Goal: Information Seeking & Learning: Learn about a topic

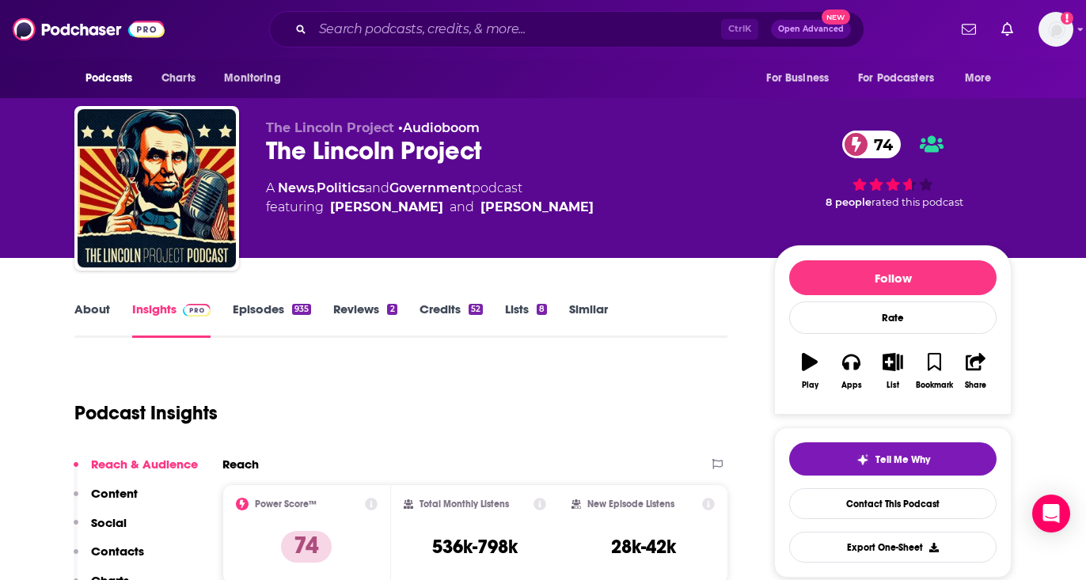
click at [81, 308] on link "About" at bounding box center [92, 320] width 36 height 36
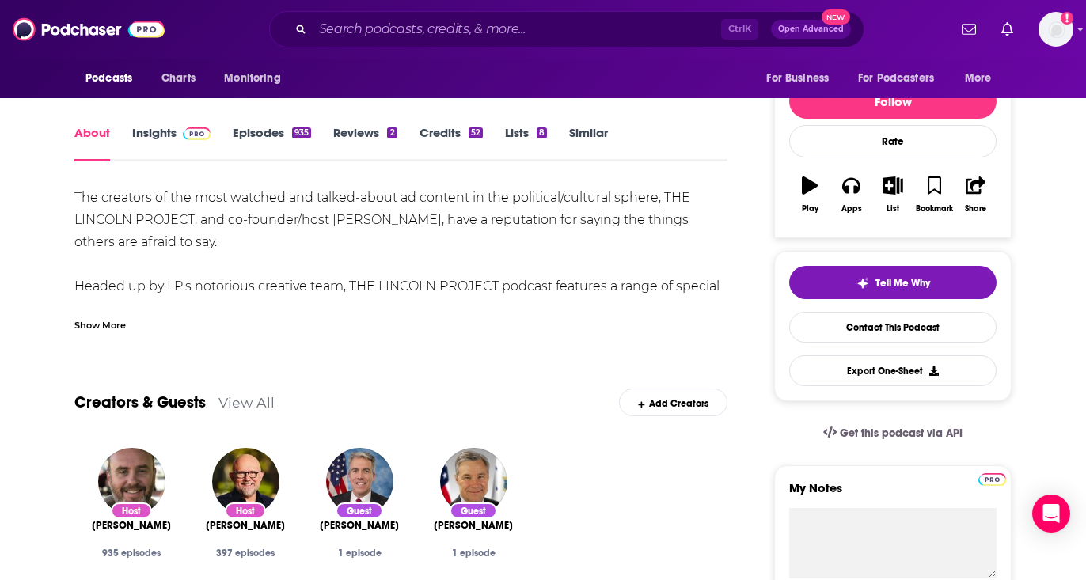
scroll to position [158, 0]
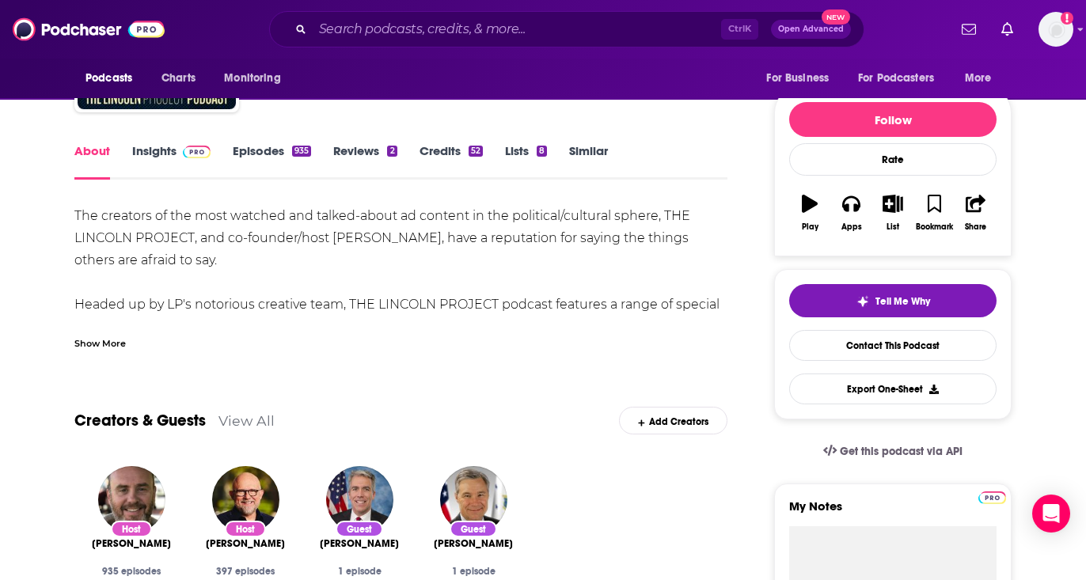
click at [105, 338] on div "Show More" at bounding box center [99, 342] width 51 height 15
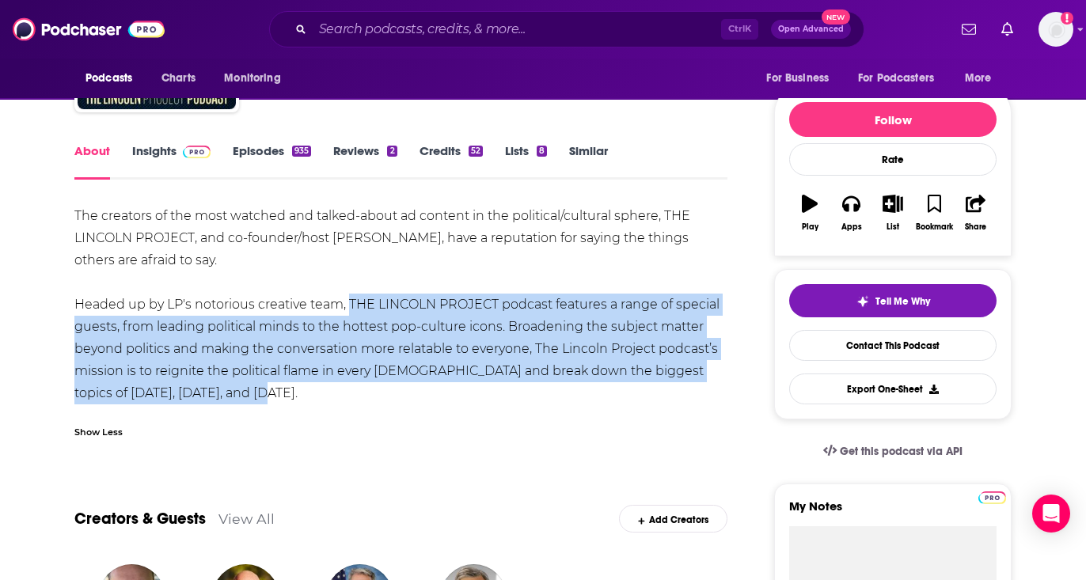
drag, startPoint x: 344, startPoint y: 300, endPoint x: 350, endPoint y: 392, distance: 92.0
click at [350, 392] on div "The creators of the most watched and talked-about ad content in the political/c…" at bounding box center [400, 305] width 653 height 200
copy div "THE LINCOLN PROJECT podcast features a range of special guests, from leading po…"
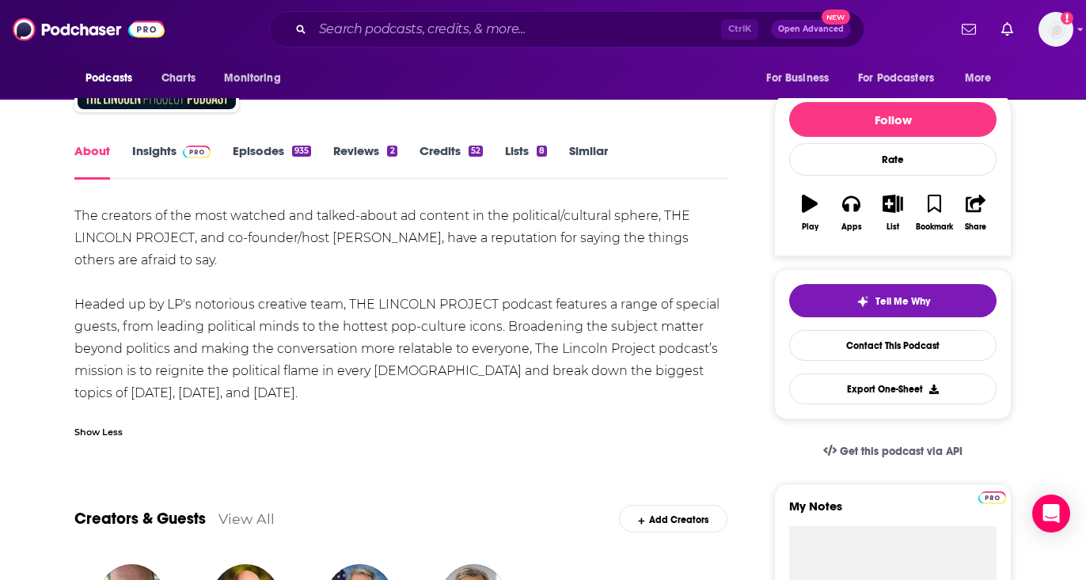
drag, startPoint x: 106, startPoint y: 276, endPoint x: 127, endPoint y: 253, distance: 30.3
click at [107, 275] on div "The creators of the most watched and talked-about ad content in the political/c…" at bounding box center [400, 305] width 653 height 200
click at [172, 161] on link "Insights" at bounding box center [171, 161] width 78 height 36
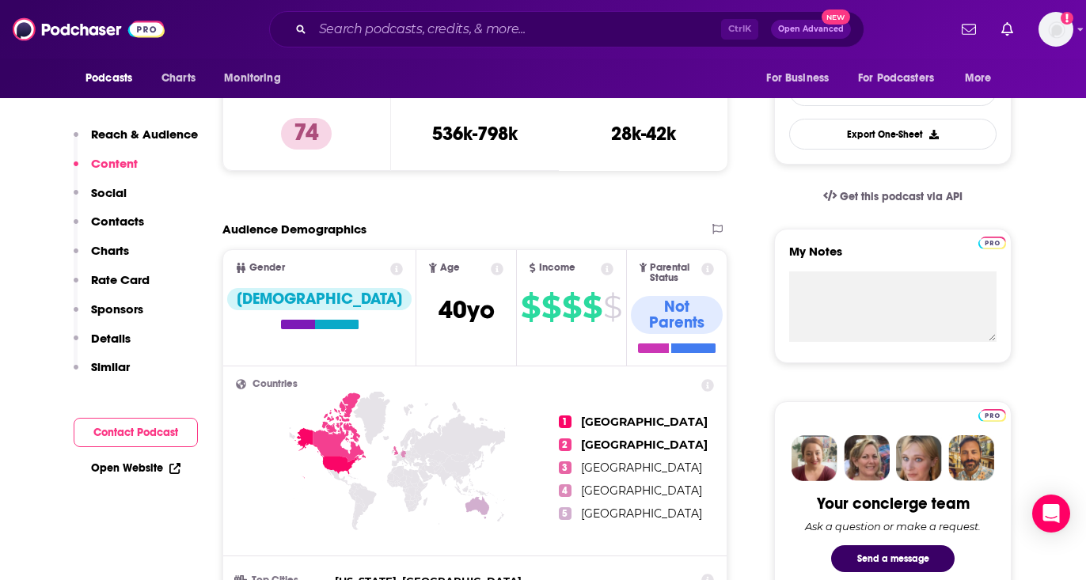
scroll to position [317, 0]
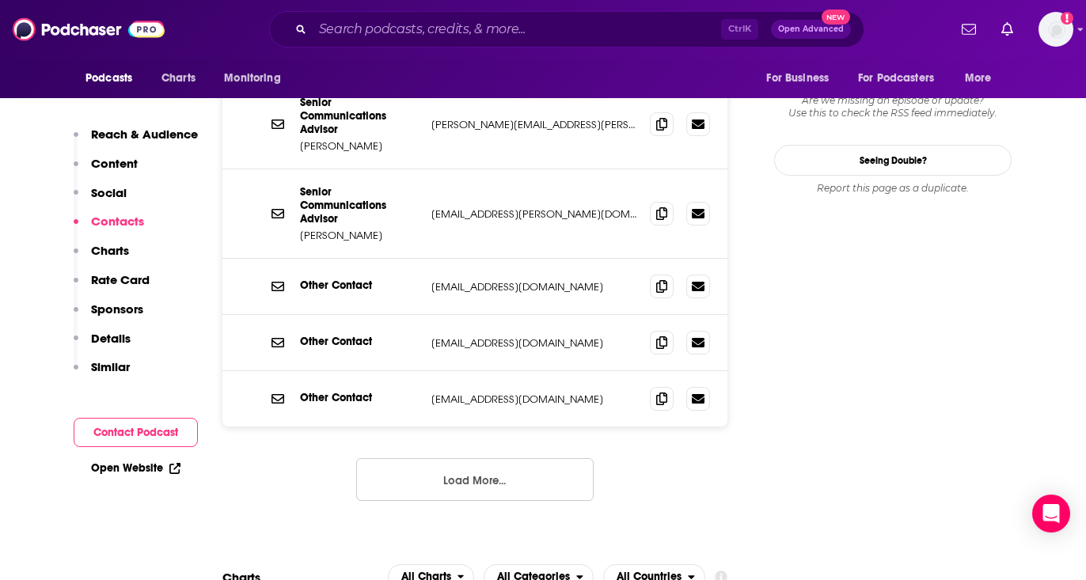
scroll to position [1742, 0]
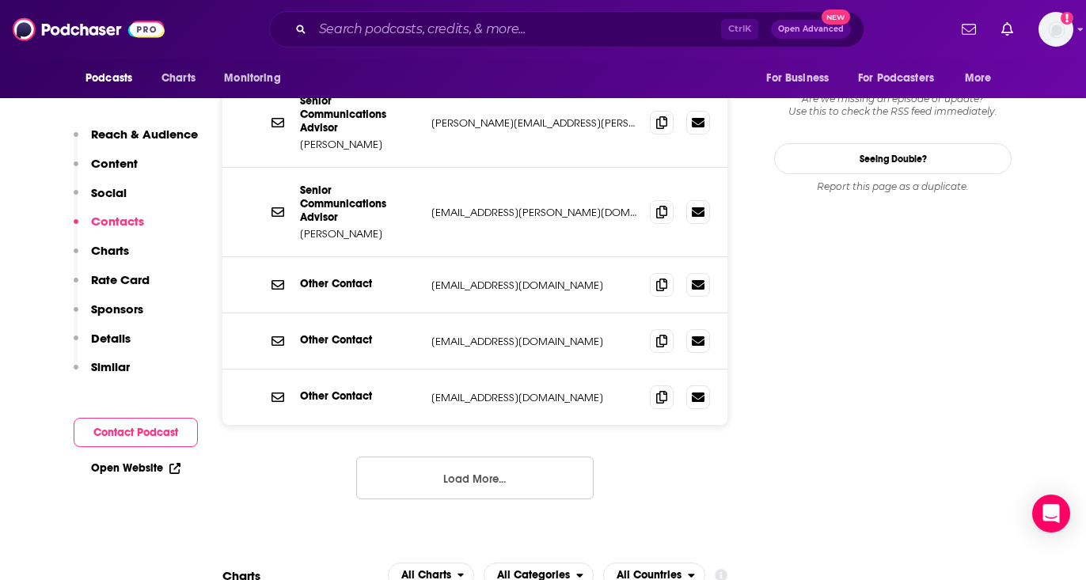
click at [450, 457] on button "Load More..." at bounding box center [475, 478] width 238 height 43
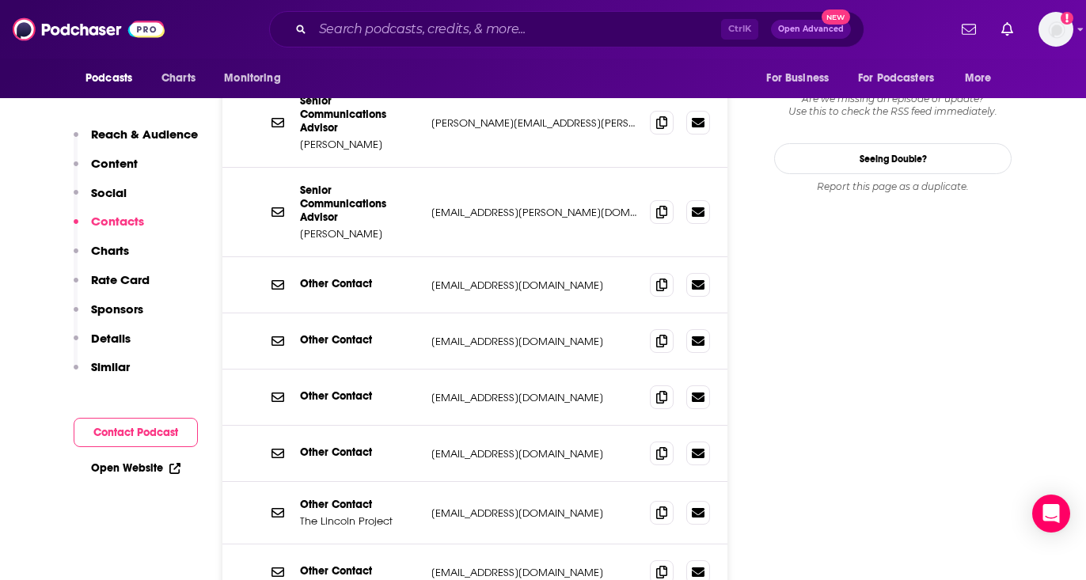
click at [230, 36] on div "Ctrl K Open Advanced New" at bounding box center [566, 29] width 763 height 36
click at [344, 32] on input "Search podcasts, credits, & more..." at bounding box center [517, 29] width 409 height 25
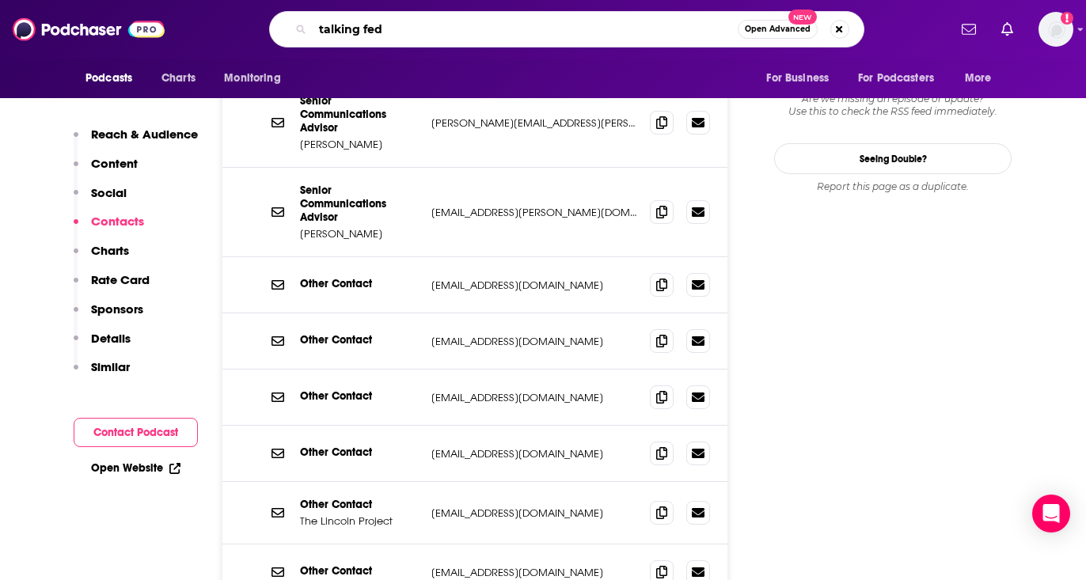
type input "talking feds"
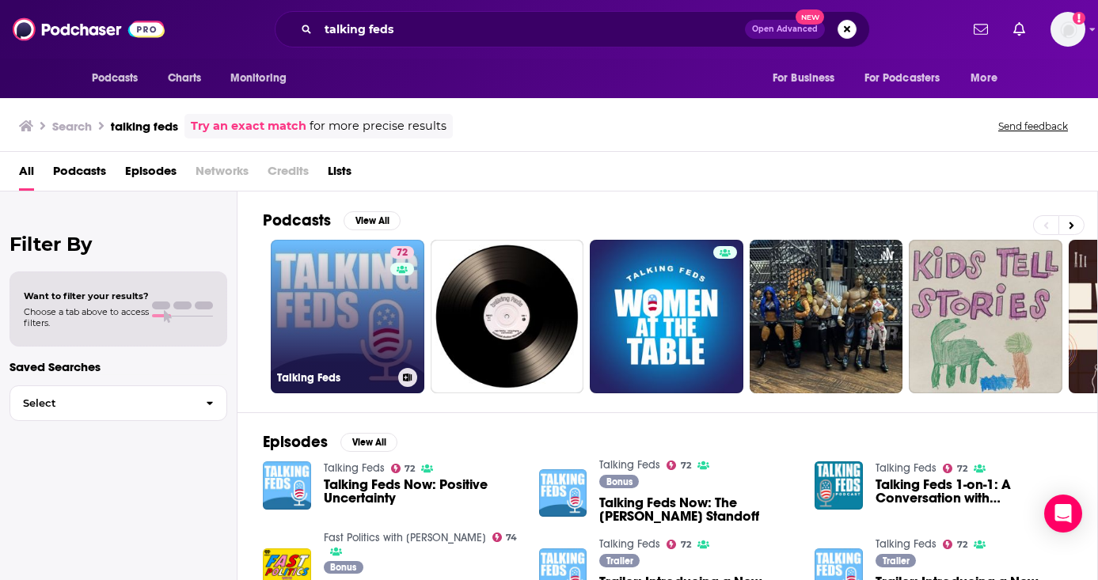
click at [344, 343] on link "72 Talking Feds" at bounding box center [348, 317] width 154 height 154
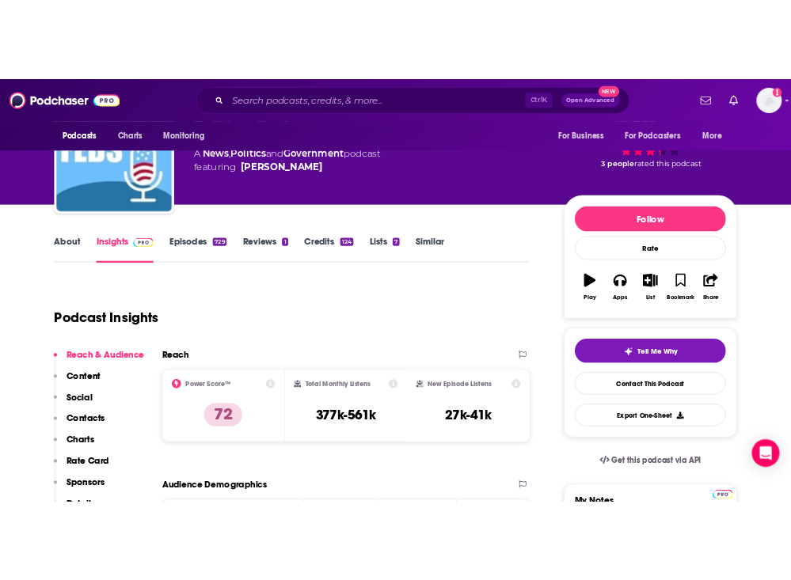
scroll to position [79, 0]
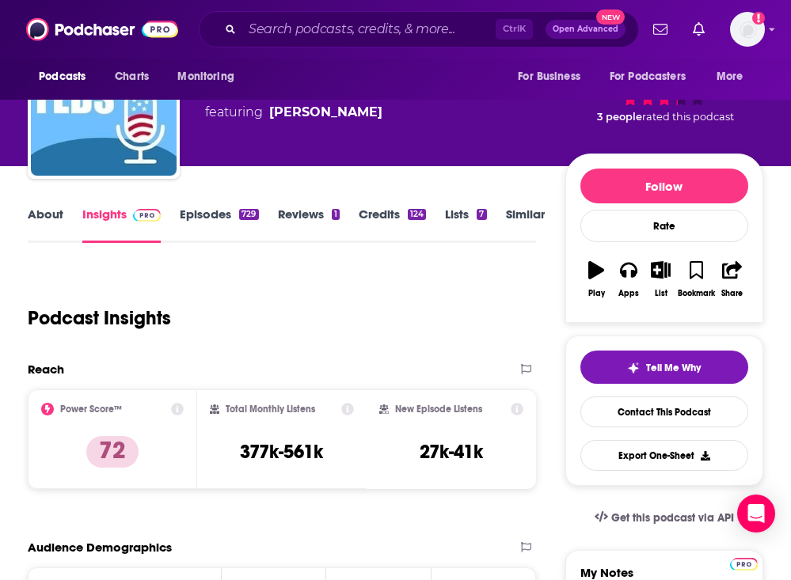
click at [375, 332] on div "Podcast Insights" at bounding box center [275, 308] width 495 height 81
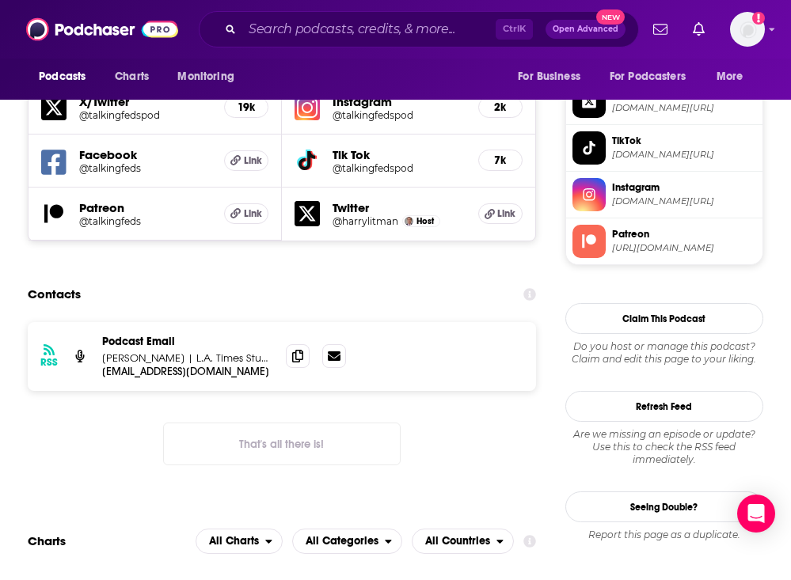
scroll to position [1505, 0]
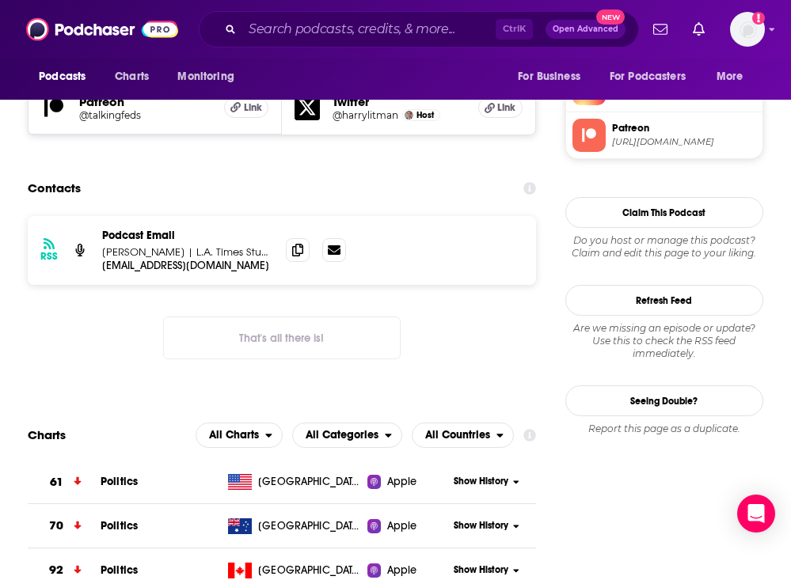
click at [242, 317] on button "That's all there is!" at bounding box center [282, 338] width 238 height 43
click at [291, 238] on span at bounding box center [298, 250] width 24 height 24
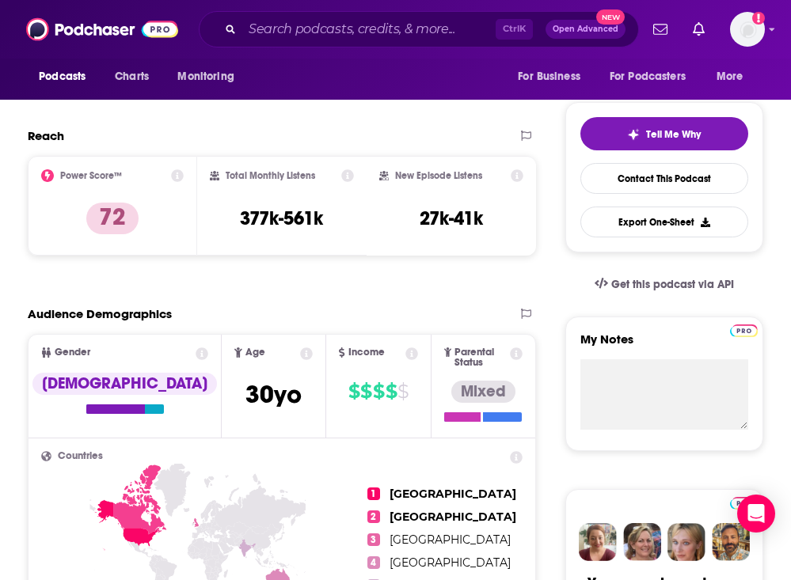
scroll to position [0, 0]
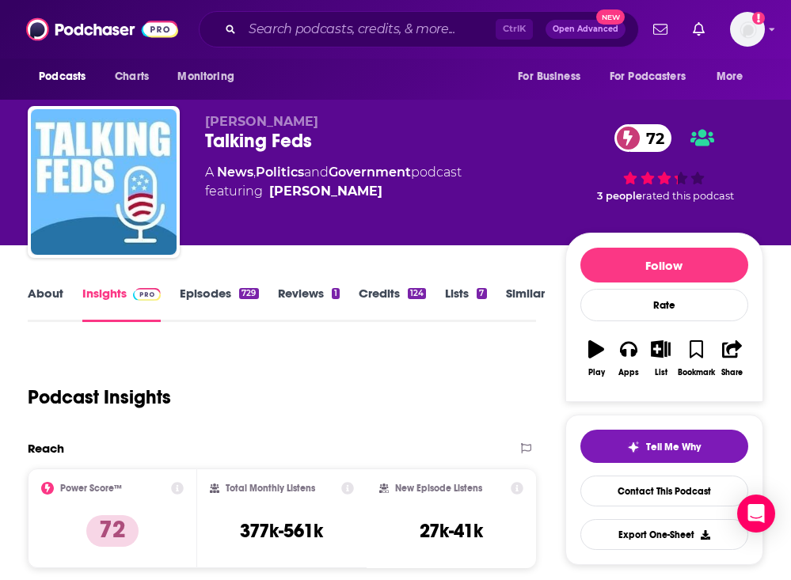
click at [58, 292] on link "About" at bounding box center [46, 304] width 36 height 36
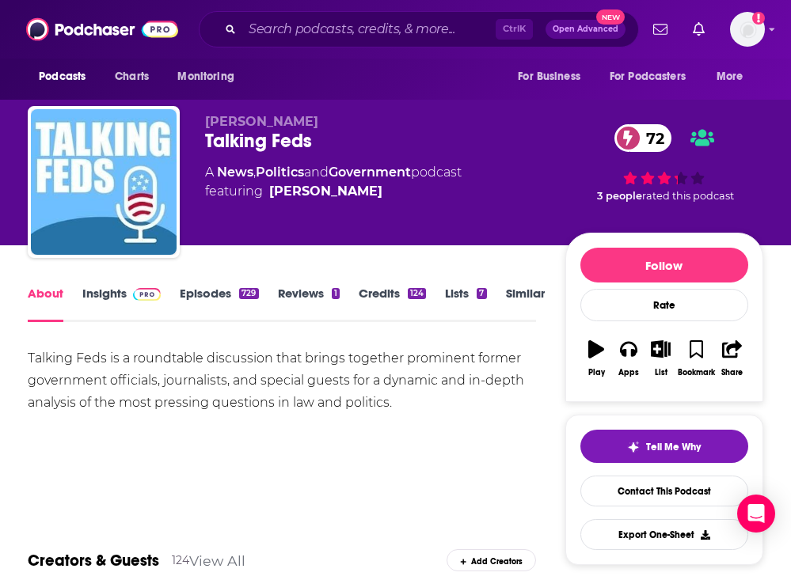
click at [78, 365] on div "Talking Feds is a roundtable discussion that brings together prominent former g…" at bounding box center [282, 381] width 508 height 67
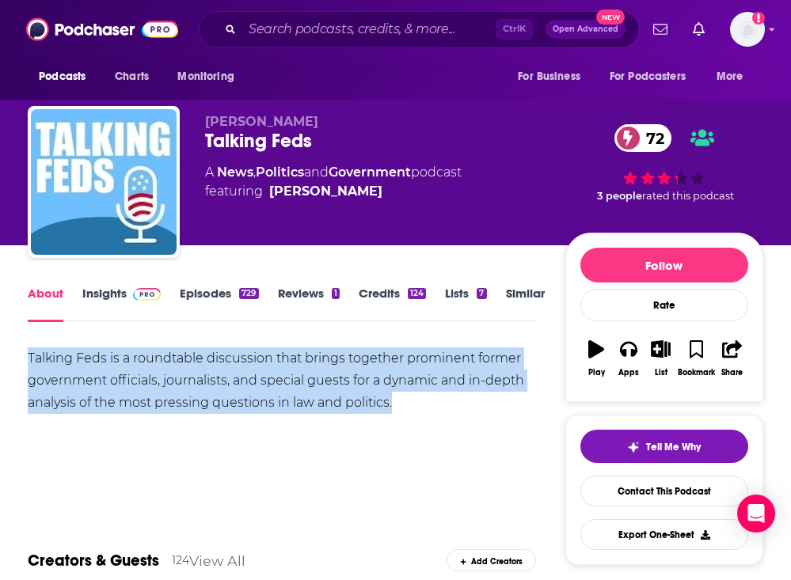
click at [78, 365] on div "Talking Feds is a roundtable discussion that brings together prominent former g…" at bounding box center [282, 381] width 508 height 67
copy div "Talking Feds is a roundtable discussion that brings together prominent former g…"
click at [124, 303] on link "Insights" at bounding box center [121, 304] width 78 height 36
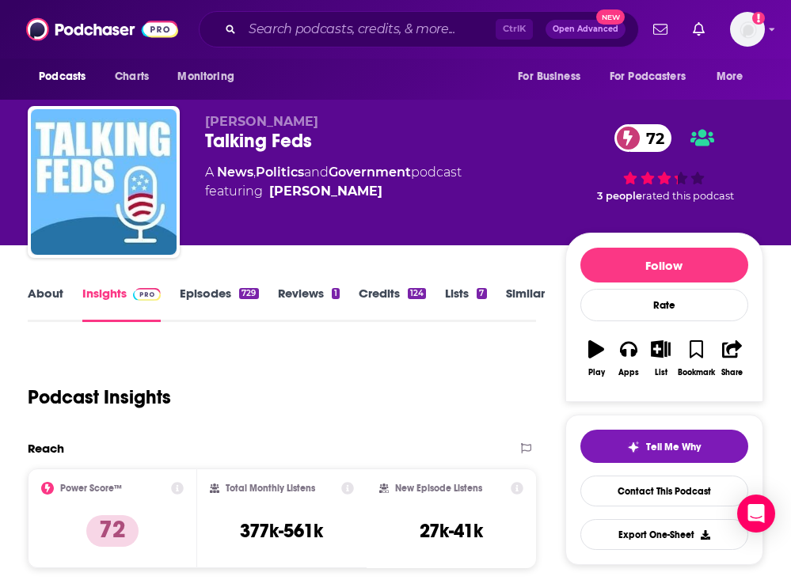
click at [302, 17] on div "Ctrl K Open Advanced New" at bounding box center [419, 29] width 440 height 36
click at [300, 24] on input "Search podcasts, credits, & more..." at bounding box center [368, 29] width 253 height 25
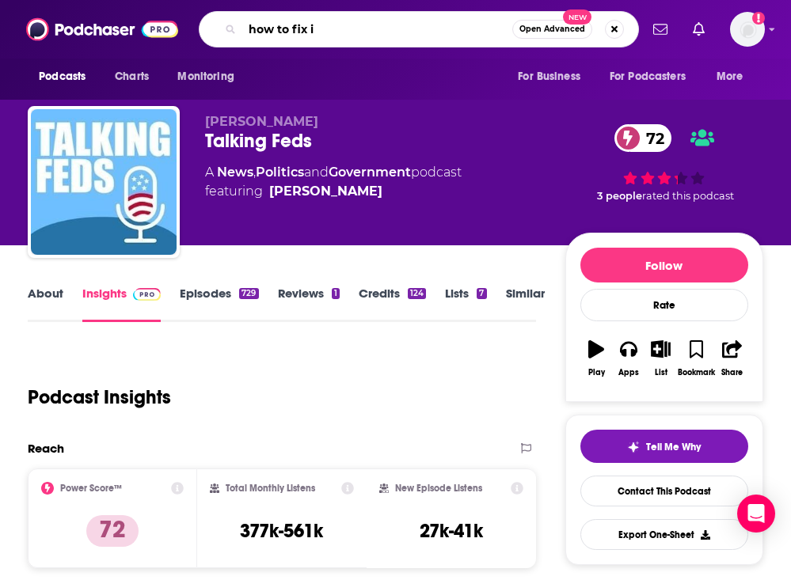
type input "how to fix it"
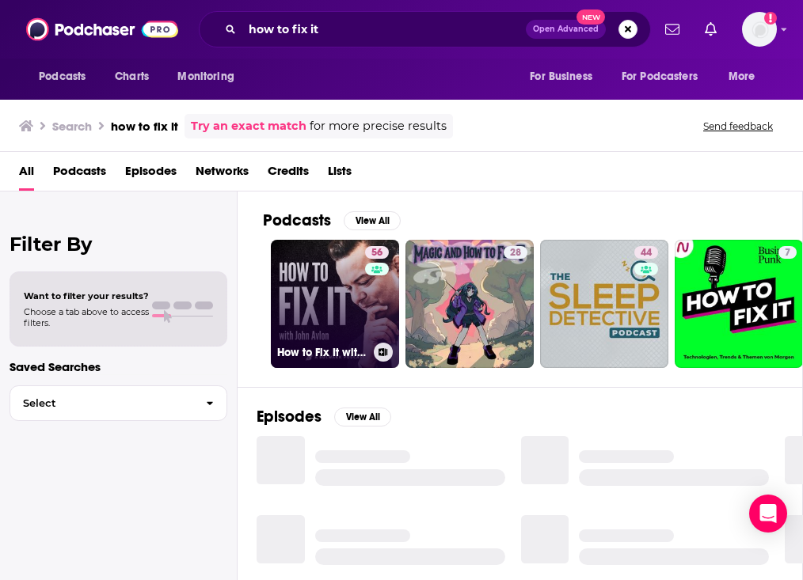
click at [316, 295] on link "56 How to Fix It with John Avlon" at bounding box center [335, 304] width 128 height 128
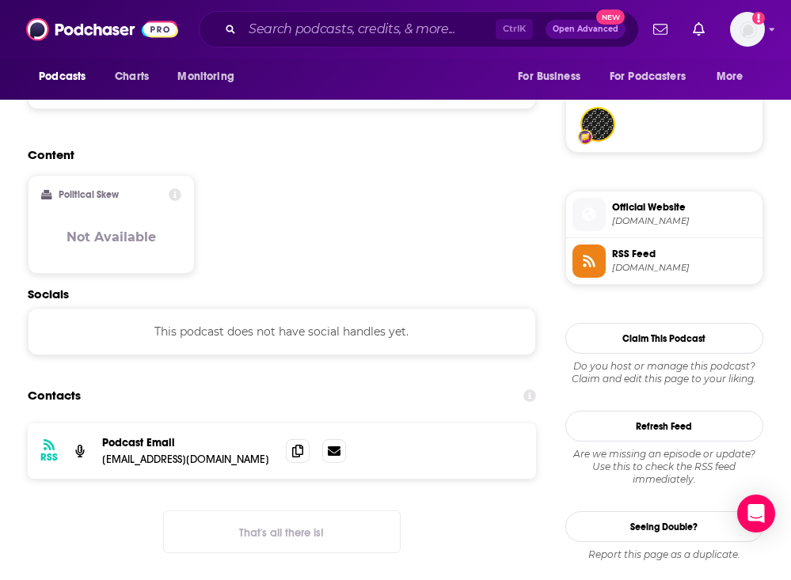
scroll to position [1188, 0]
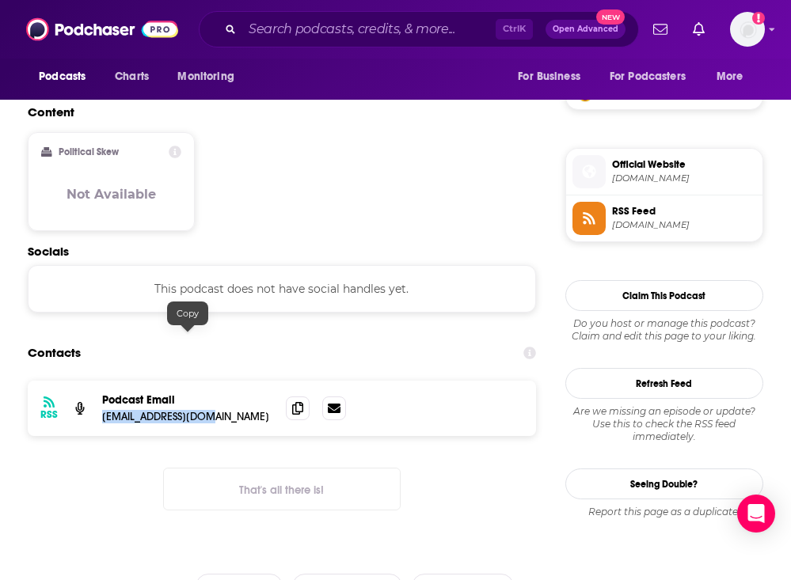
drag, startPoint x: 215, startPoint y: 339, endPoint x: 102, endPoint y: 342, distance: 112.5
click at [102, 410] on p "info@thebulwark.com" at bounding box center [187, 416] width 171 height 13
click at [296, 401] on icon at bounding box center [297, 407] width 11 height 13
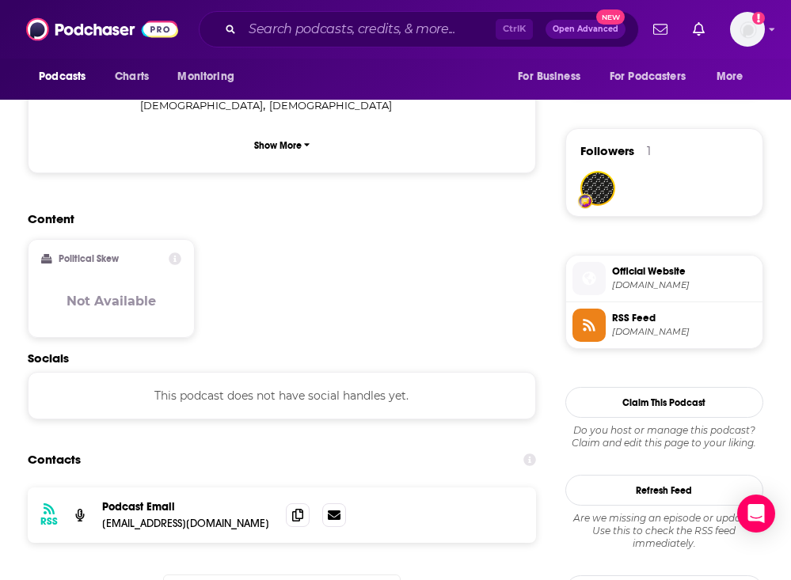
scroll to position [1109, 0]
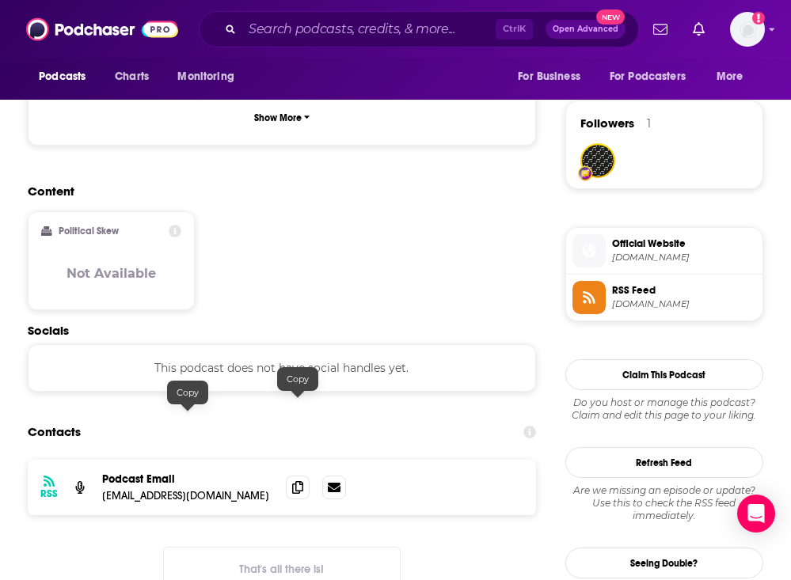
click at [309, 460] on div "RSS Podcast Email info@thebulwark.com info@thebulwark.com" at bounding box center [282, 487] width 508 height 55
click at [298, 475] on span at bounding box center [298, 487] width 24 height 24
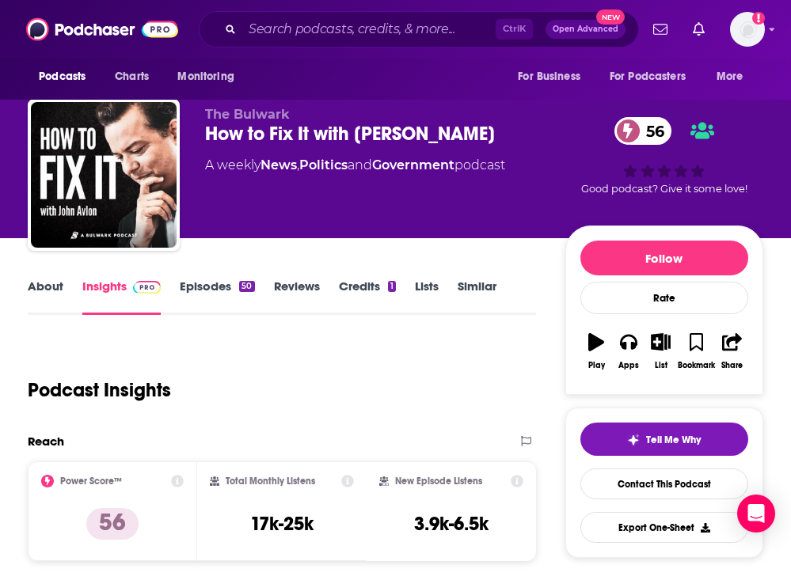
scroll to position [0, 0]
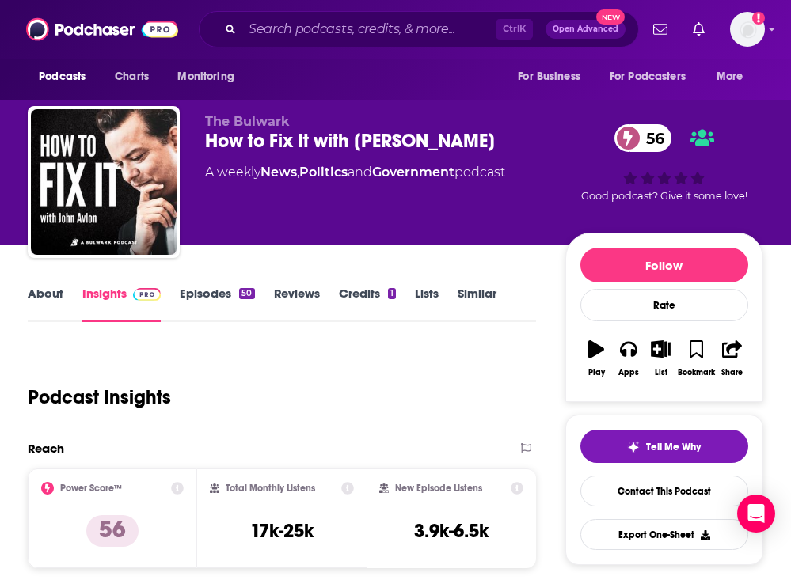
click at [48, 299] on link "About" at bounding box center [46, 304] width 36 height 36
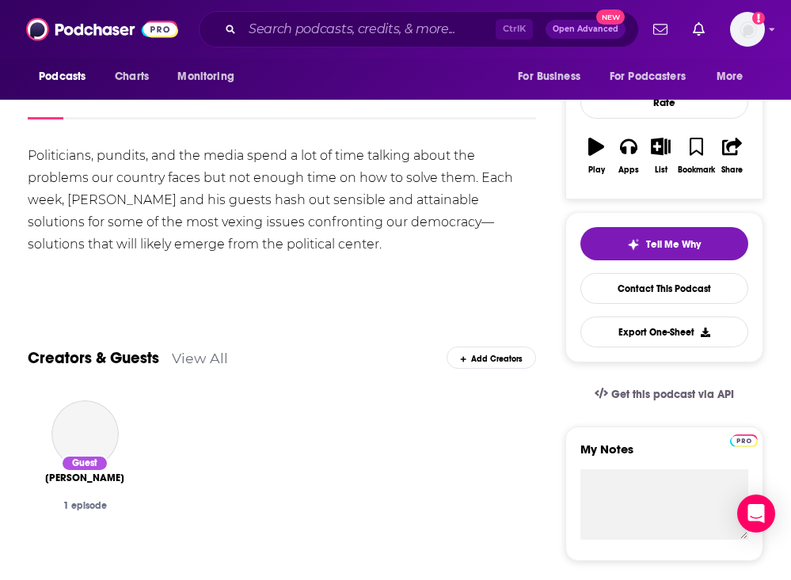
scroll to position [79, 0]
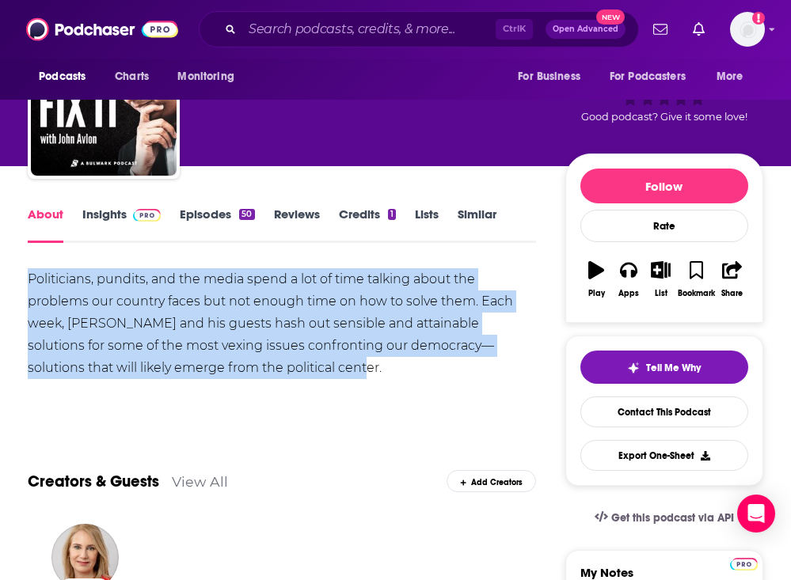
drag, startPoint x: 32, startPoint y: 275, endPoint x: 292, endPoint y: 358, distance: 273.5
click at [292, 358] on div "Politicians, pundits, and the media spend a lot of time talking about the probl…" at bounding box center [282, 323] width 508 height 111
copy div "Politicians, pundits, and the media spend a lot of time talking about the probl…"
click at [223, 220] on link "Episodes 50" at bounding box center [217, 225] width 74 height 36
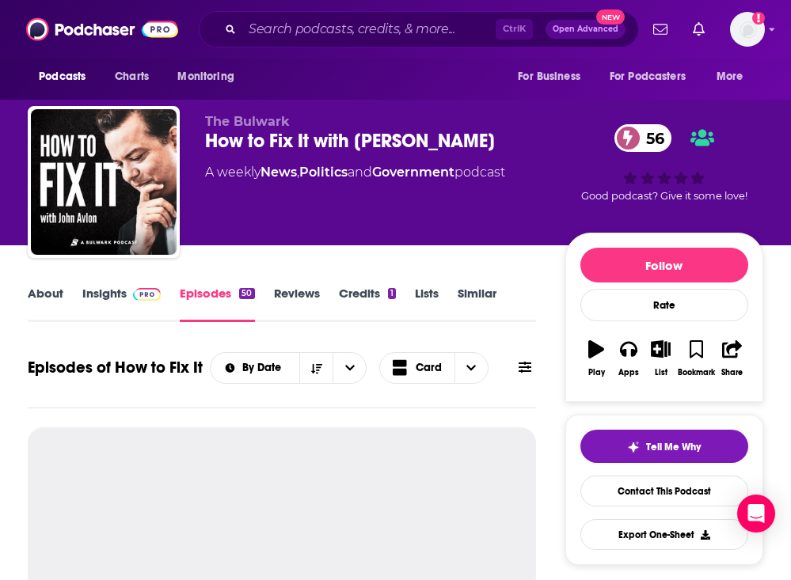
click at [281, 291] on link "Reviews" at bounding box center [297, 304] width 46 height 36
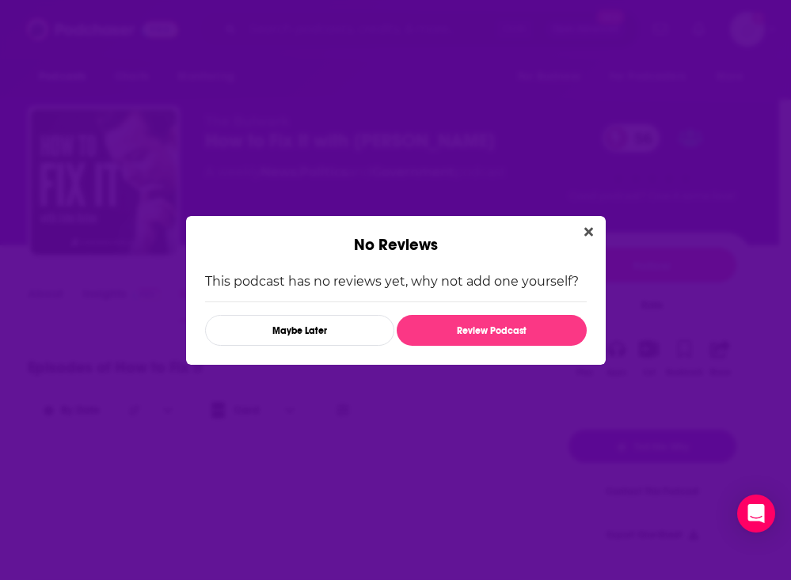
click at [120, 291] on div "No Reviews This podcast has no reviews yet, why not add one yourself? Maybe Lat…" at bounding box center [395, 290] width 791 height 580
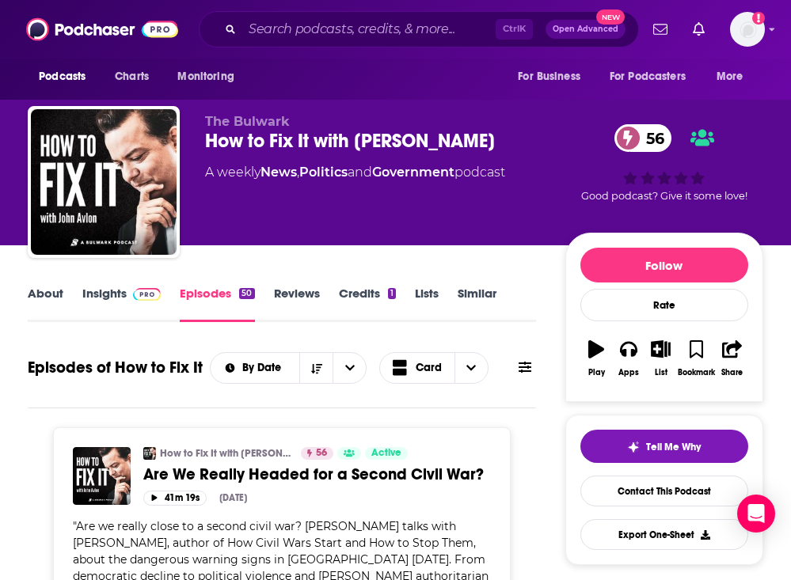
click at [112, 291] on link "Insights" at bounding box center [121, 304] width 78 height 36
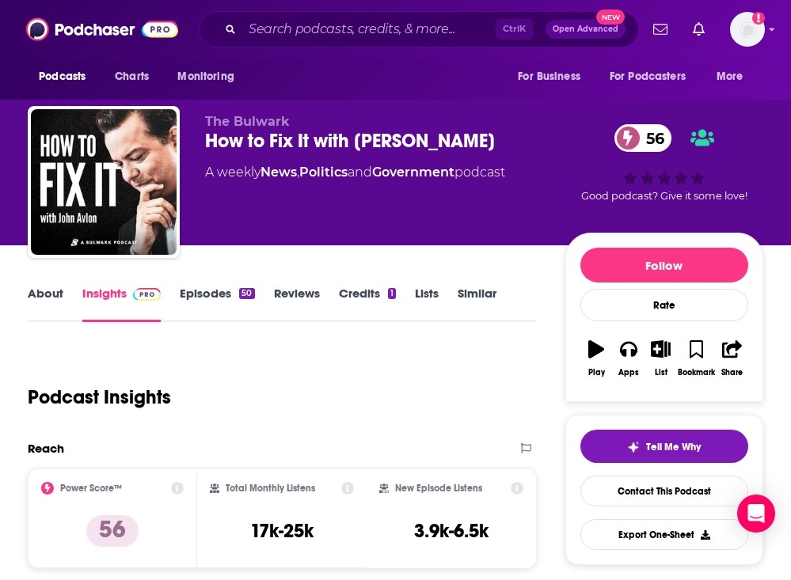
click at [318, 13] on div "Ctrl K Open Advanced New" at bounding box center [419, 29] width 440 height 36
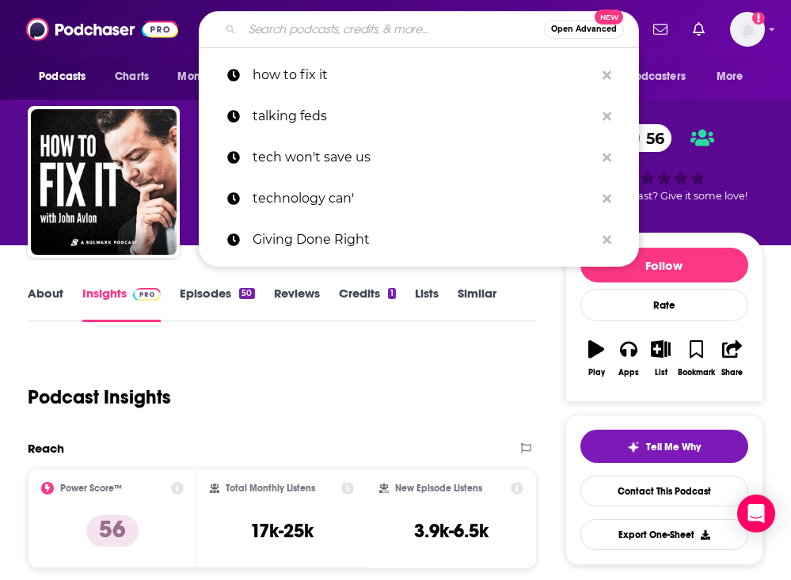
click at [319, 31] on input "Search podcasts, credits, & more..." at bounding box center [393, 29] width 302 height 25
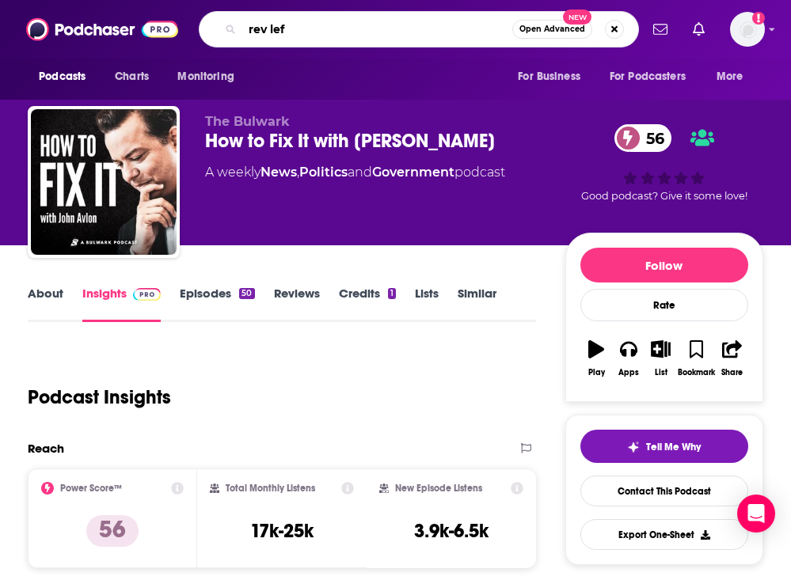
type input "rev left"
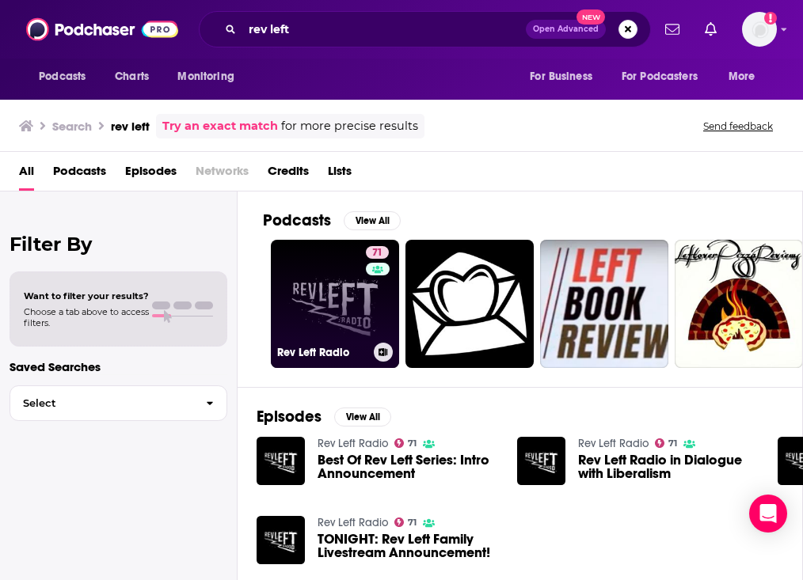
click at [340, 296] on link "71 Rev Left Radio" at bounding box center [335, 304] width 128 height 128
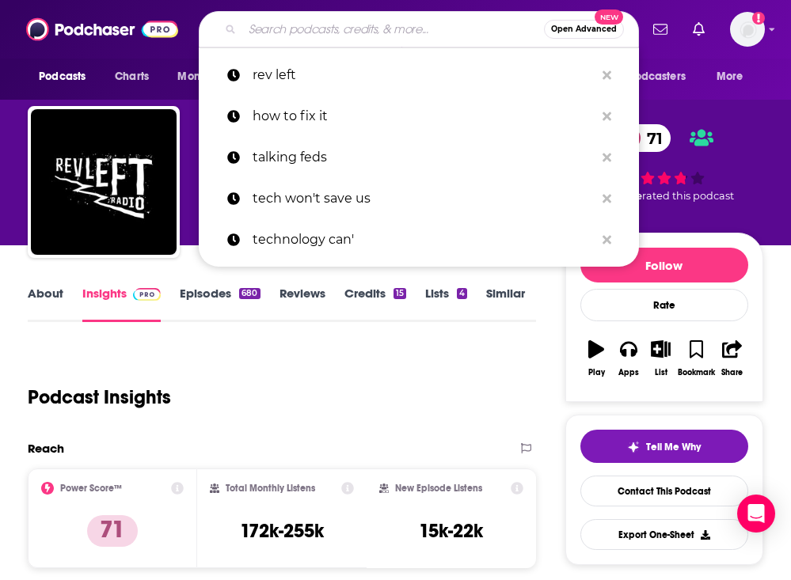
click at [274, 28] on input "Search podcasts, credits, & more..." at bounding box center [393, 29] width 302 height 25
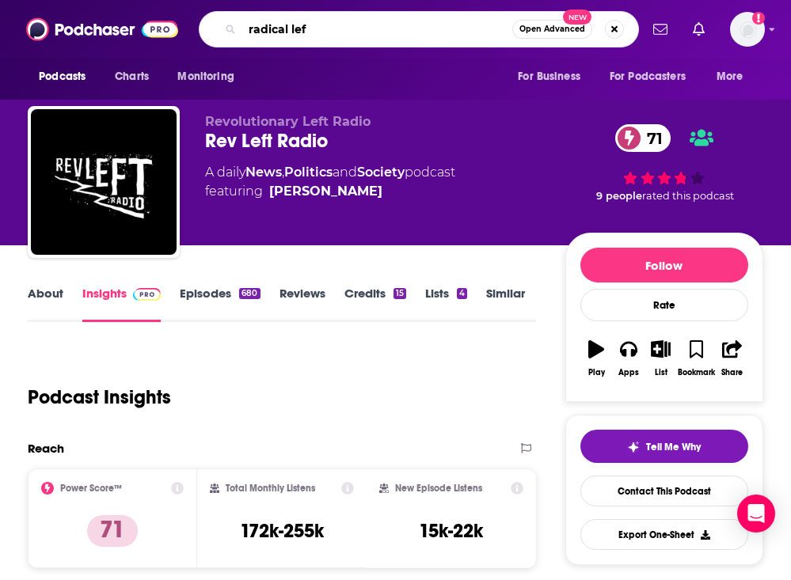
type input "radical left"
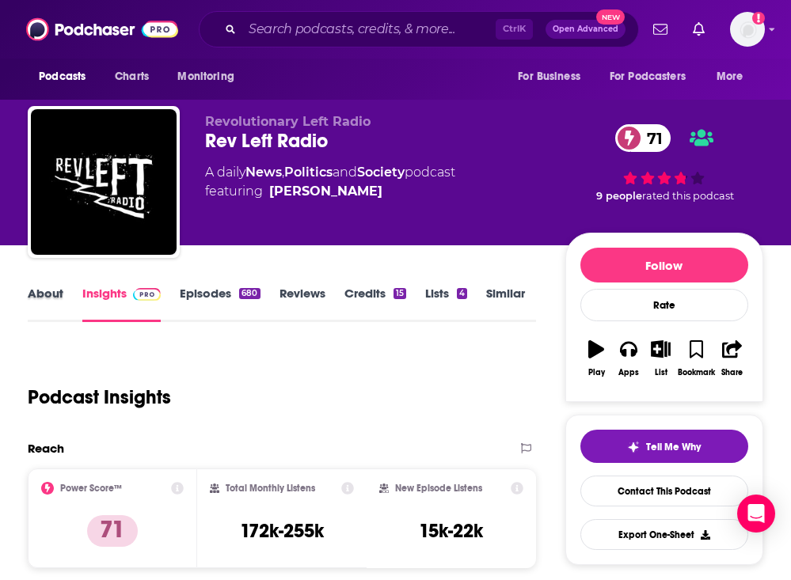
click at [63, 288] on div "About" at bounding box center [55, 304] width 55 height 36
click at [44, 294] on link "About" at bounding box center [46, 304] width 36 height 36
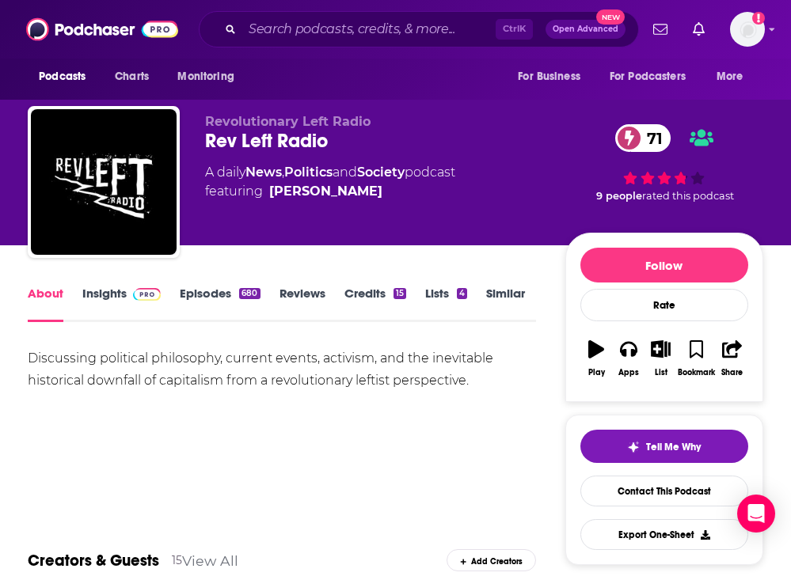
click at [203, 301] on link "Episodes 680" at bounding box center [220, 304] width 80 height 36
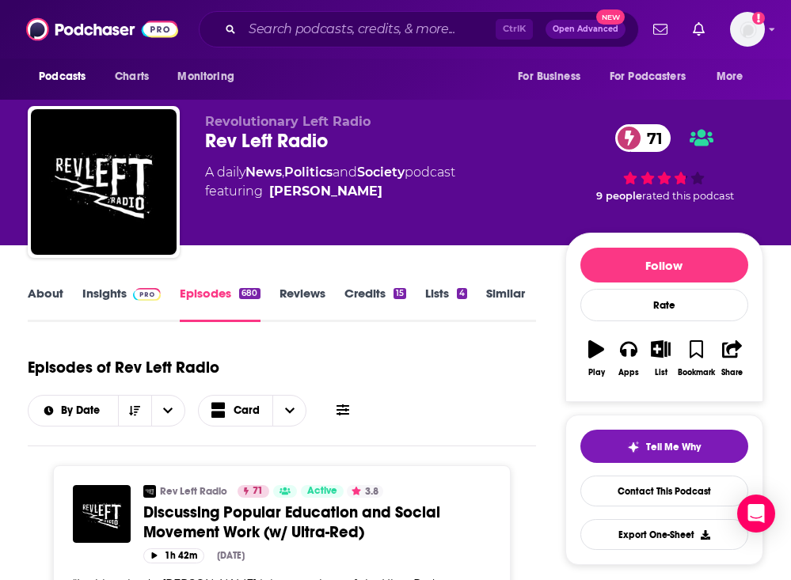
click at [56, 303] on link "About" at bounding box center [46, 304] width 36 height 36
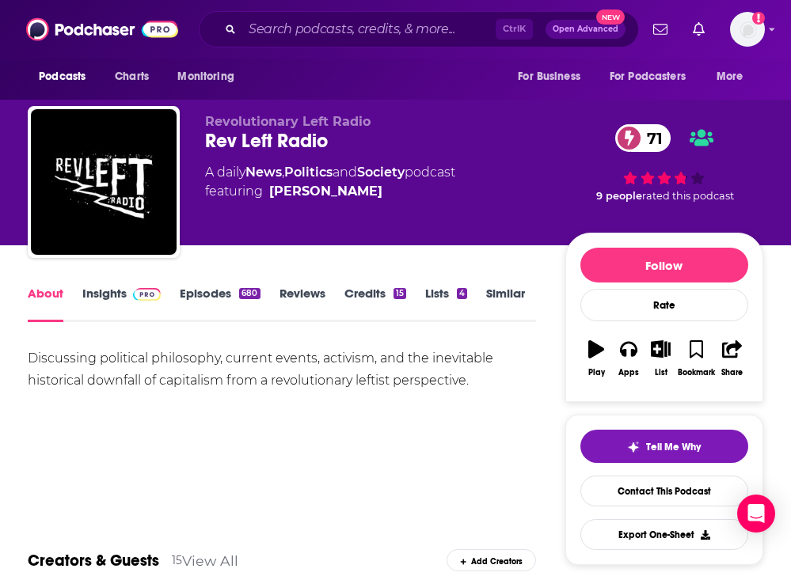
click at [124, 300] on link "Insights" at bounding box center [121, 304] width 78 height 36
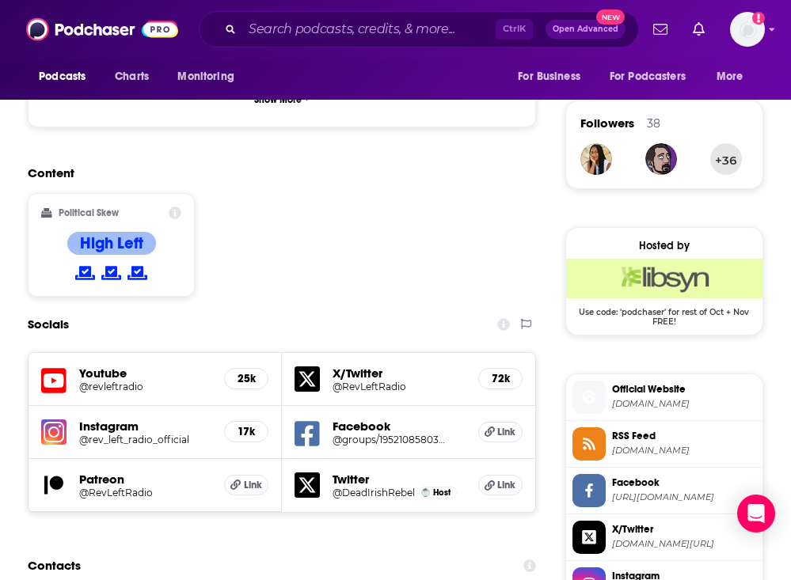
scroll to position [1425, 0]
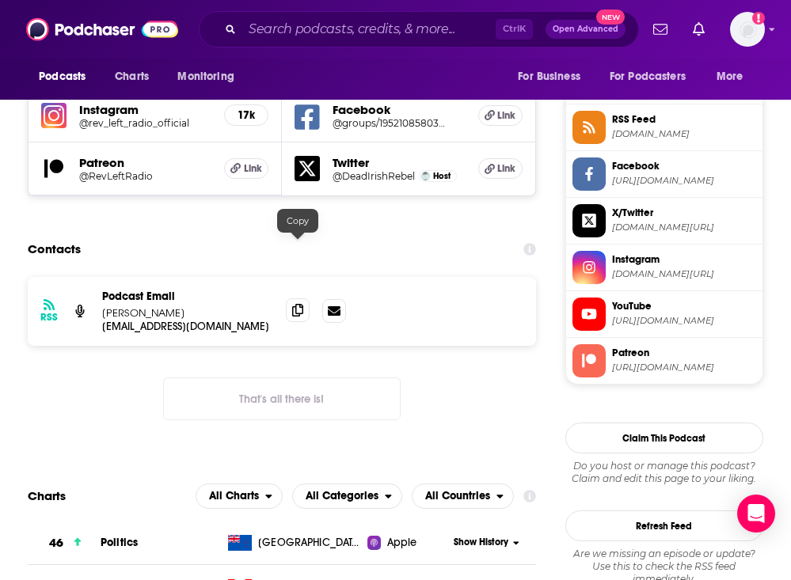
click at [297, 304] on icon at bounding box center [297, 310] width 11 height 13
drag, startPoint x: 128, startPoint y: 249, endPoint x: 170, endPoint y: 246, distance: 42.0
click at [170, 306] on p "Breht O'Shea" at bounding box center [187, 312] width 171 height 13
copy p "O'Shea"
click at [291, 299] on span at bounding box center [298, 311] width 24 height 24
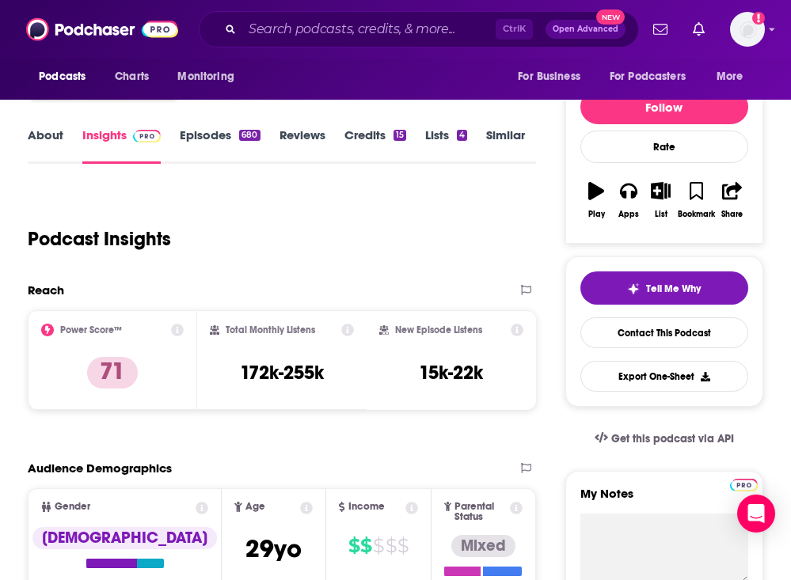
scroll to position [0, 0]
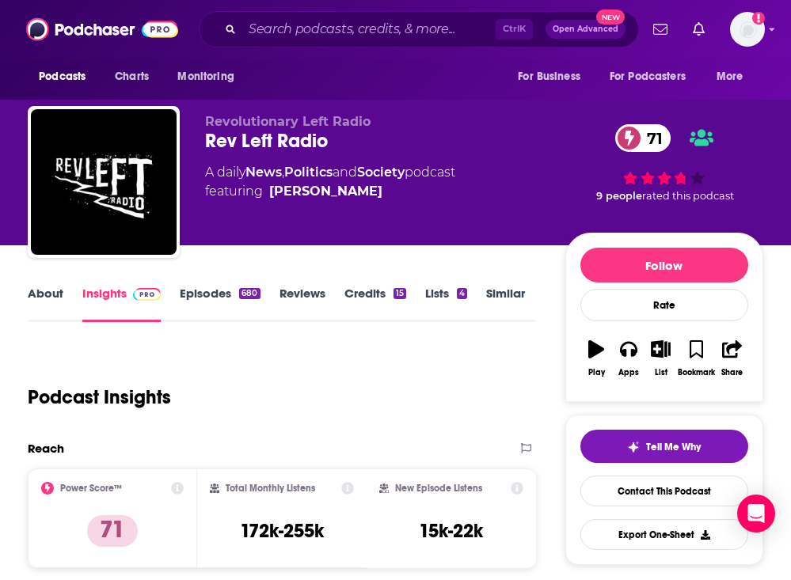
click at [213, 242] on div "Revolutionary Left Radio Rev Left Radio 71 A daily News , Politics and Society …" at bounding box center [484, 185] width 558 height 143
click at [59, 303] on link "About" at bounding box center [46, 304] width 36 height 36
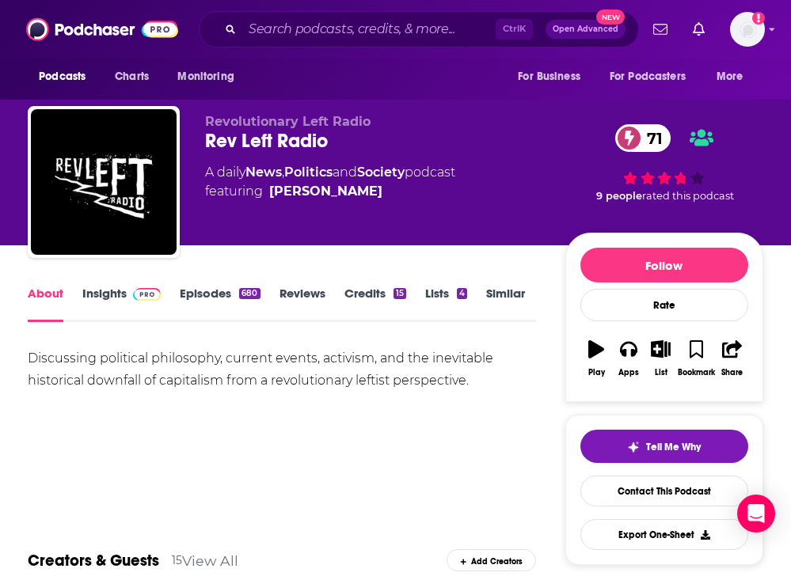
click at [110, 365] on div "Discussing political philosophy, current events, activism, and the inevitable h…" at bounding box center [282, 370] width 508 height 44
click at [110, 366] on div "Discussing political philosophy, current events, activism, and the inevitable h…" at bounding box center [282, 370] width 508 height 44
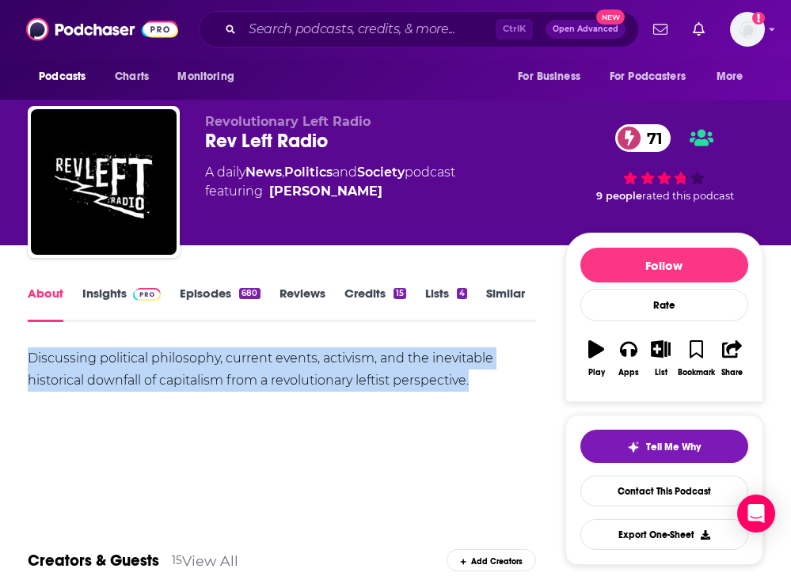
click at [110, 366] on div "Discussing political philosophy, current events, activism, and the inevitable h…" at bounding box center [282, 370] width 508 height 44
copy div "Discussing political philosophy, current events, activism, and the inevitable h…"
click at [124, 299] on link "Insights" at bounding box center [121, 304] width 78 height 36
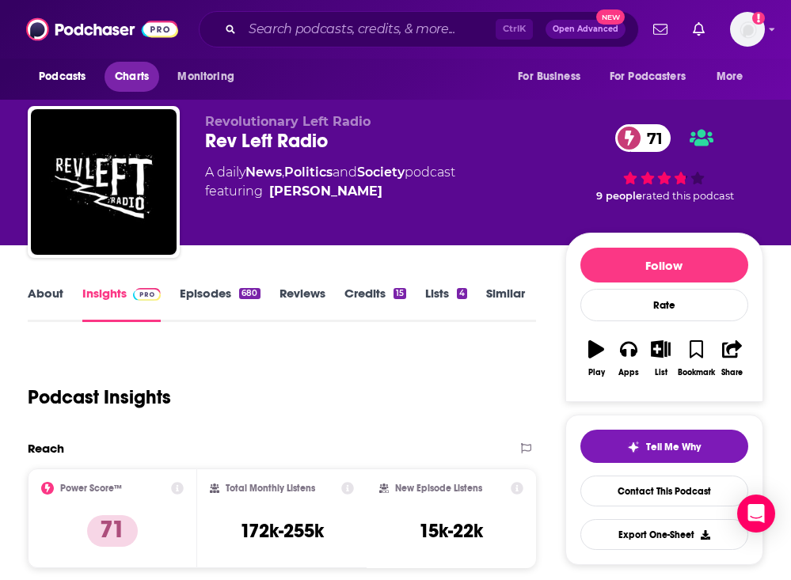
click at [121, 78] on span "Charts" at bounding box center [132, 77] width 34 height 22
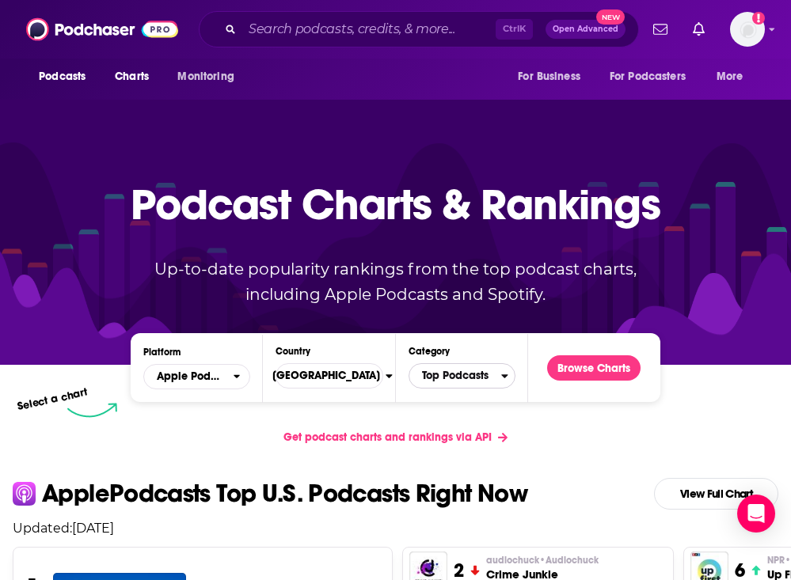
click at [448, 375] on span "Top Podcasts" at bounding box center [455, 376] width 92 height 27
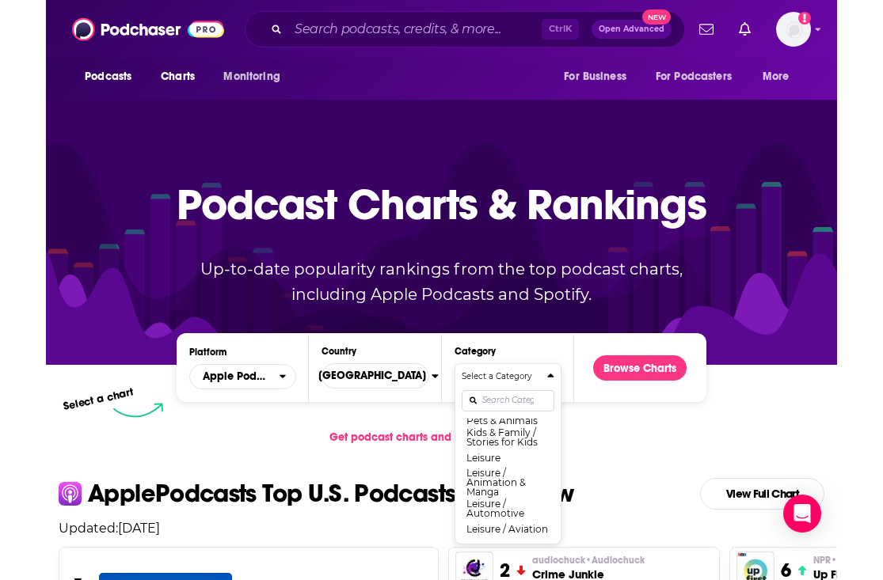
scroll to position [792, 0]
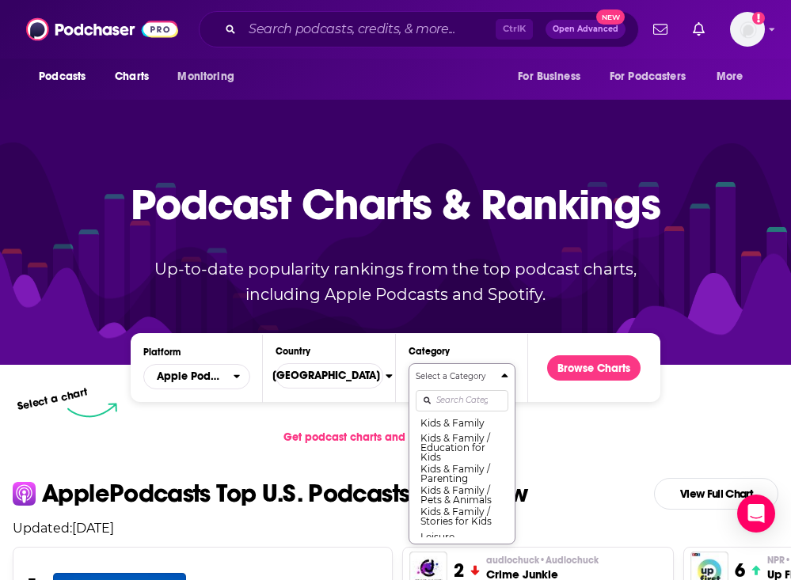
click at [461, 413] on button "History" at bounding box center [462, 403] width 93 height 19
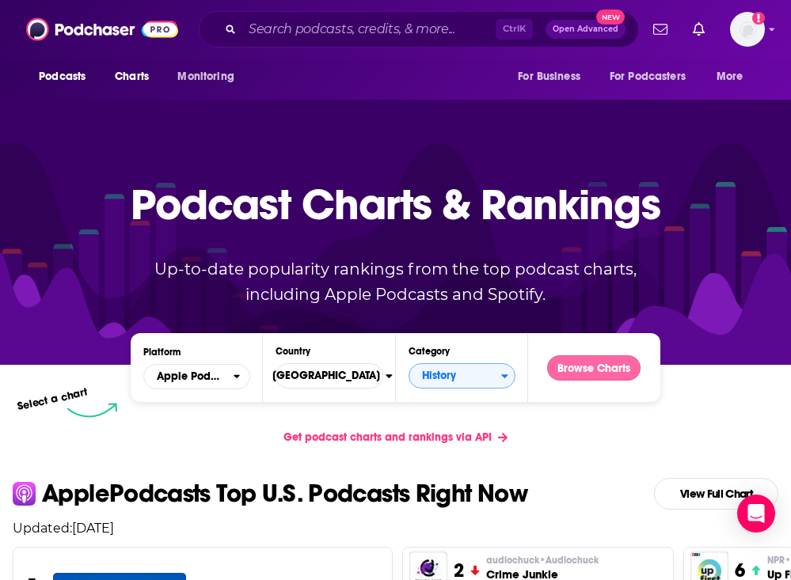
click at [592, 363] on button "Browse Charts" at bounding box center [593, 368] width 93 height 25
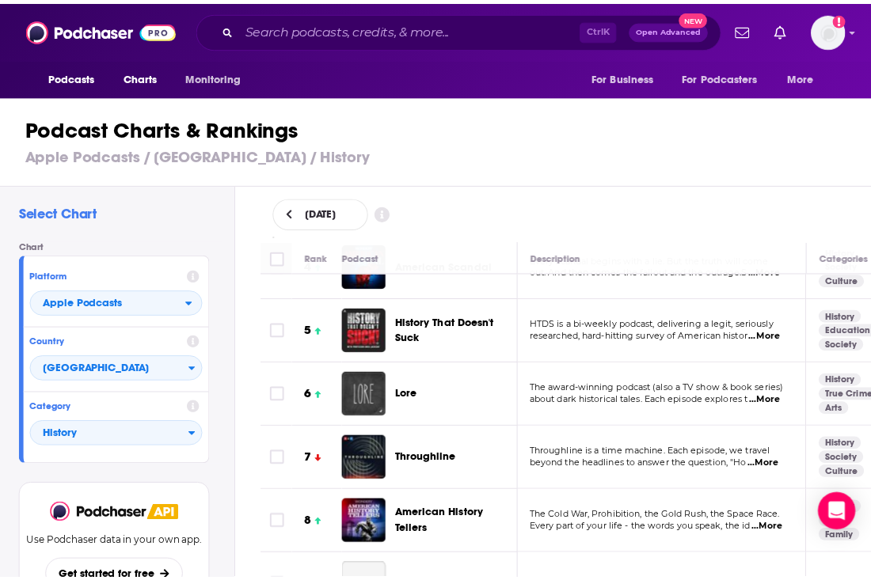
scroll to position [238, 0]
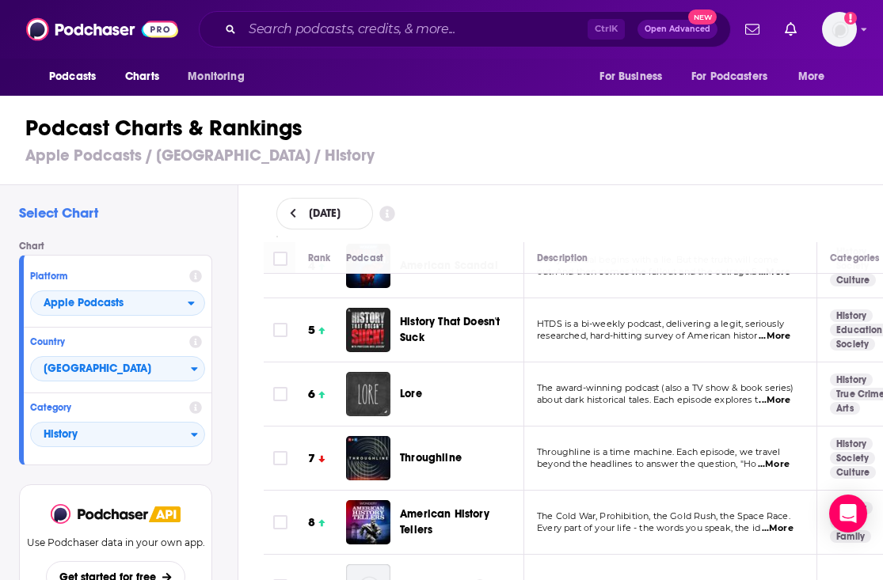
click at [785, 331] on span "...More" at bounding box center [775, 336] width 32 height 13
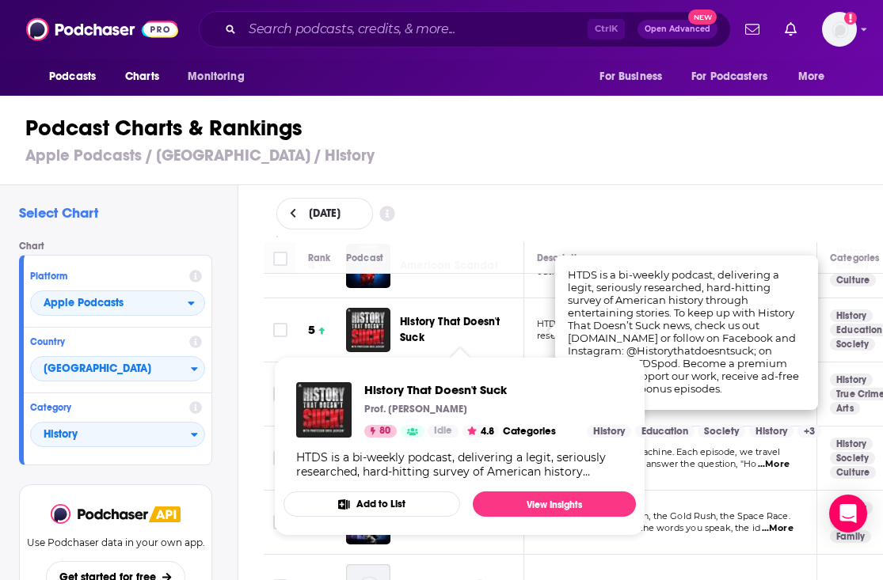
click at [450, 322] on span "History That Doesn't Suck" at bounding box center [450, 329] width 100 height 29
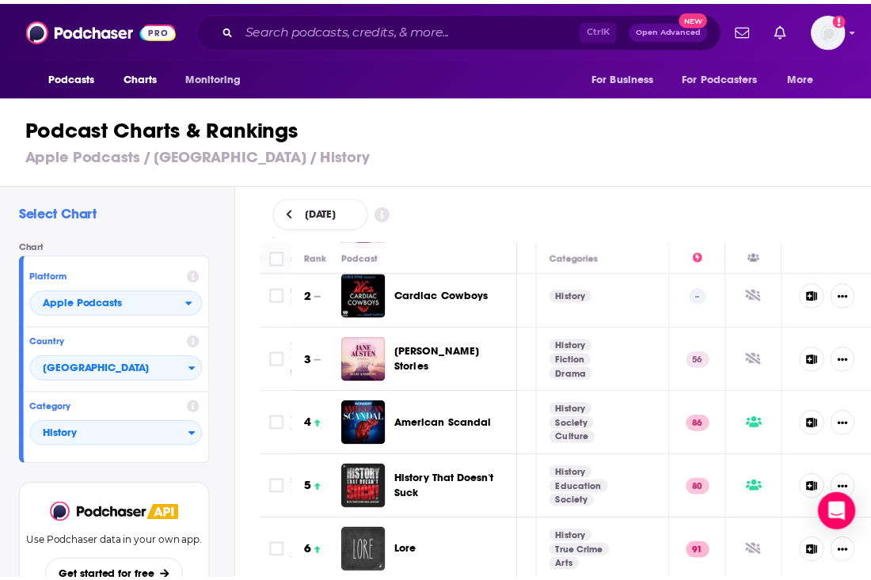
scroll to position [79, 0]
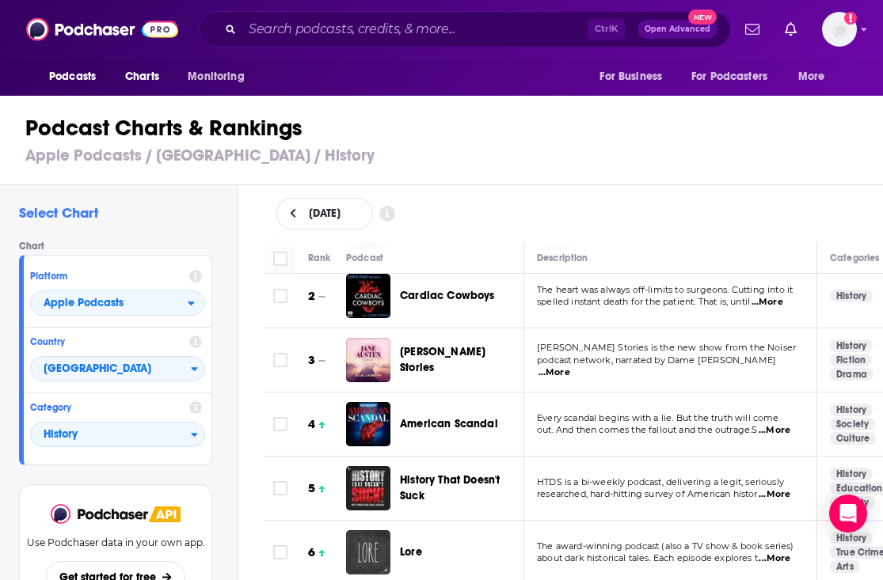
click at [454, 474] on span "History That Doesn't Suck" at bounding box center [450, 488] width 100 height 29
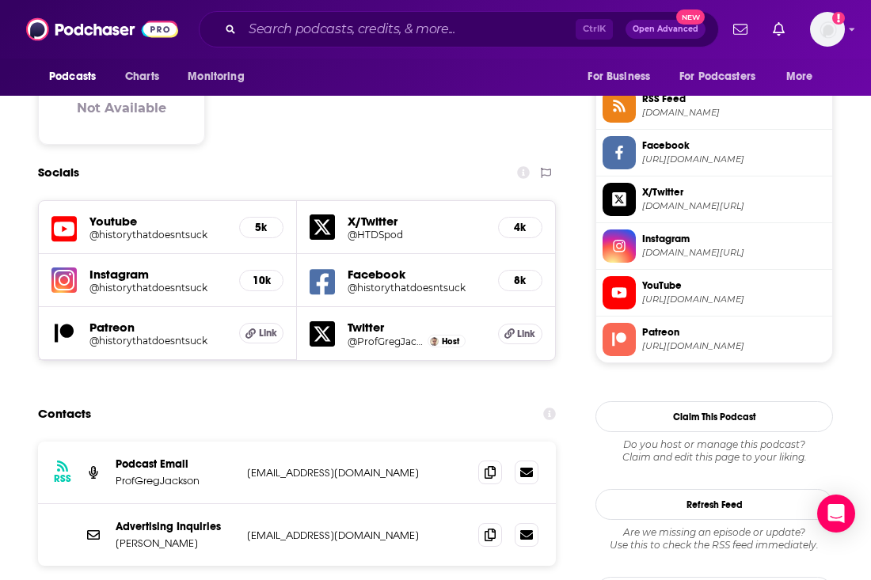
scroll to position [1346, 0]
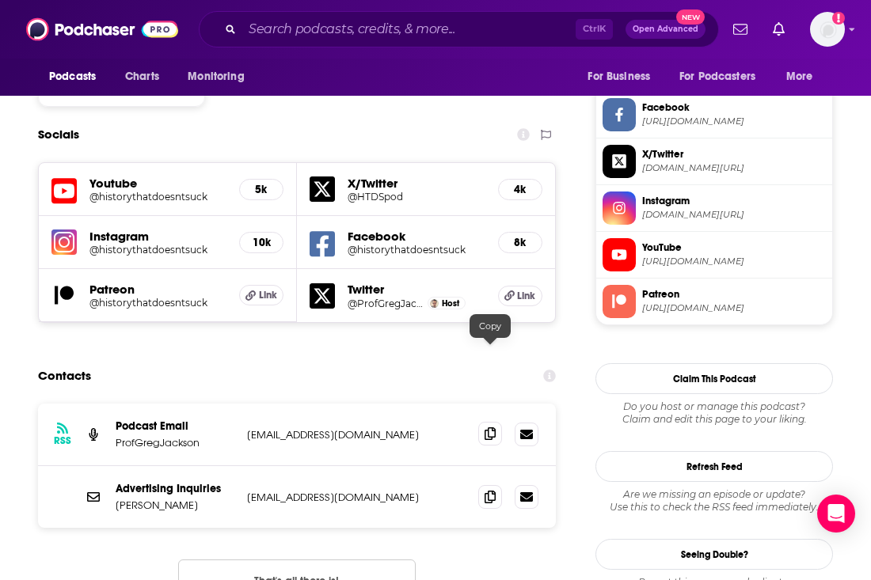
click at [490, 422] on span at bounding box center [490, 434] width 24 height 24
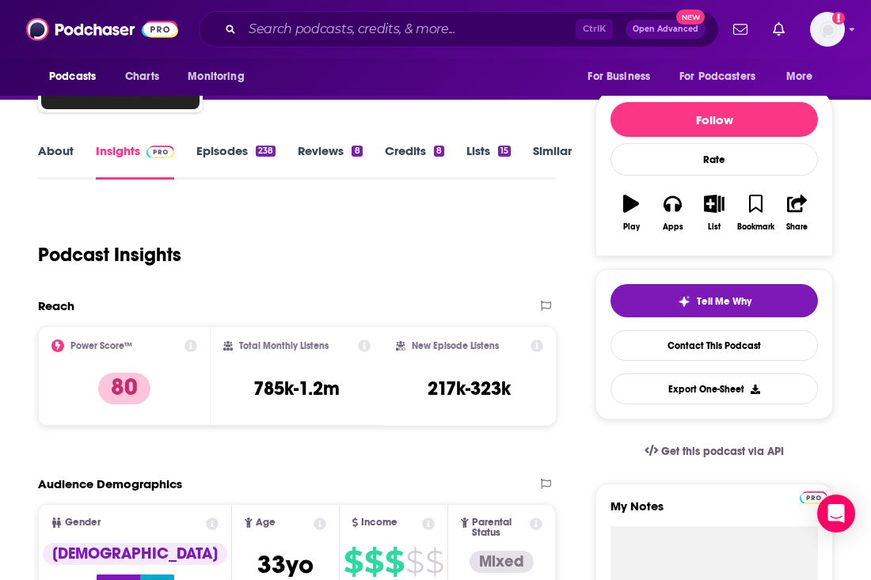
scroll to position [0, 0]
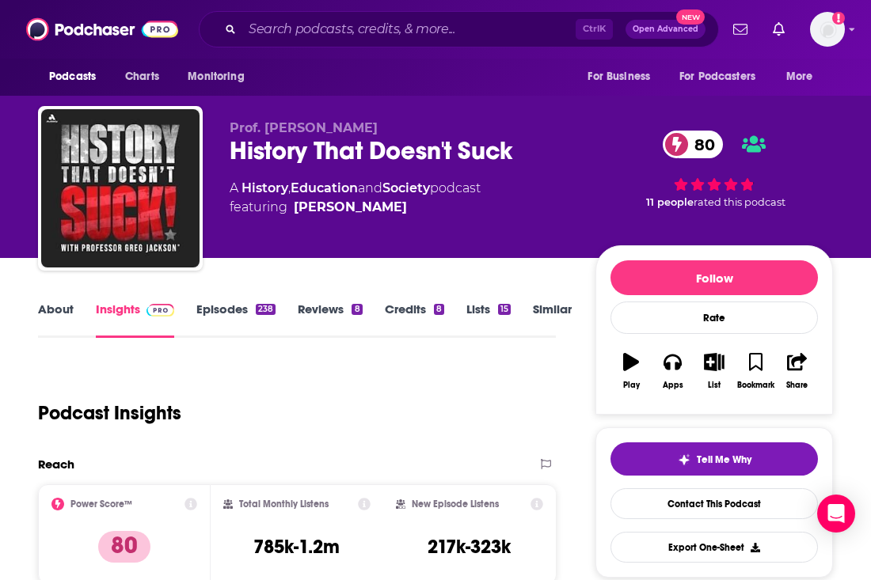
click at [55, 330] on link "About" at bounding box center [56, 320] width 36 height 36
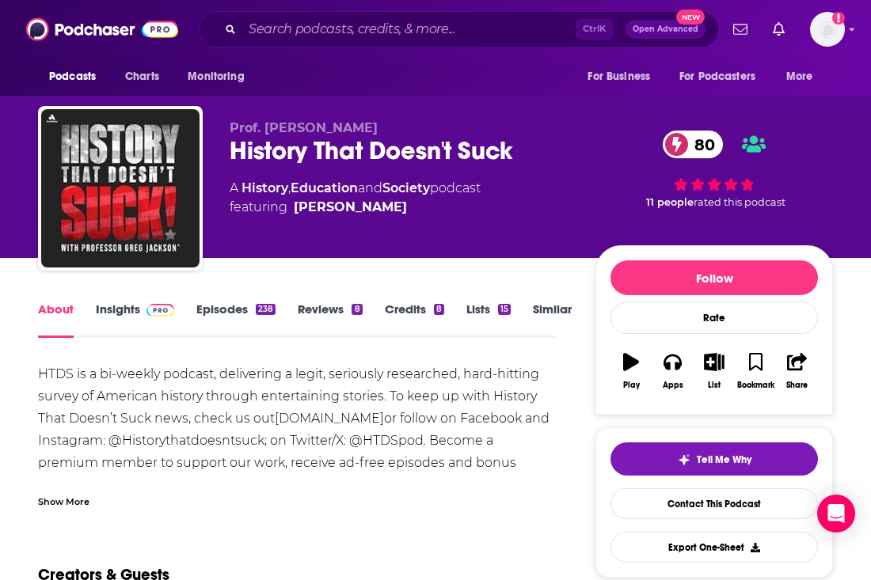
click at [55, 315] on link "About" at bounding box center [56, 320] width 36 height 36
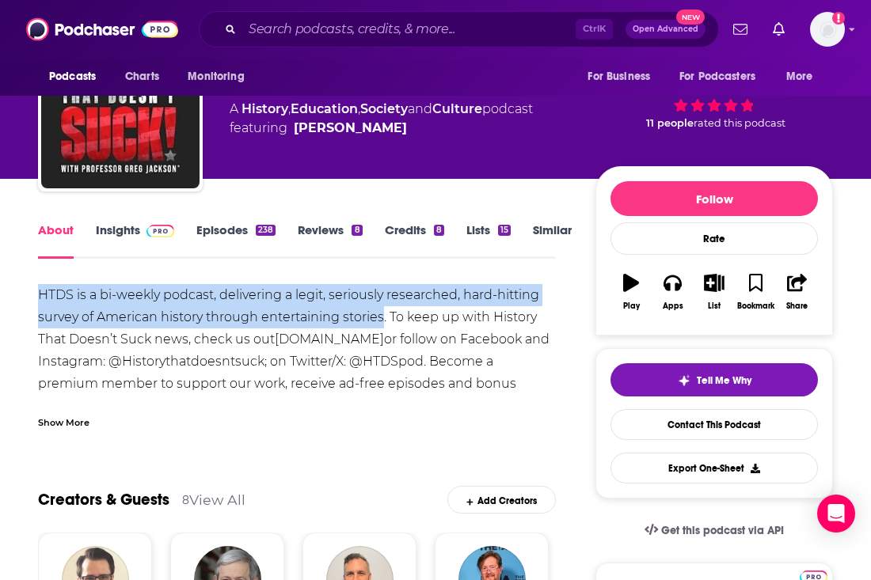
drag, startPoint x: 39, startPoint y: 290, endPoint x: 382, endPoint y: 311, distance: 344.3
click at [382, 311] on div "HTDS is a bi-weekly podcast, delivering a legit, seriously researched, hard-hit…" at bounding box center [297, 350] width 518 height 133
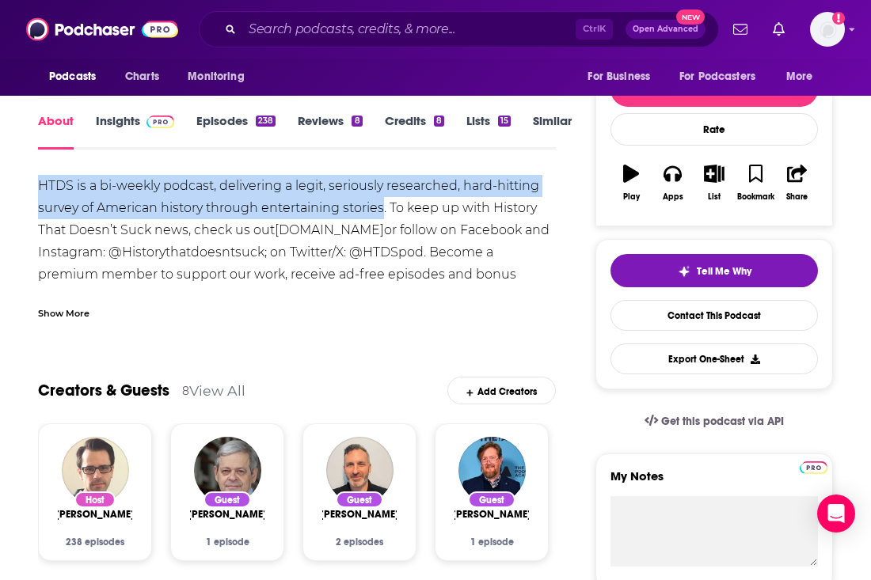
scroll to position [317, 0]
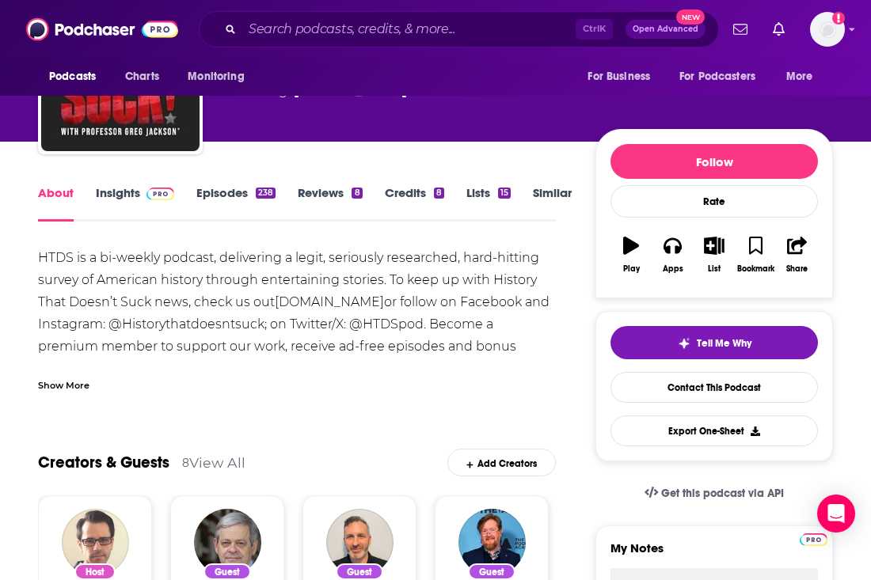
scroll to position [79, 0]
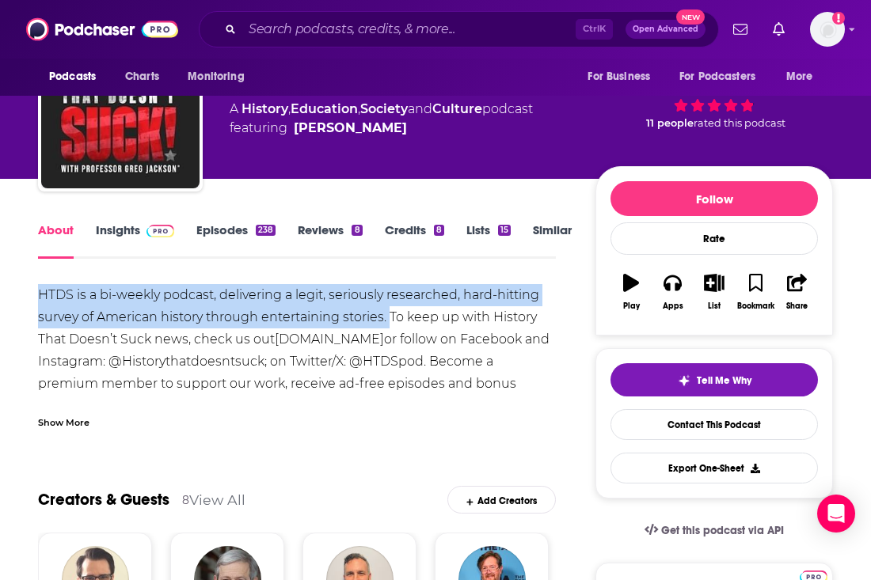
drag, startPoint x: 118, startPoint y: 298, endPoint x: 390, endPoint y: 322, distance: 272.7
copy div "HTDS is a bi-weekly podcast, delivering a legit, seriously researched, hard-hit…"
click at [123, 232] on link "Insights" at bounding box center [135, 241] width 78 height 36
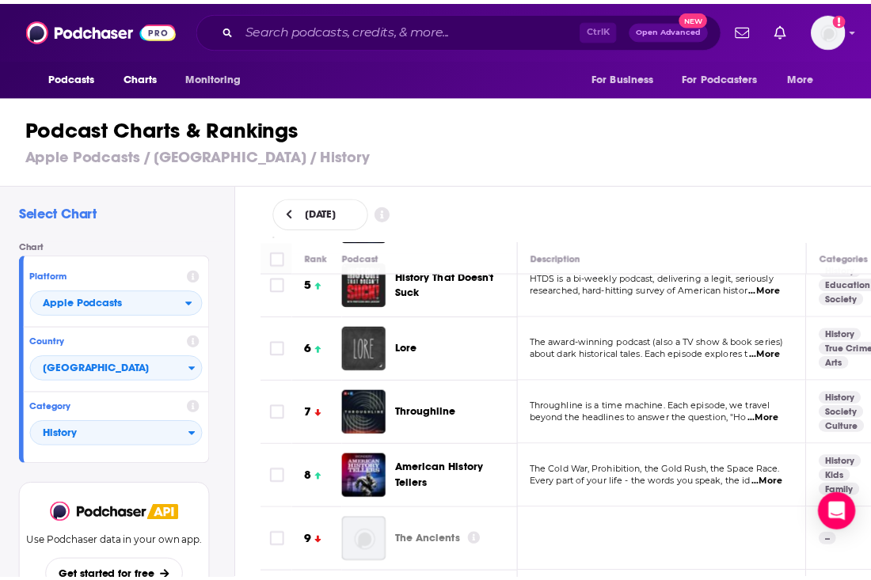
scroll to position [317, 0]
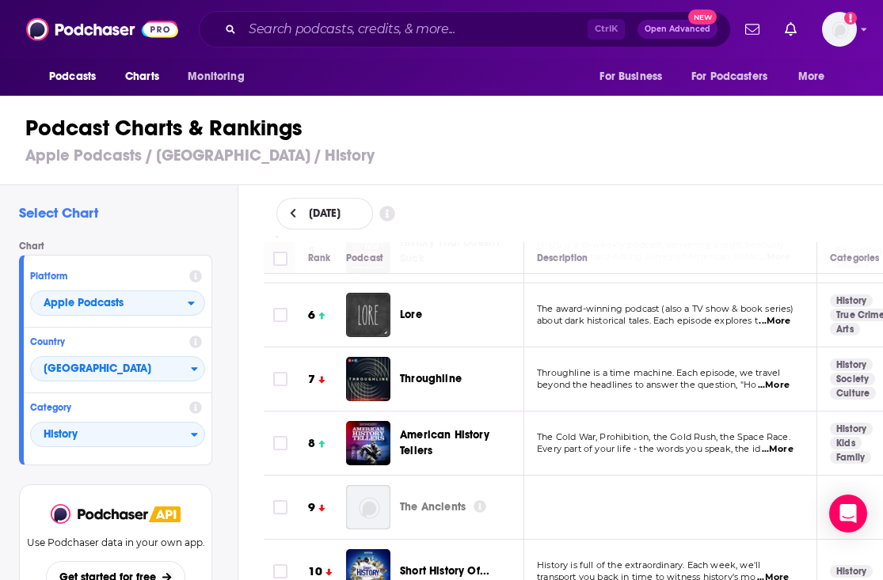
click at [769, 443] on span "...More" at bounding box center [778, 449] width 32 height 13
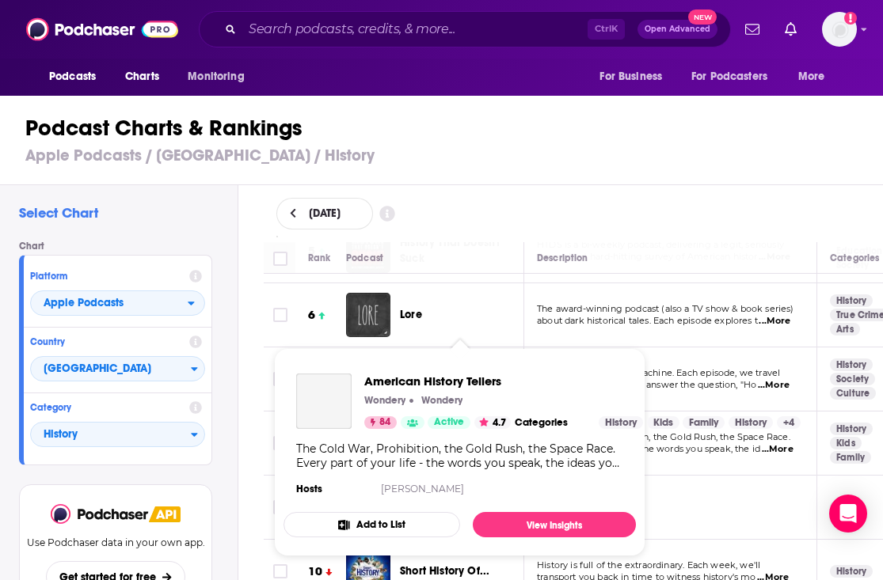
click at [484, 425] on icon "Show Podcast Details" at bounding box center [484, 422] width 9 height 9
click at [453, 368] on div "American History Tellers Wondery Wondery 84 Active 4.7 Categories History Kids …" at bounding box center [459, 436] width 352 height 151
click at [447, 384] on span "American History Tellers" at bounding box center [582, 381] width 436 height 15
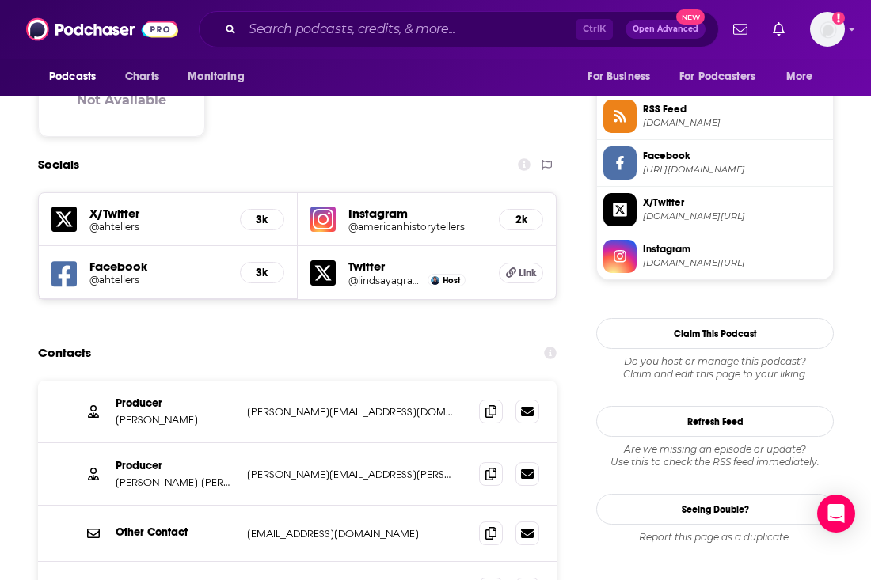
scroll to position [1346, 0]
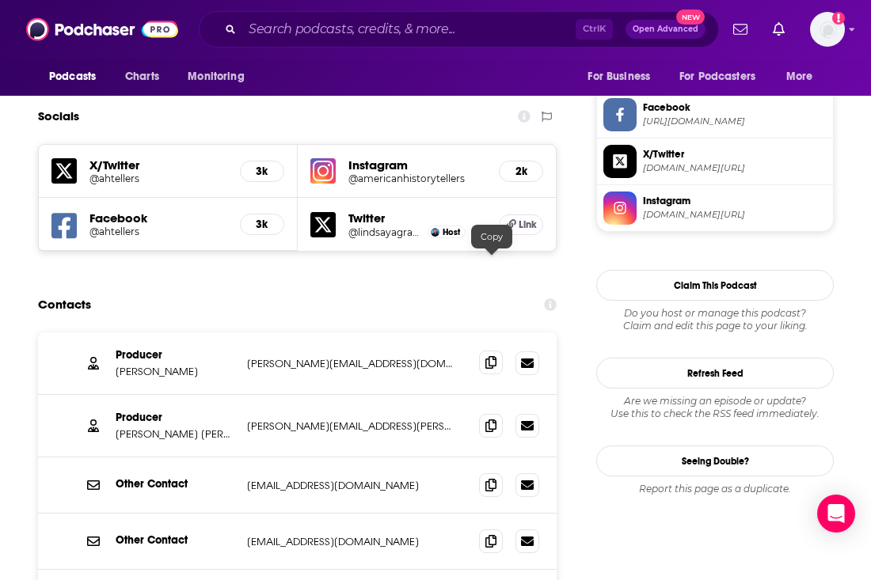
click at [493, 356] on icon at bounding box center [490, 362] width 11 height 13
click at [482, 413] on span at bounding box center [491, 425] width 24 height 24
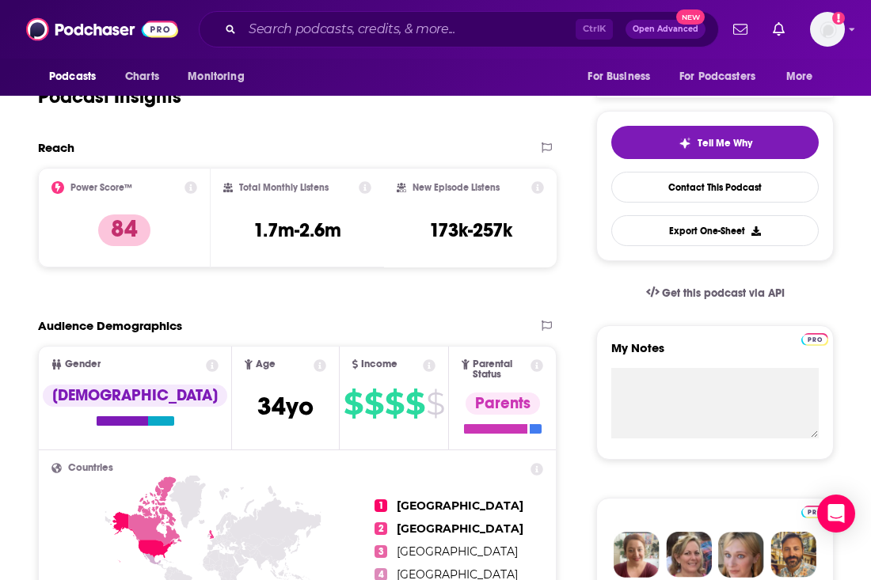
scroll to position [0, 0]
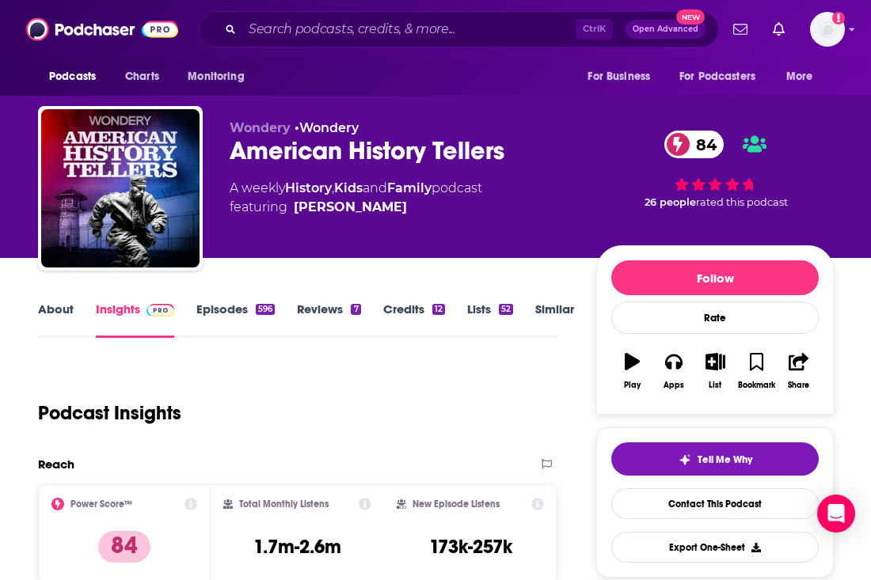
click at [67, 306] on link "About" at bounding box center [56, 320] width 36 height 36
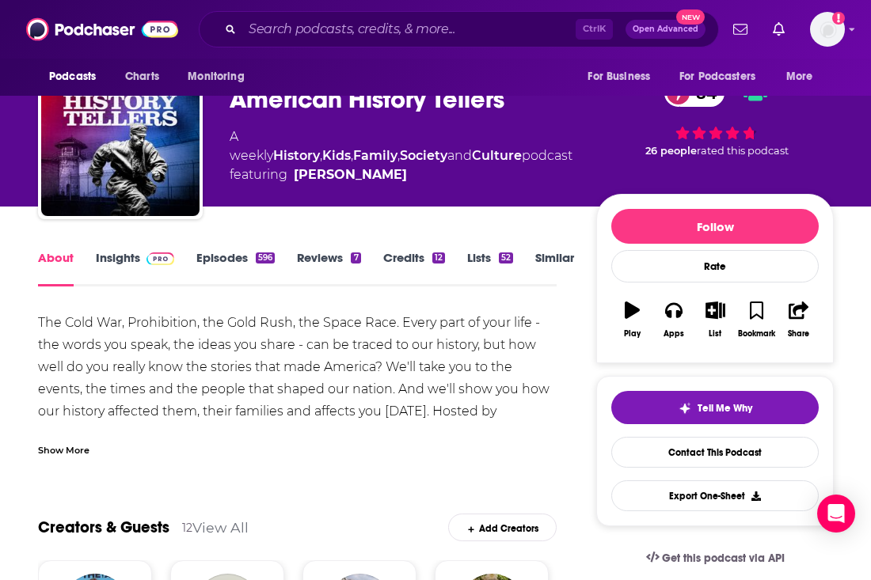
scroll to position [79, 0]
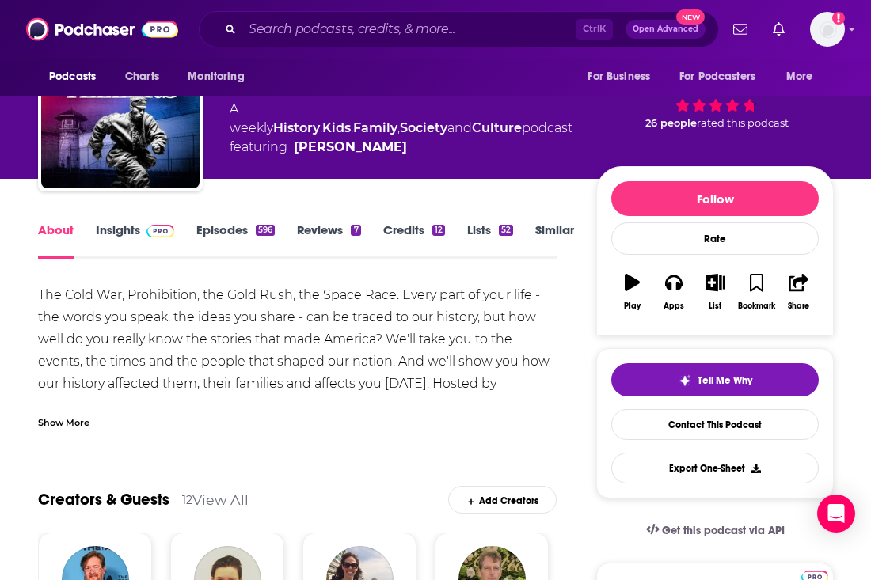
click at [79, 409] on div "Show More" at bounding box center [297, 416] width 519 height 27
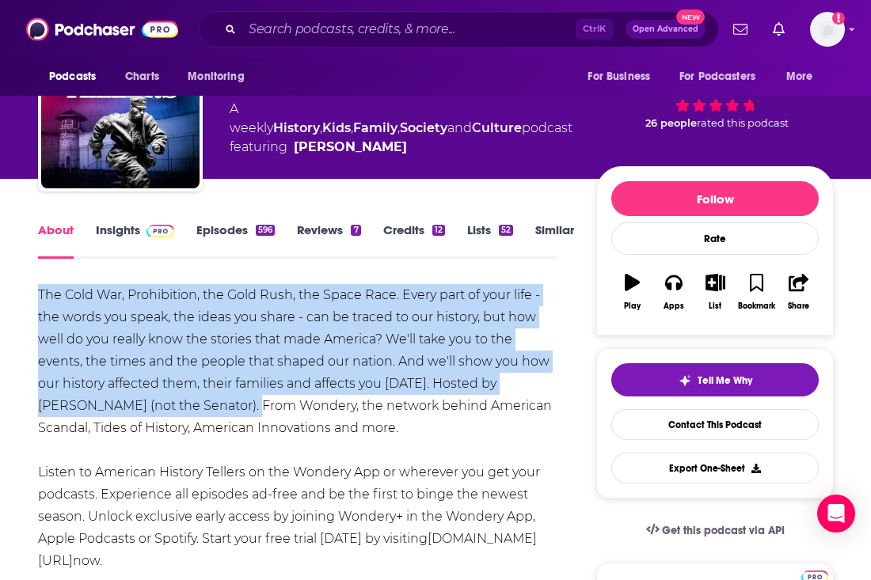
drag, startPoint x: 204, startPoint y: 406, endPoint x: 29, endPoint y: 299, distance: 204.8
copy div "The Cold War, Prohibition, the Gold Rush, the Space Race. Every part of your li…"
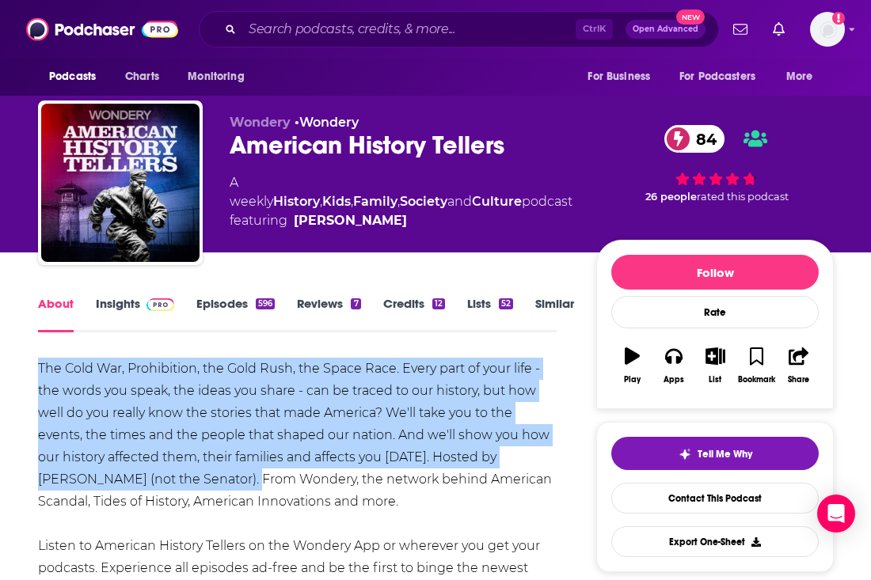
scroll to position [0, 0]
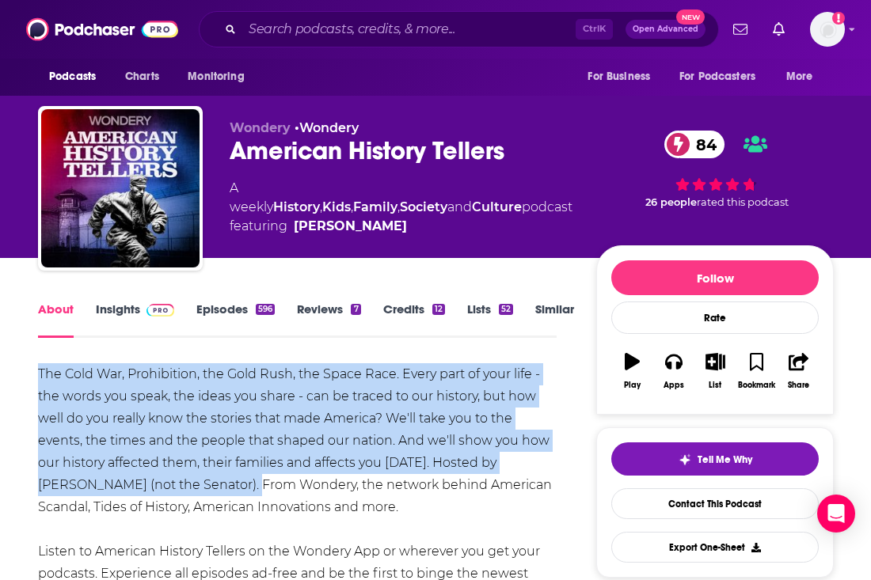
click at [127, 303] on link "Insights" at bounding box center [135, 320] width 78 height 36
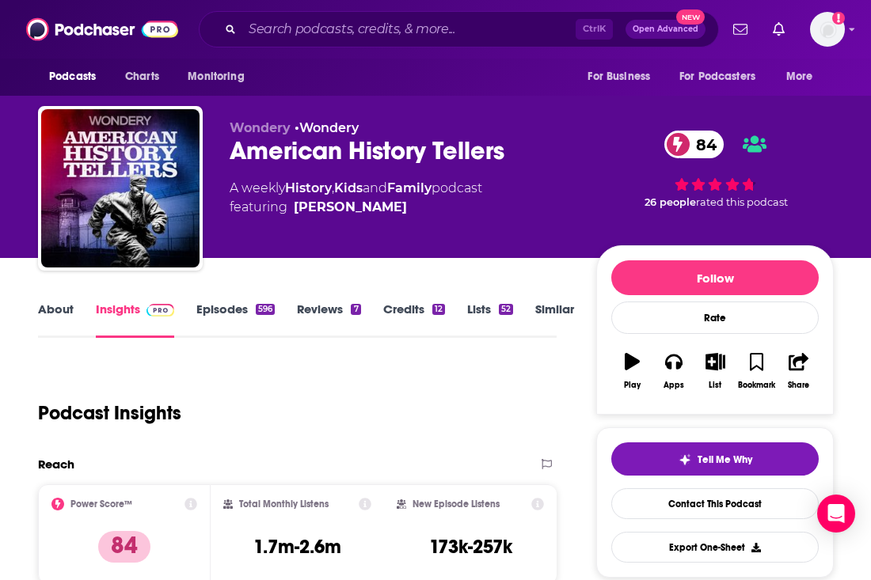
click at [213, 307] on link "Episodes 596" at bounding box center [235, 320] width 78 height 36
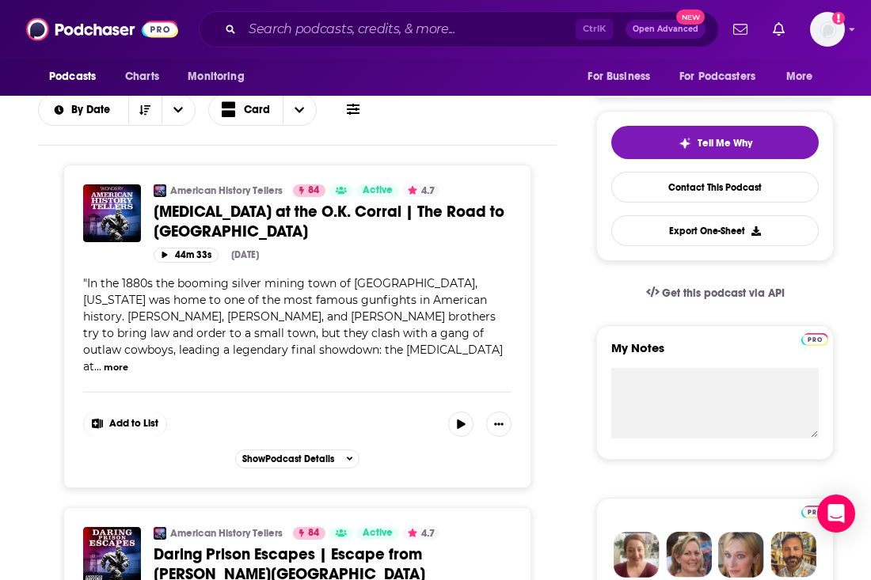
scroll to position [475, 0]
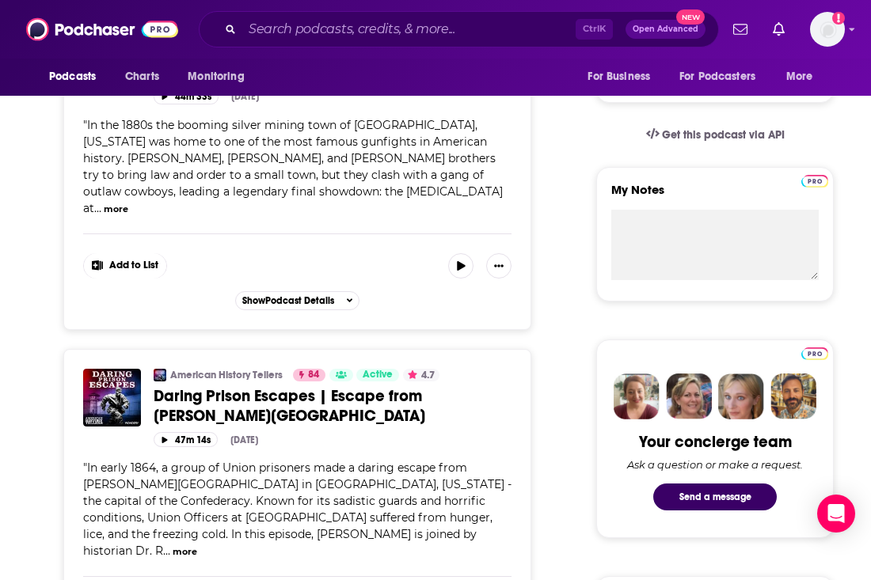
click at [187, 546] on button "more" at bounding box center [185, 552] width 25 height 13
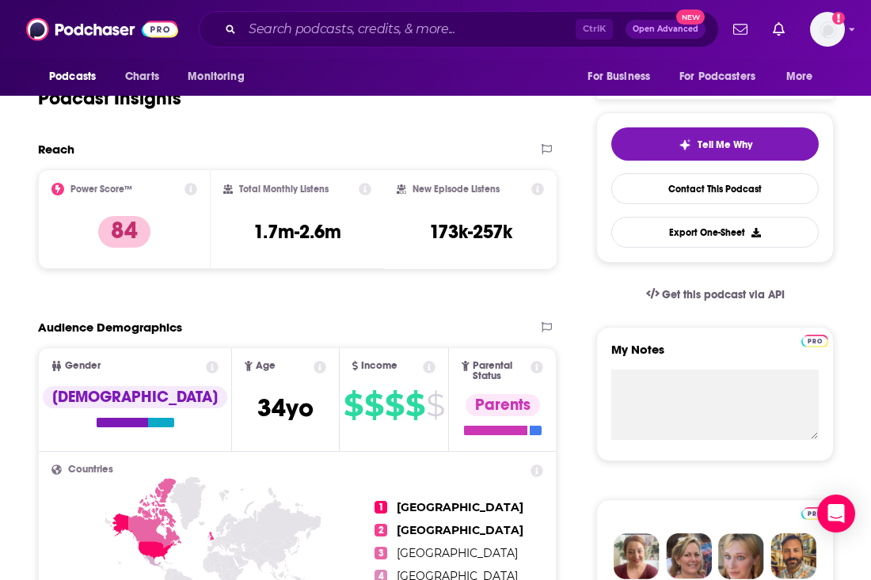
scroll to position [317, 0]
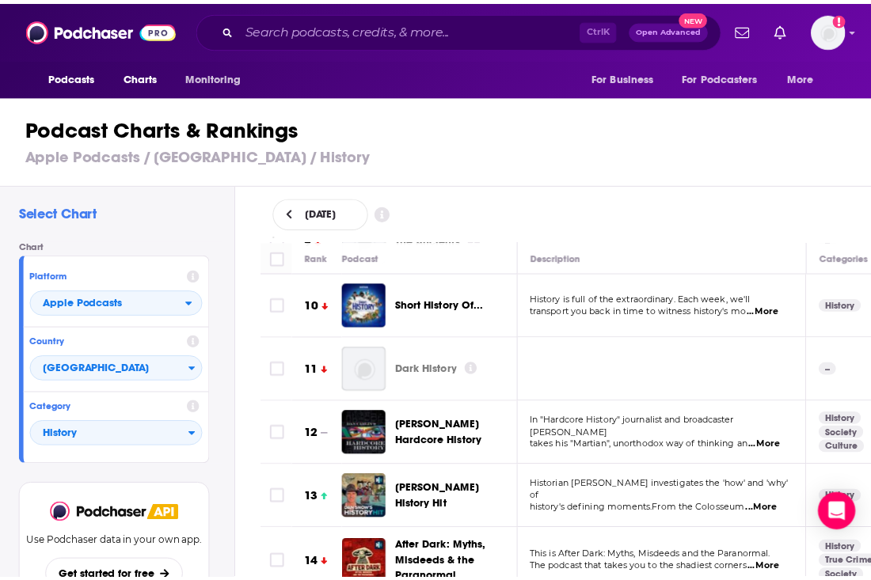
scroll to position [554, 0]
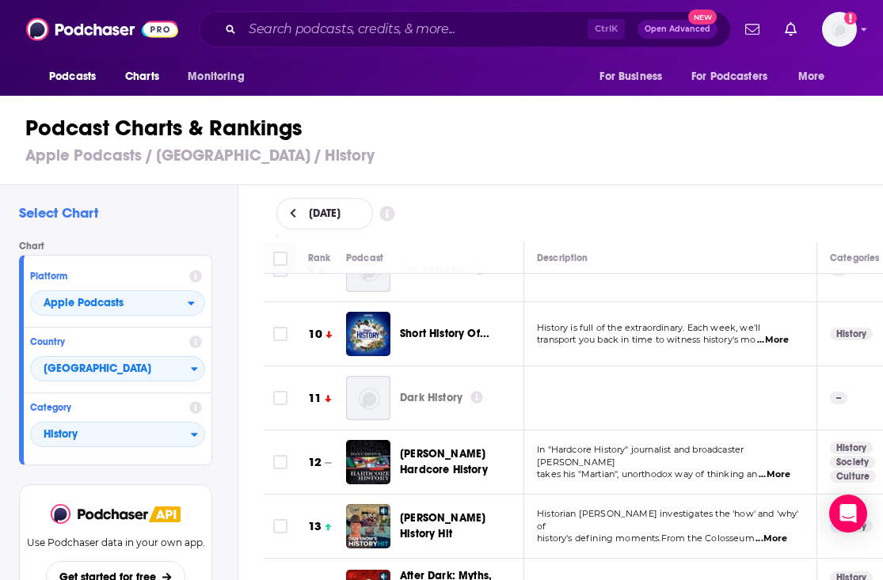
click at [771, 334] on span "...More" at bounding box center [773, 340] width 32 height 13
click at [440, 337] on div "Short History Of..." at bounding box center [469, 334] width 138 height 44
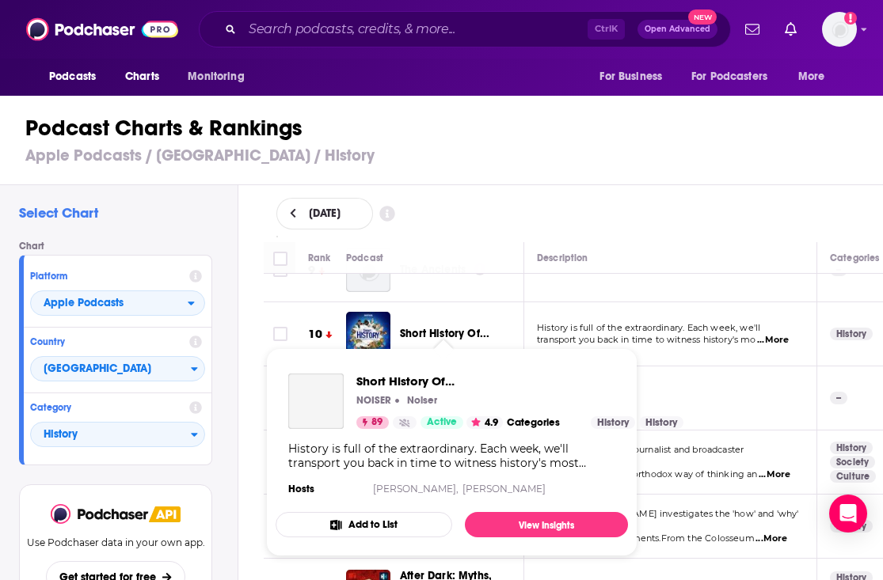
click at [441, 329] on span "Short History Of..." at bounding box center [444, 333] width 89 height 13
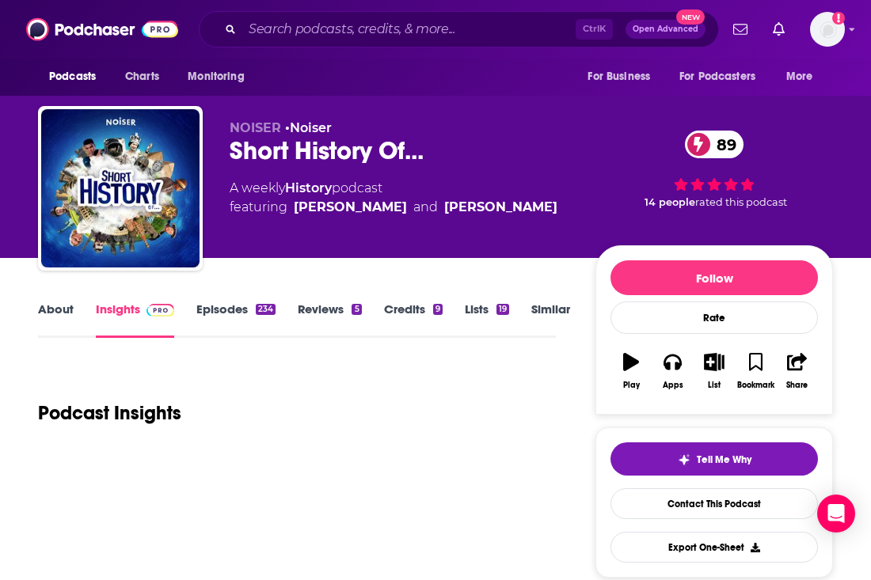
click at [414, 149] on div "Short History Of... 89" at bounding box center [400, 150] width 341 height 31
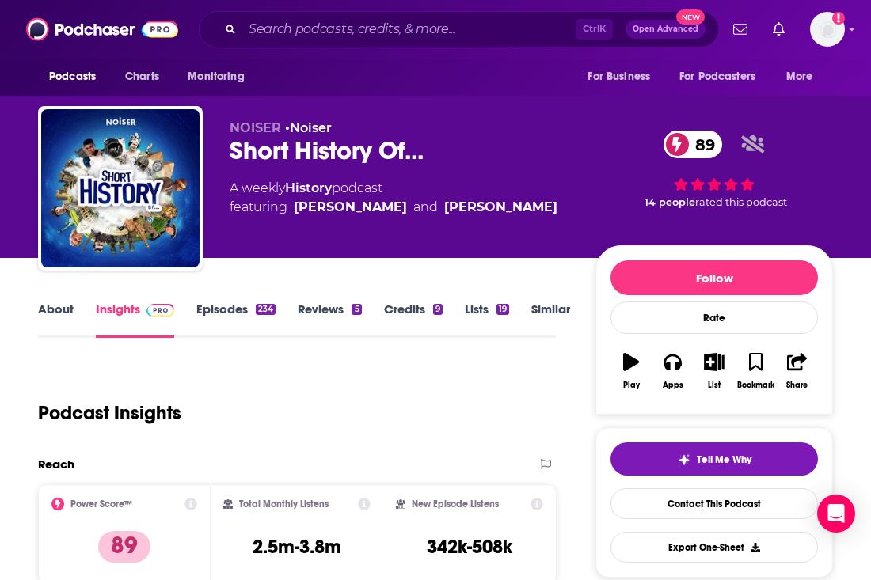
click at [211, 314] on link "Episodes 234" at bounding box center [235, 320] width 79 height 36
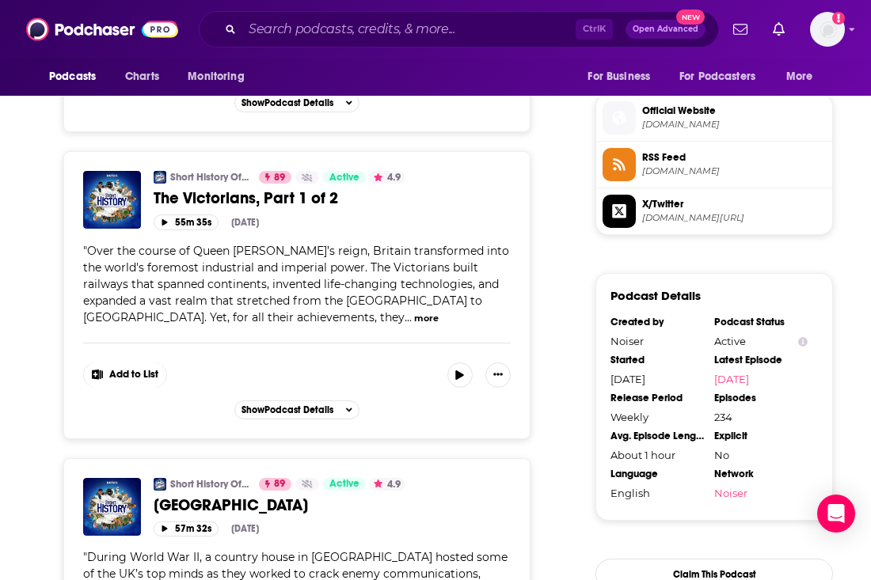
scroll to position [1425, 0]
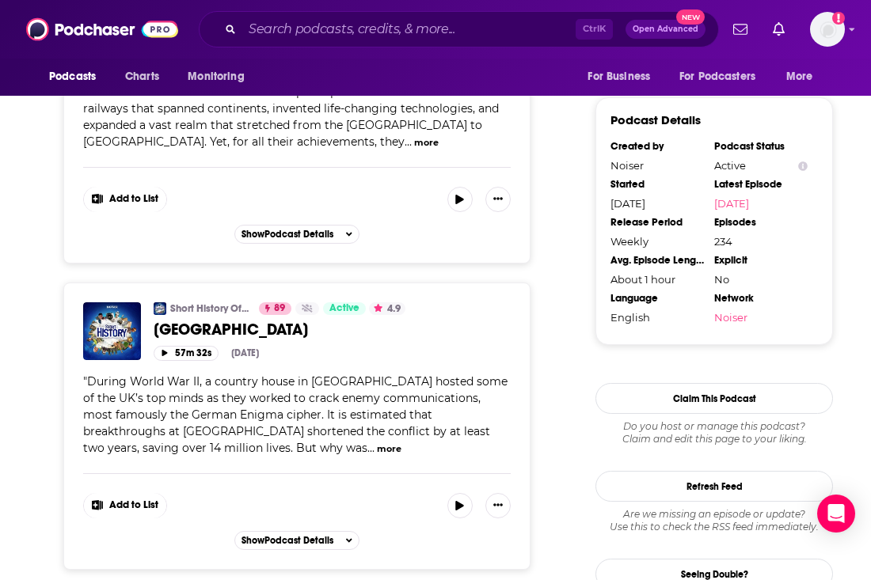
click at [377, 443] on button "more" at bounding box center [389, 449] width 25 height 13
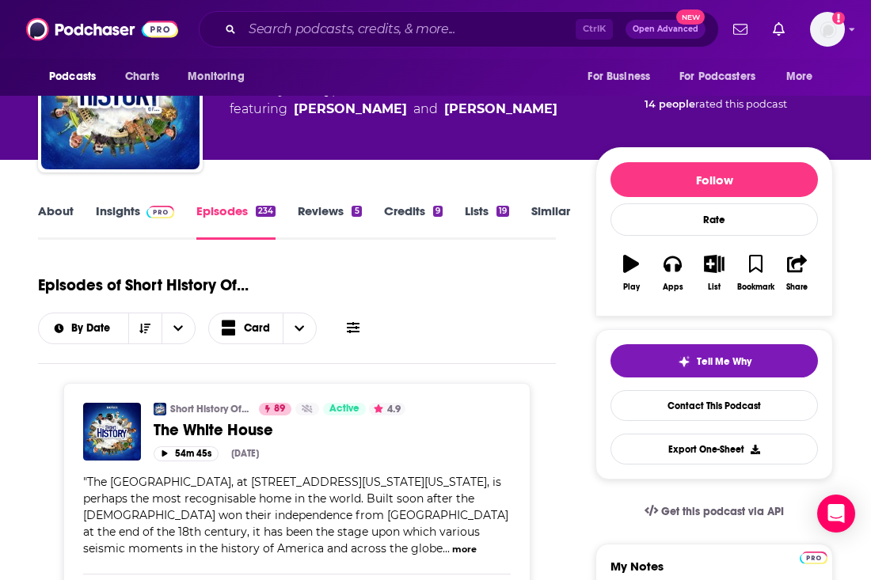
scroll to position [0, 0]
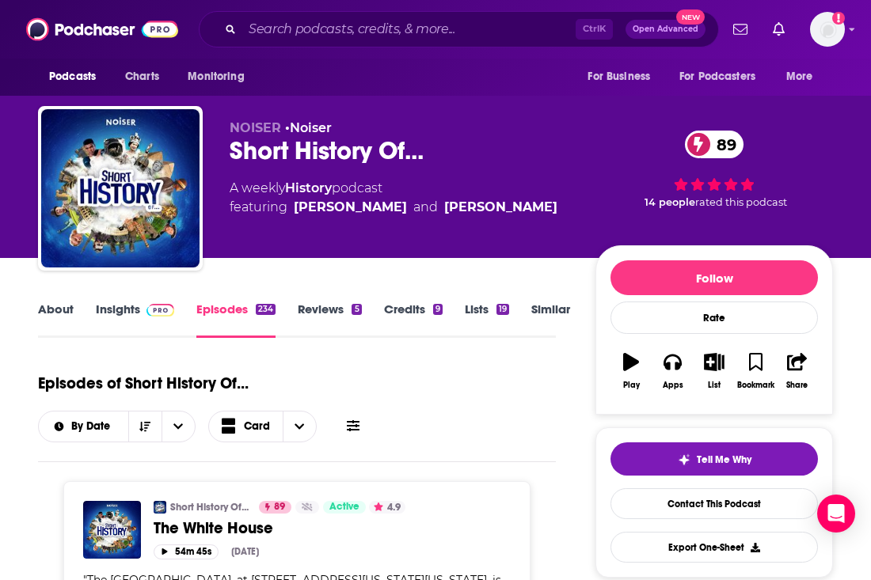
click at [119, 319] on link "Insights" at bounding box center [135, 320] width 78 height 36
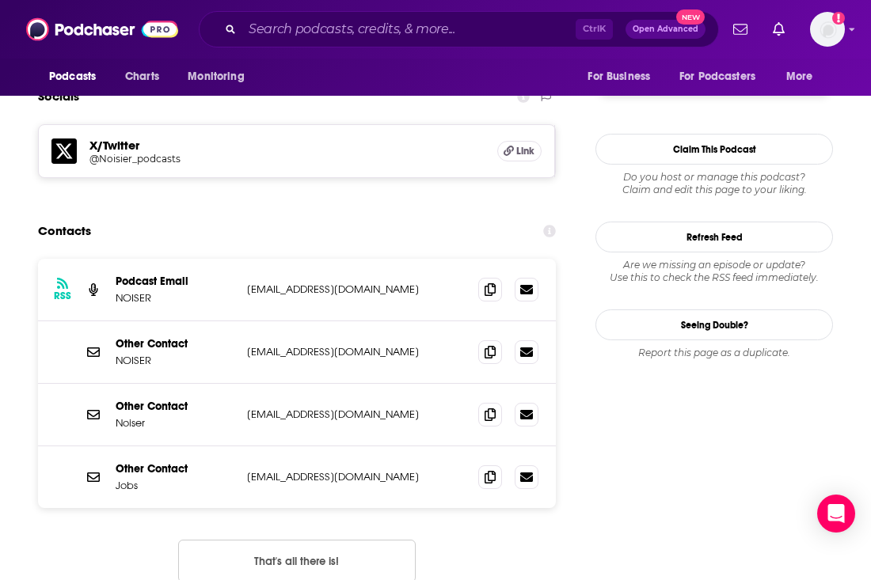
scroll to position [1425, 0]
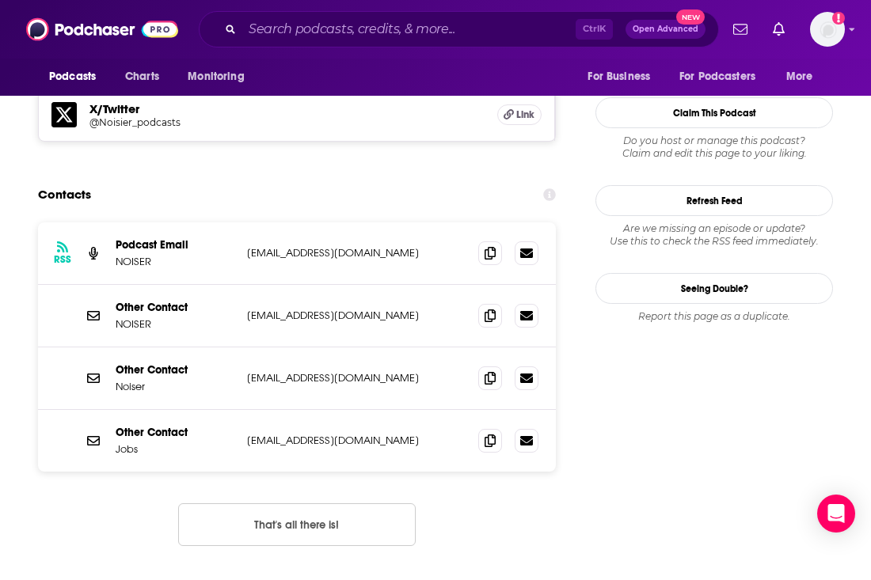
click at [287, 223] on div "RSS Podcast Email NOISER pascal@noiser.com pascal@noiser.com" at bounding box center [297, 254] width 518 height 63
click at [493, 246] on icon at bounding box center [490, 252] width 11 height 13
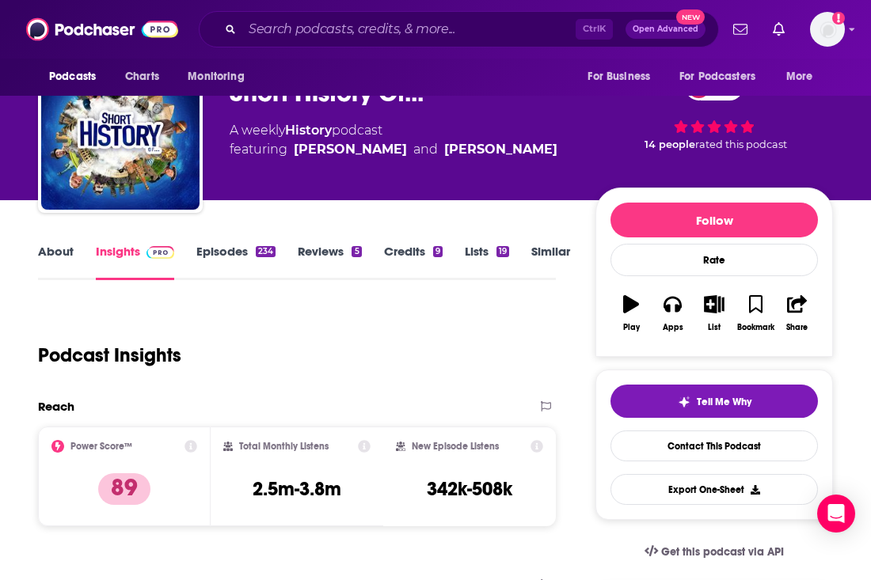
scroll to position [0, 0]
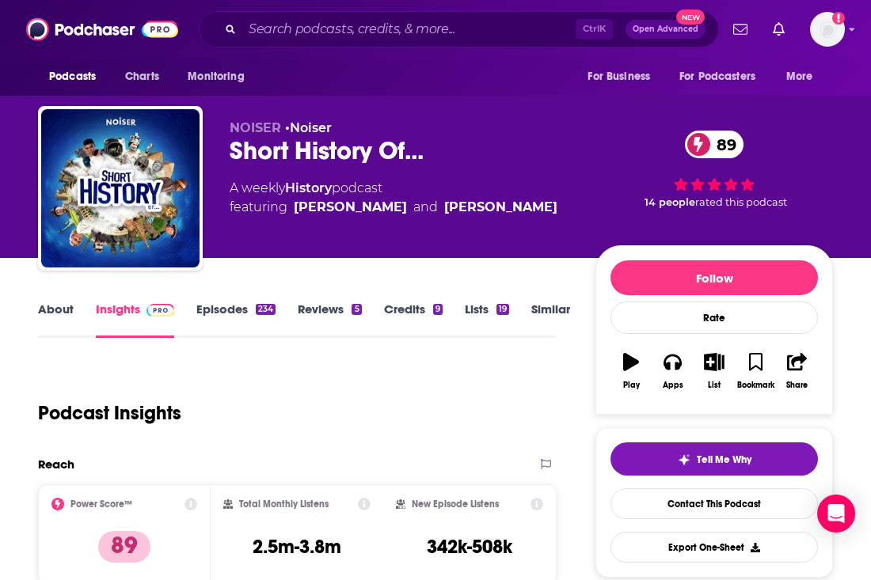
click at [52, 306] on link "About" at bounding box center [56, 320] width 36 height 36
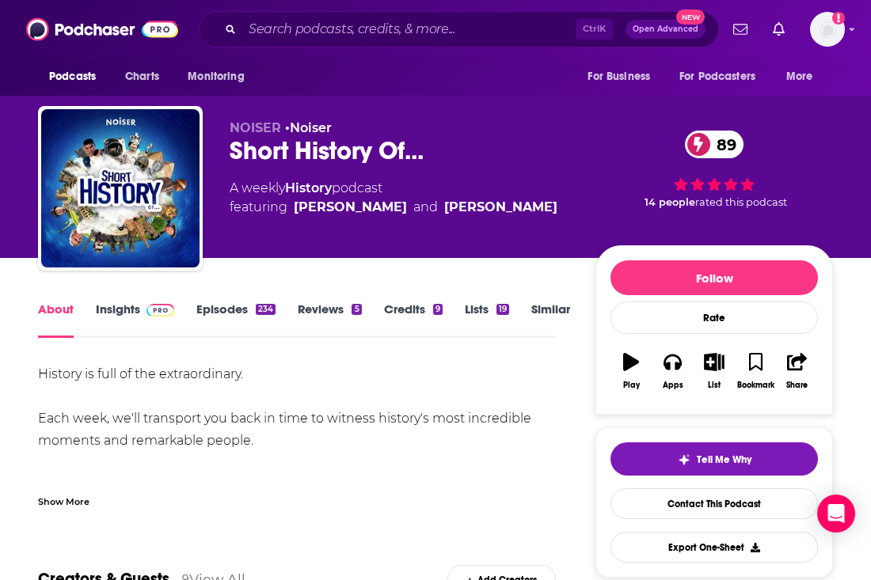
scroll to position [158, 0]
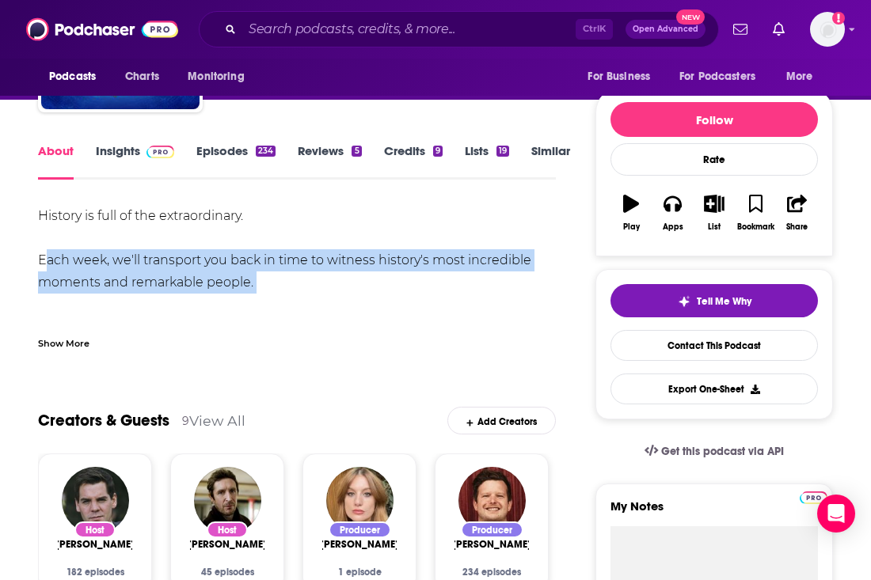
drag, startPoint x: 32, startPoint y: 253, endPoint x: 261, endPoint y: 298, distance: 233.9
copy div "Each week, we'll transport you back in time to witness history's most incredibl…"
click at [134, 150] on link "Insights" at bounding box center [135, 161] width 78 height 36
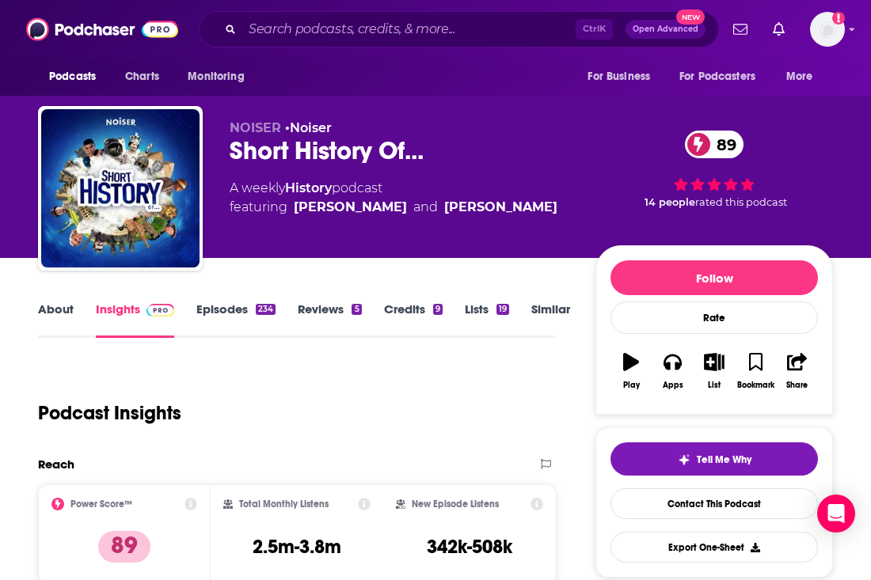
scroll to position [158, 0]
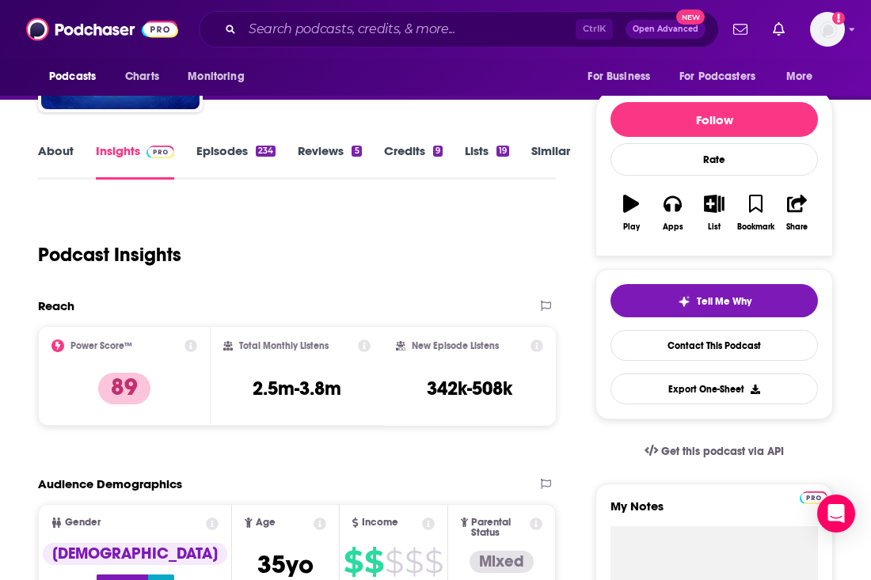
click at [55, 144] on link "About" at bounding box center [56, 161] width 36 height 36
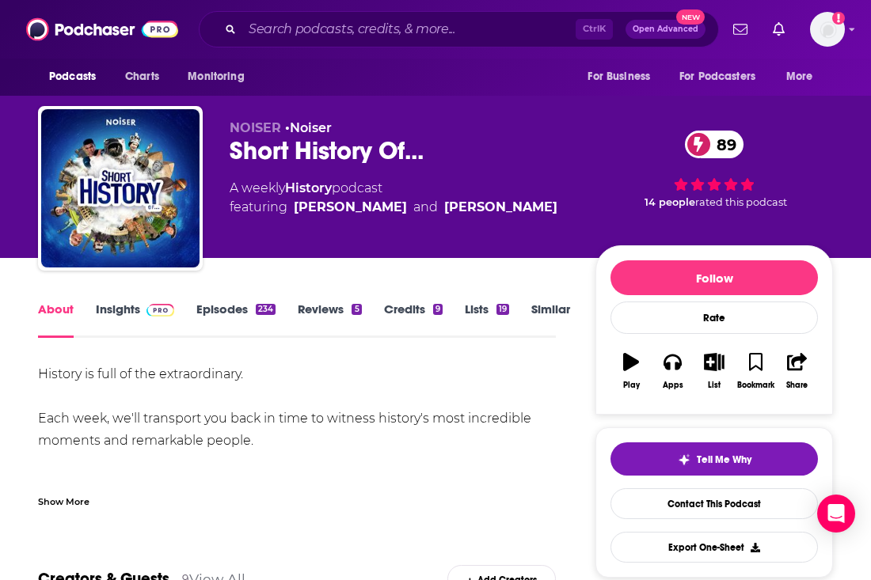
scroll to position [238, 0]
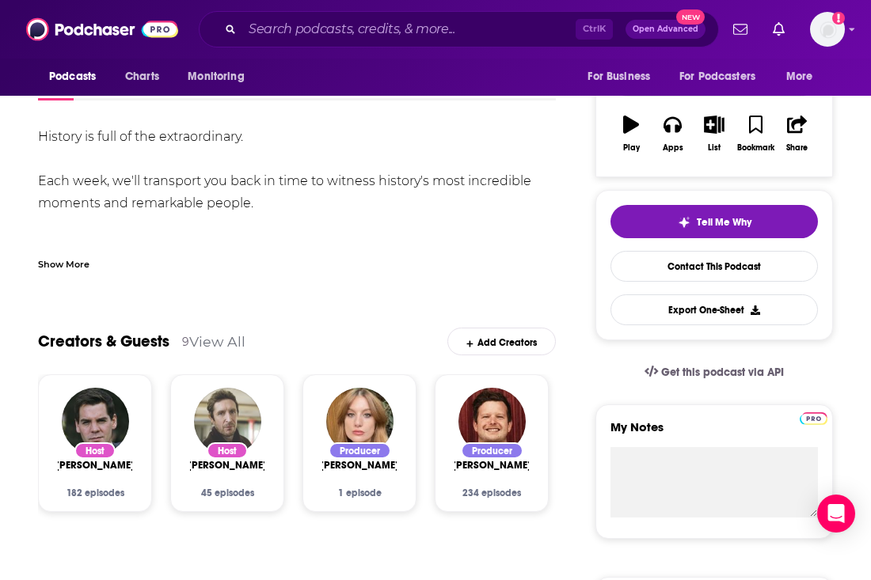
click at [232, 400] on img "Paul McGann" at bounding box center [227, 421] width 67 height 67
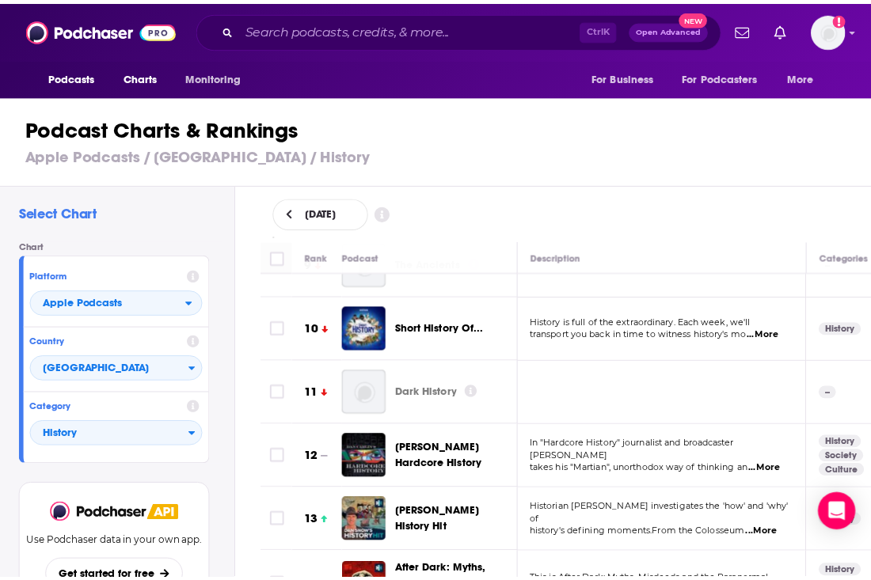
scroll to position [634, 0]
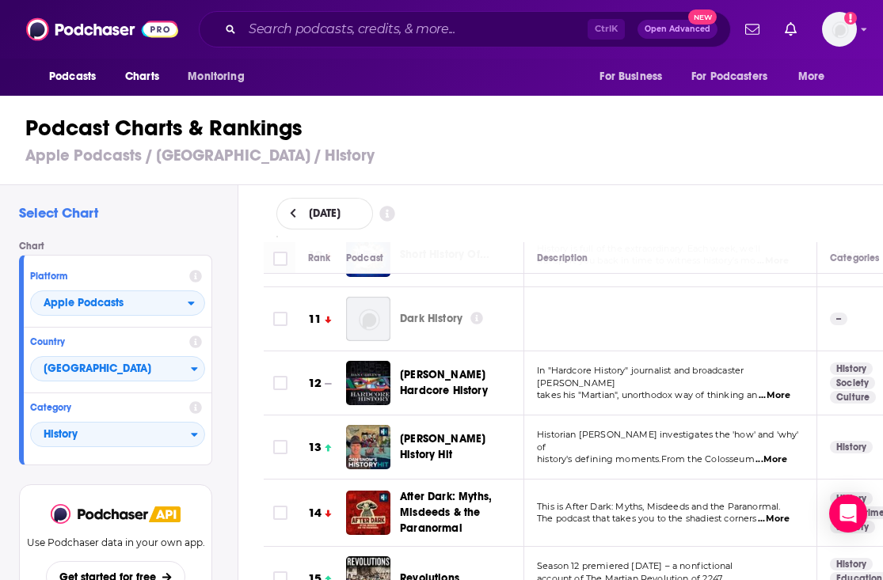
click at [763, 390] on span "...More" at bounding box center [775, 396] width 32 height 13
click at [448, 377] on span "Dan Carlin's Hardcore History" at bounding box center [460, 383] width 120 height 32
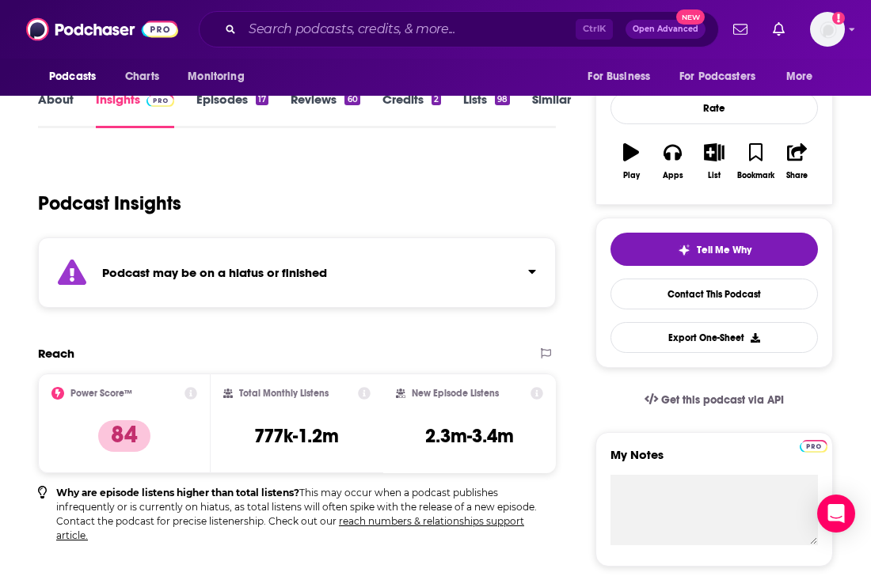
scroll to position [238, 0]
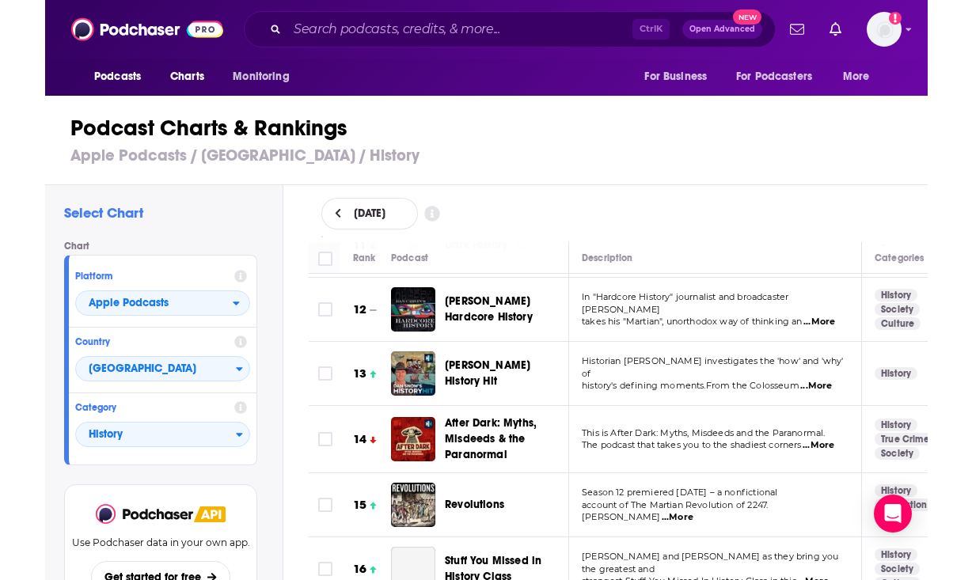
scroll to position [713, 0]
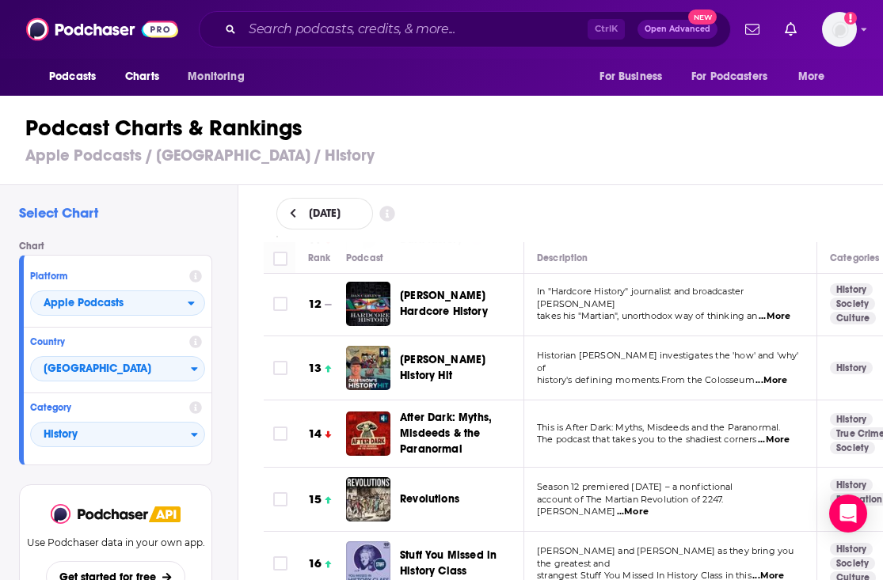
click at [768, 375] on span "...More" at bounding box center [771, 381] width 32 height 13
click at [504, 362] on div "Podcasts Charts Monitoring Ctrl K Open Advanced New For Business For Podcasters…" at bounding box center [441, 290] width 883 height 580
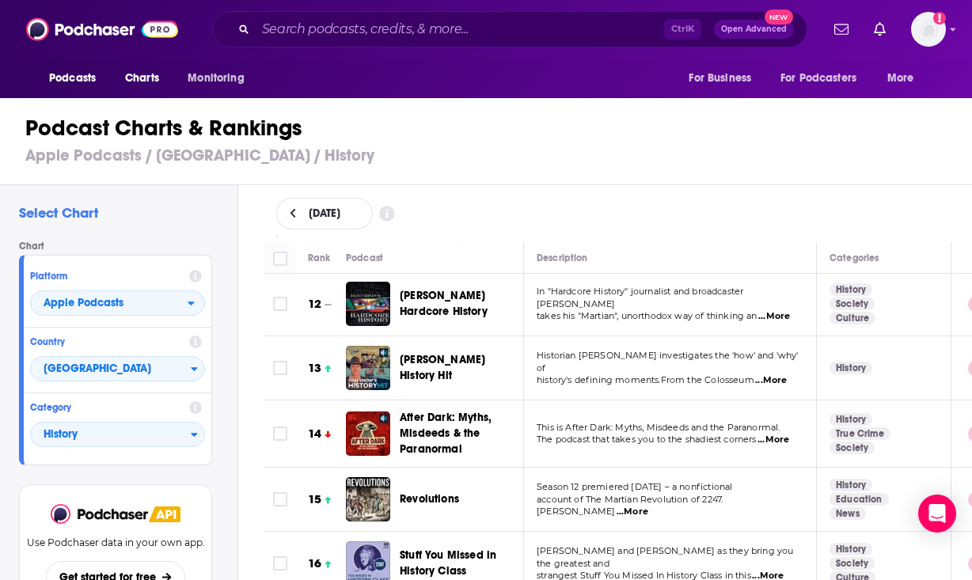
drag, startPoint x: 882, startPoint y: 343, endPoint x: 923, endPoint y: 348, distance: 40.8
click at [923, 348] on html "Podcasts Charts Monitoring Ctrl K Open Advanced New For Business For Podcasters…" at bounding box center [486, 290] width 972 height 580
click at [468, 358] on span "Dan Snow's History Hit" at bounding box center [443, 367] width 86 height 29
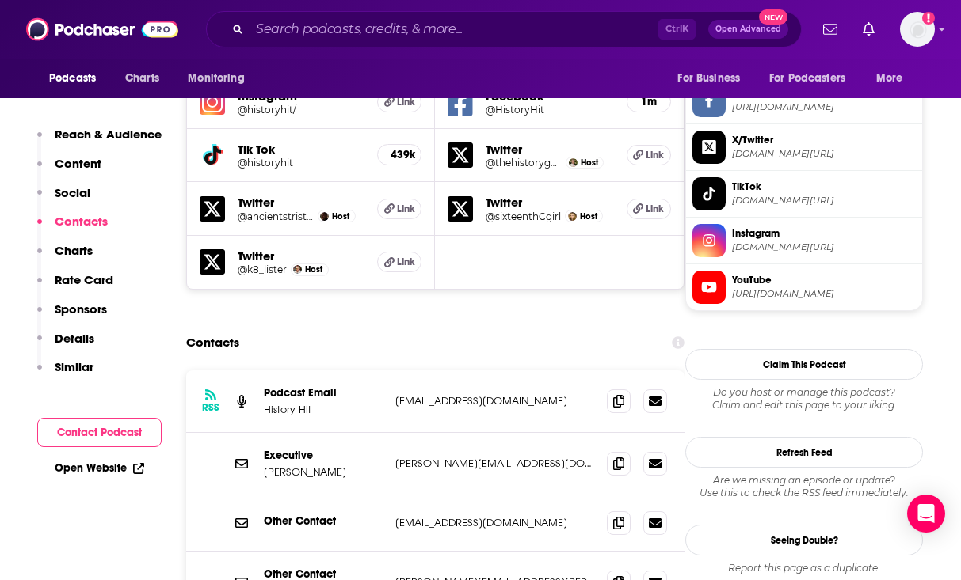
scroll to position [1663, 0]
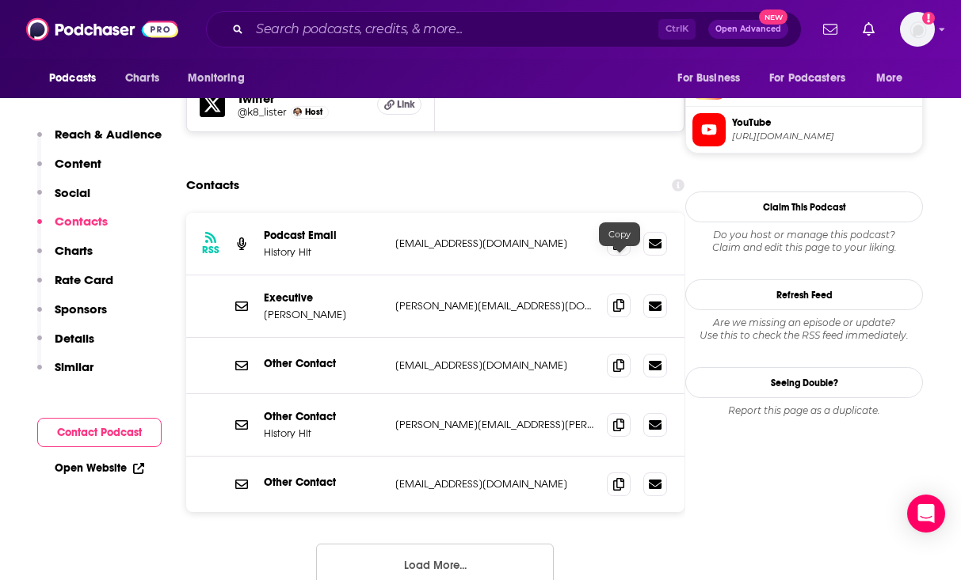
click at [613, 294] on span at bounding box center [619, 306] width 24 height 24
click at [626, 413] on span at bounding box center [619, 425] width 24 height 24
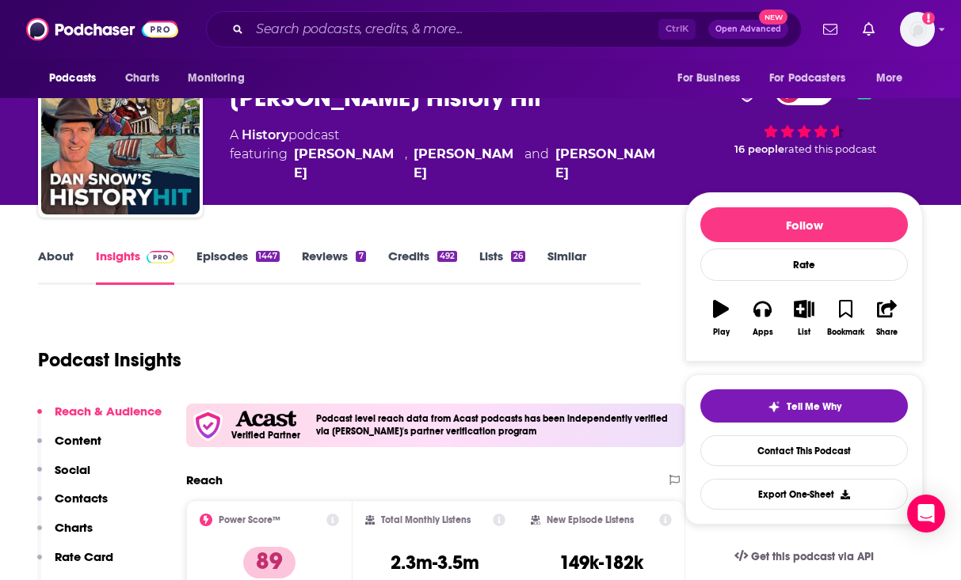
scroll to position [0, 0]
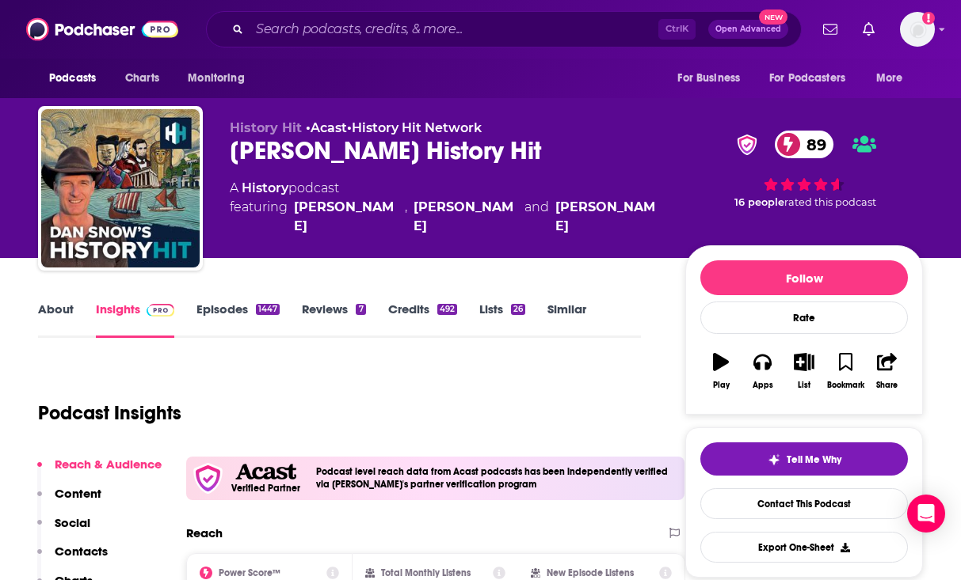
click at [70, 306] on link "About" at bounding box center [56, 320] width 36 height 36
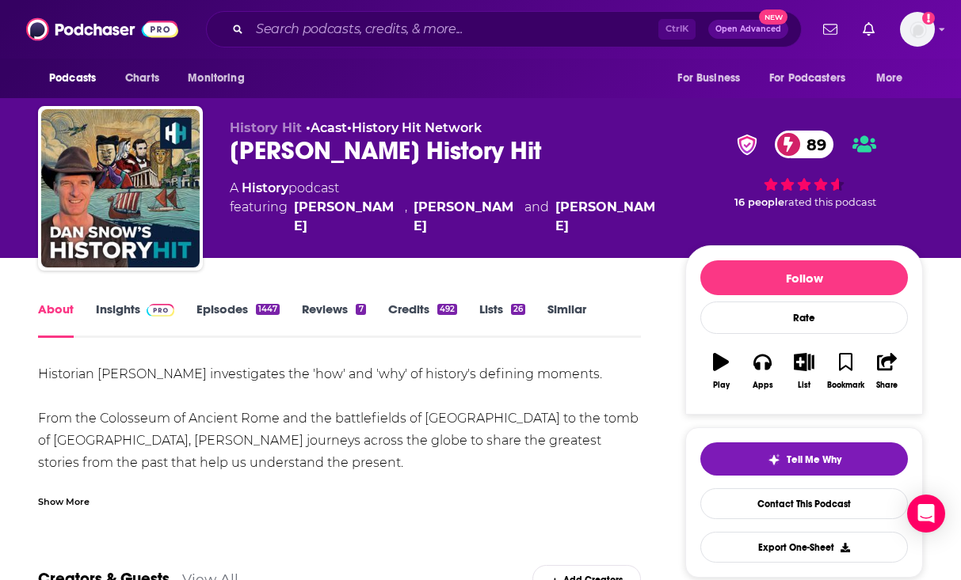
click at [83, 500] on div "Show More" at bounding box center [63, 500] width 51 height 15
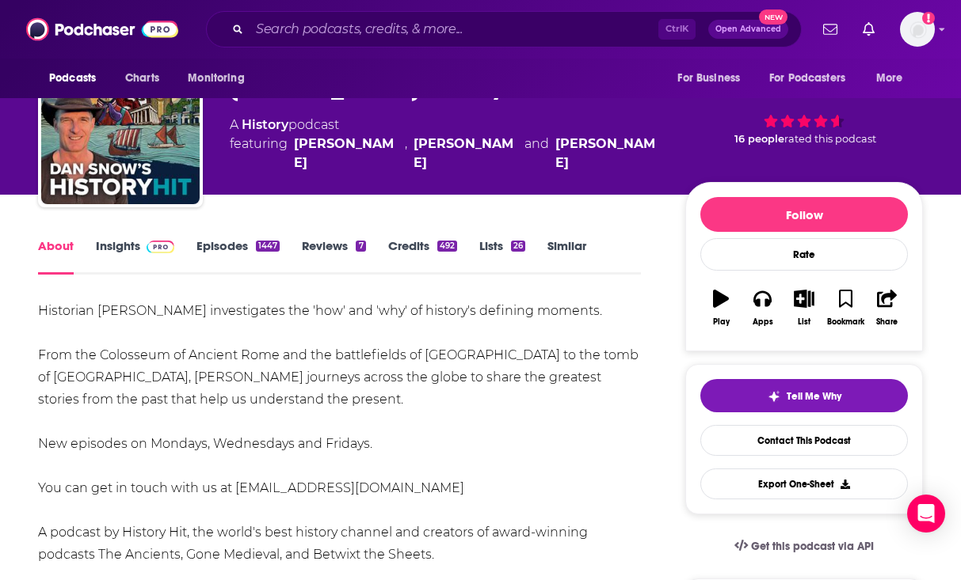
scroll to position [238, 0]
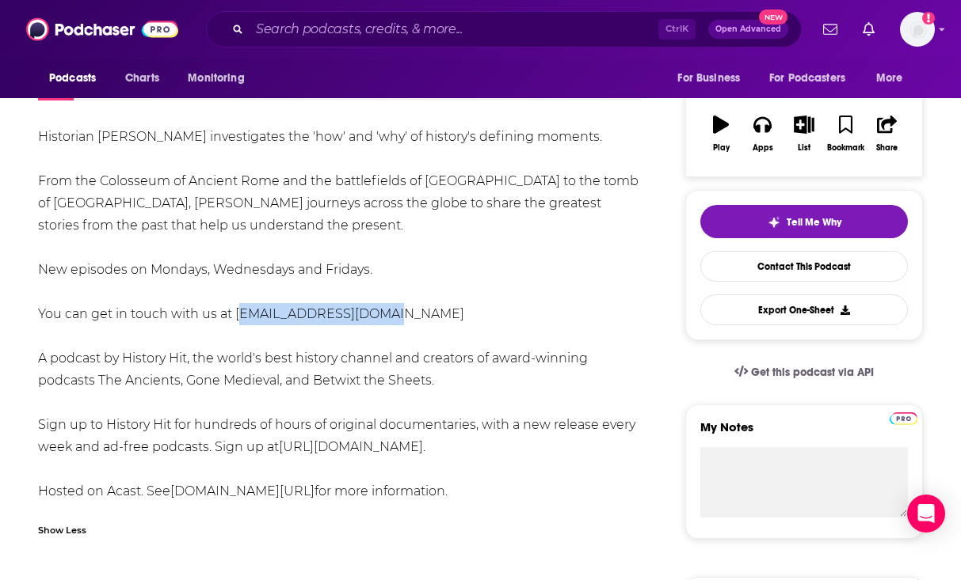
drag, startPoint x: 371, startPoint y: 319, endPoint x: 239, endPoint y: 321, distance: 132.3
click at [239, 321] on div "Historian Dan Snow investigates the 'how' and 'why' of history's defining momen…" at bounding box center [339, 314] width 603 height 377
copy div "ds.hh@historyhit.com"
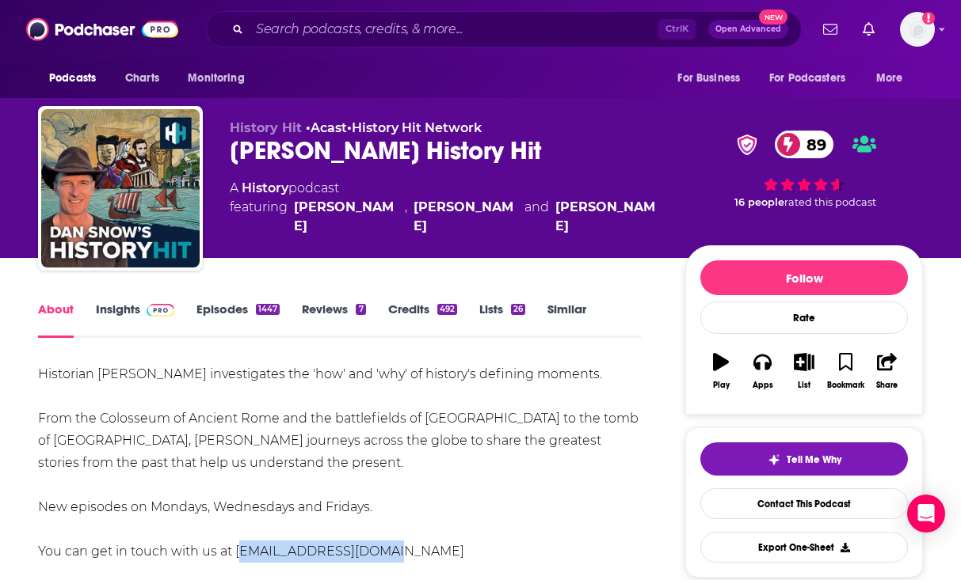
click at [113, 306] on link "Insights" at bounding box center [135, 320] width 78 height 36
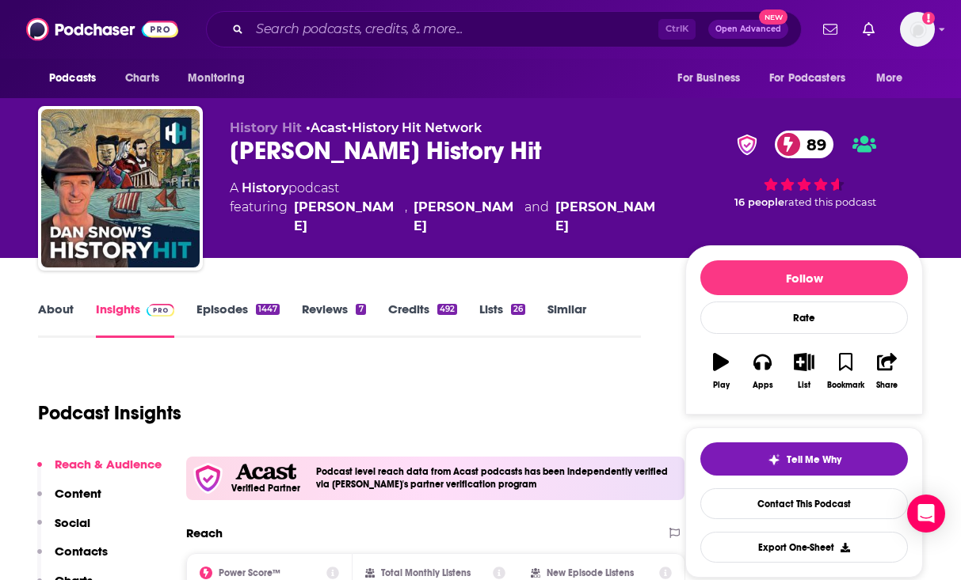
click at [204, 310] on link "Episodes 1447" at bounding box center [237, 320] width 83 height 36
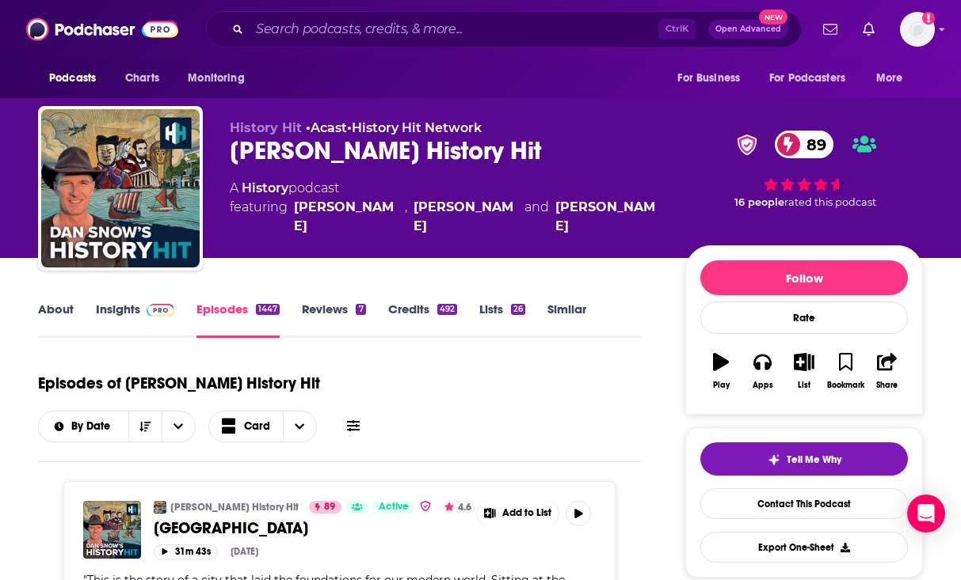
click at [49, 308] on link "About" at bounding box center [56, 320] width 36 height 36
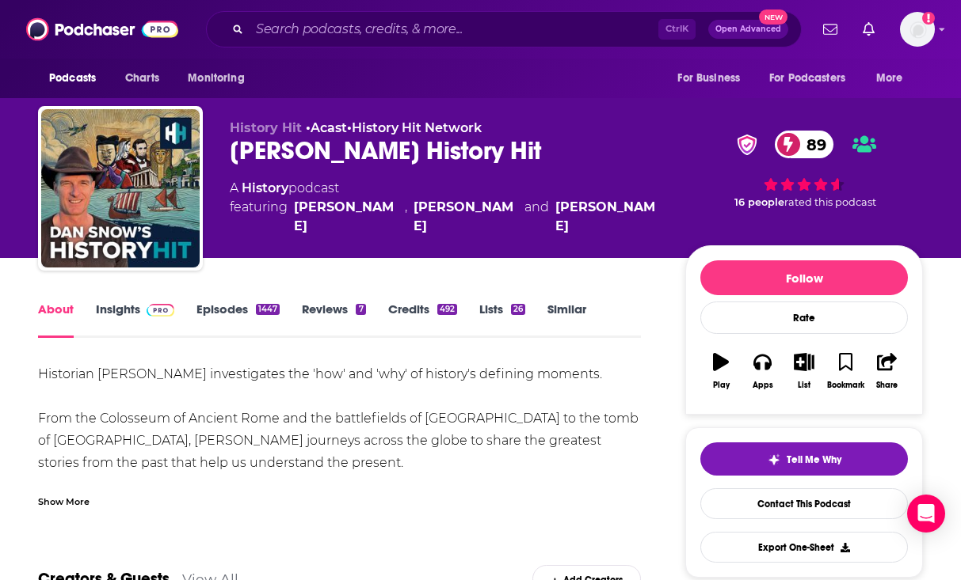
click at [76, 500] on div "Show More" at bounding box center [63, 500] width 51 height 15
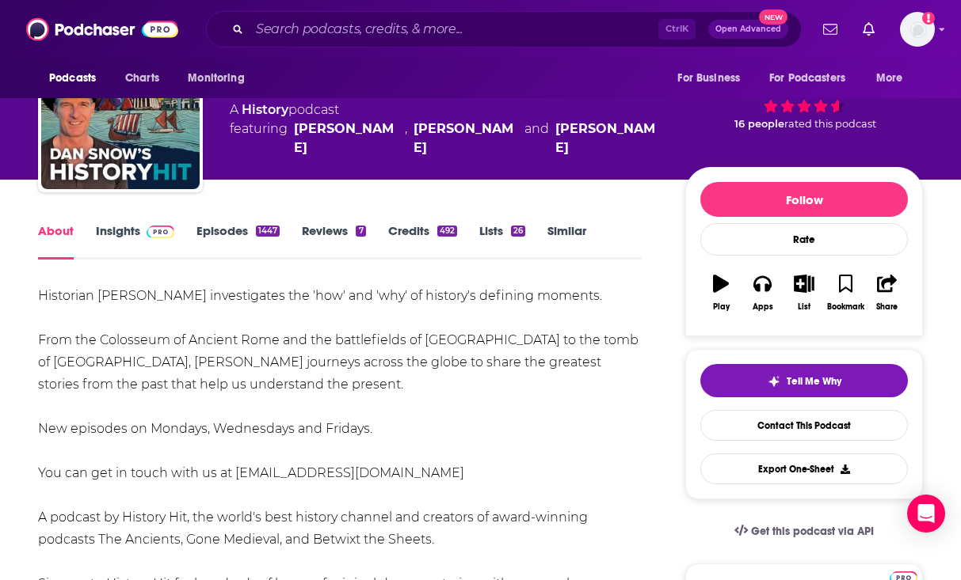
scroll to position [79, 0]
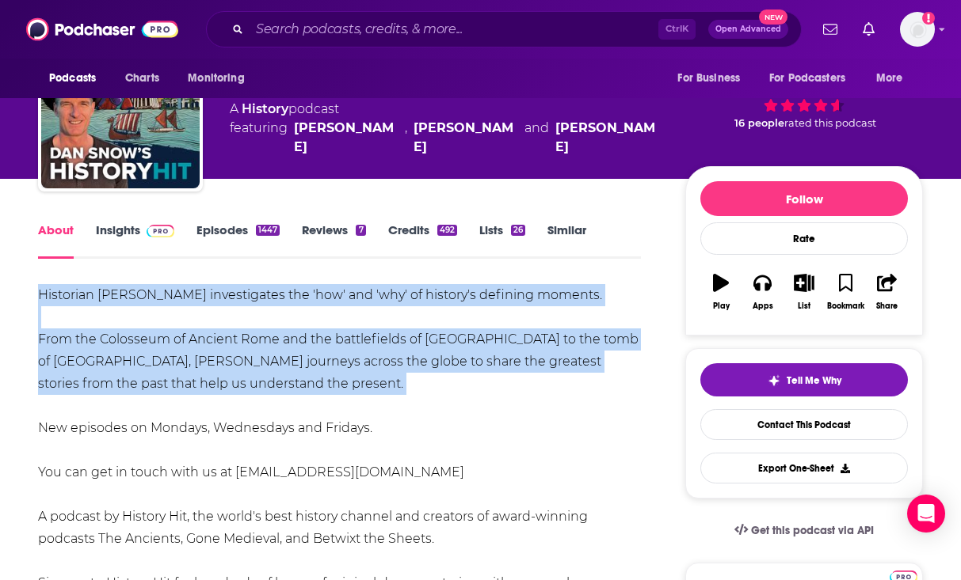
drag, startPoint x: 271, startPoint y: 396, endPoint x: 32, endPoint y: 304, distance: 256.2
copy div "Historian Dan Snow investigates the 'how' and 'why' of history's defining momen…"
click at [216, 227] on link "Episodes 1447" at bounding box center [237, 241] width 83 height 36
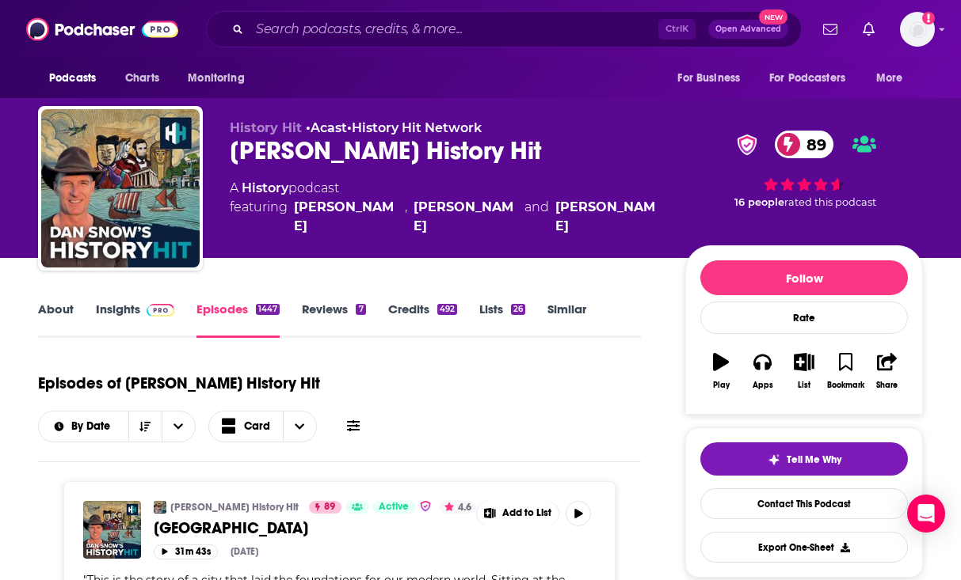
click at [140, 313] on span at bounding box center [157, 309] width 34 height 15
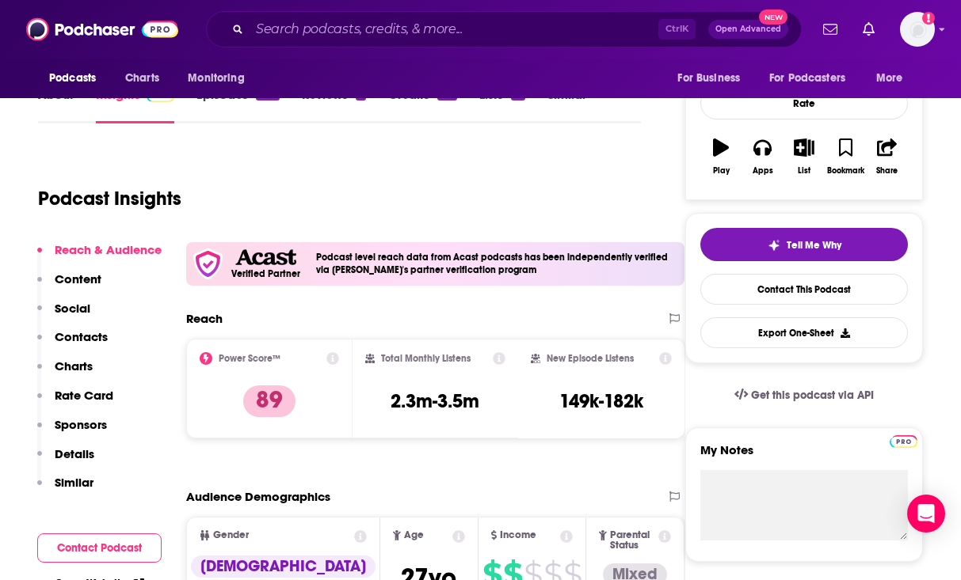
scroll to position [238, 0]
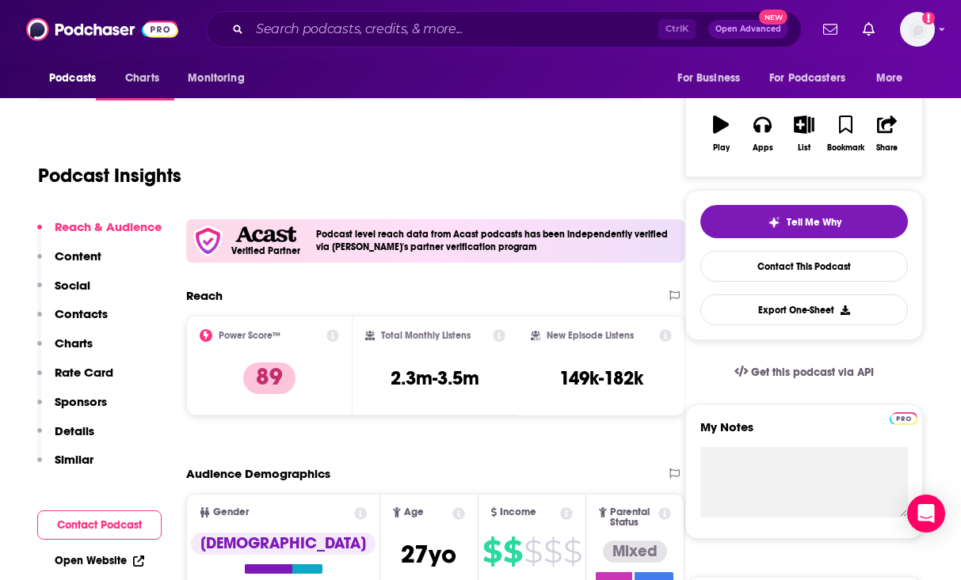
click at [439, 185] on div "Podcast Insights" at bounding box center [333, 166] width 590 height 81
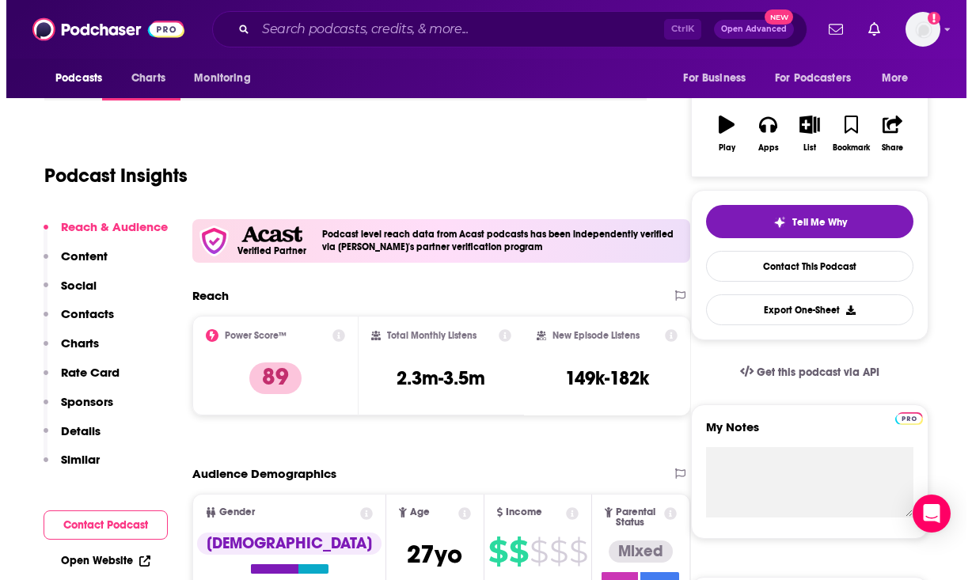
scroll to position [0, 0]
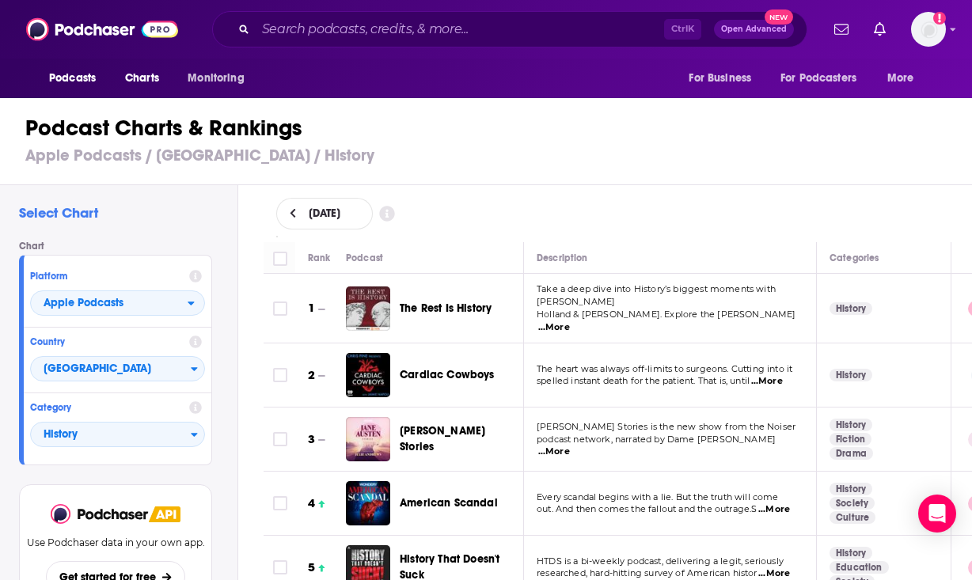
scroll to position [70, 0]
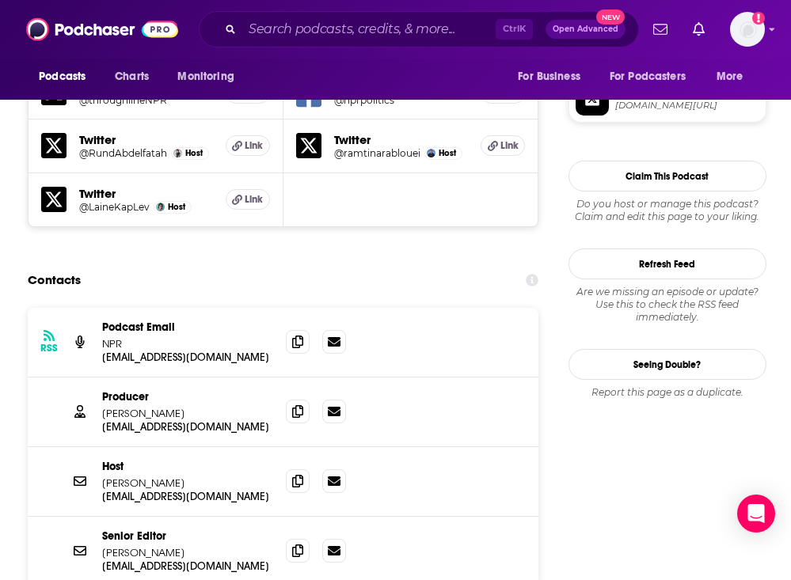
scroll to position [1346, 0]
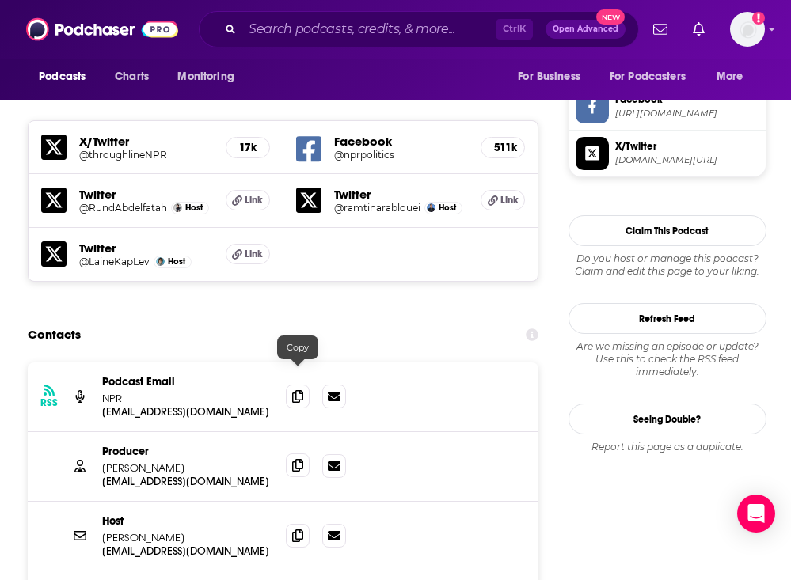
click at [292, 459] on icon at bounding box center [297, 465] width 11 height 13
click at [297, 523] on span at bounding box center [298, 535] width 24 height 24
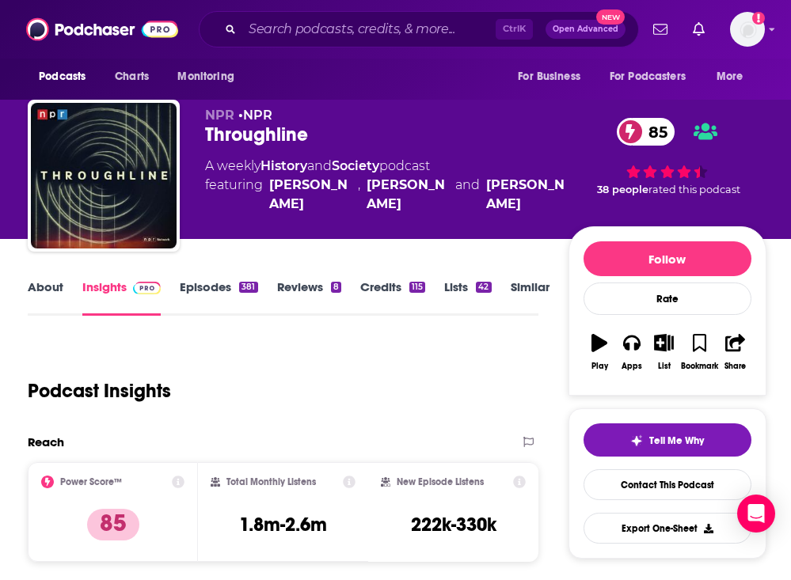
scroll to position [0, 0]
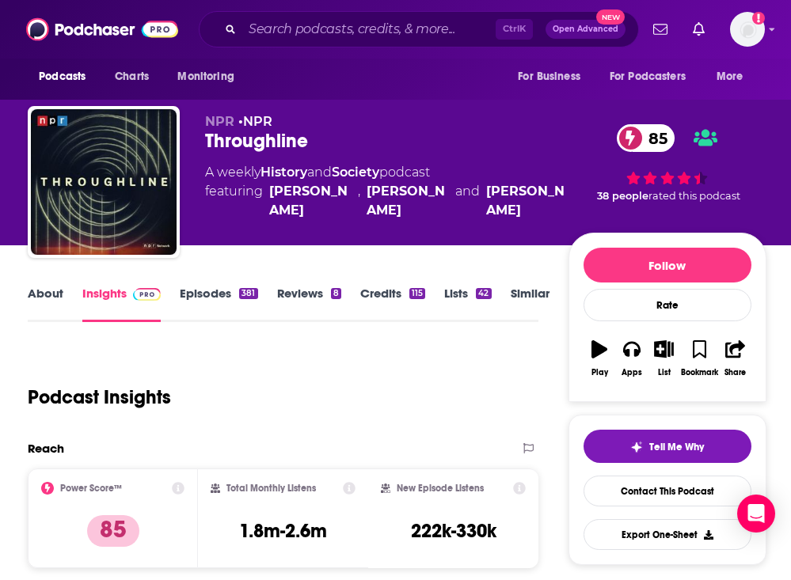
click at [55, 288] on link "About" at bounding box center [46, 304] width 36 height 36
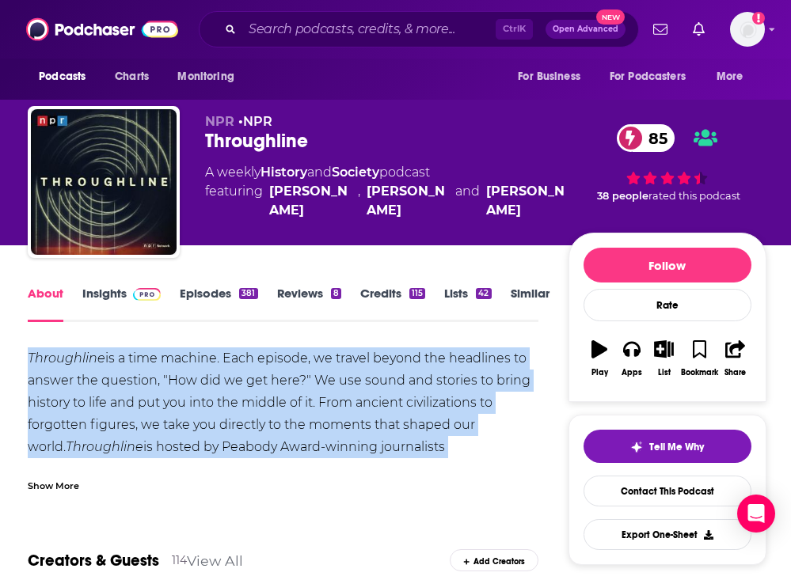
drag, startPoint x: 29, startPoint y: 354, endPoint x: 515, endPoint y: 456, distance: 496.1
click at [515, 456] on div "Throughline is a time machine. Each episode, we travel beyond the headlines to …" at bounding box center [283, 470] width 511 height 244
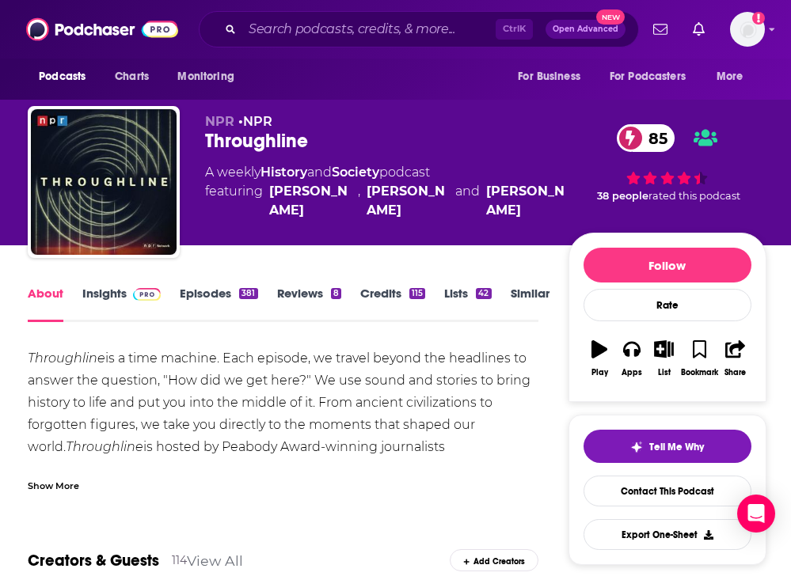
click at [44, 485] on div "Show More" at bounding box center [53, 485] width 51 height 15
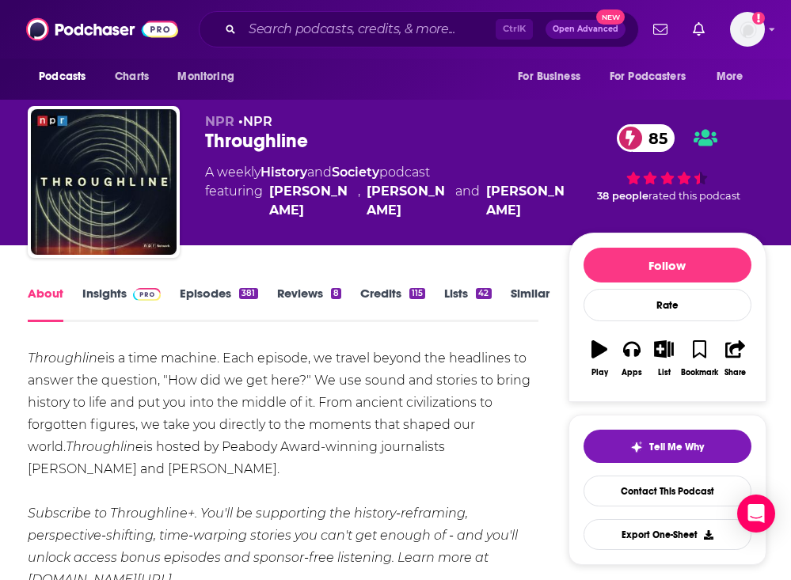
drag, startPoint x: 181, startPoint y: 470, endPoint x: 68, endPoint y: 400, distance: 132.7
click at [68, 400] on div "Throughline is a time machine. Each episode, we travel beyond the headlines to …" at bounding box center [283, 470] width 511 height 244
drag, startPoint x: 523, startPoint y: 422, endPoint x: 13, endPoint y: 351, distance: 514.9
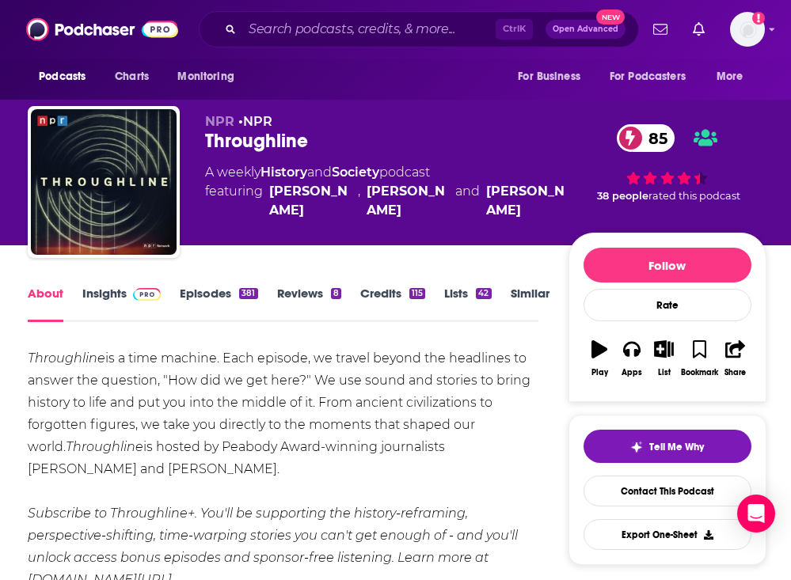
copy div "Throughline is a time machine. Each episode, we travel beyond the headlines to …"
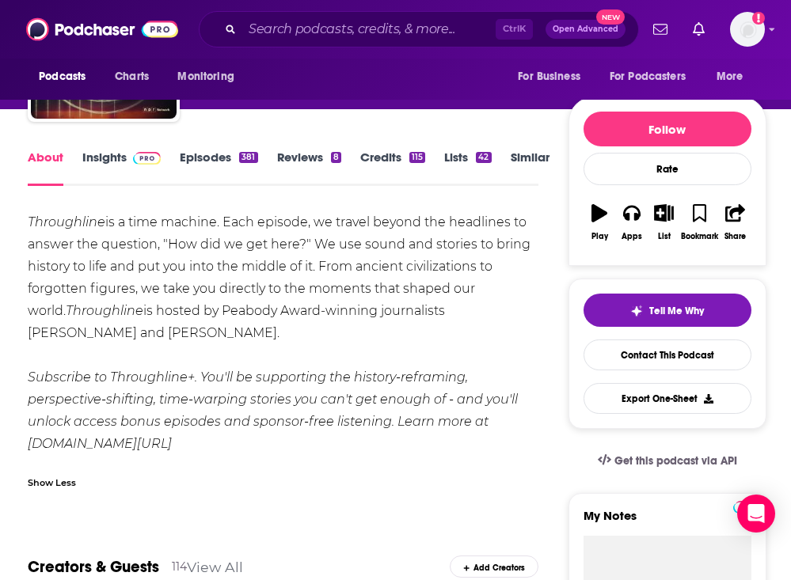
scroll to position [158, 0]
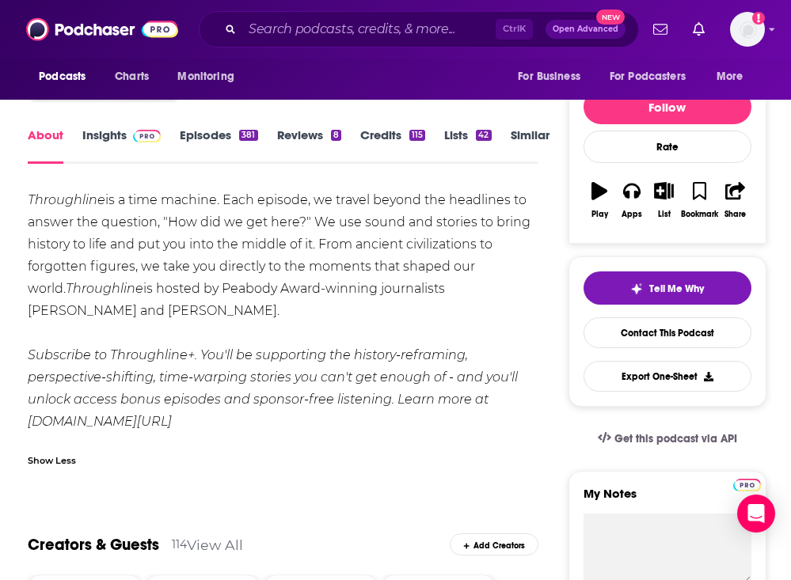
click at [211, 127] on link "Episodes 381" at bounding box center [219, 145] width 78 height 36
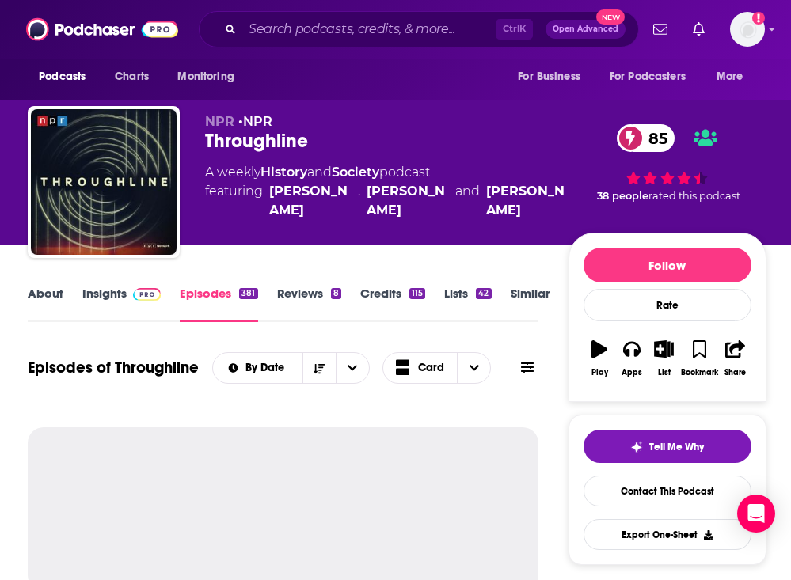
click at [110, 307] on link "Insights" at bounding box center [121, 304] width 78 height 36
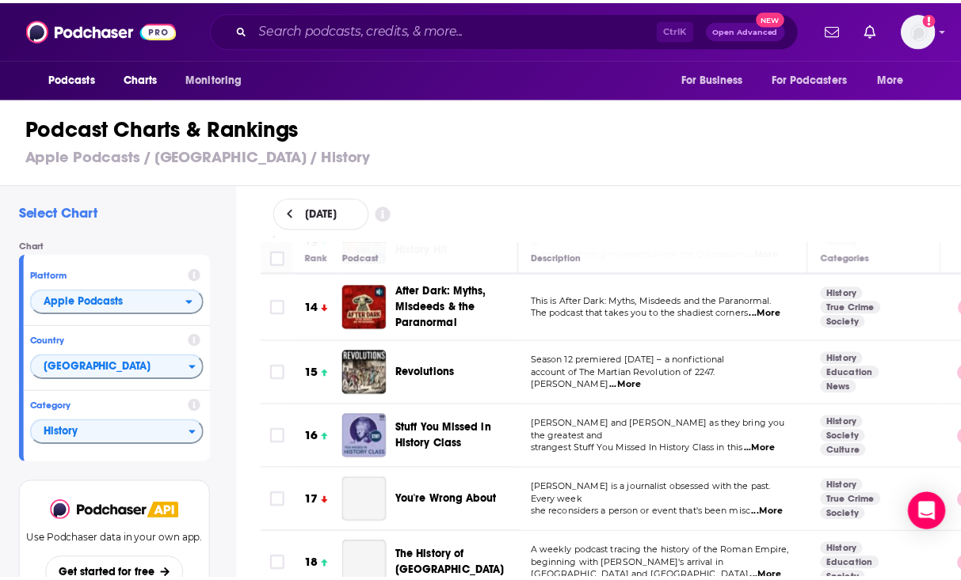
scroll to position [871, 0]
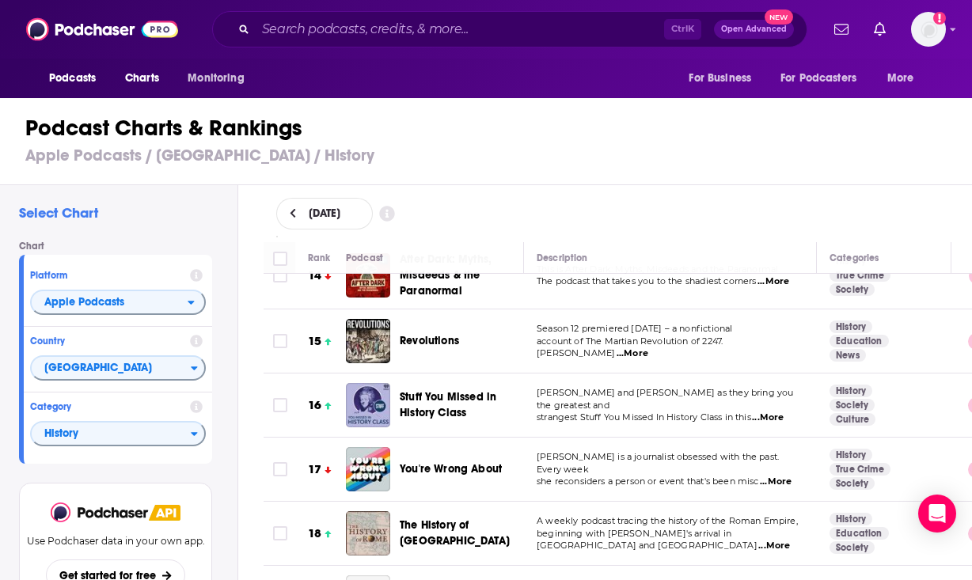
click at [649, 348] on span "...More" at bounding box center [633, 354] width 32 height 13
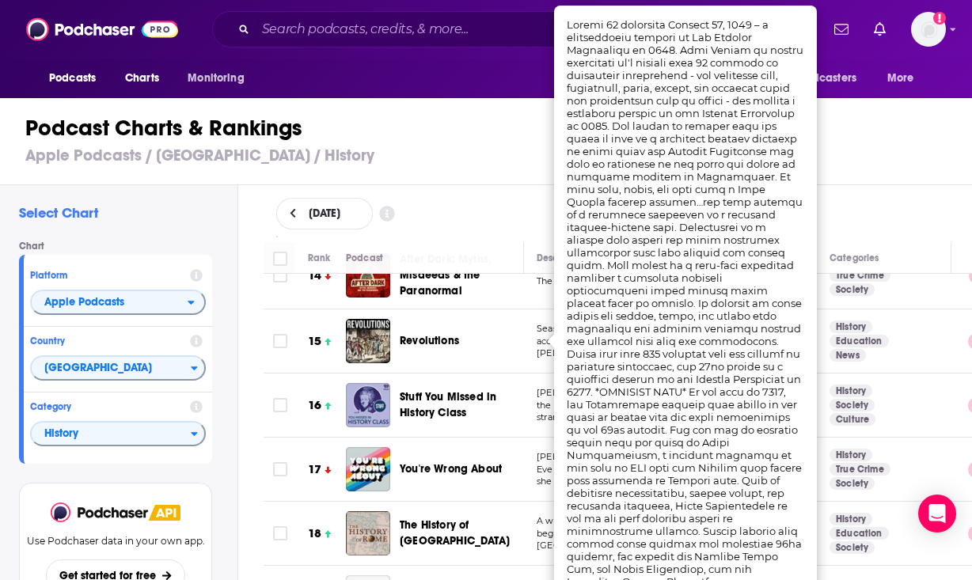
click at [519, 341] on div "Revolutions" at bounding box center [469, 341] width 138 height 16
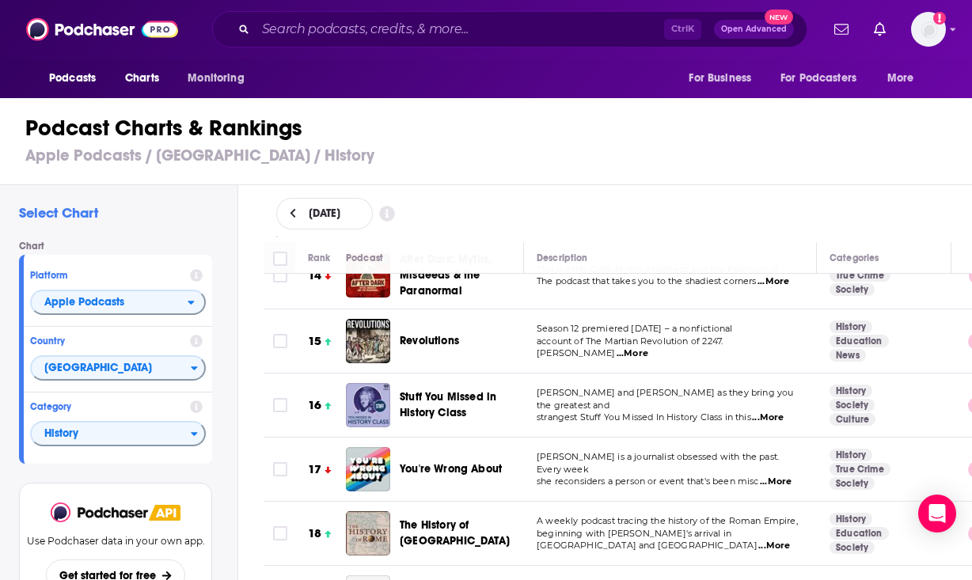
click at [772, 412] on span "...More" at bounding box center [768, 418] width 32 height 13
click at [447, 390] on span "Stuff You Missed in History Class" at bounding box center [448, 404] width 97 height 29
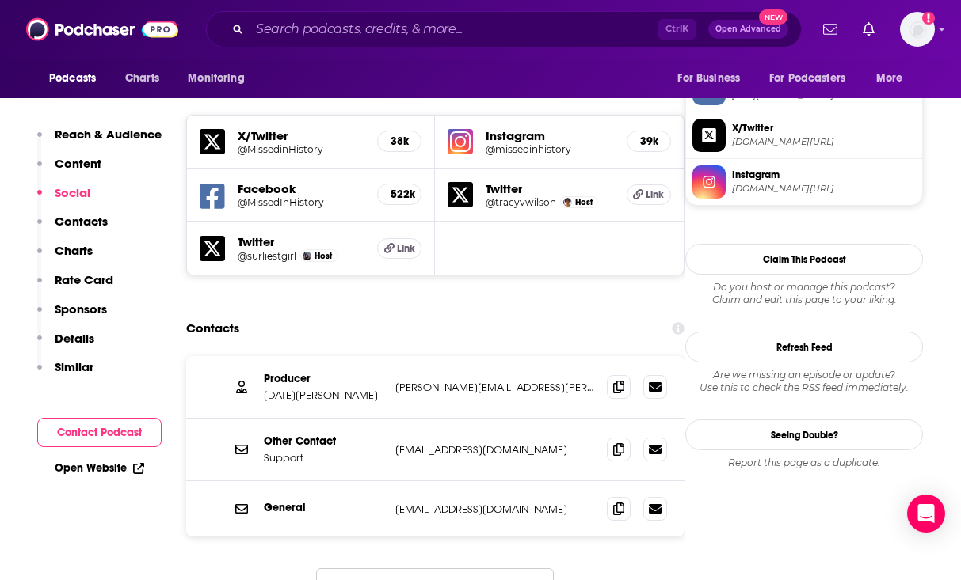
scroll to position [1425, 0]
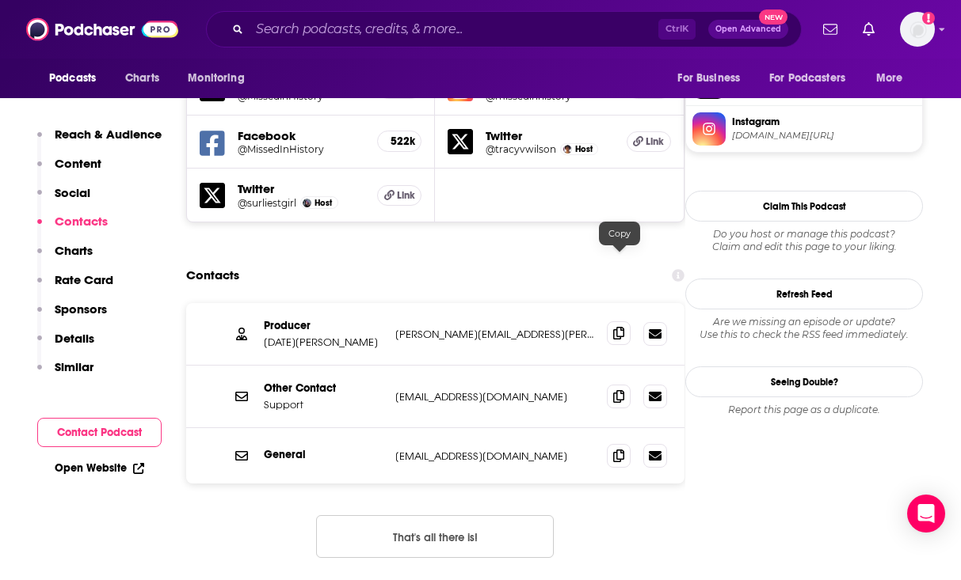
click at [618, 327] on icon at bounding box center [618, 333] width 11 height 13
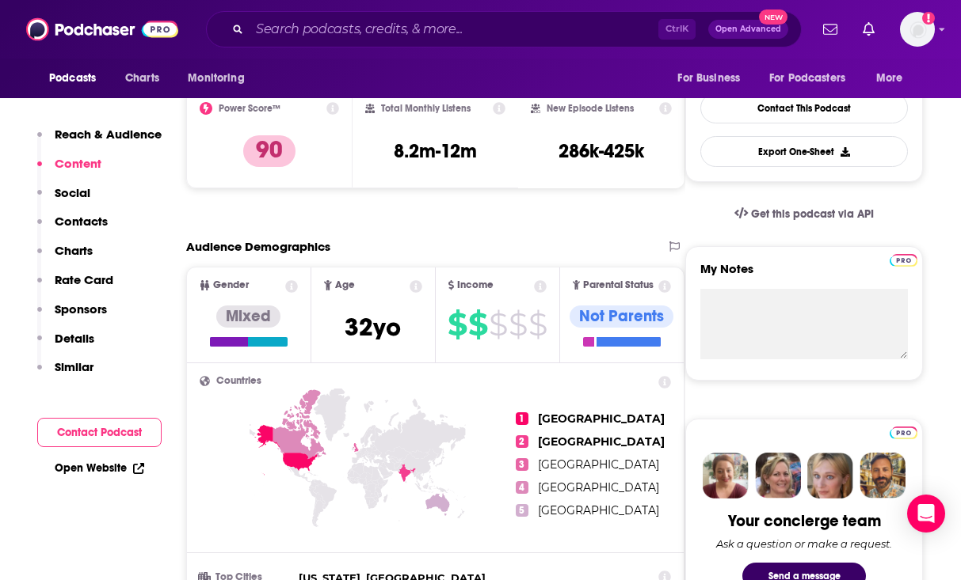
scroll to position [0, 0]
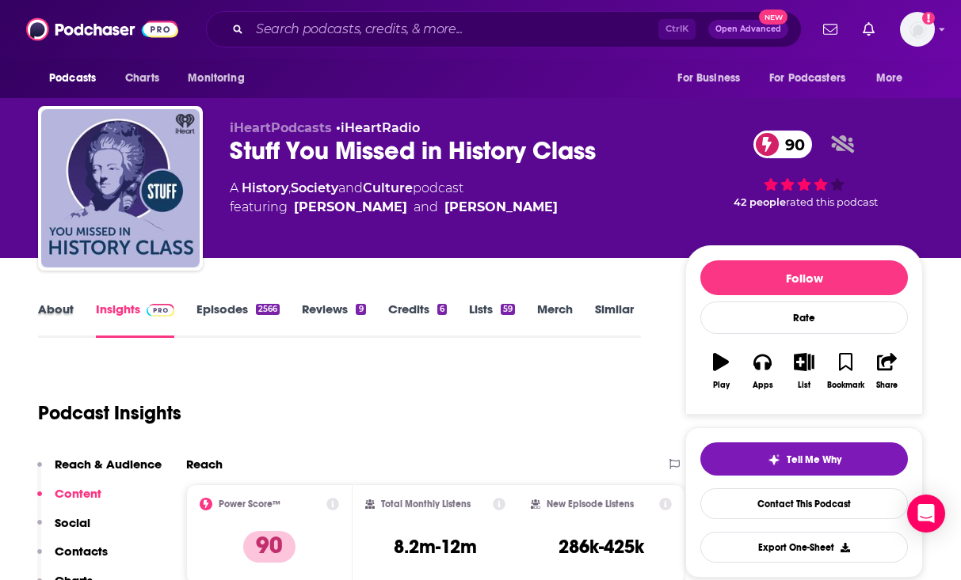
click at [77, 309] on div "About" at bounding box center [67, 320] width 58 height 36
click at [68, 311] on link "About" at bounding box center [56, 320] width 36 height 36
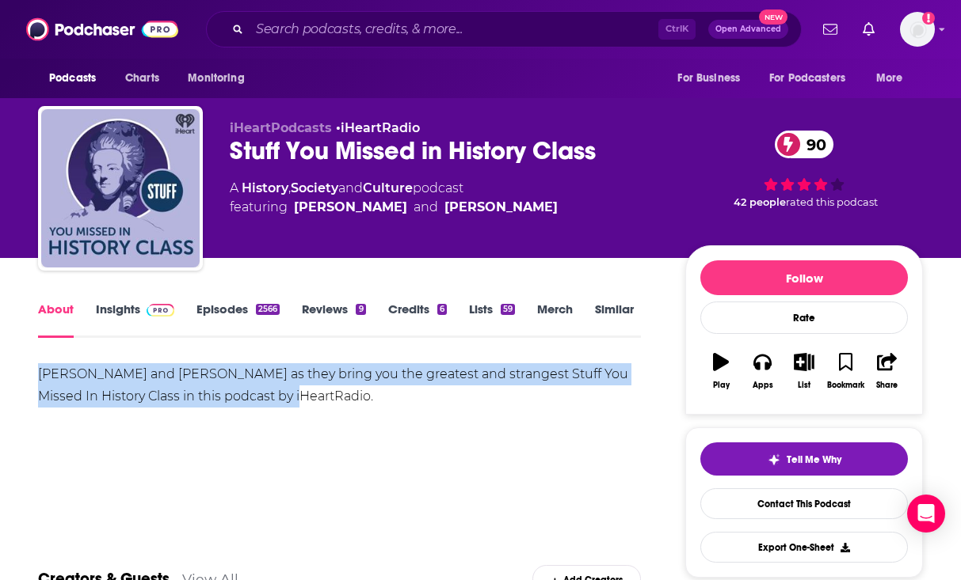
drag, startPoint x: 292, startPoint y: 405, endPoint x: 32, endPoint y: 359, distance: 263.9
copy div "Join Holly and Tracy as they bring you the greatest and strangest Stuff You Mis…"
click at [108, 326] on link "Insights" at bounding box center [135, 320] width 78 height 36
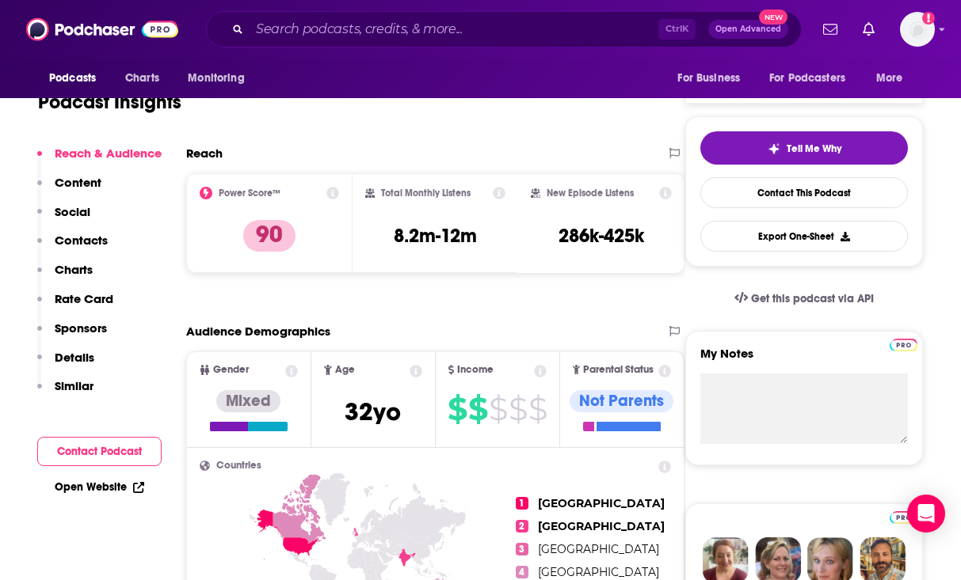
scroll to position [317, 0]
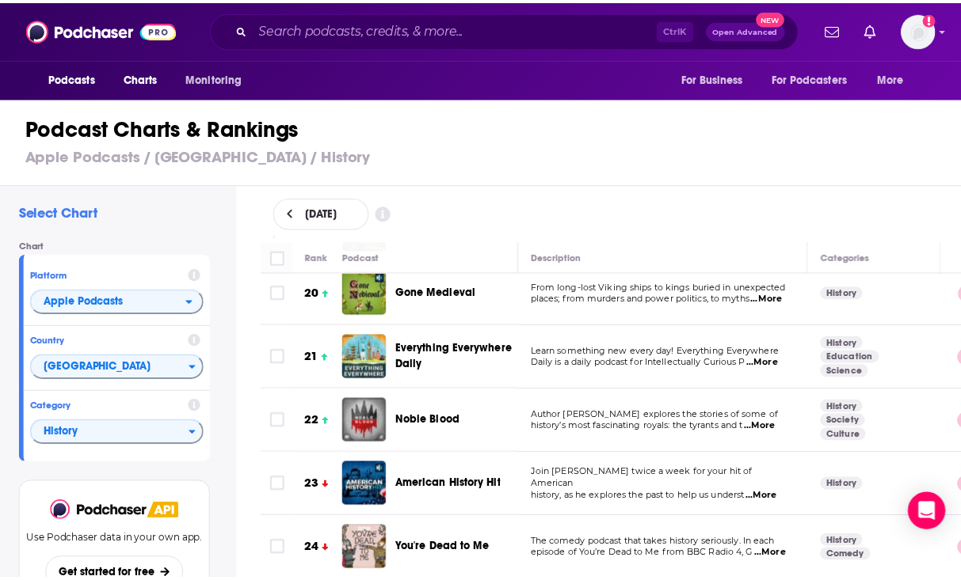
scroll to position [1267, 0]
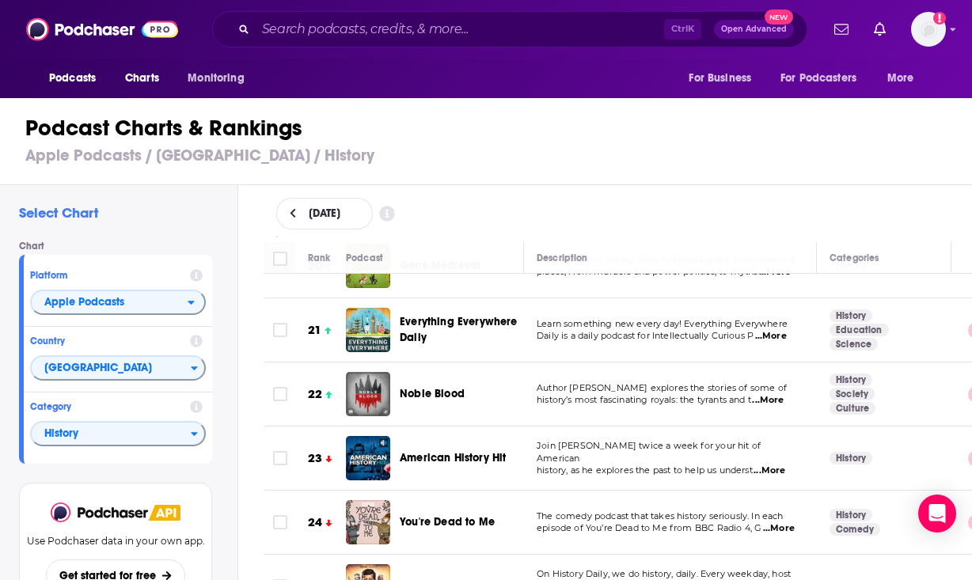
click at [771, 465] on span "...More" at bounding box center [770, 471] width 32 height 13
click at [469, 455] on span "American History Hit" at bounding box center [453, 457] width 106 height 13
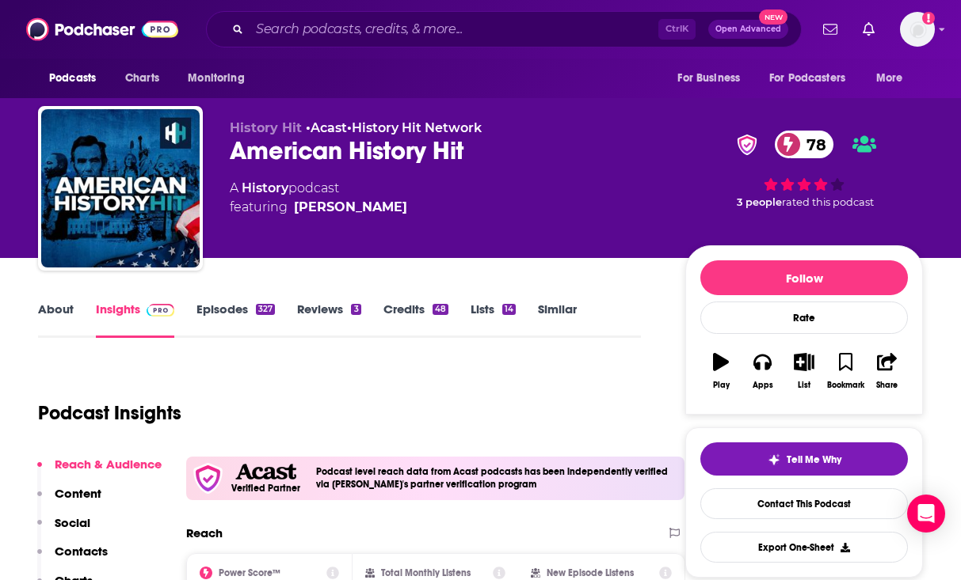
click at [70, 314] on link "About" at bounding box center [56, 320] width 36 height 36
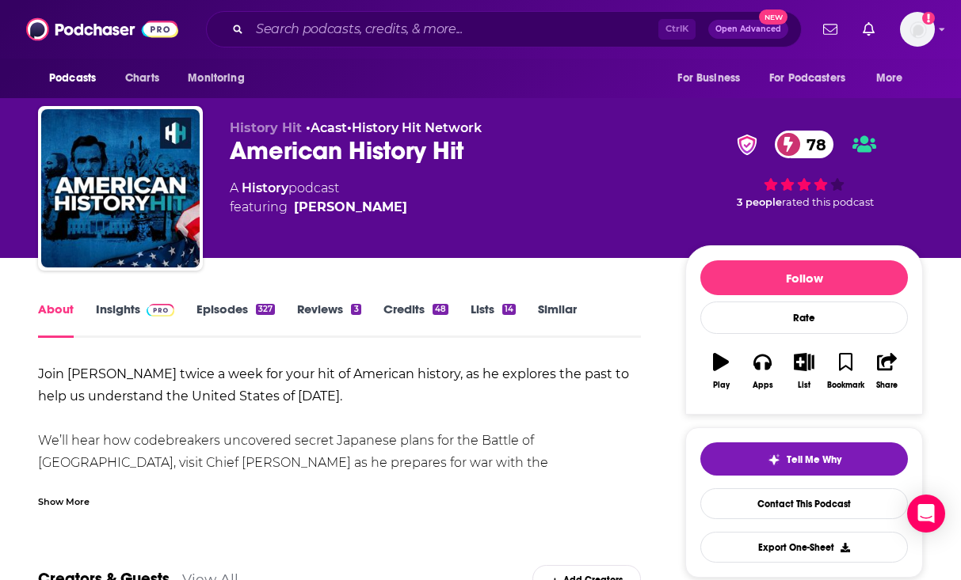
click at [77, 499] on div "Show More" at bounding box center [63, 500] width 51 height 15
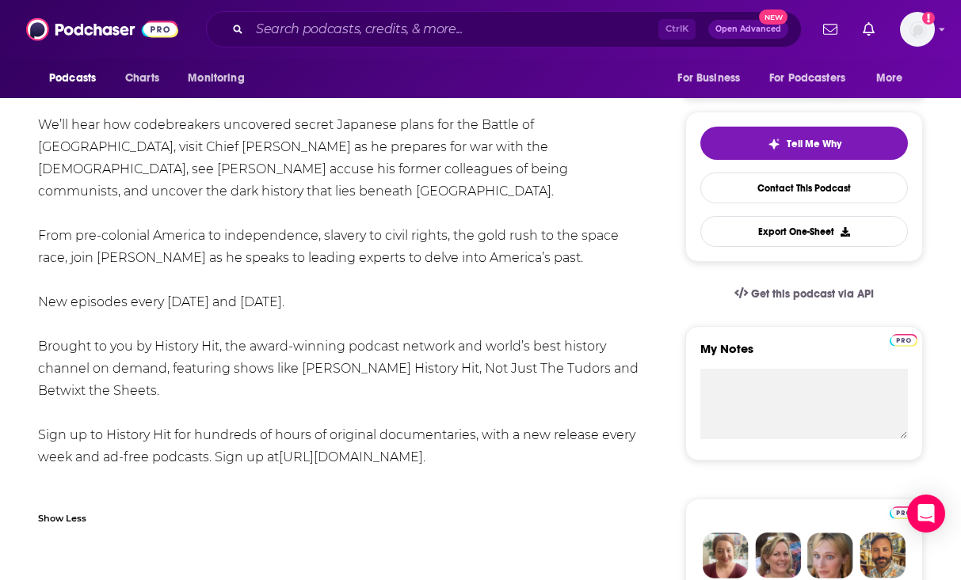
scroll to position [317, 0]
click at [384, 321] on div "Join Don Wildman twice a week for your hit of American history, as he explores …" at bounding box center [339, 280] width 603 height 466
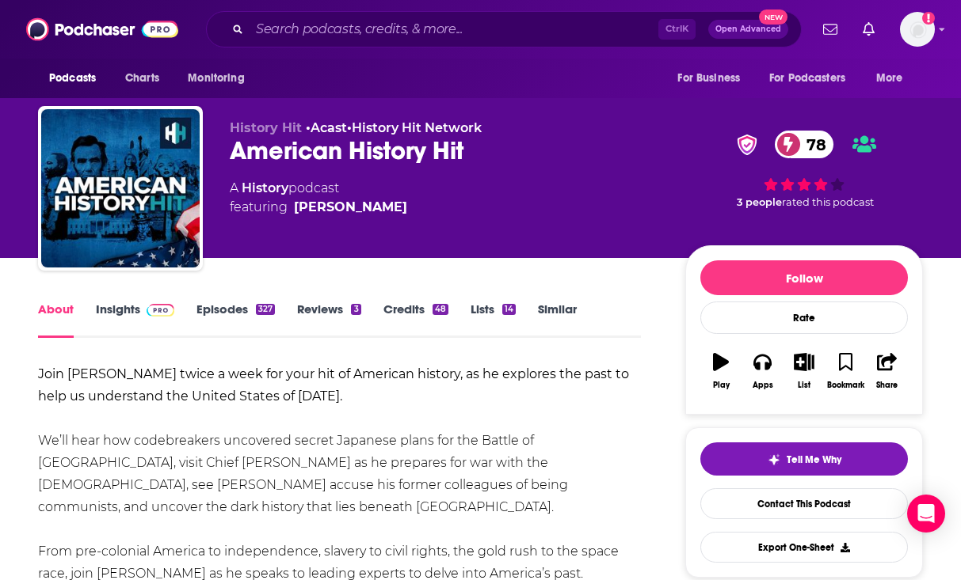
click at [246, 300] on div "About Insights Episodes 327 Reviews 3 Credits 48 Lists 14 Similar" at bounding box center [339, 318] width 603 height 39
click at [333, 305] on link "Reviews 3" at bounding box center [328, 320] width 63 height 36
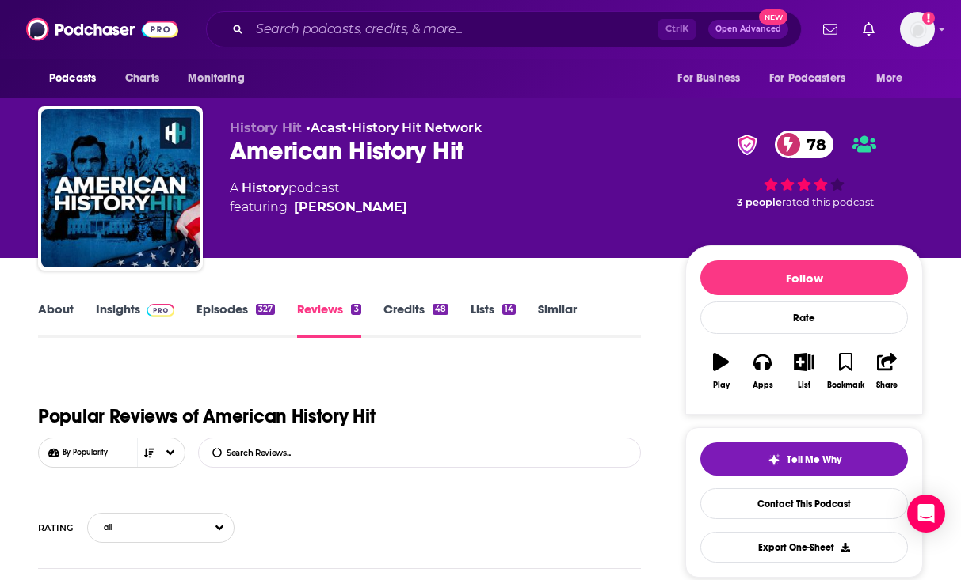
click at [134, 307] on link "Insights" at bounding box center [135, 320] width 78 height 36
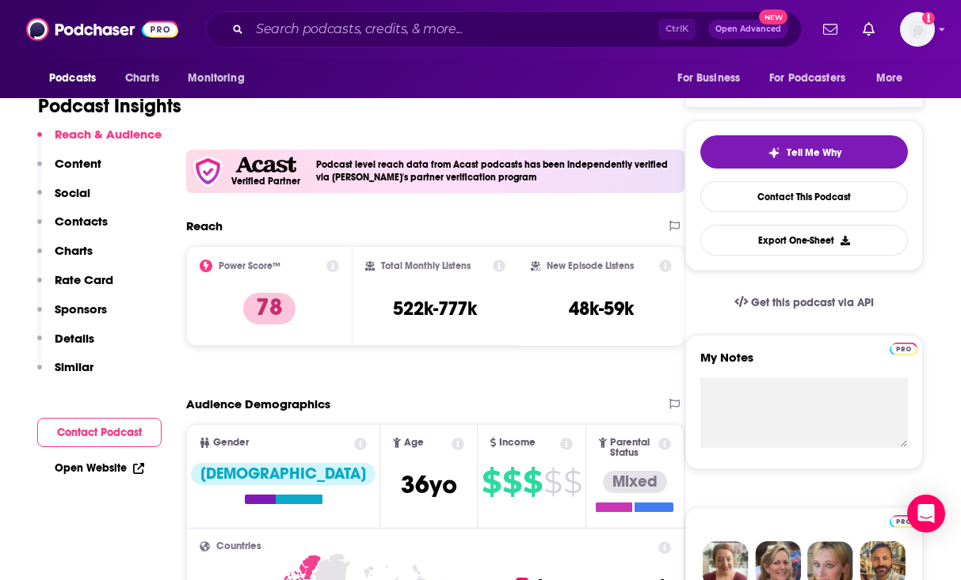
scroll to position [317, 0]
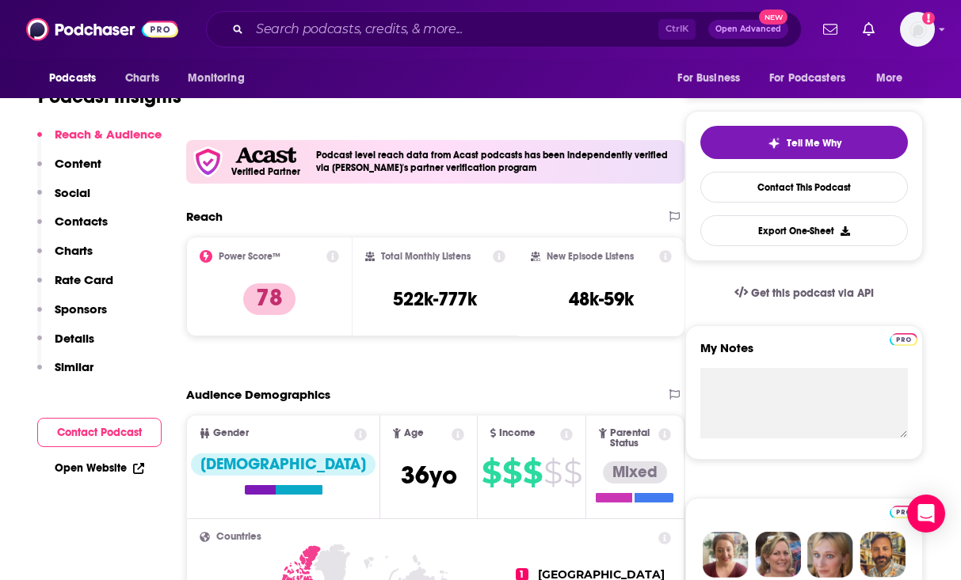
click at [93, 222] on p "Contacts" at bounding box center [81, 221] width 53 height 15
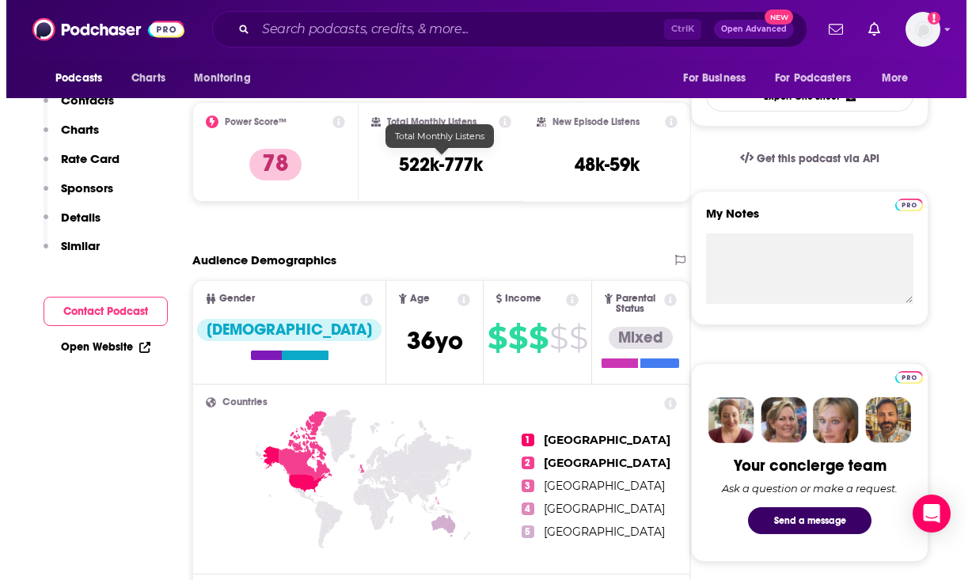
scroll to position [0, 0]
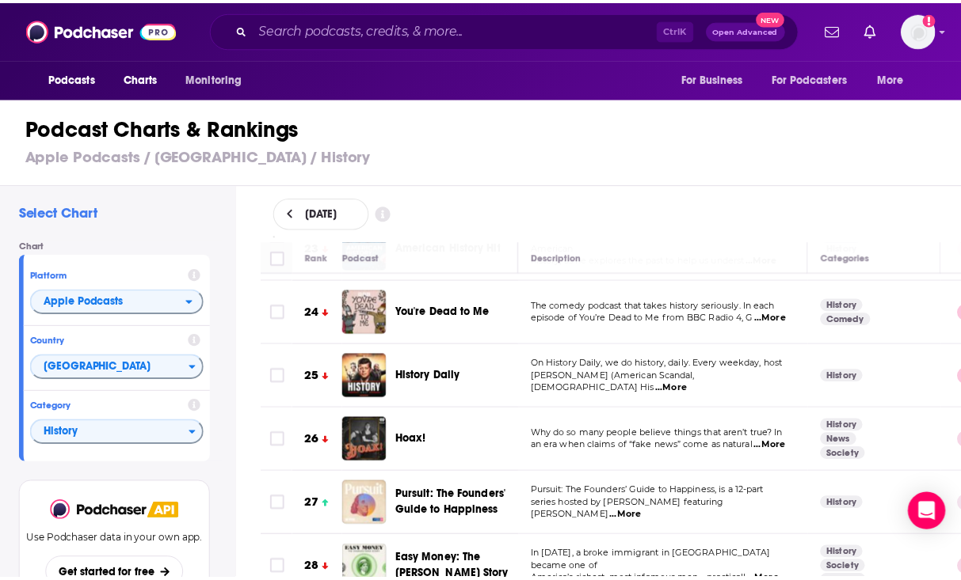
scroll to position [1505, 0]
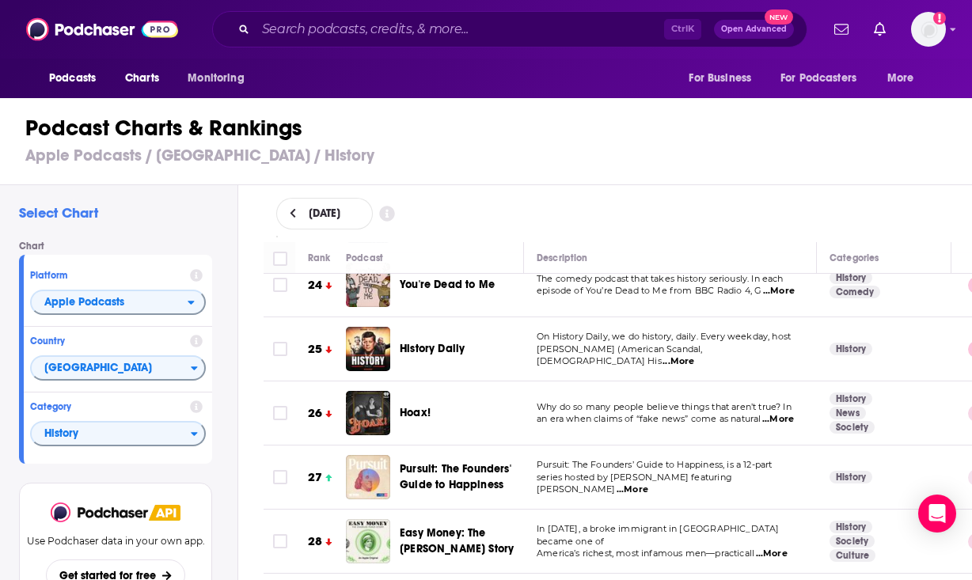
click at [694, 356] on span "...More" at bounding box center [679, 362] width 32 height 13
click at [424, 344] on span "History Daily" at bounding box center [432, 348] width 65 height 13
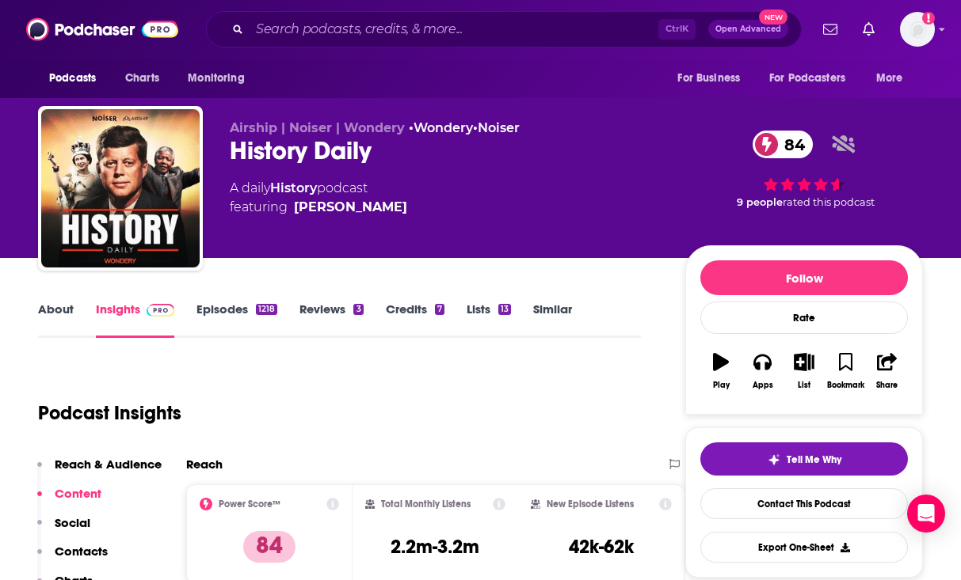
click at [210, 312] on link "Episodes 1218" at bounding box center [236, 320] width 81 height 36
click at [44, 308] on link "About" at bounding box center [56, 320] width 36 height 36
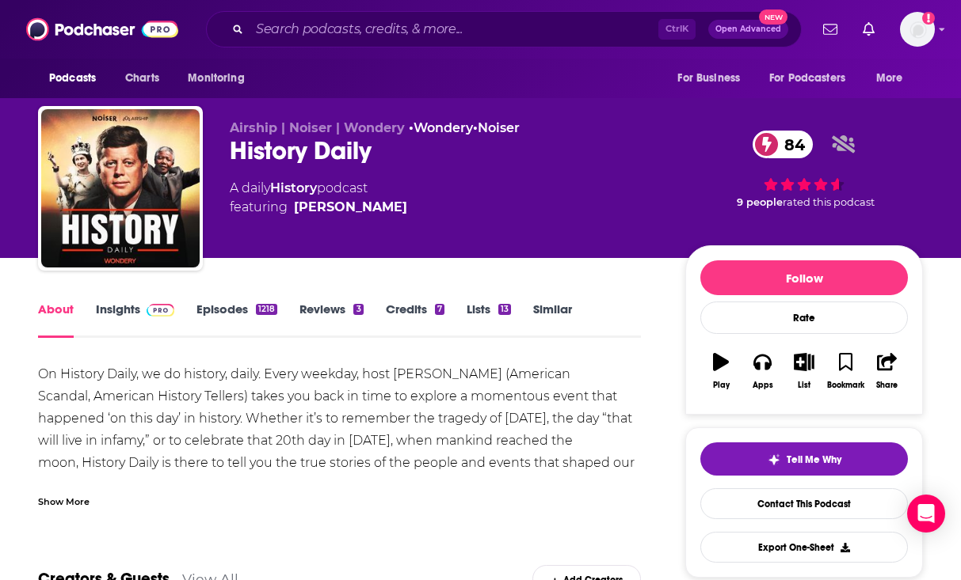
click at [185, 366] on div "On History Daily, we do history, daily. Every weekday, host Lindsay Graham (Ame…" at bounding box center [339, 451] width 603 height 177
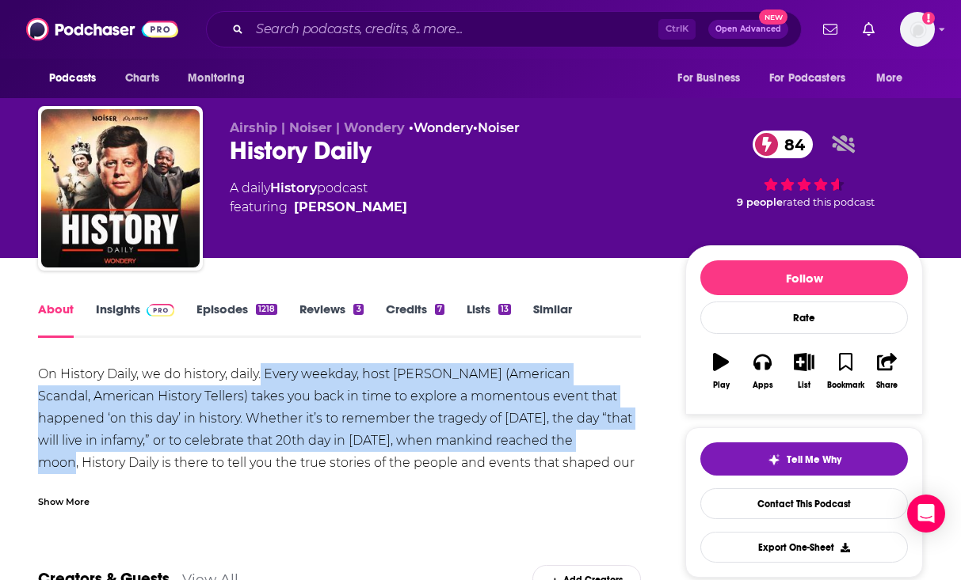
drag, startPoint x: 268, startPoint y: 371, endPoint x: 577, endPoint y: 454, distance: 319.6
click at [590, 447] on div "On History Daily, we do history, daily. Every weekday, host Lindsay Graham (Ame…" at bounding box center [339, 451] width 603 height 177
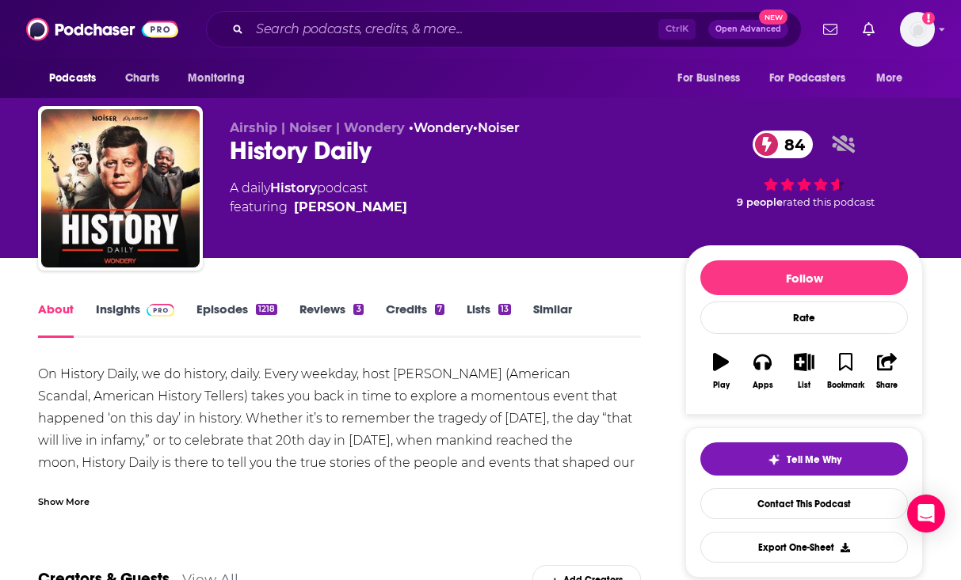
click at [93, 498] on div "Show More" at bounding box center [339, 495] width 603 height 27
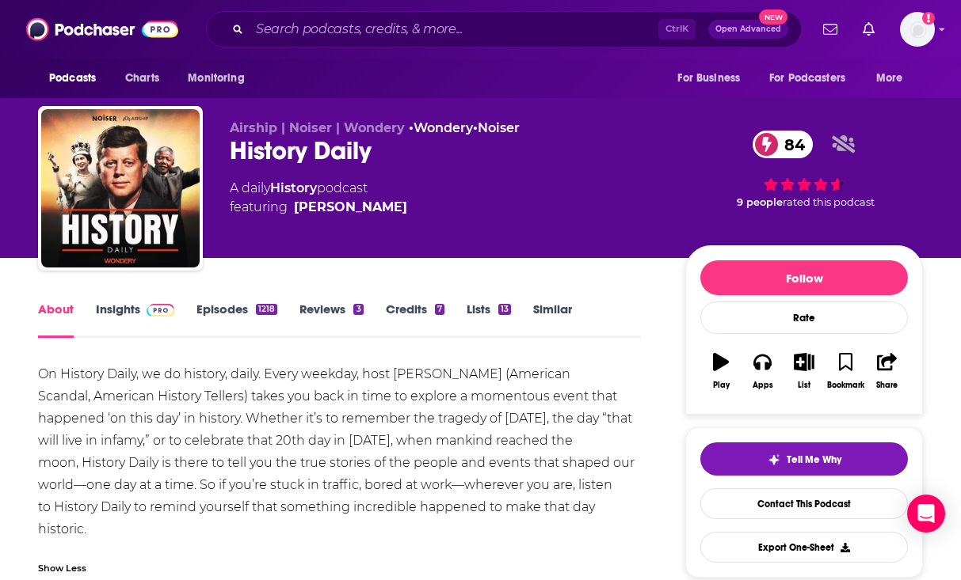
drag, startPoint x: 199, startPoint y: 531, endPoint x: 268, endPoint y: 375, distance: 170.9
click at [268, 375] on div "On History Daily, we do history, daily. Every weekday, host Lindsay Graham (Ame…" at bounding box center [339, 451] width 603 height 177
copy div "Every weekday, host Lindsay Graham (American Scandal, American History Tellers)…"
click at [120, 304] on link "Insights" at bounding box center [135, 320] width 78 height 36
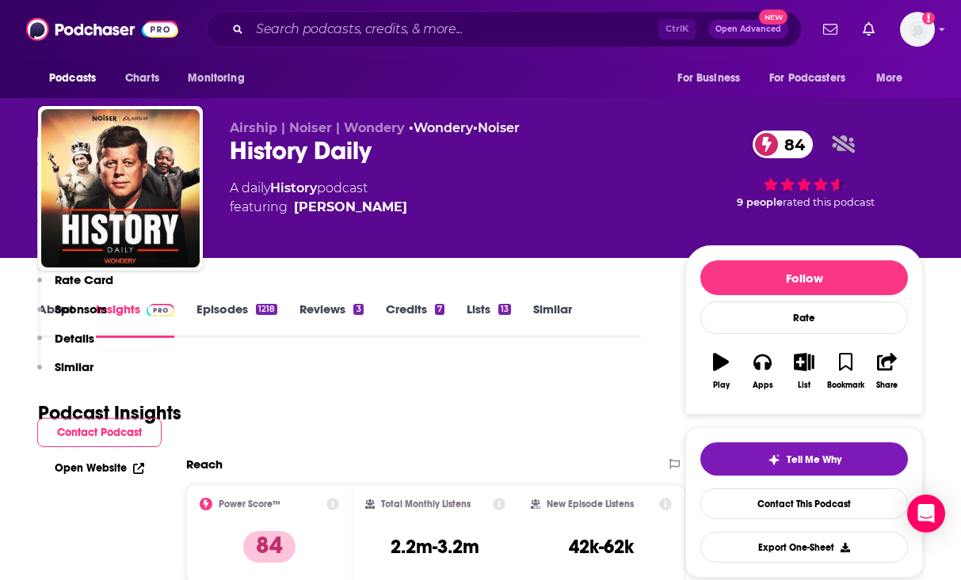
scroll to position [317, 0]
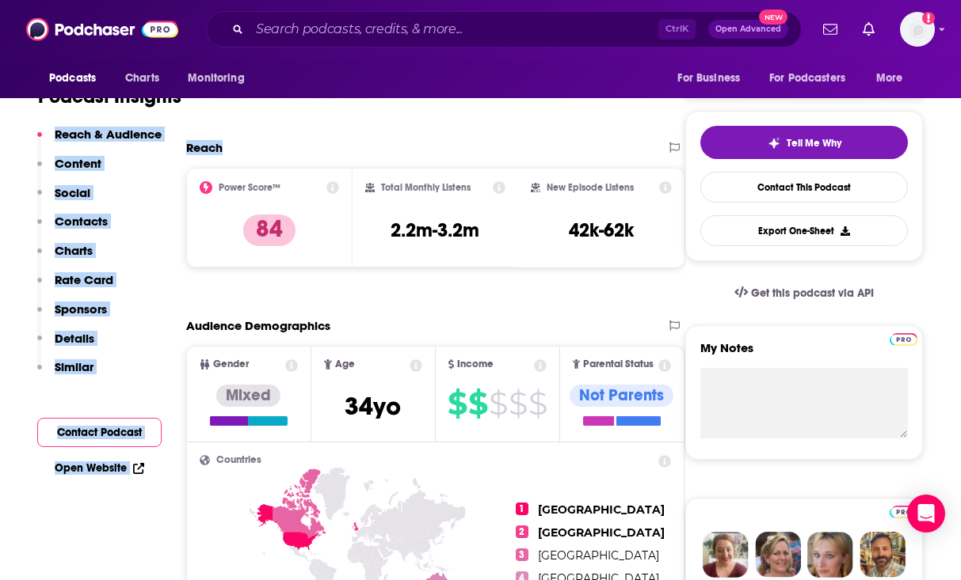
drag, startPoint x: 288, startPoint y: 140, endPoint x: 88, endPoint y: 25, distance: 231.3
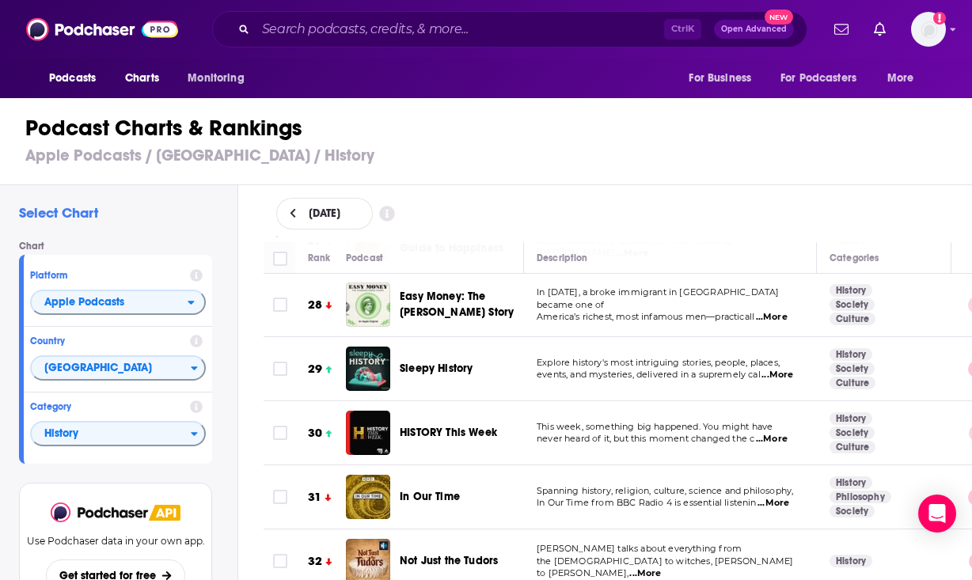
scroll to position [1742, 0]
click at [754, 370] on span "events, and mysteries, delivered in a supremely cal" at bounding box center [649, 373] width 224 height 11
click at [782, 369] on span "...More" at bounding box center [778, 374] width 32 height 13
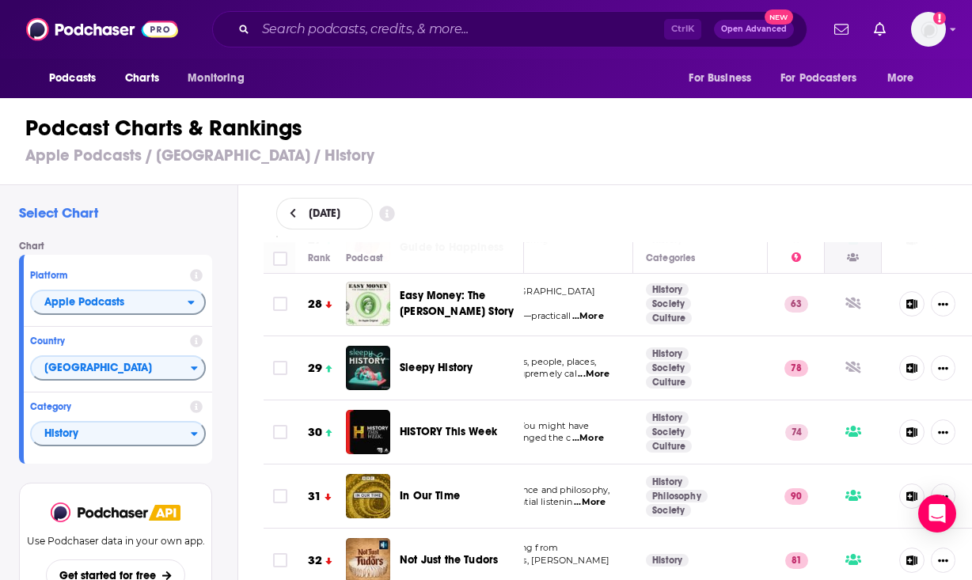
scroll to position [1346, 196]
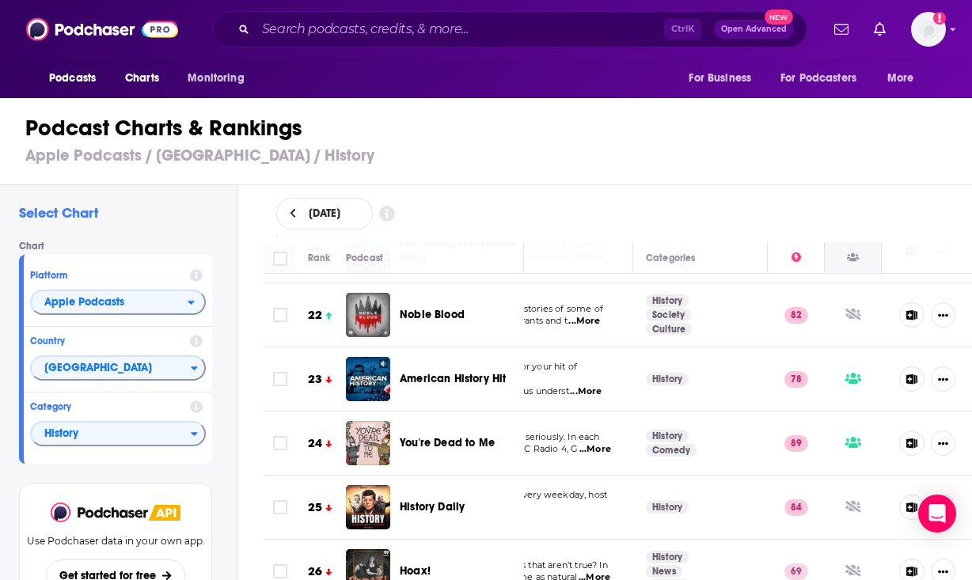
click at [847, 264] on div at bounding box center [853, 258] width 12 height 19
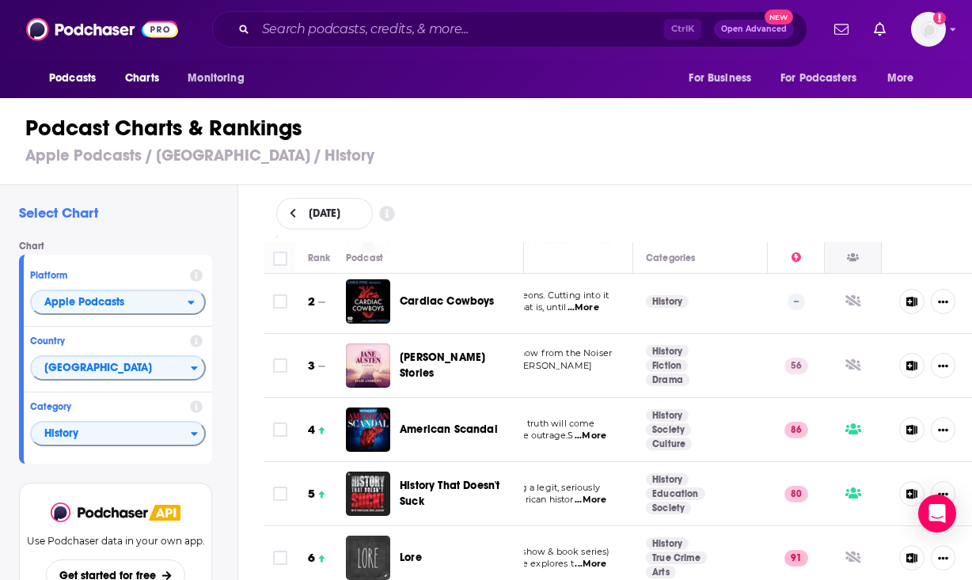
scroll to position [0, 196]
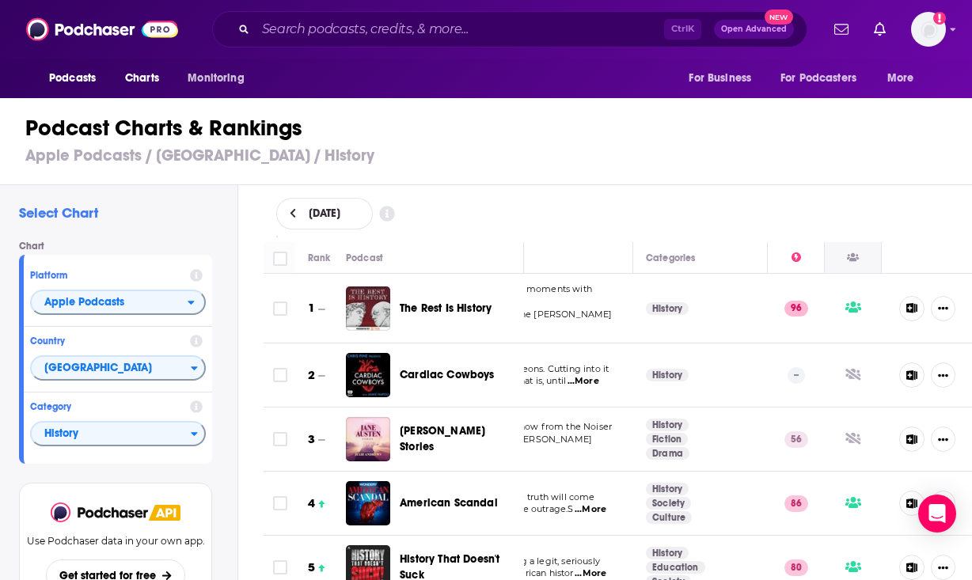
click at [856, 263] on div at bounding box center [853, 258] width 56 height 19
click at [847, 257] on div at bounding box center [853, 258] width 56 height 19
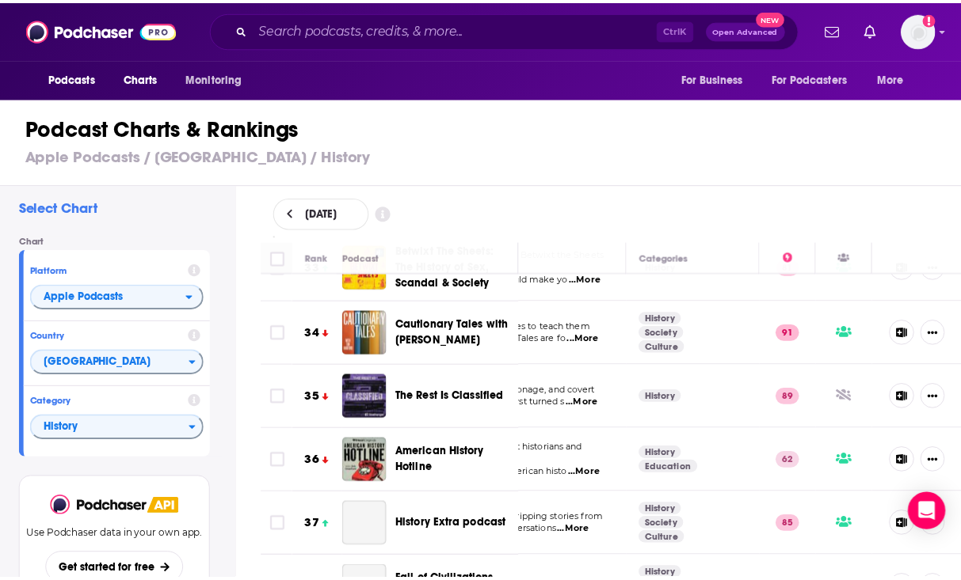
scroll to position [2138, 196]
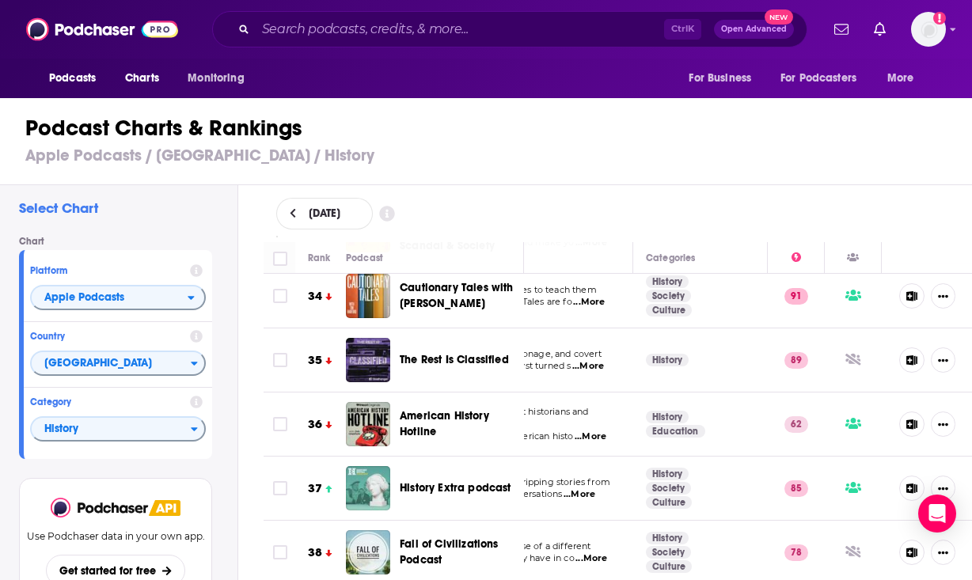
click at [575, 431] on span "...More" at bounding box center [591, 437] width 32 height 13
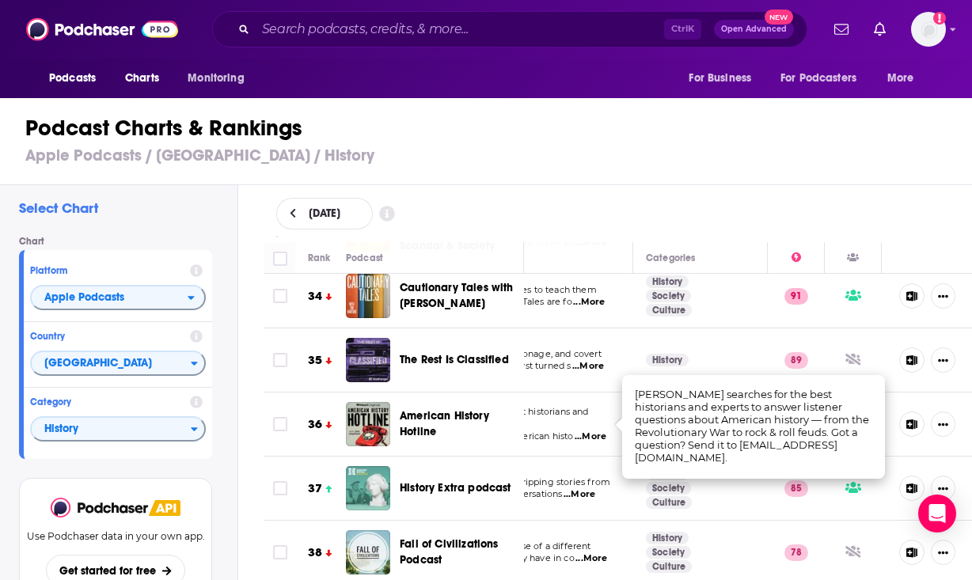
click at [575, 431] on span "...More" at bounding box center [591, 437] width 32 height 13
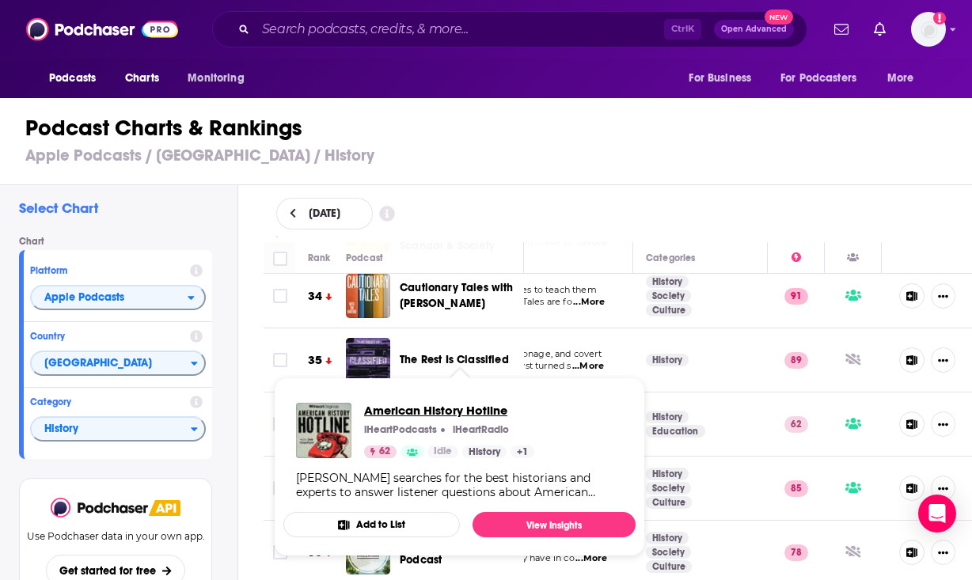
click at [424, 408] on span "American History Hotline" at bounding box center [449, 410] width 170 height 15
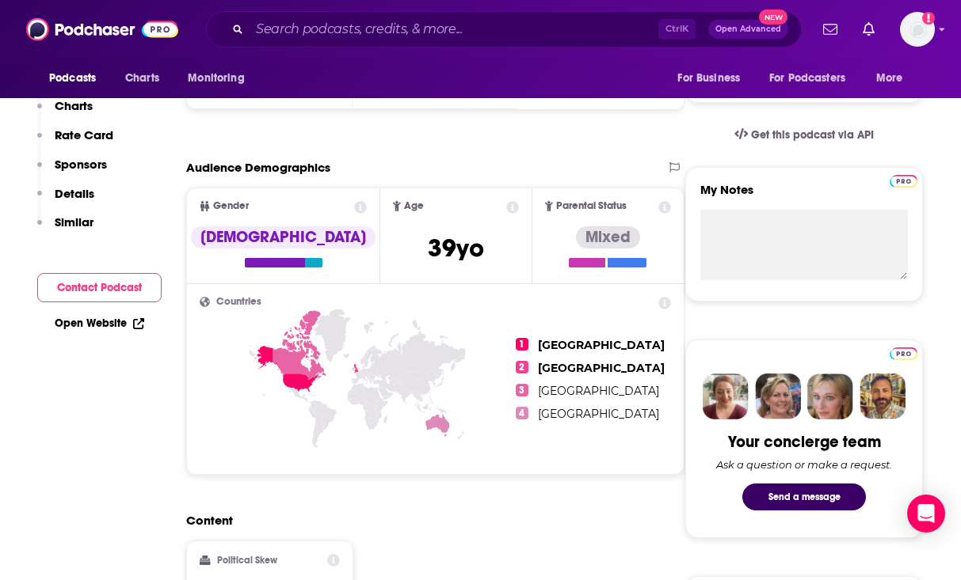
scroll to position [158, 0]
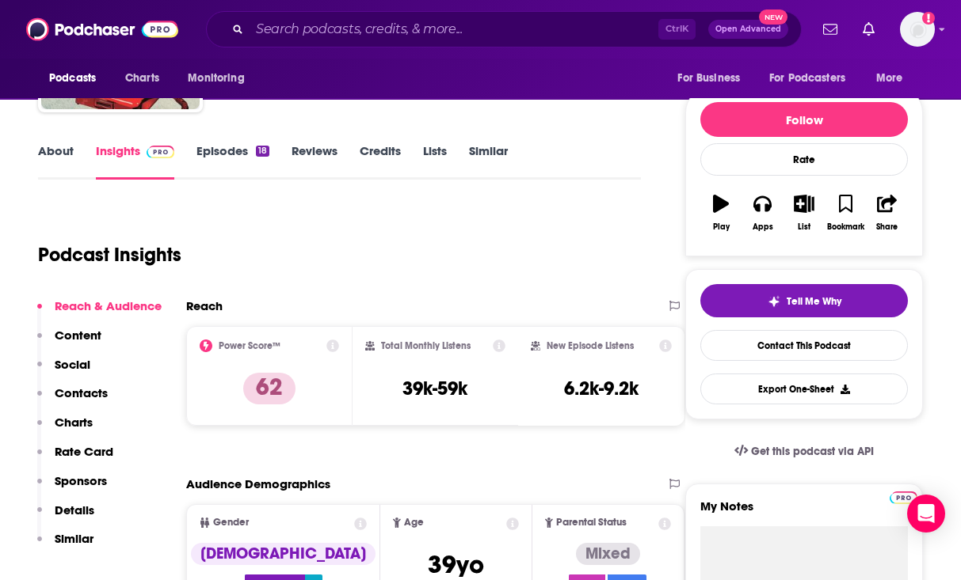
click at [204, 150] on link "Episodes 18" at bounding box center [232, 161] width 73 height 36
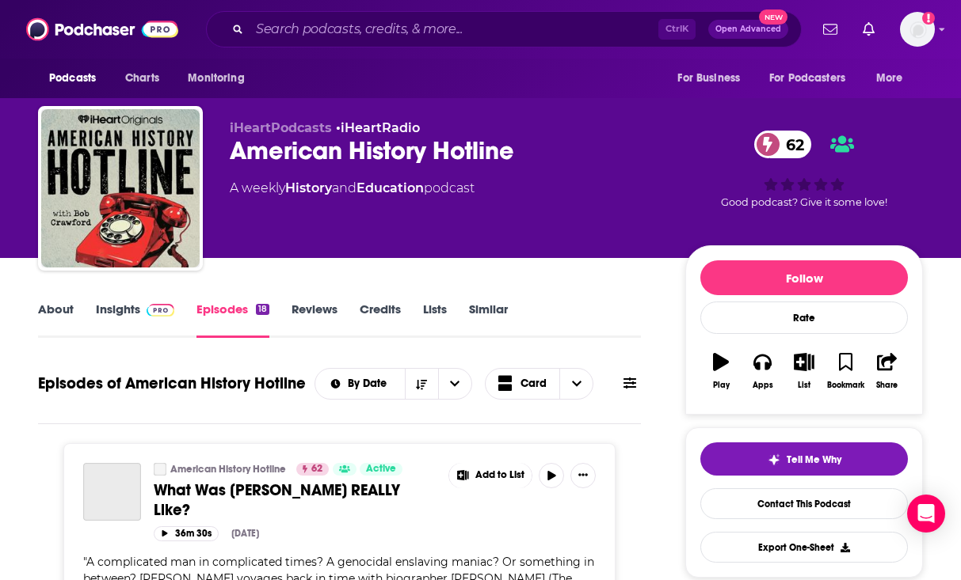
scroll to position [475, 0]
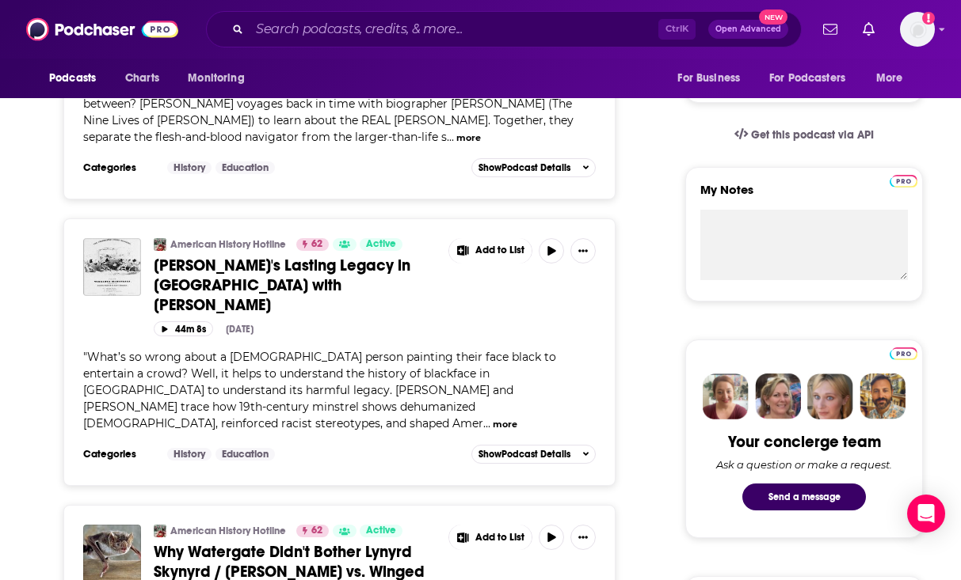
click at [493, 418] on button "more" at bounding box center [505, 424] width 25 height 13
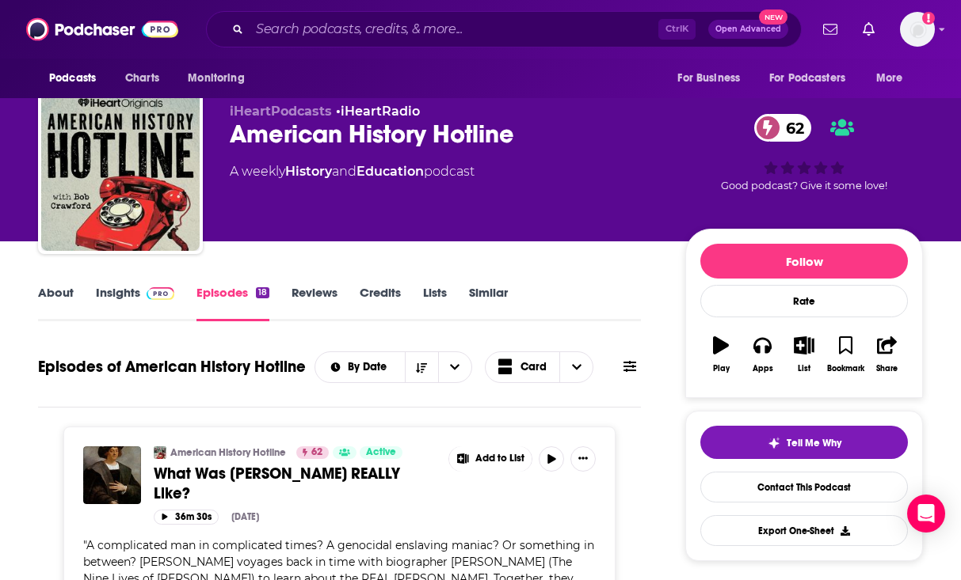
scroll to position [0, 0]
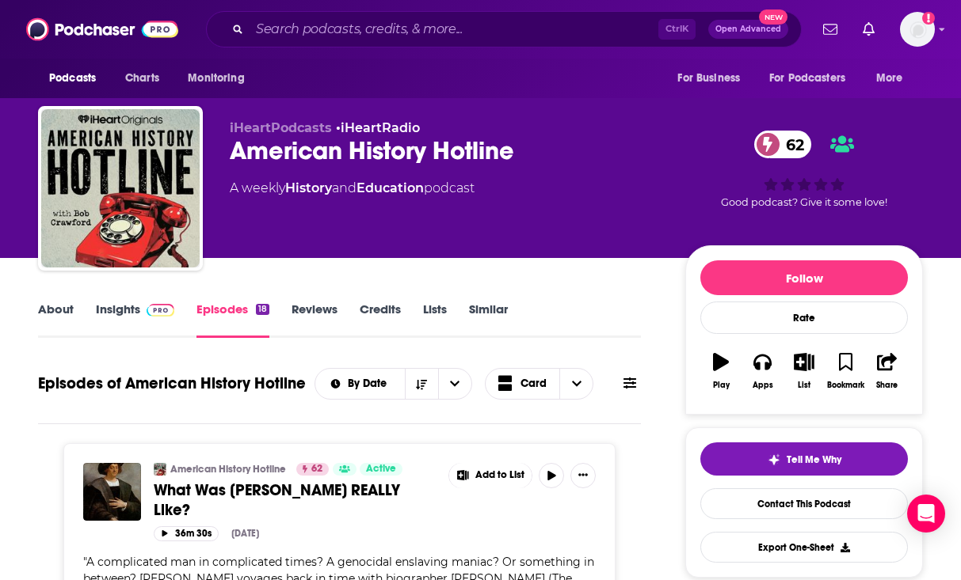
click at [51, 303] on link "About" at bounding box center [56, 320] width 36 height 36
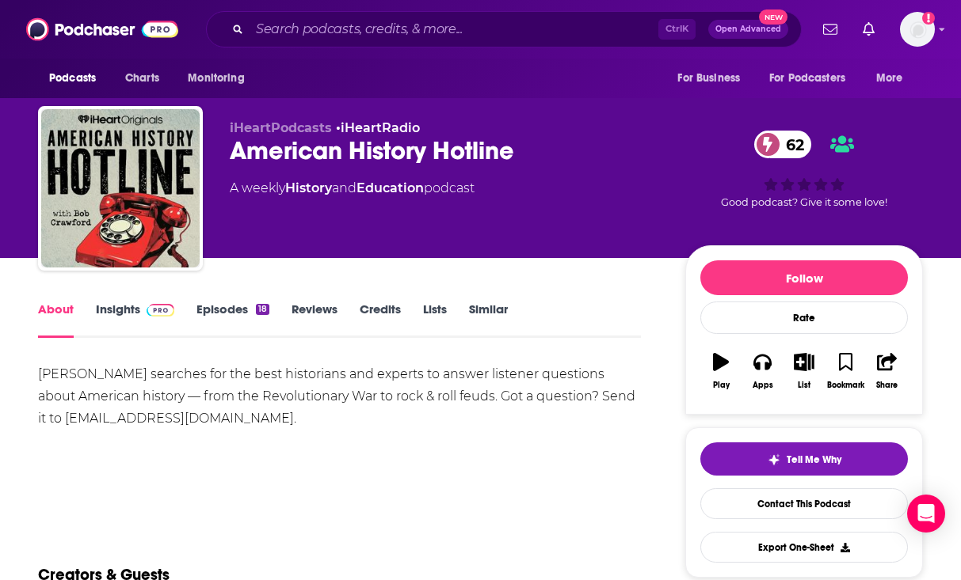
click at [235, 306] on link "Episodes 18" at bounding box center [232, 320] width 73 height 36
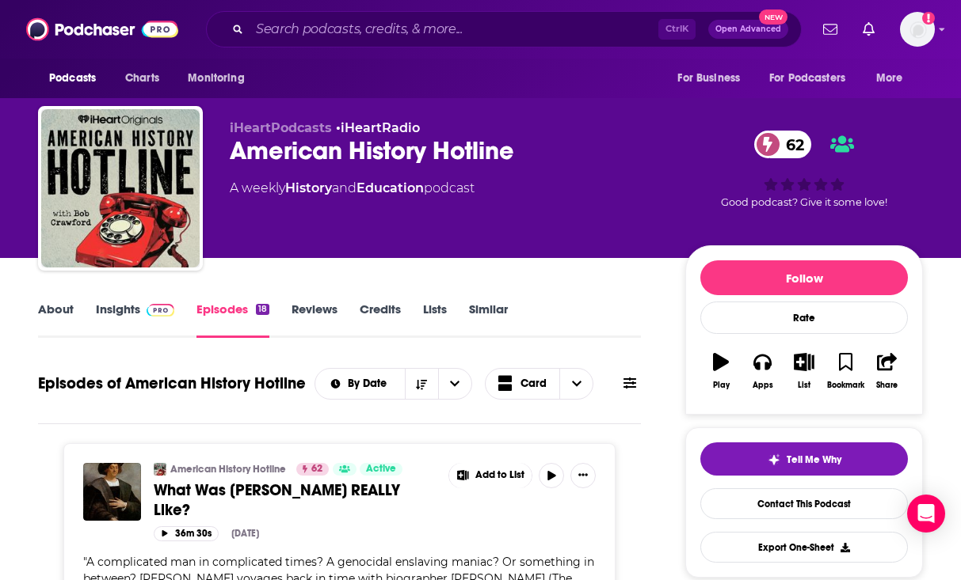
click at [115, 303] on link "Insights" at bounding box center [135, 320] width 78 height 36
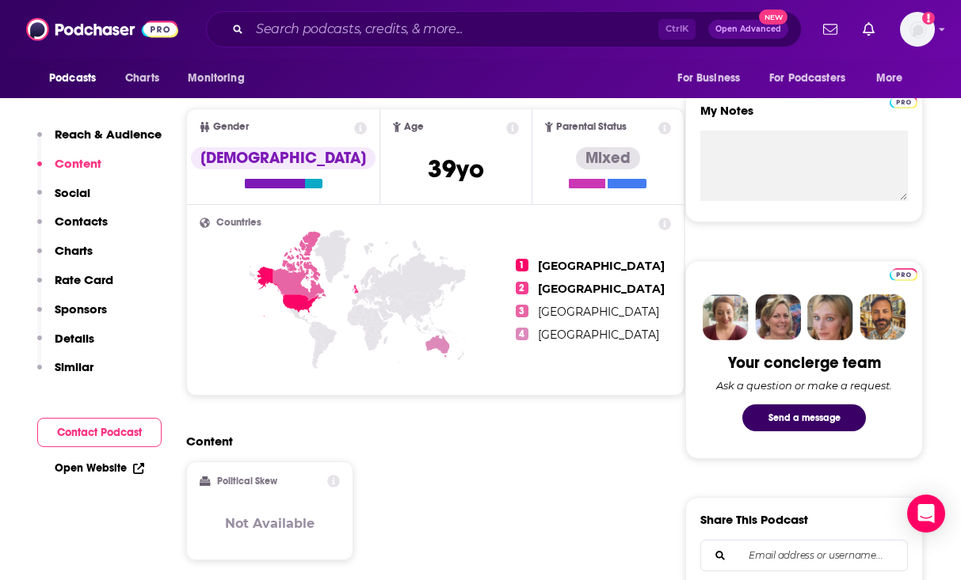
scroll to position [1029, 0]
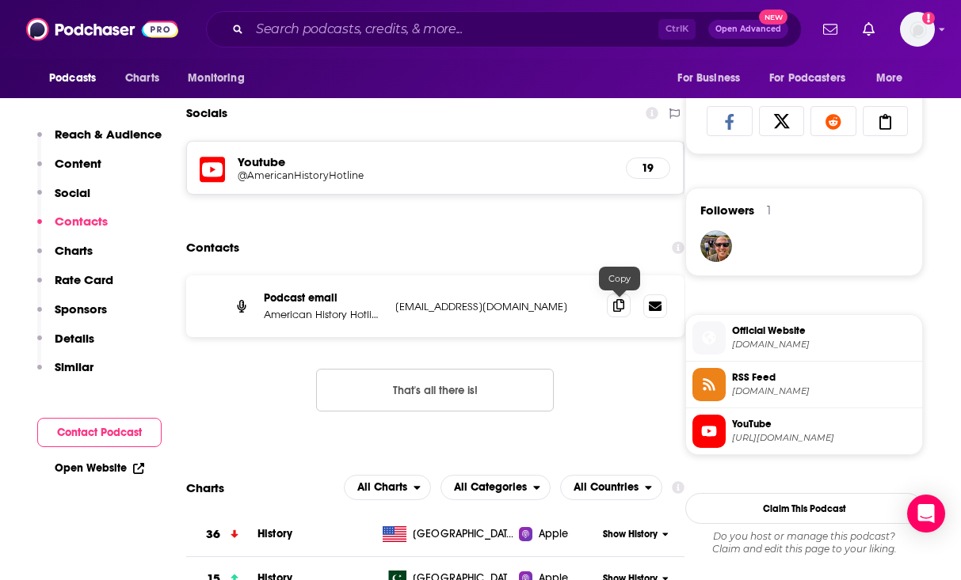
click at [611, 307] on span at bounding box center [619, 306] width 24 height 24
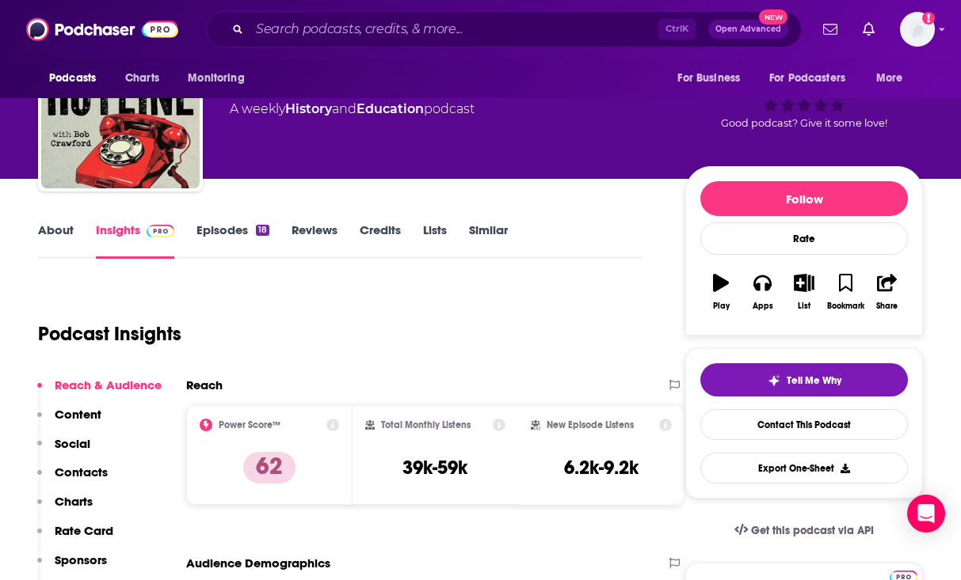
scroll to position [0, 0]
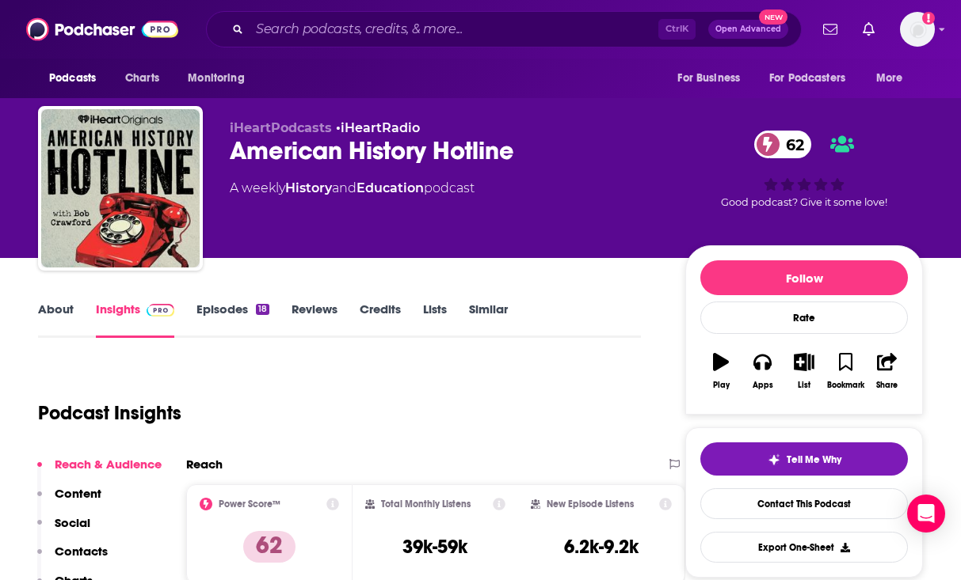
click at [68, 315] on link "About" at bounding box center [56, 320] width 36 height 36
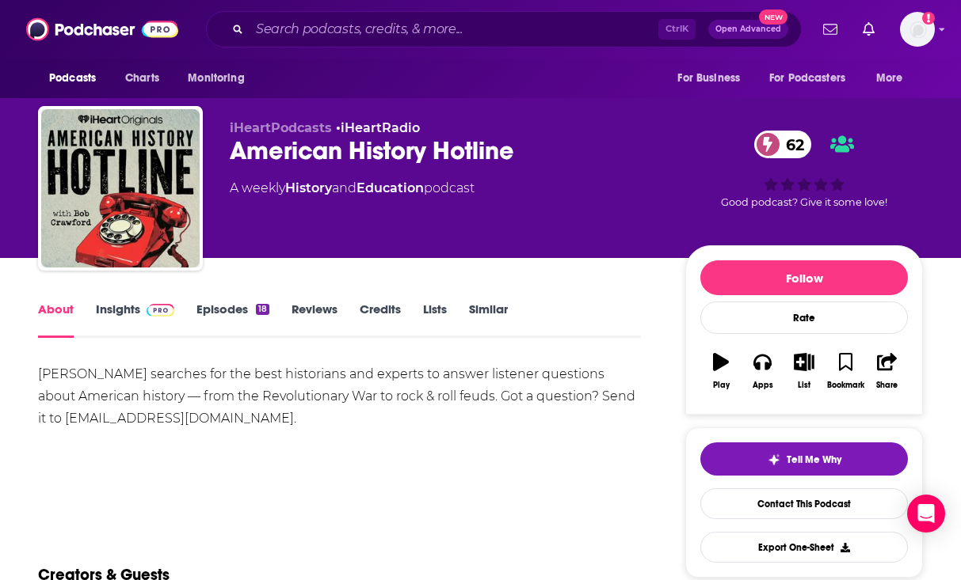
drag, startPoint x: 36, startPoint y: 365, endPoint x: 291, endPoint y: 411, distance: 259.1
copy div "Bob Crawford searches for the best historians and experts to answer listener qu…"
click at [141, 303] on span at bounding box center [157, 309] width 34 height 15
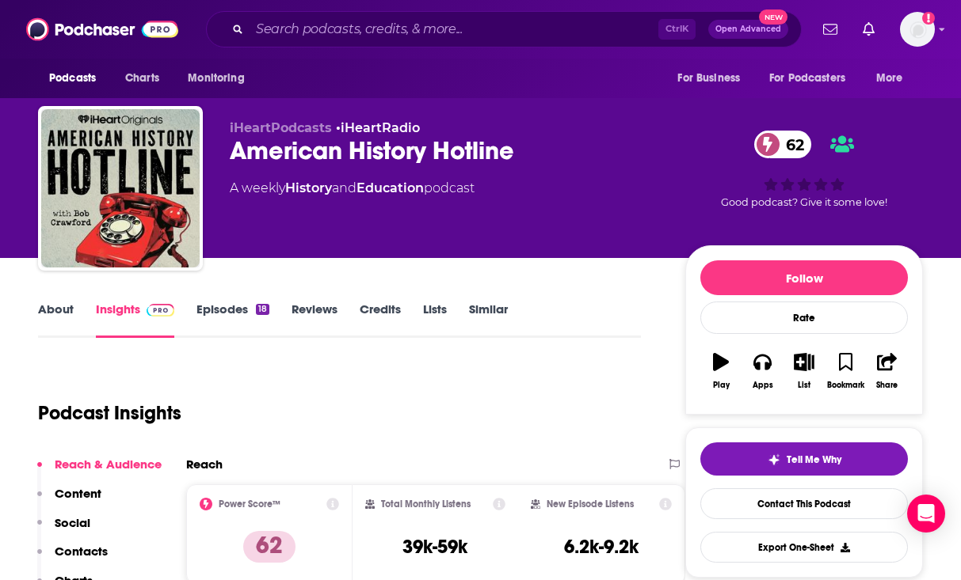
scroll to position [158, 0]
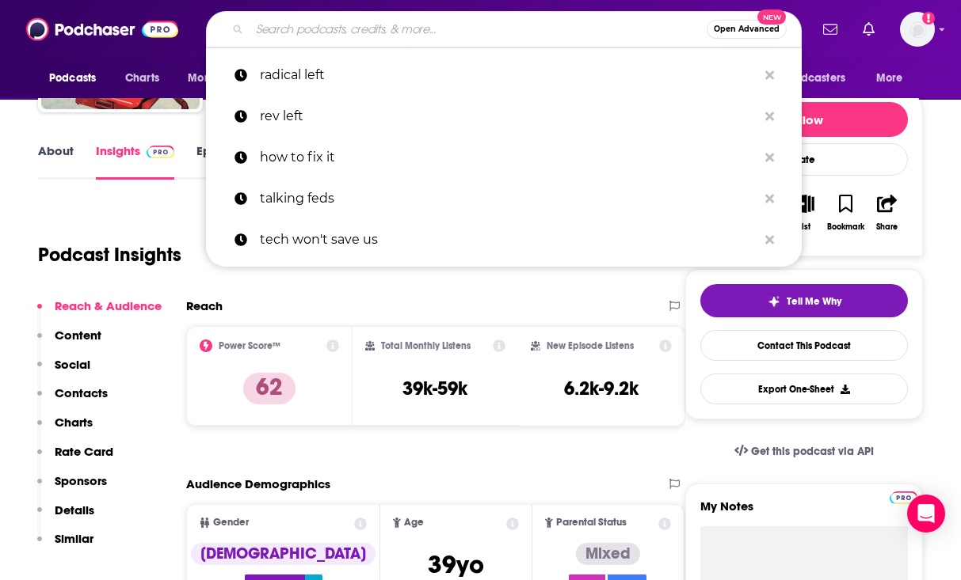
click at [302, 37] on input "Search podcasts, credits, & more..." at bounding box center [477, 29] width 457 height 25
paste input "PAULI"
type input "PAULI"
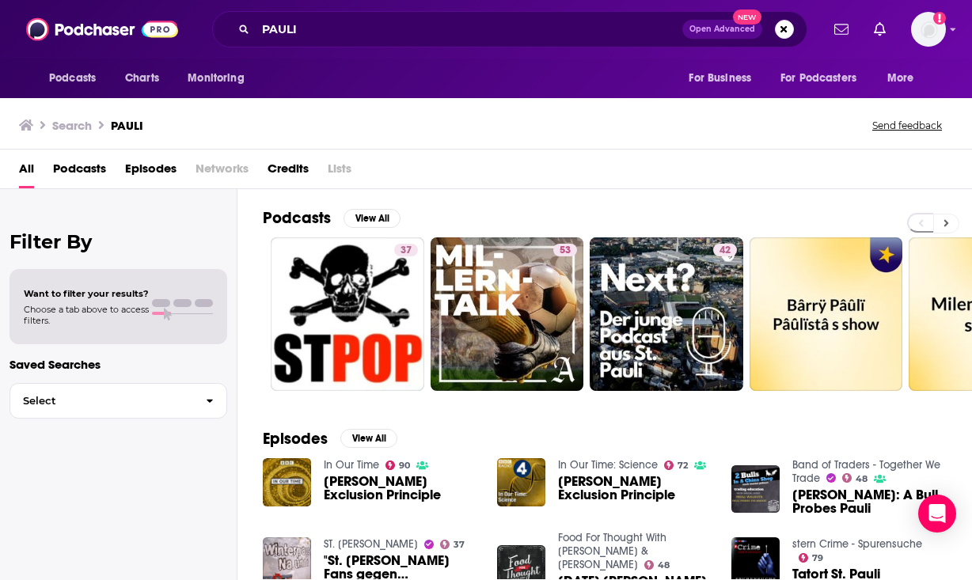
click at [945, 230] on button at bounding box center [947, 224] width 26 height 20
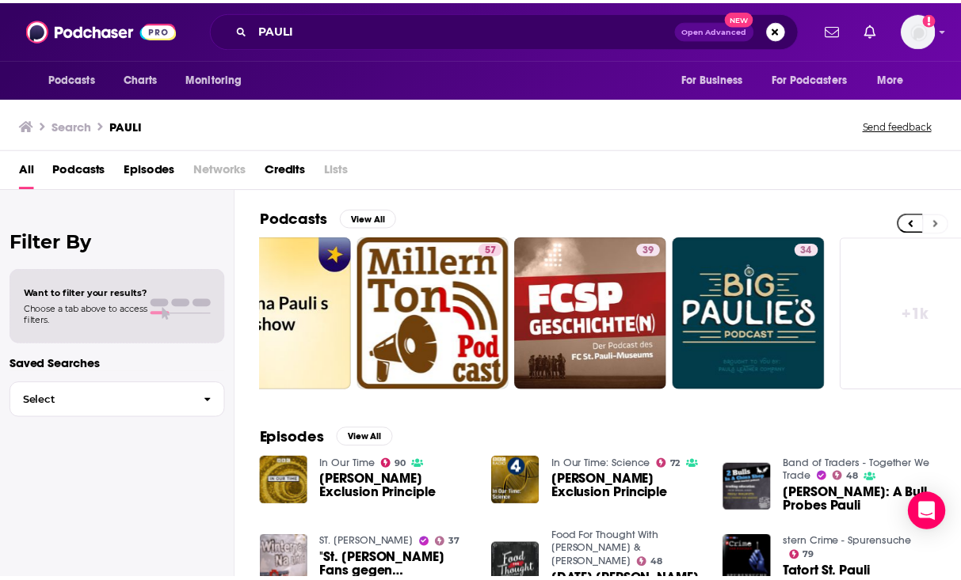
scroll to position [0, 709]
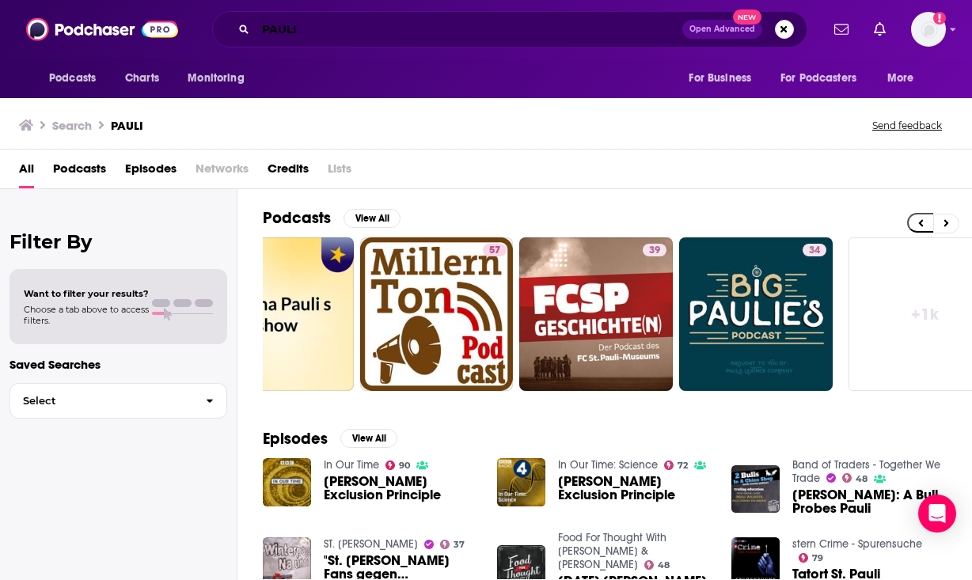
click at [299, 29] on input "PAULI" at bounding box center [469, 29] width 427 height 25
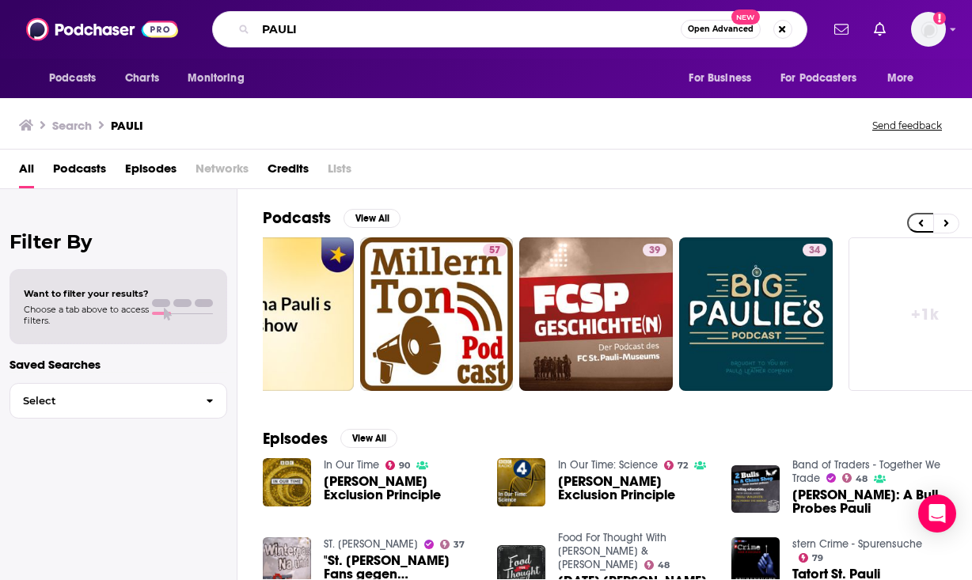
click at [299, 29] on input "PAULI" at bounding box center [468, 29] width 425 height 25
paste input "Due South"
type input "Due South"
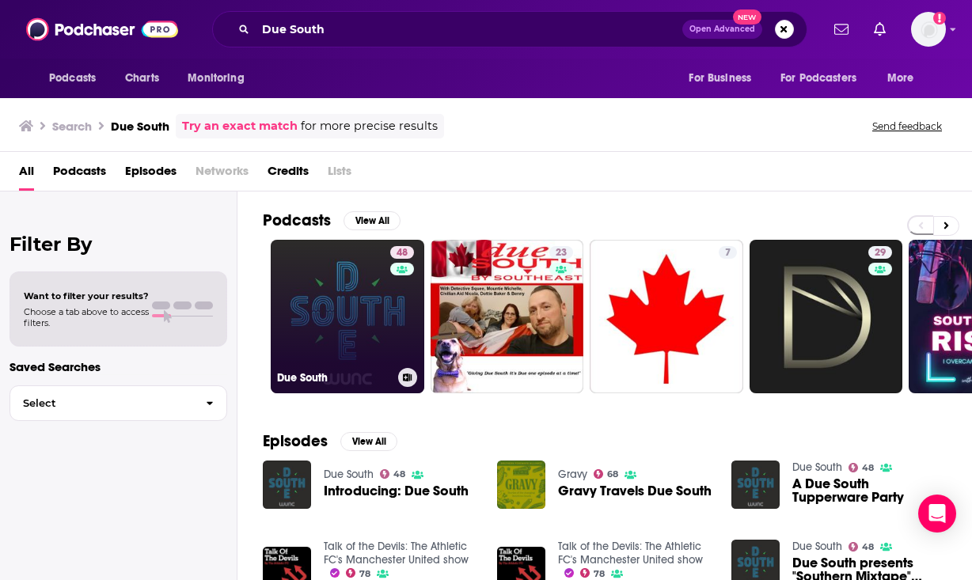
click at [314, 329] on link "48 Due South" at bounding box center [348, 317] width 154 height 154
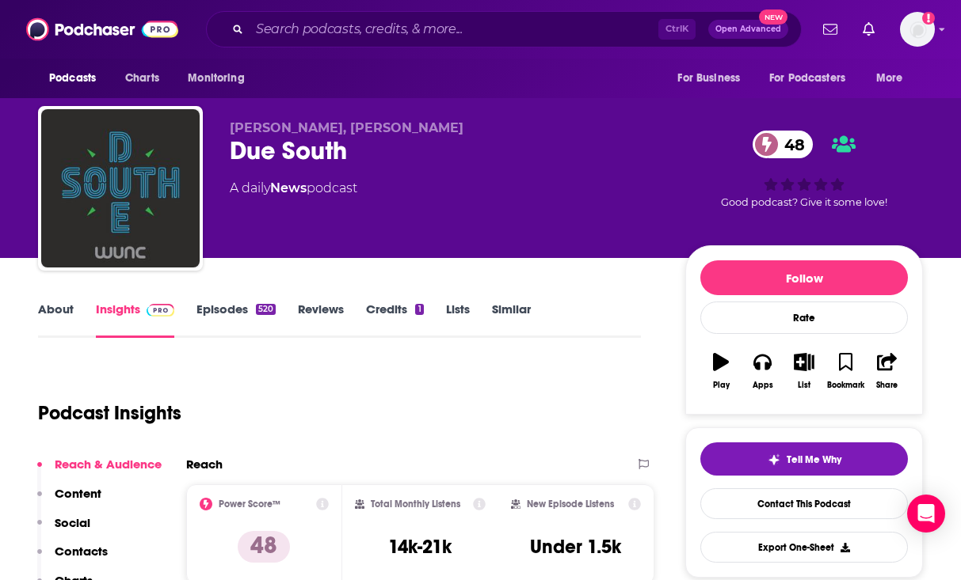
click at [66, 318] on link "About" at bounding box center [56, 320] width 36 height 36
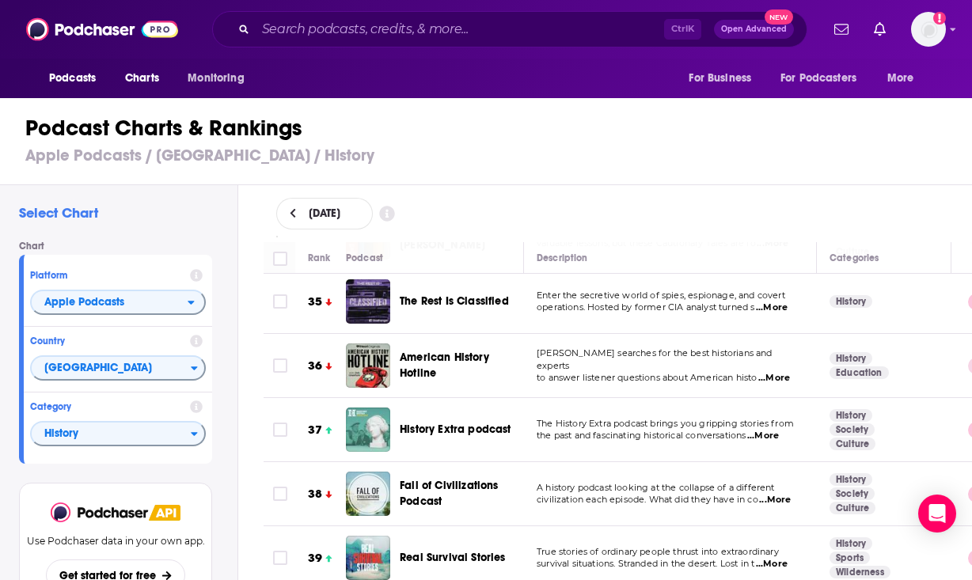
scroll to position [2217, 0]
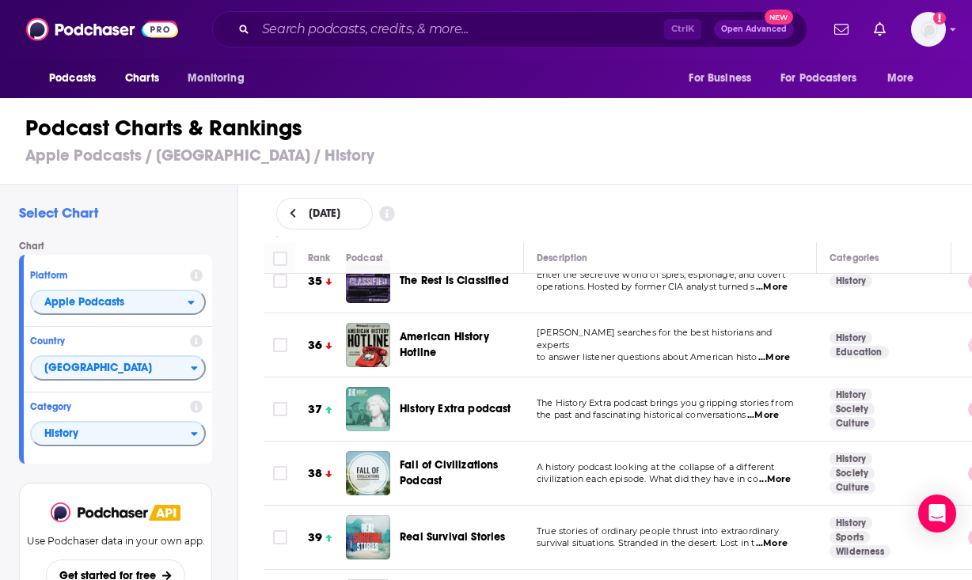
click at [775, 409] on span "...More" at bounding box center [764, 415] width 32 height 13
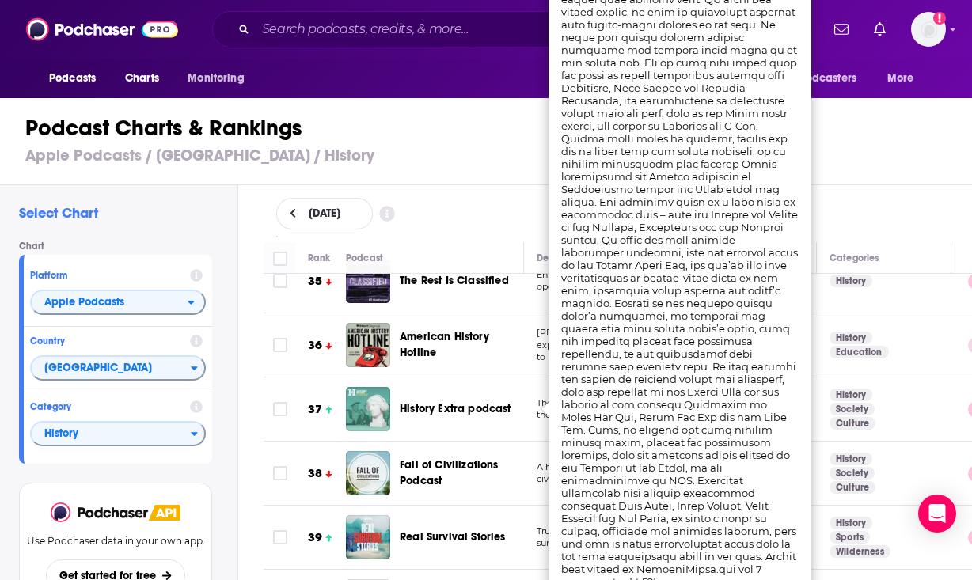
click at [443, 402] on span "History Extra podcast" at bounding box center [456, 408] width 112 height 13
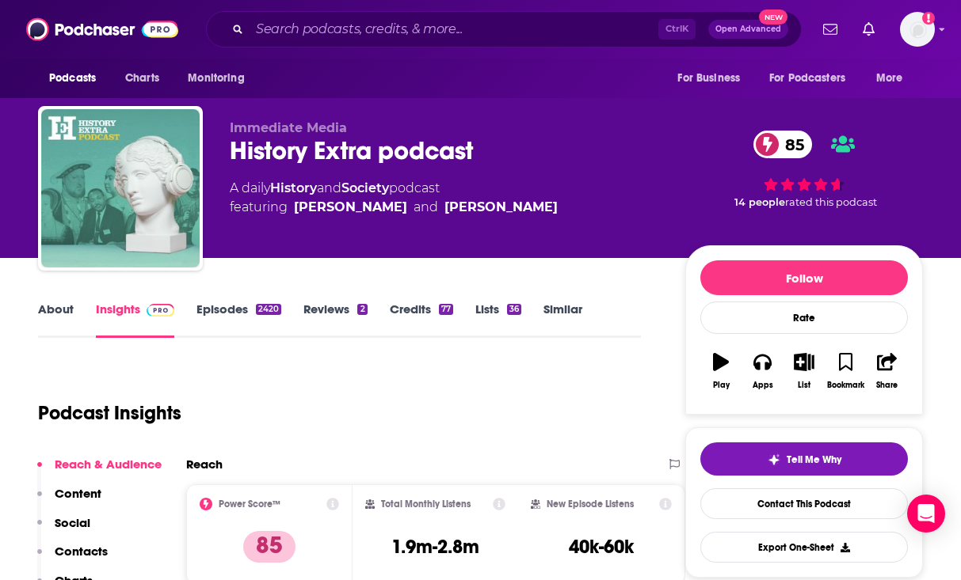
click at [50, 317] on link "About" at bounding box center [56, 320] width 36 height 36
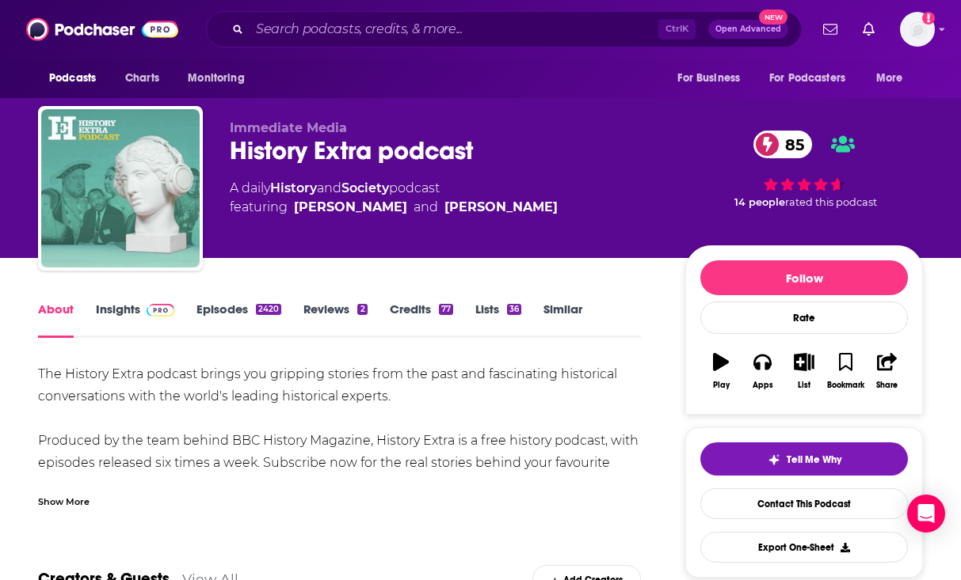
click at [63, 493] on div "Show More" at bounding box center [63, 500] width 51 height 15
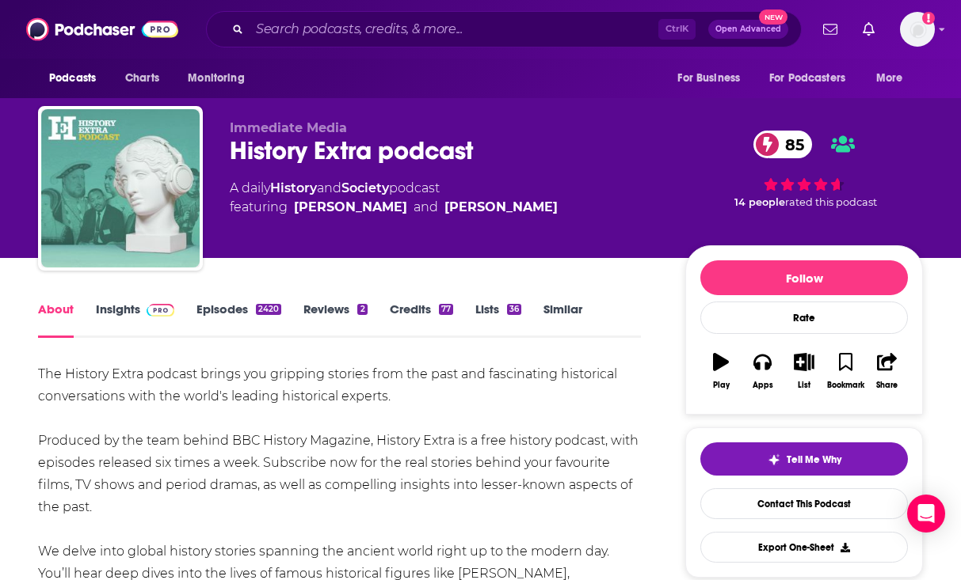
click at [211, 312] on link "Episodes 2420" at bounding box center [238, 320] width 85 height 36
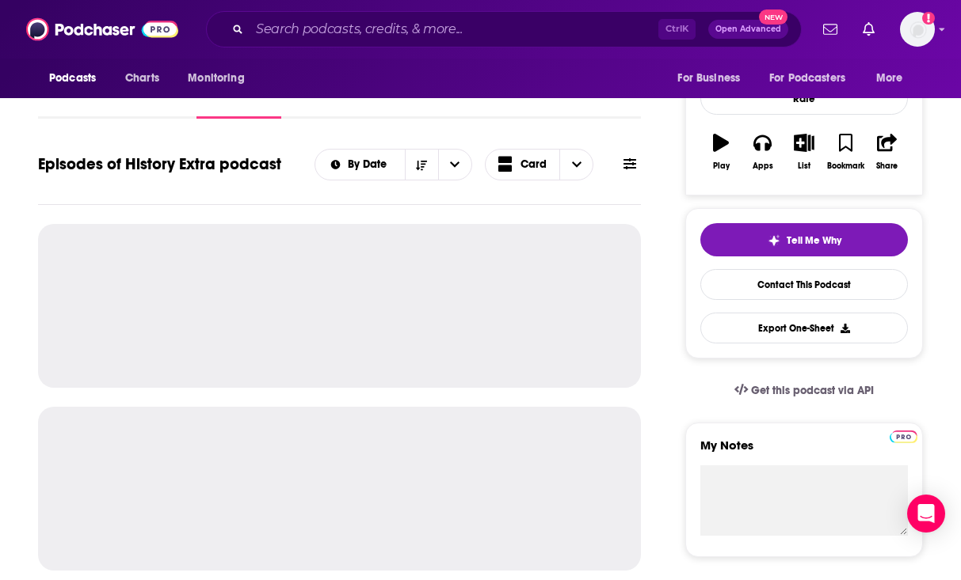
scroll to position [238, 0]
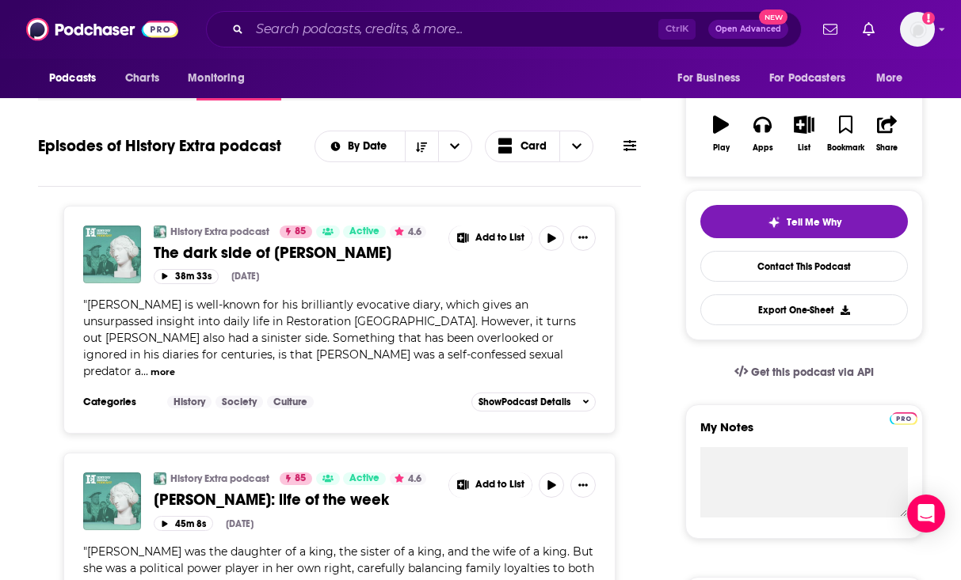
click at [175, 366] on button "more" at bounding box center [162, 372] width 25 height 13
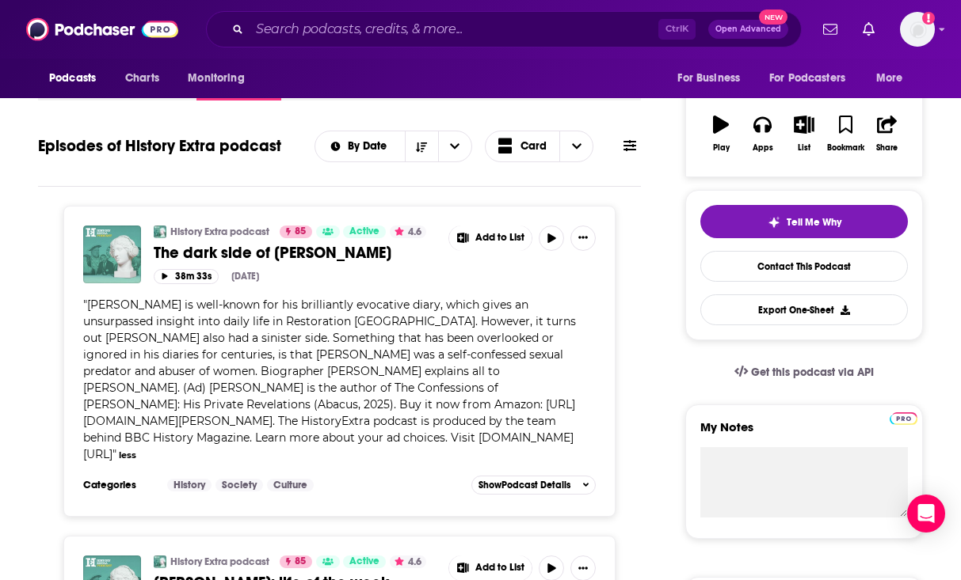
scroll to position [0, 0]
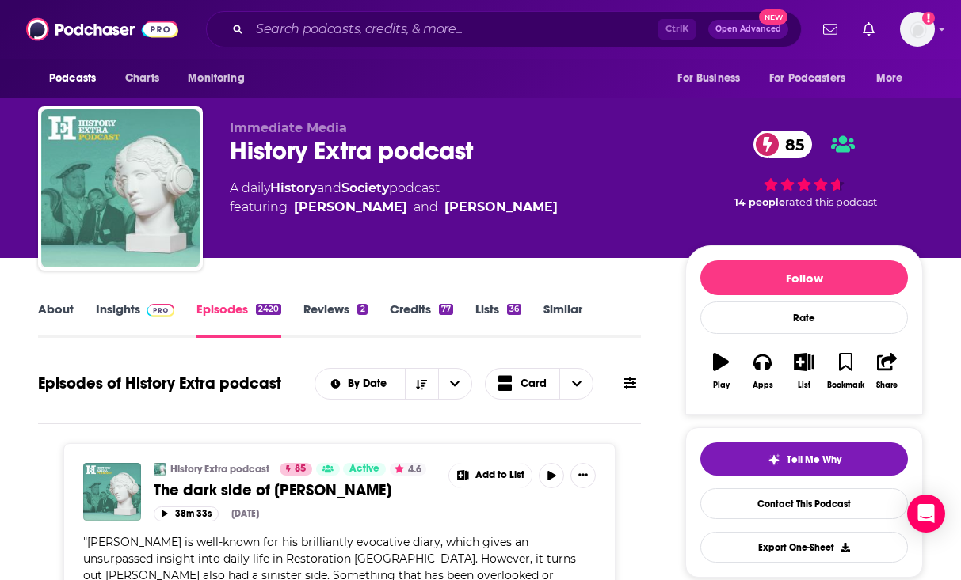
click at [120, 309] on link "Insights" at bounding box center [135, 320] width 78 height 36
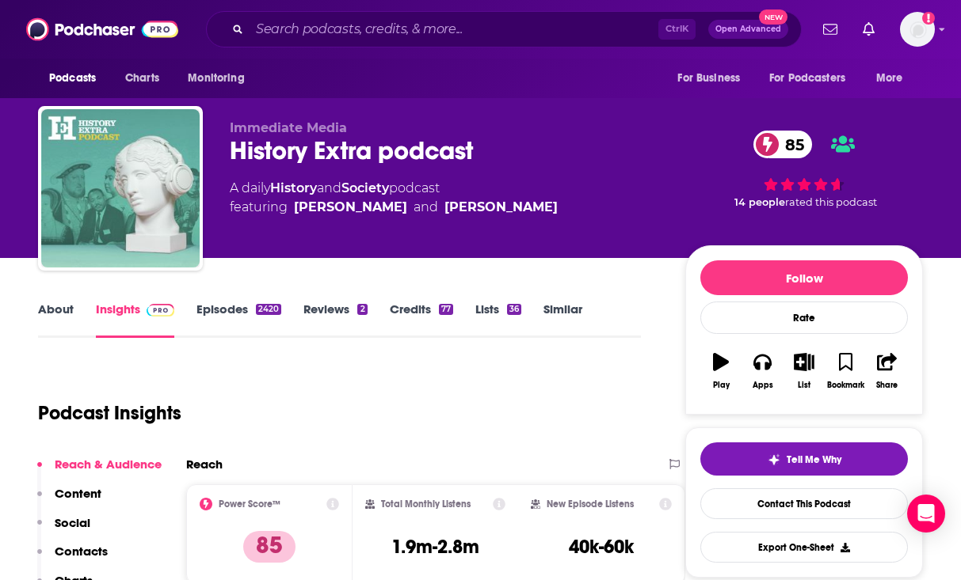
click at [209, 314] on link "Episodes 2420" at bounding box center [238, 320] width 85 height 36
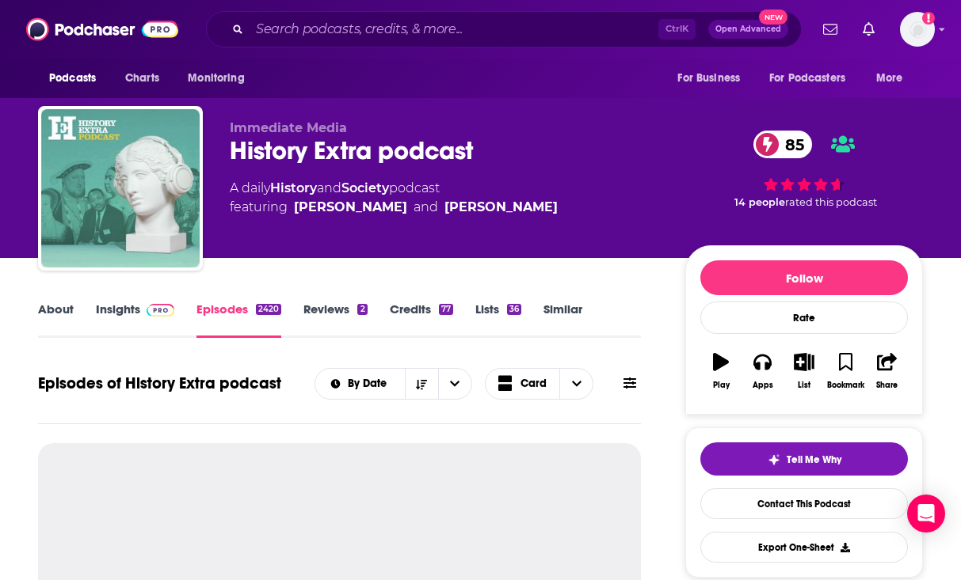
click at [124, 306] on link "Insights" at bounding box center [135, 320] width 78 height 36
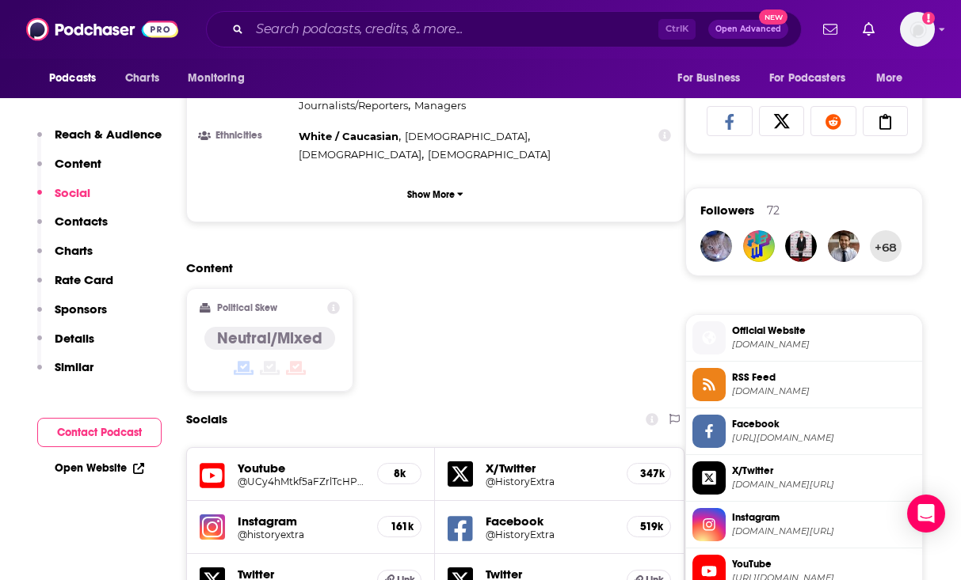
scroll to position [1425, 0]
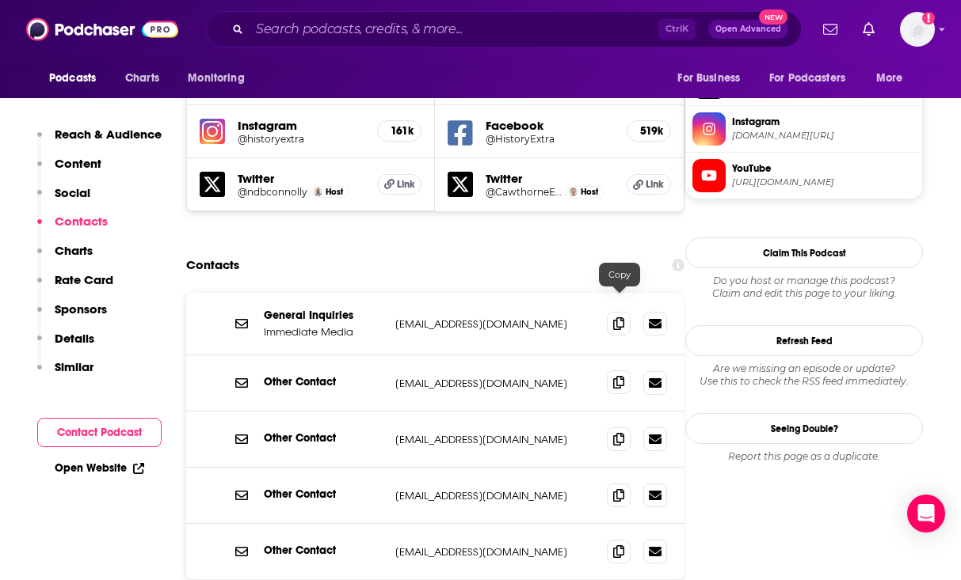
click at [622, 376] on icon at bounding box center [618, 382] width 11 height 13
click at [608, 311] on span at bounding box center [619, 323] width 24 height 24
click at [617, 545] on icon at bounding box center [618, 551] width 11 height 13
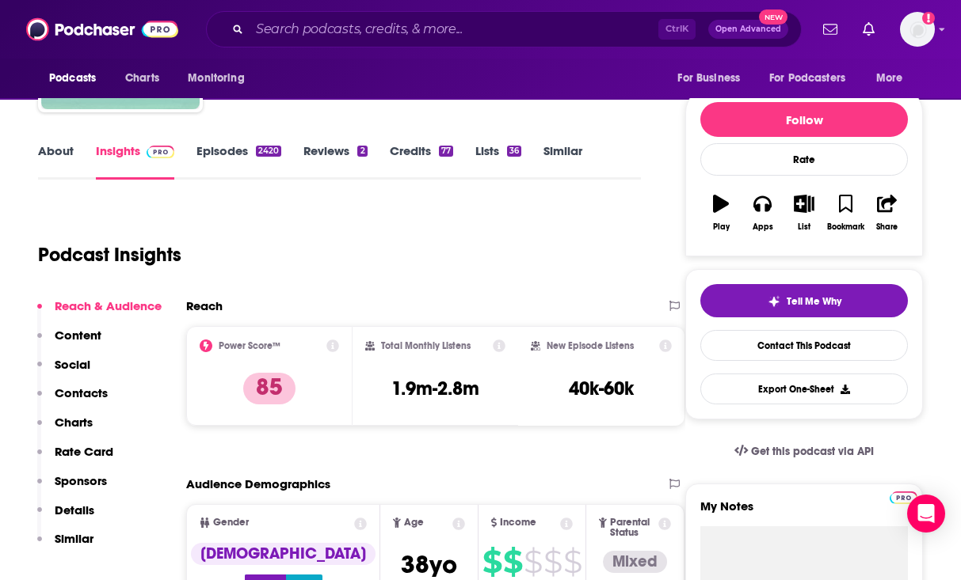
scroll to position [0, 0]
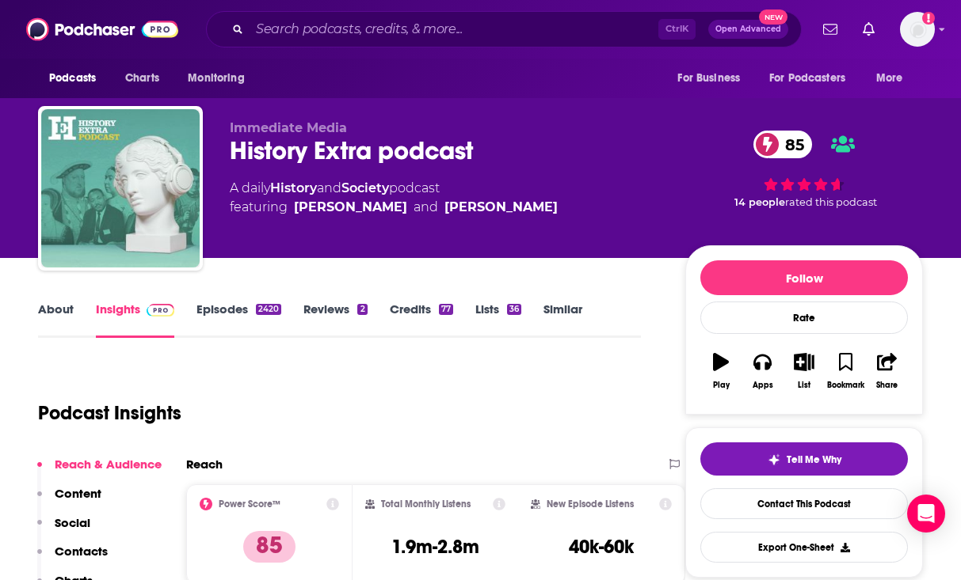
click at [59, 309] on link "About" at bounding box center [56, 320] width 36 height 36
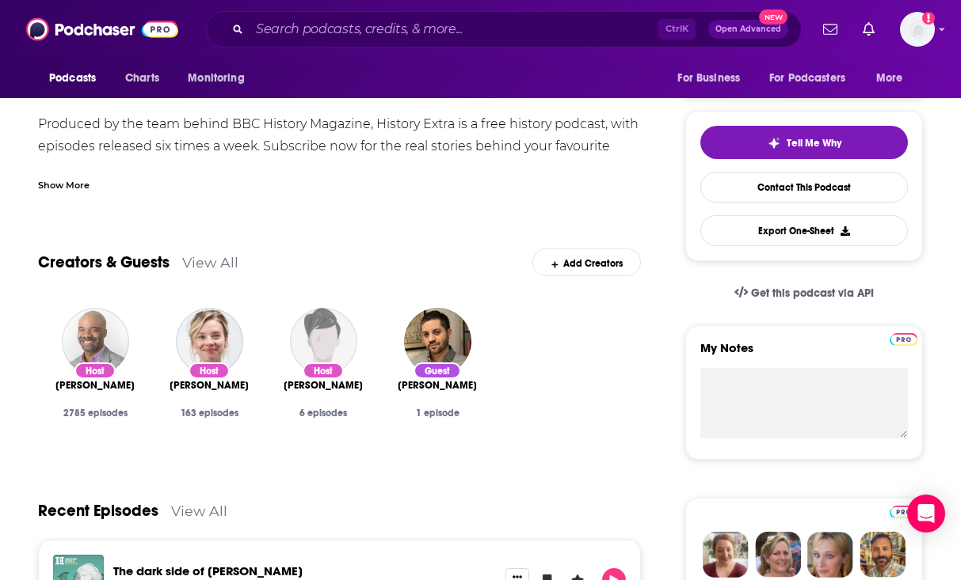
scroll to position [79, 0]
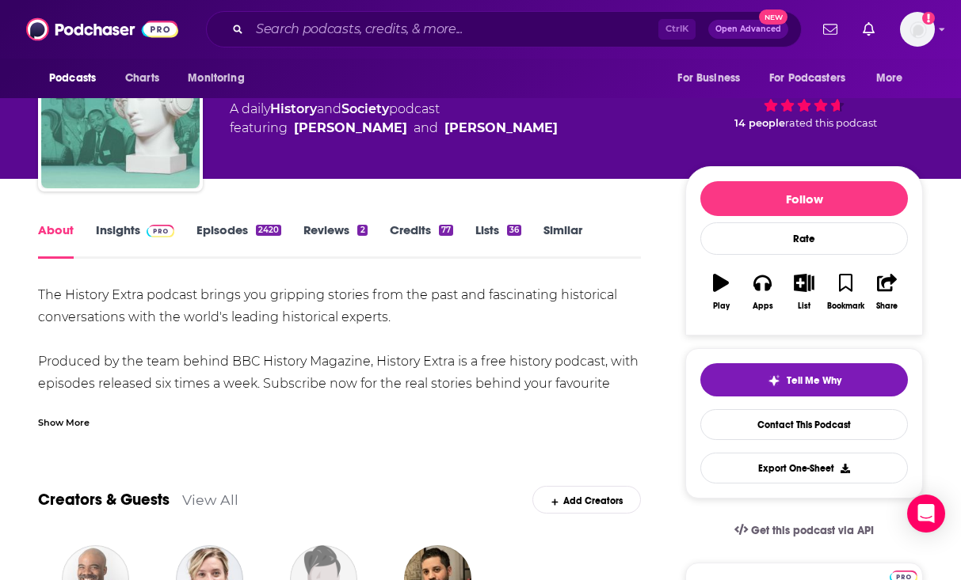
click at [96, 424] on div "Show More" at bounding box center [339, 416] width 603 height 27
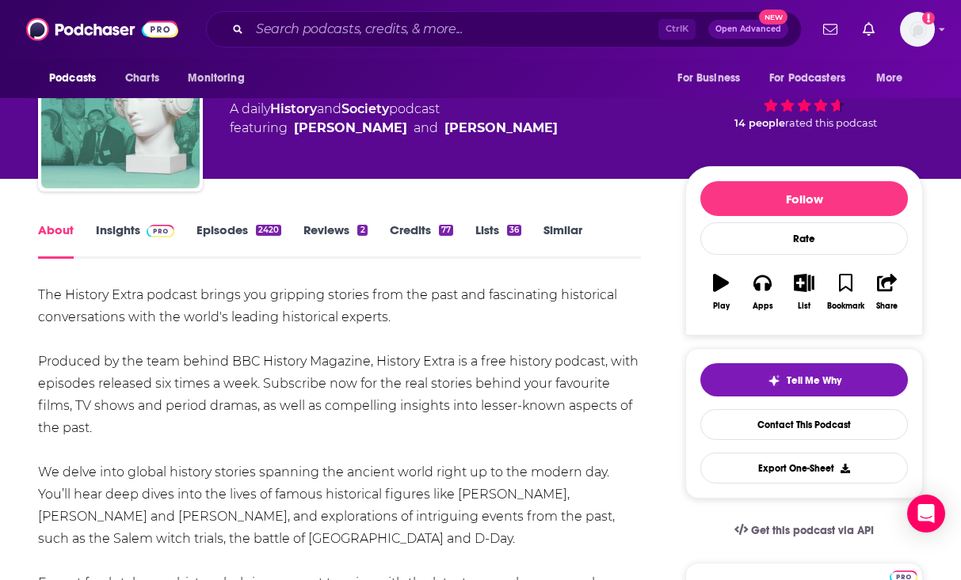
drag, startPoint x: 31, startPoint y: 291, endPoint x: 224, endPoint y: 419, distance: 231.9
copy div "The History Extra podcast brings you gripping stories from the past and fascina…"
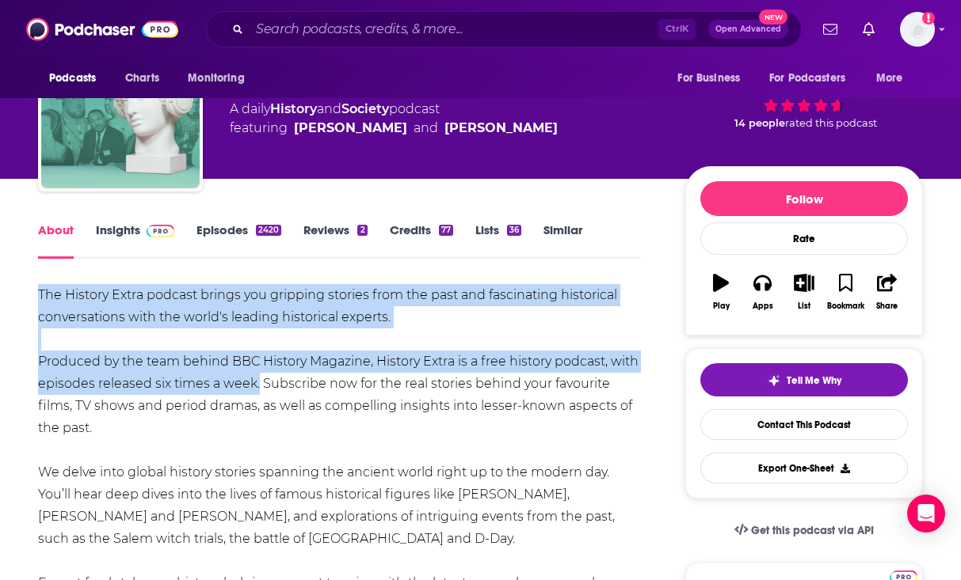
drag, startPoint x: 254, startPoint y: 382, endPoint x: 39, endPoint y: 292, distance: 233.2
copy div "The History Extra podcast brings you gripping stories from the past and fascina…"
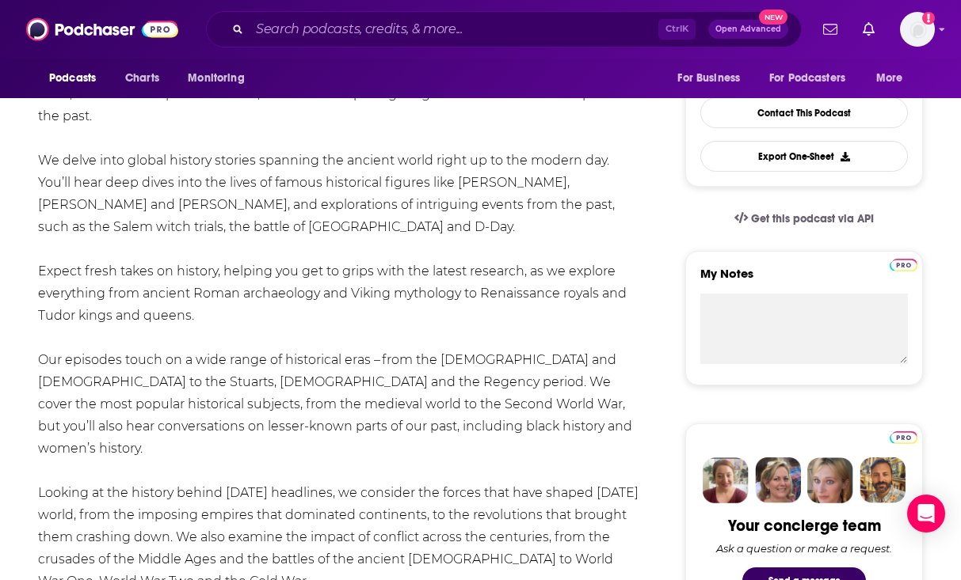
scroll to position [475, 0]
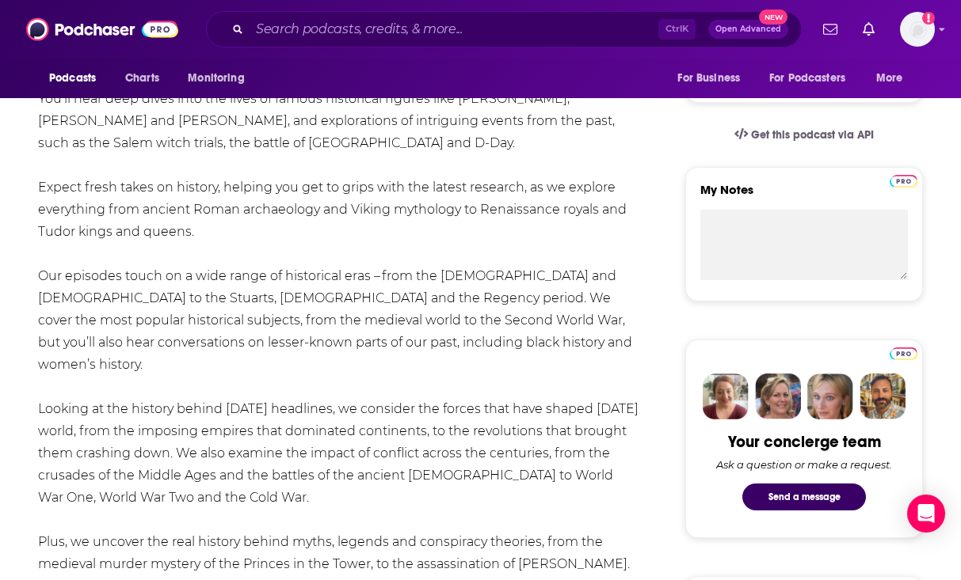
click at [234, 395] on div "The History Extra podcast brings you gripping stories from the past and fascina…" at bounding box center [339, 287] width 603 height 798
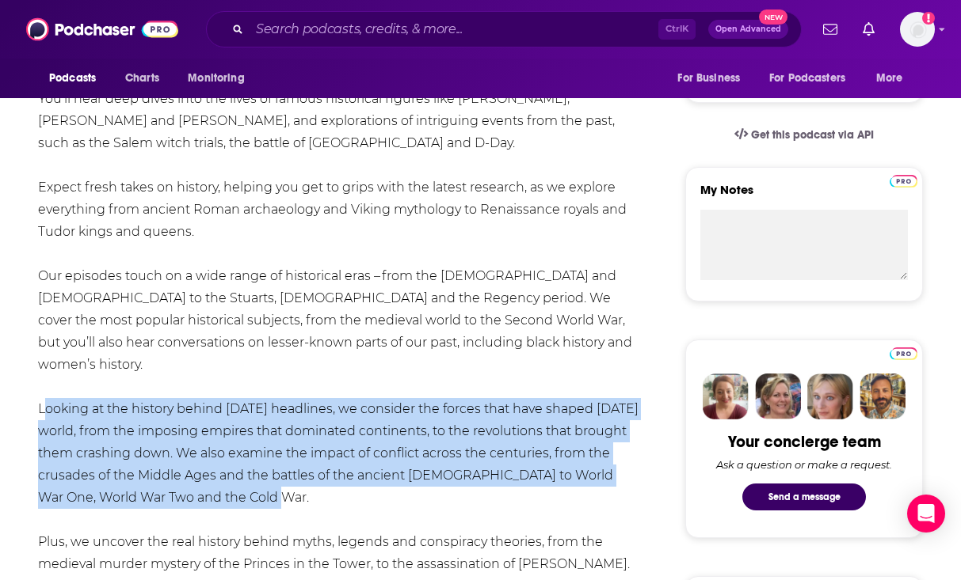
drag, startPoint x: 35, startPoint y: 378, endPoint x: 249, endPoint y: 470, distance: 232.7
copy div "Looking at the history behind today’s headlines, we consider the forces that ha…"
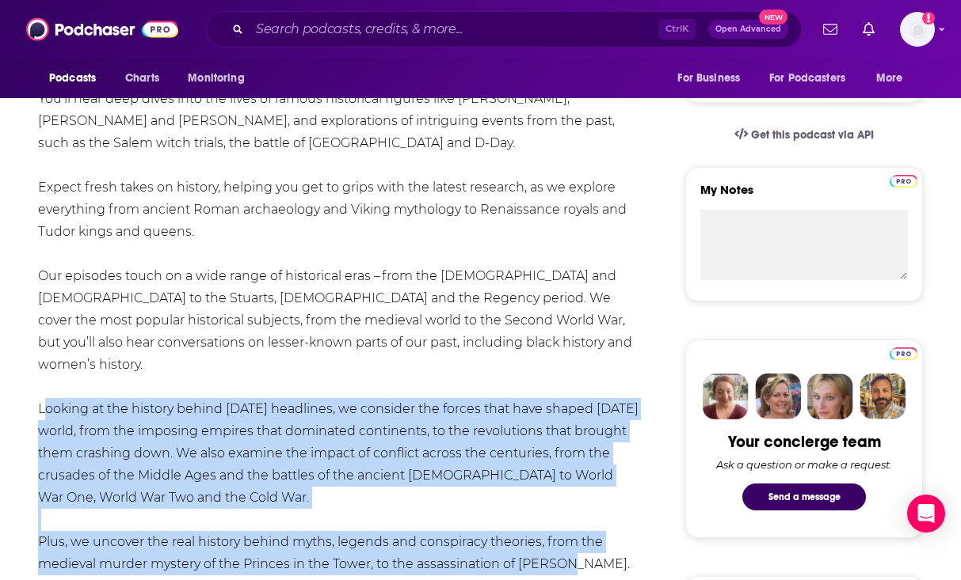
click at [615, 536] on div "The History Extra podcast brings you gripping stories from the past and fascina…" at bounding box center [339, 287] width 603 height 798
copy div "Looking at the history behind today’s headlines, we consider the forces that ha…"
click at [407, 144] on div "The History Extra podcast brings you gripping stories from the past and fascina…" at bounding box center [339, 287] width 603 height 798
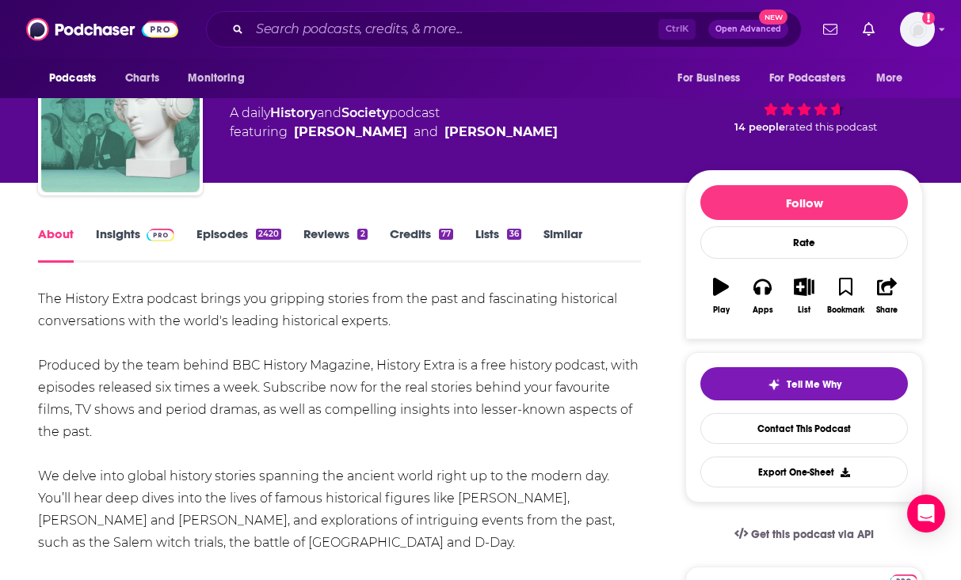
scroll to position [0, 0]
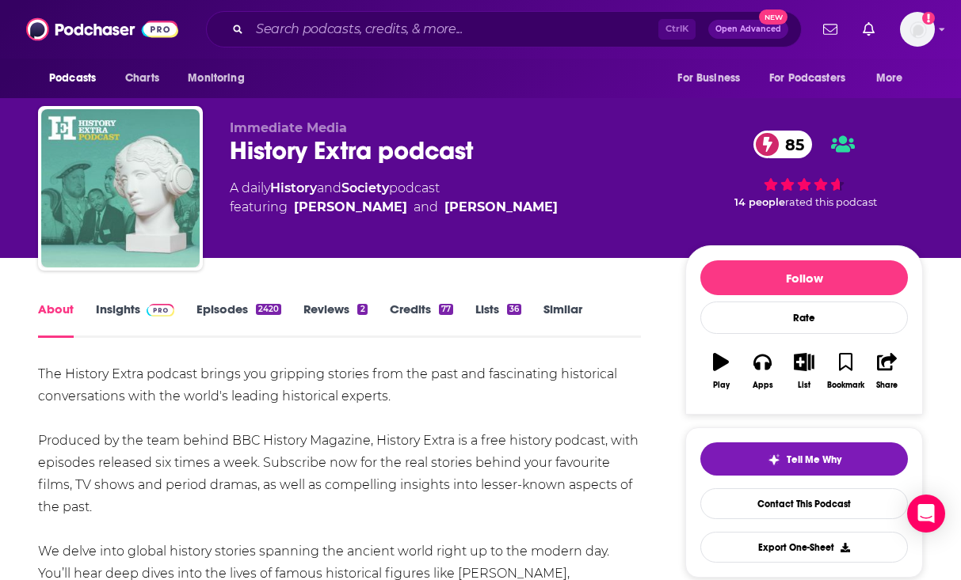
click at [229, 304] on link "Episodes 2420" at bounding box center [238, 320] width 85 height 36
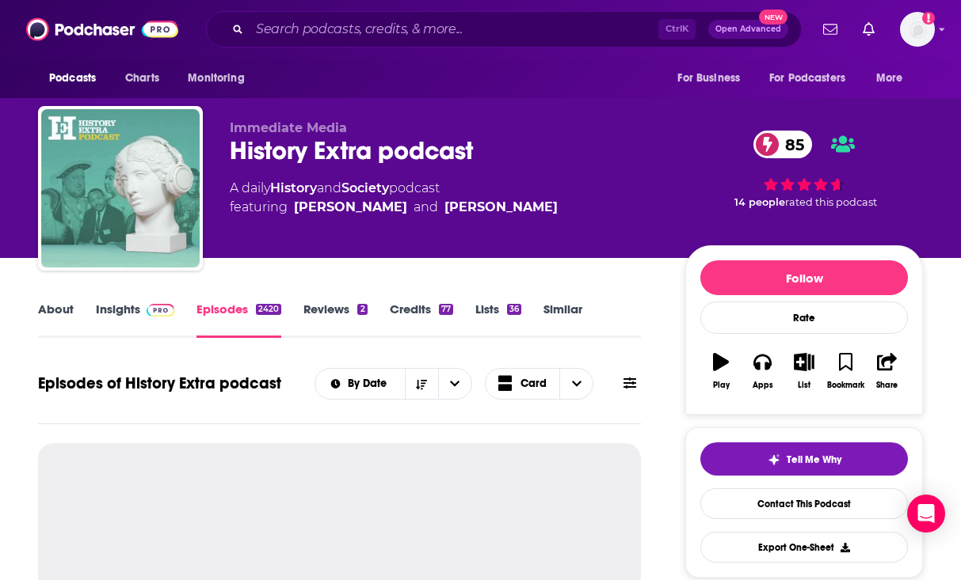
click at [112, 310] on link "Insights" at bounding box center [135, 320] width 78 height 36
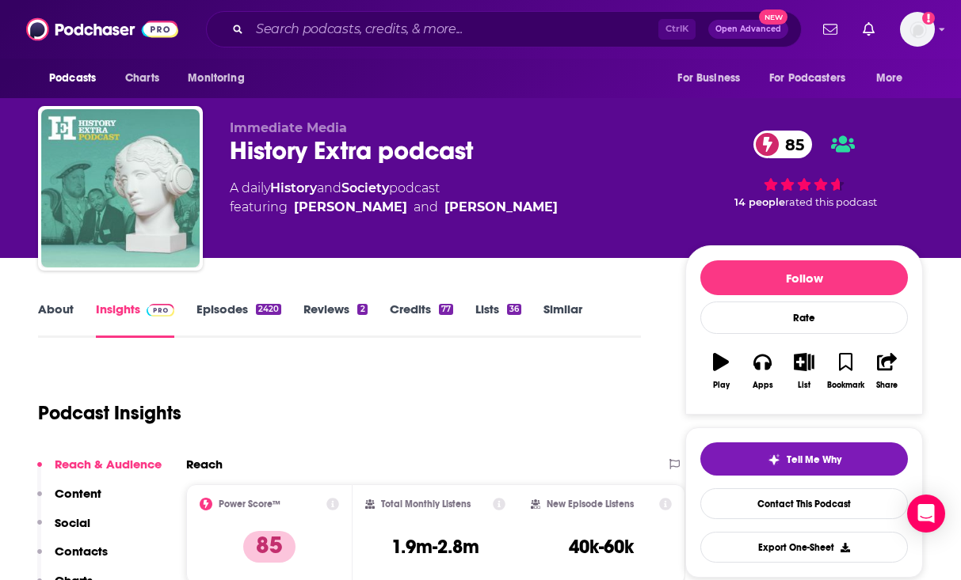
click at [451, 196] on div "A daily History and Society podcast featuring Ellie Cawthorne and Nathan Connol…" at bounding box center [394, 198] width 328 height 38
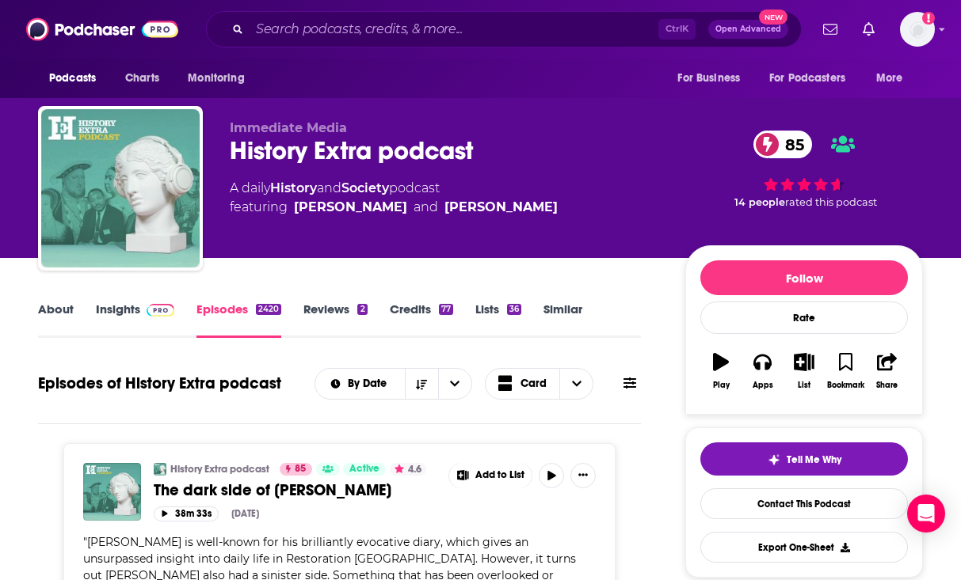
click at [124, 303] on link "Insights" at bounding box center [135, 320] width 78 height 36
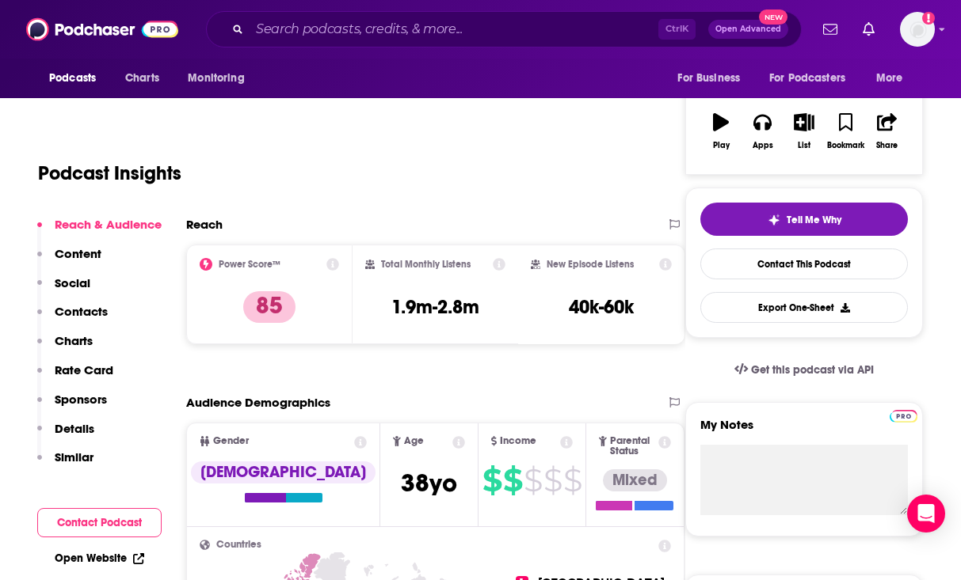
scroll to position [158, 0]
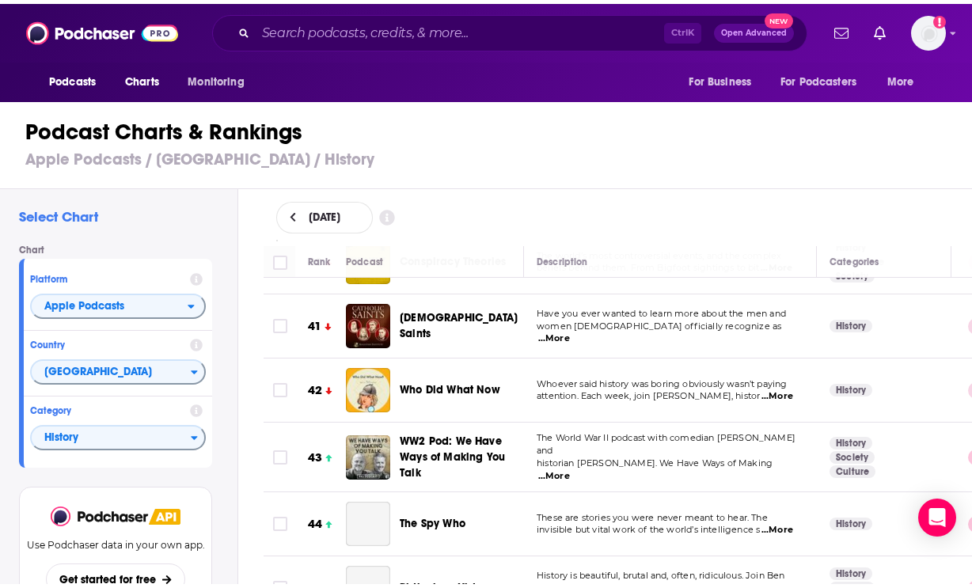
scroll to position [2613, 0]
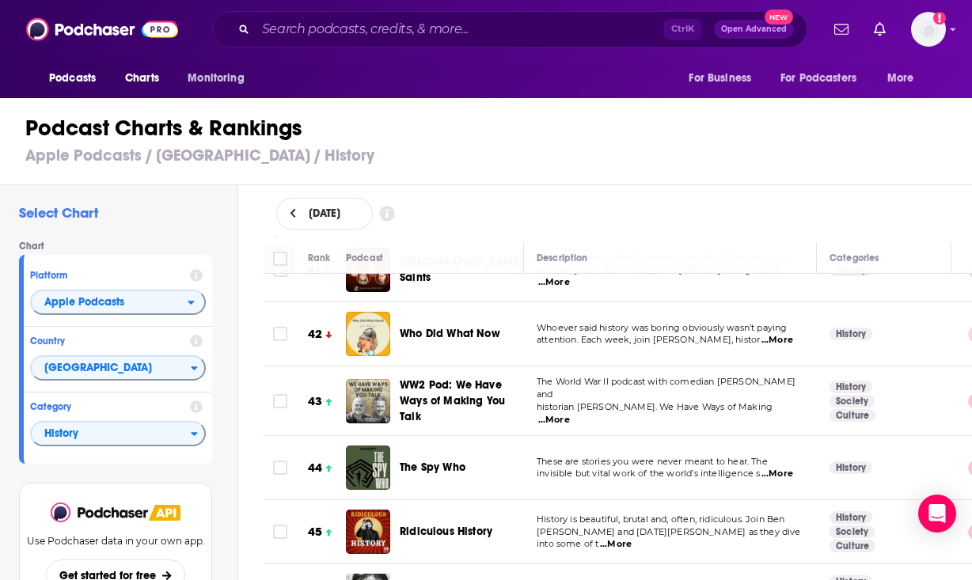
click at [774, 334] on span "...More" at bounding box center [778, 340] width 32 height 13
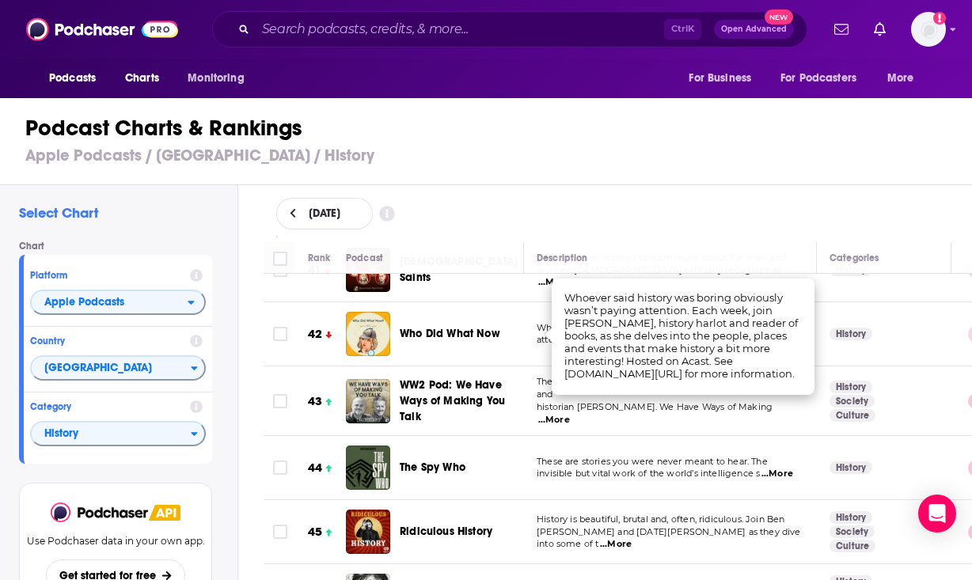
click at [540, 334] on span "attention. Each week, join Katie Charlwood, histor" at bounding box center [648, 339] width 223 height 11
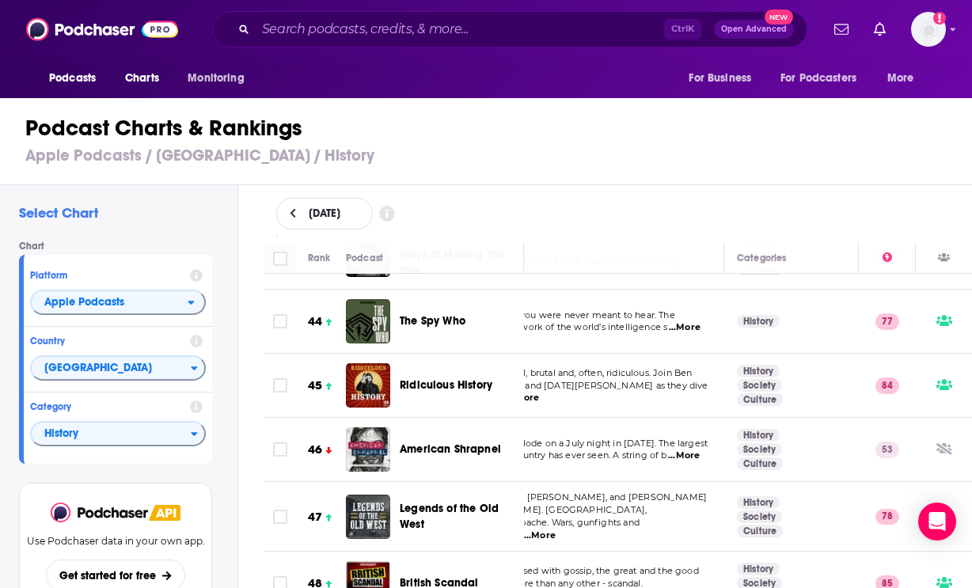
scroll to position [2772, 93]
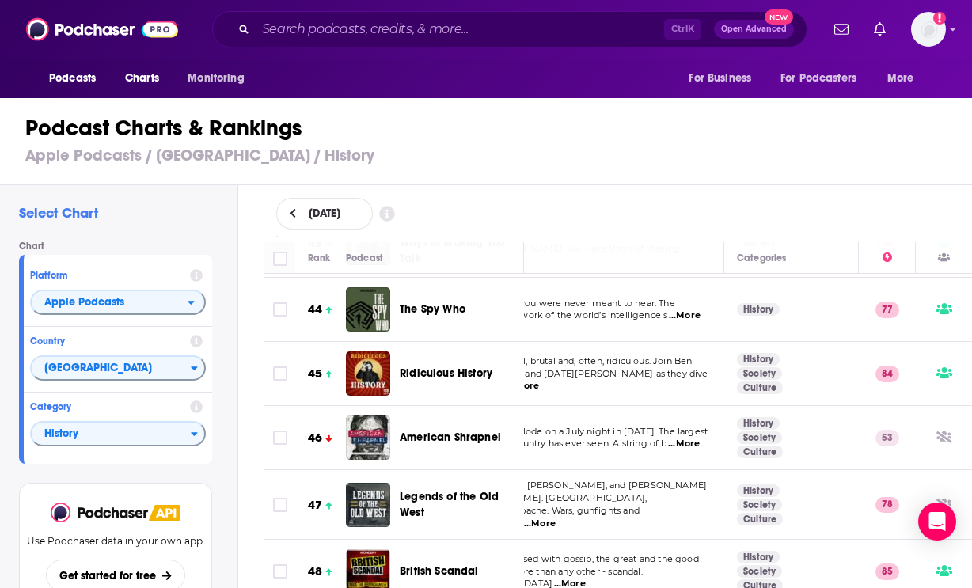
click at [687, 438] on span "...More" at bounding box center [684, 444] width 32 height 13
click at [730, 428] on td "History Society Culture" at bounding box center [792, 438] width 135 height 64
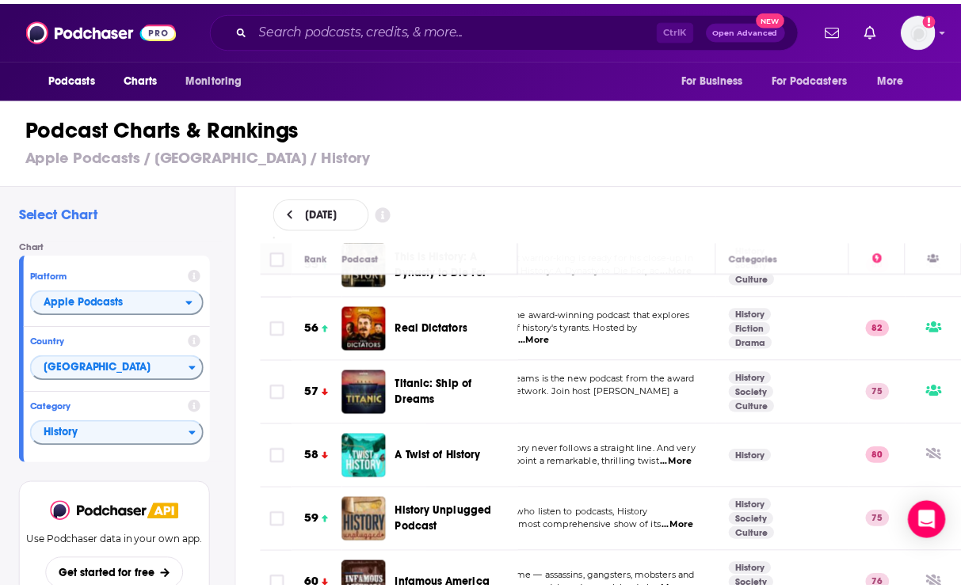
scroll to position [3563, 93]
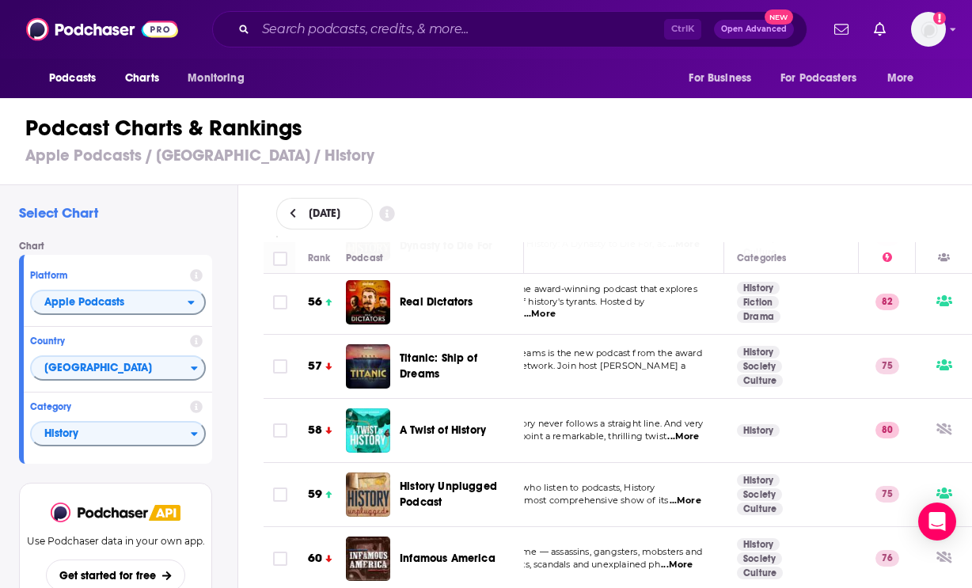
click at [692, 431] on span "...More" at bounding box center [684, 437] width 32 height 13
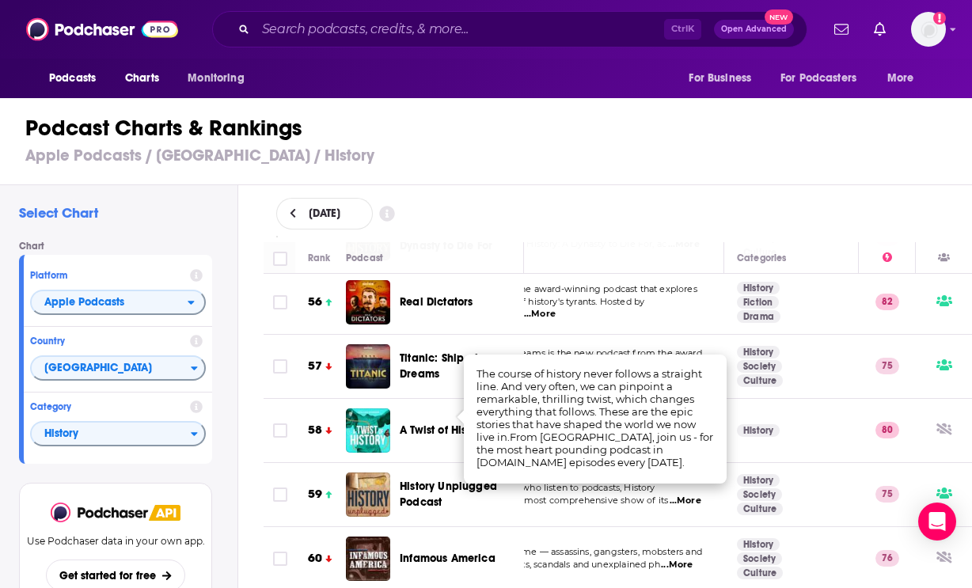
click at [701, 505] on td "For history lovers who listen to podcasts, History Unplugged is the most compre…" at bounding box center [578, 495] width 293 height 64
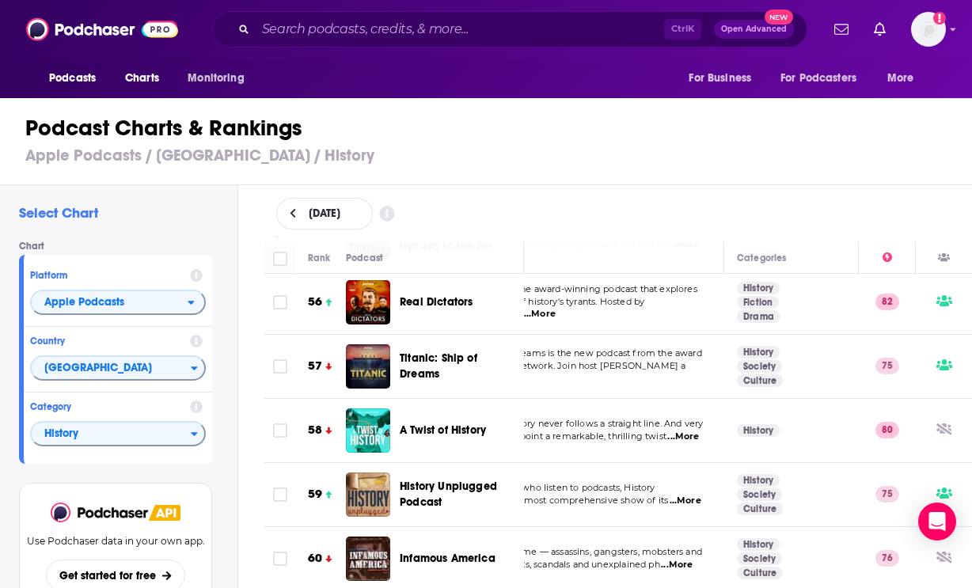
click at [691, 495] on span "...More" at bounding box center [686, 501] width 32 height 13
click at [478, 469] on div "Podcasts Charts Monitoring Ctrl K Open Advanced New For Business For Podcasters…" at bounding box center [486, 294] width 972 height 588
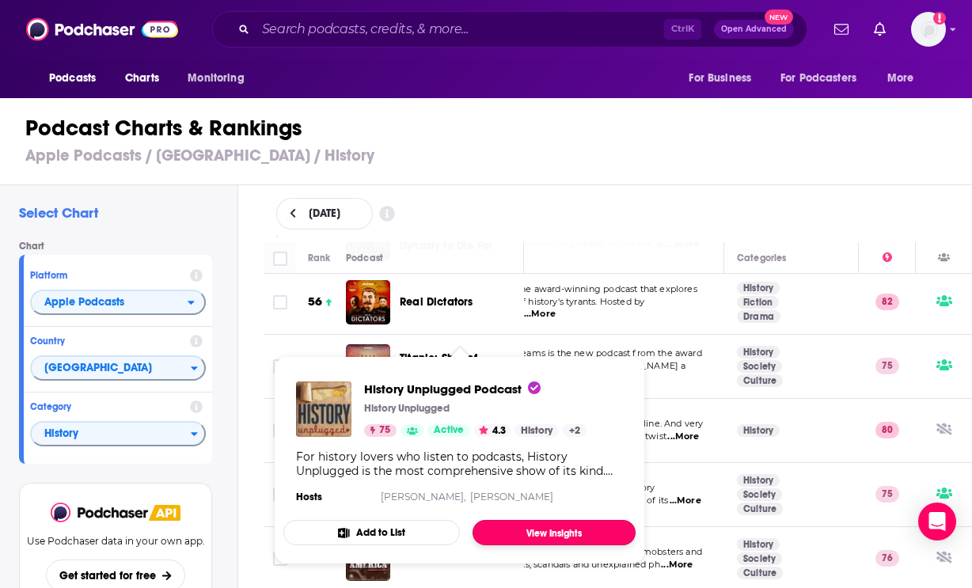
click at [561, 531] on link "View Insights" at bounding box center [554, 532] width 163 height 25
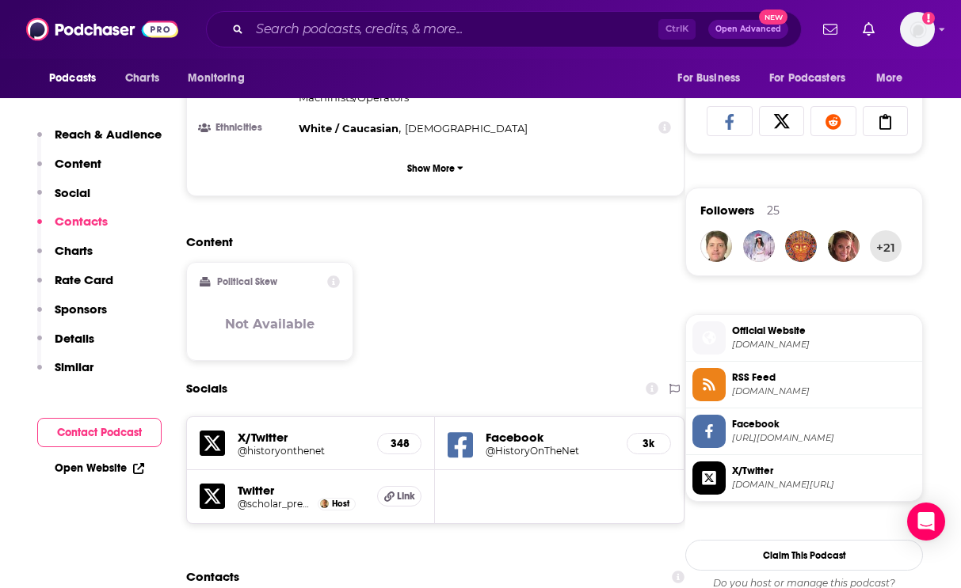
scroll to position [1346, 0]
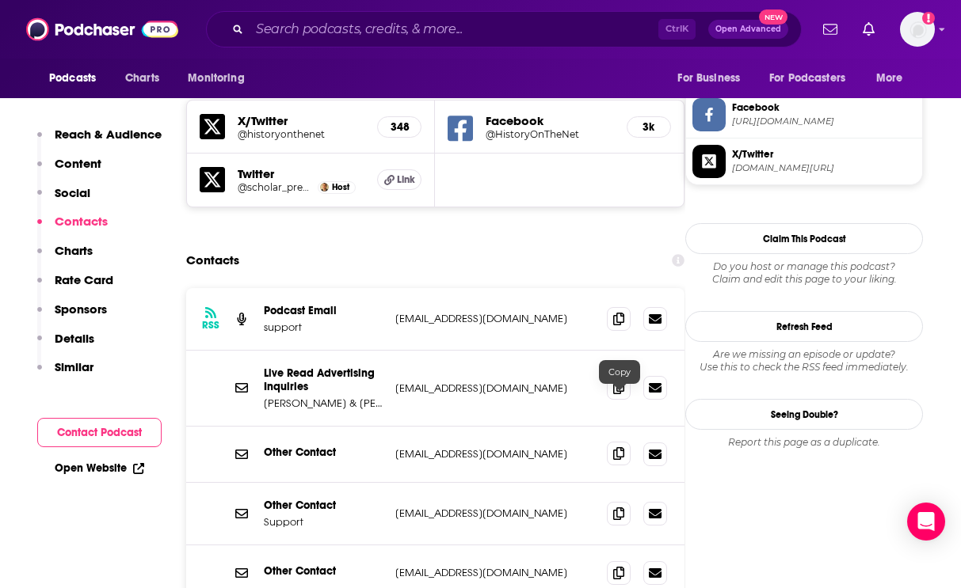
click at [622, 447] on icon at bounding box center [618, 453] width 11 height 13
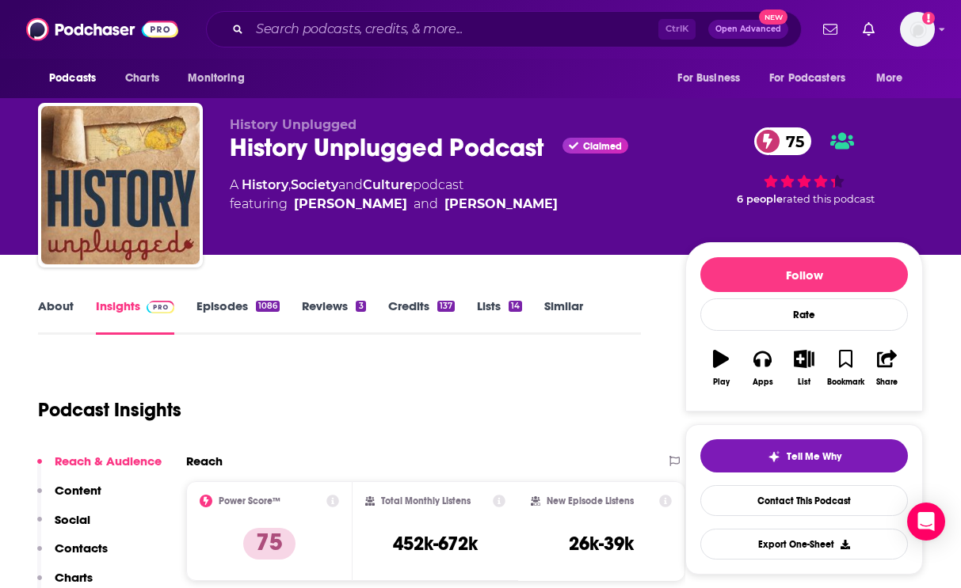
scroll to position [0, 0]
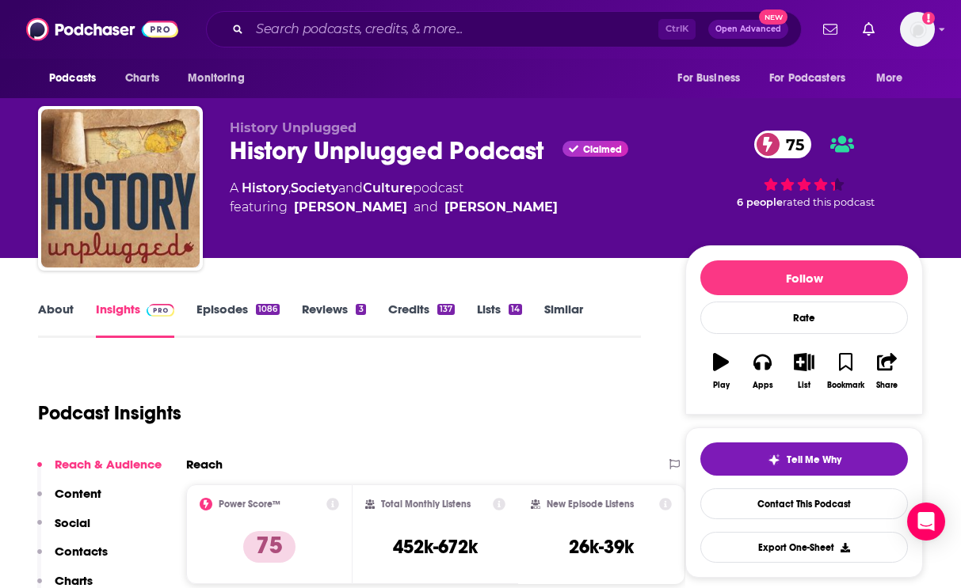
click at [51, 314] on link "About" at bounding box center [56, 320] width 36 height 36
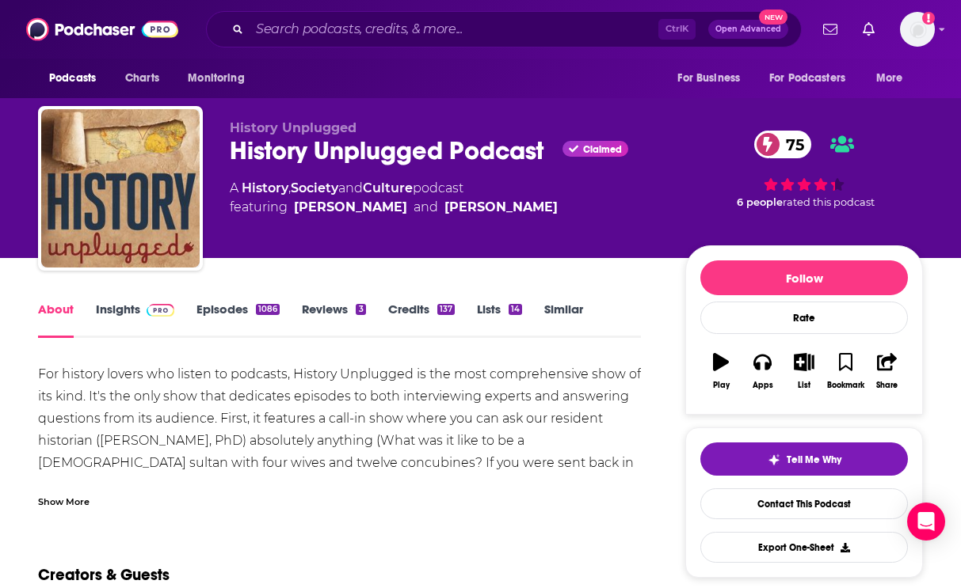
scroll to position [158, 0]
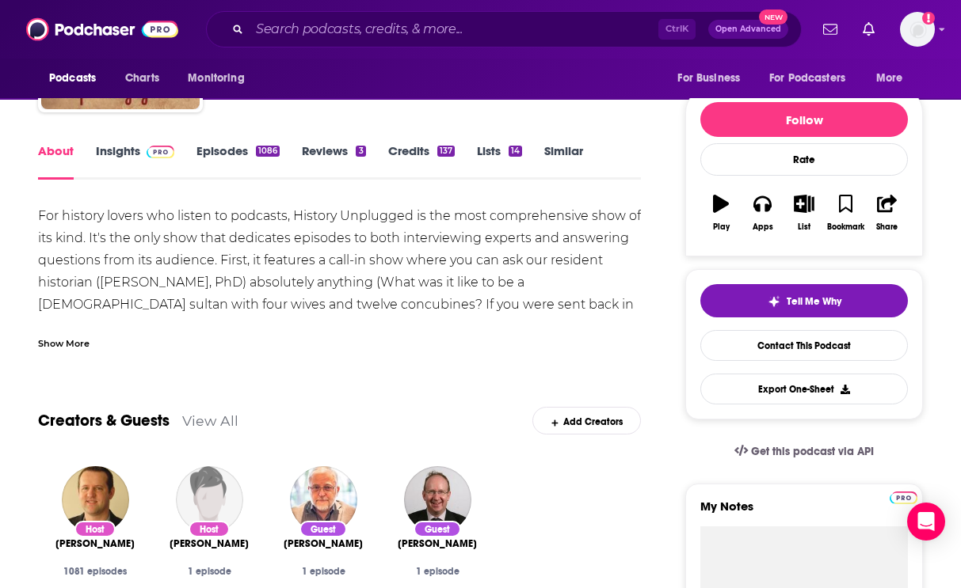
click at [81, 335] on div "Show More" at bounding box center [63, 342] width 51 height 15
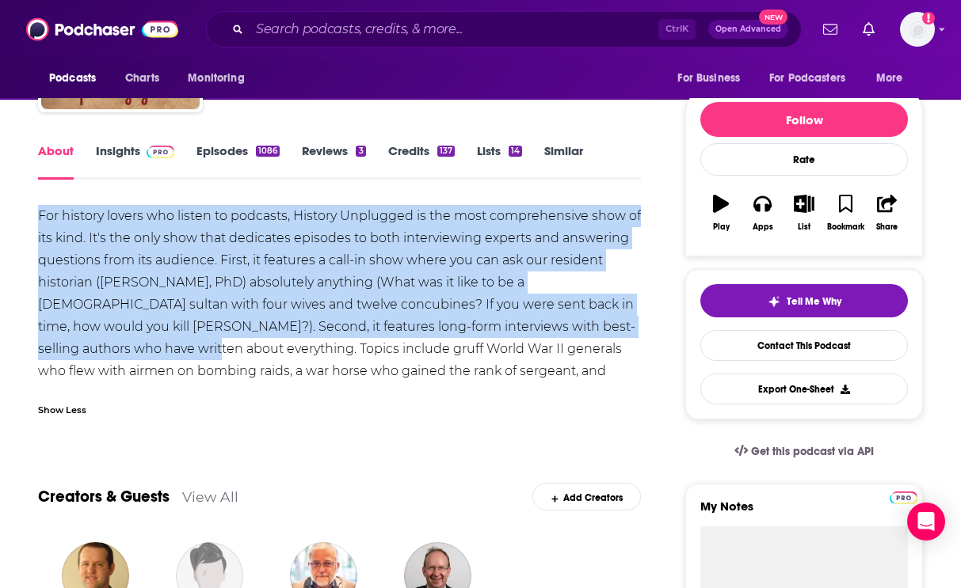
drag, startPoint x: 36, startPoint y: 212, endPoint x: 621, endPoint y: 333, distance: 596.7
click at [621, 333] on div "For history lovers who listen to podcasts, History Unplugged is the most compre…" at bounding box center [339, 305] width 603 height 200
drag, startPoint x: 621, startPoint y: 333, endPoint x: 44, endPoint y: 204, distance: 590.6
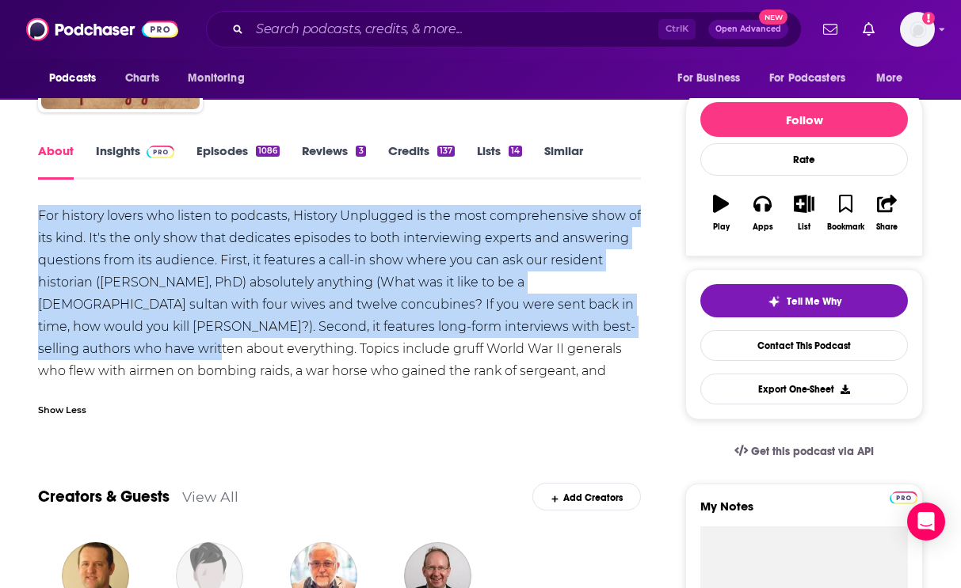
copy div "For history lovers who listen to podcasts, History Unplugged is the most compre…"
click at [237, 150] on link "Episodes 1086" at bounding box center [237, 161] width 83 height 36
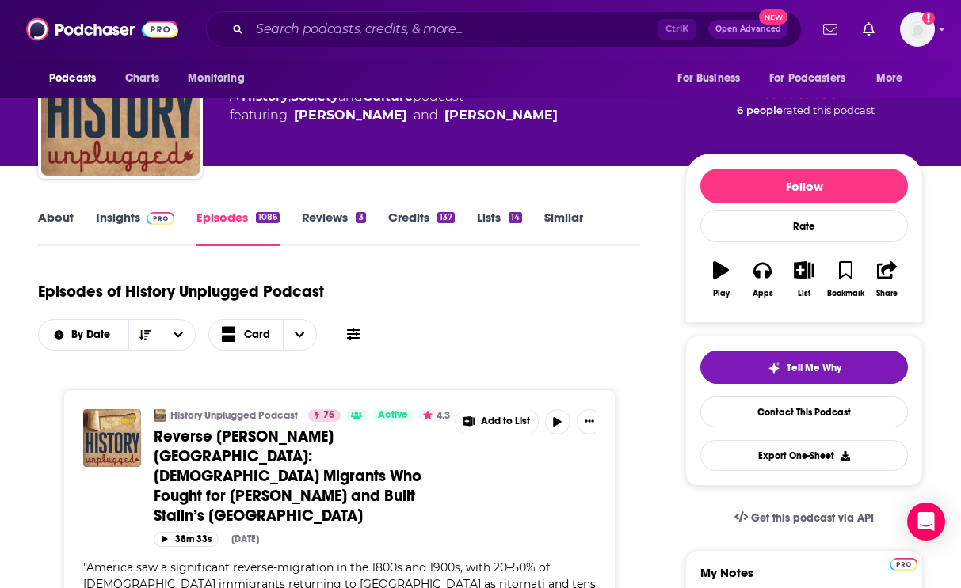
scroll to position [79, 0]
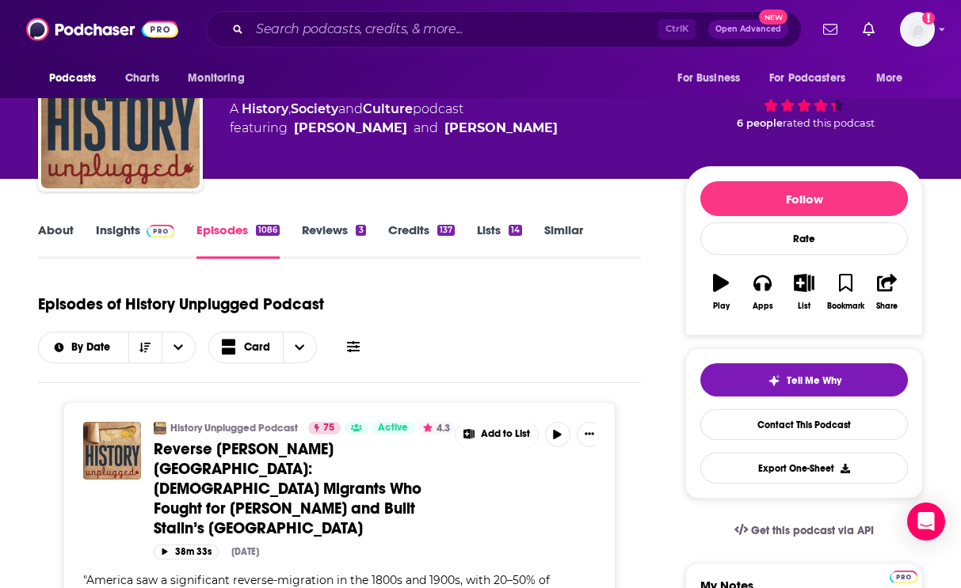
click at [139, 232] on link "Insights" at bounding box center [135, 241] width 78 height 36
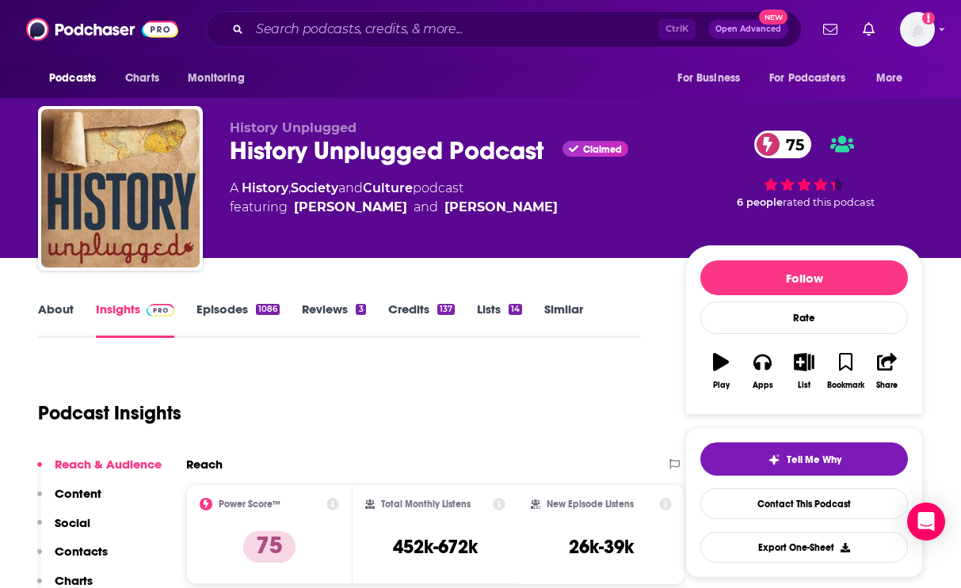
click at [287, 154] on div "History Unplugged Podcast Claimed 75" at bounding box center [445, 150] width 430 height 31
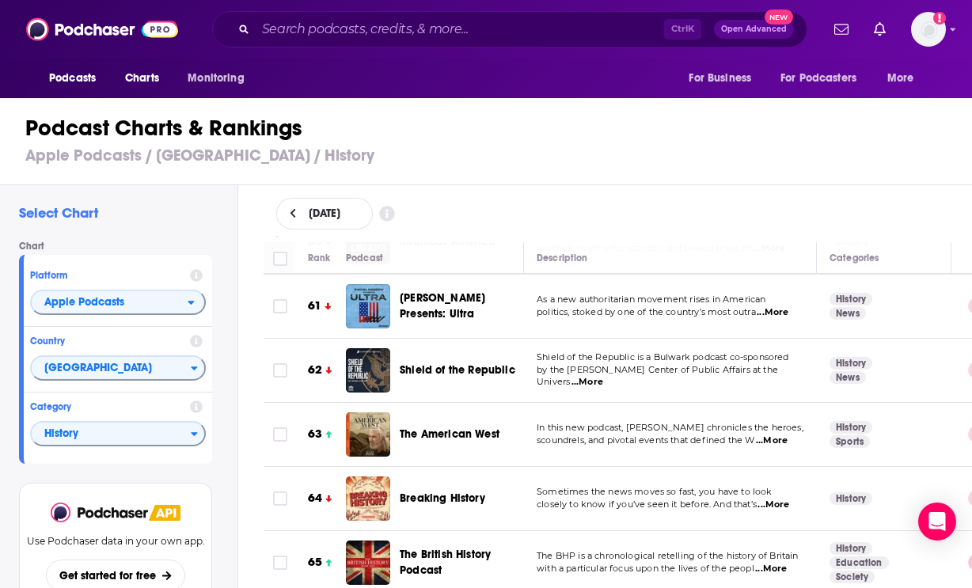
scroll to position [3801, 0]
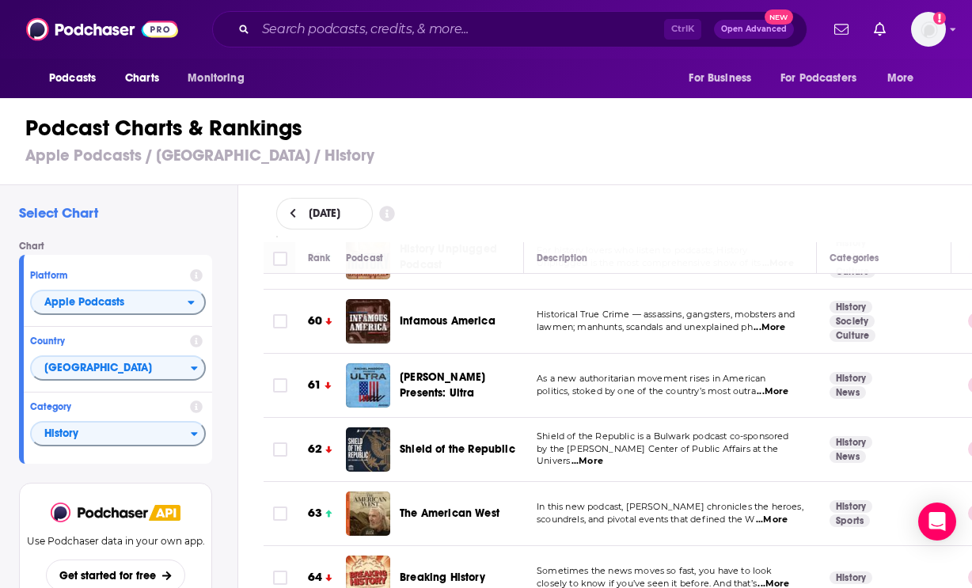
click at [782, 386] on span "...More" at bounding box center [773, 392] width 32 height 13
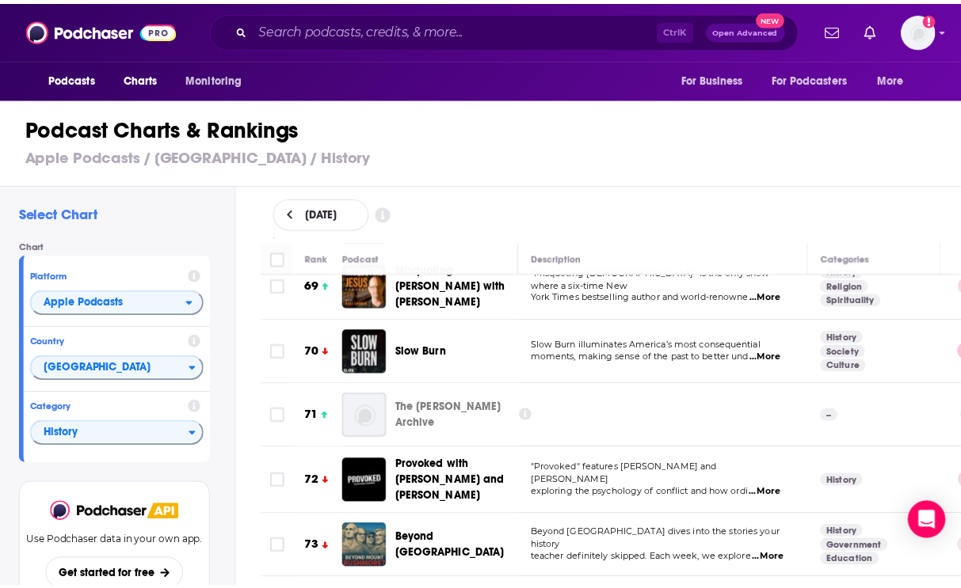
scroll to position [4514, 0]
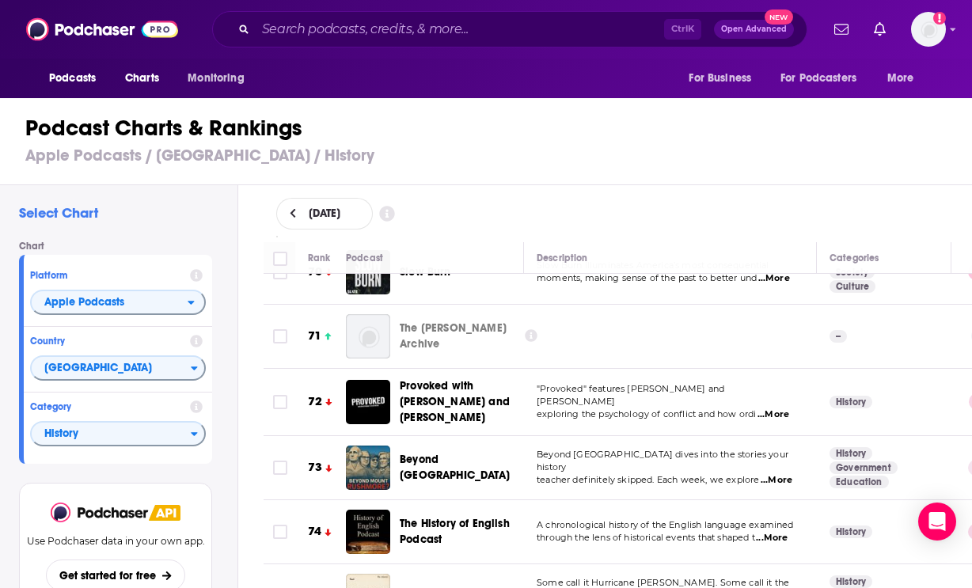
click at [778, 474] on span "...More" at bounding box center [777, 480] width 32 height 13
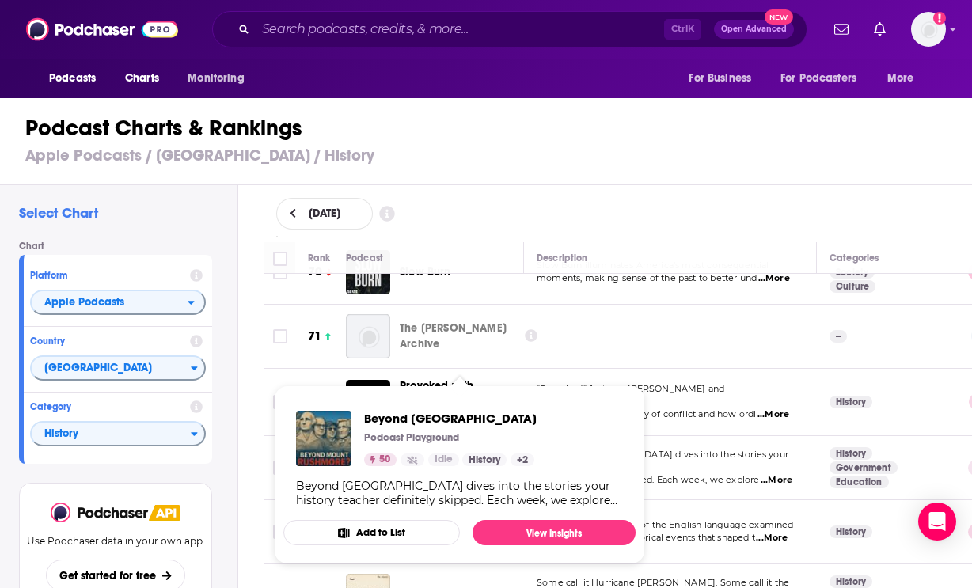
click at [439, 452] on div "Beyond Mount Rushmore Podcast Playground 50 Idle History + 2" at bounding box center [450, 438] width 173 height 55
click at [551, 535] on link "View Insights" at bounding box center [554, 532] width 163 height 25
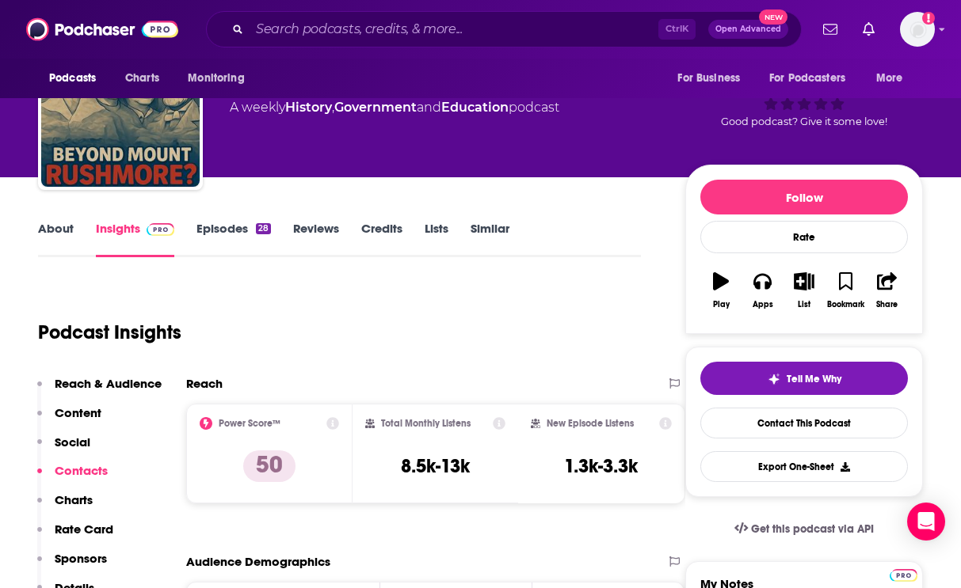
scroll to position [79, 0]
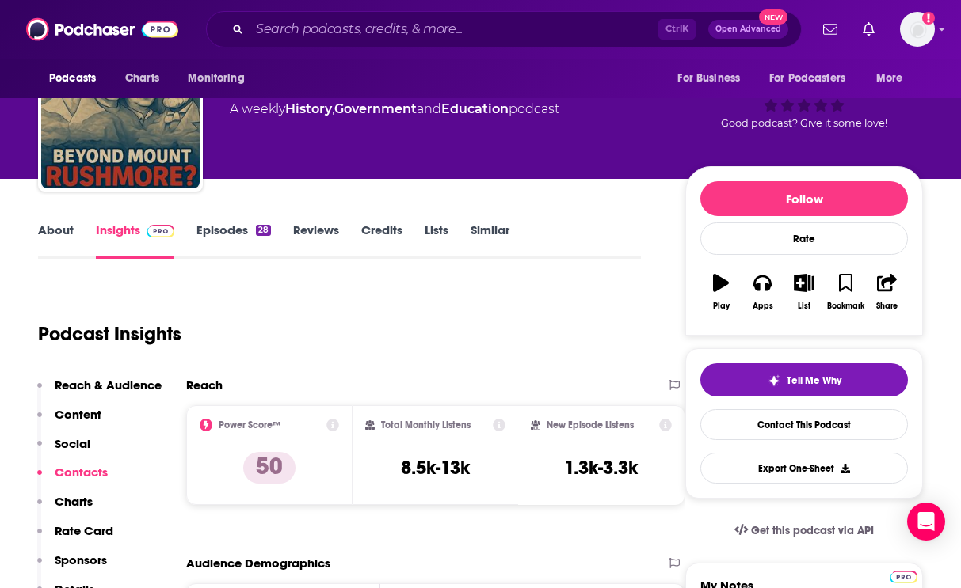
click at [228, 234] on link "Episodes 28" at bounding box center [233, 241] width 74 height 36
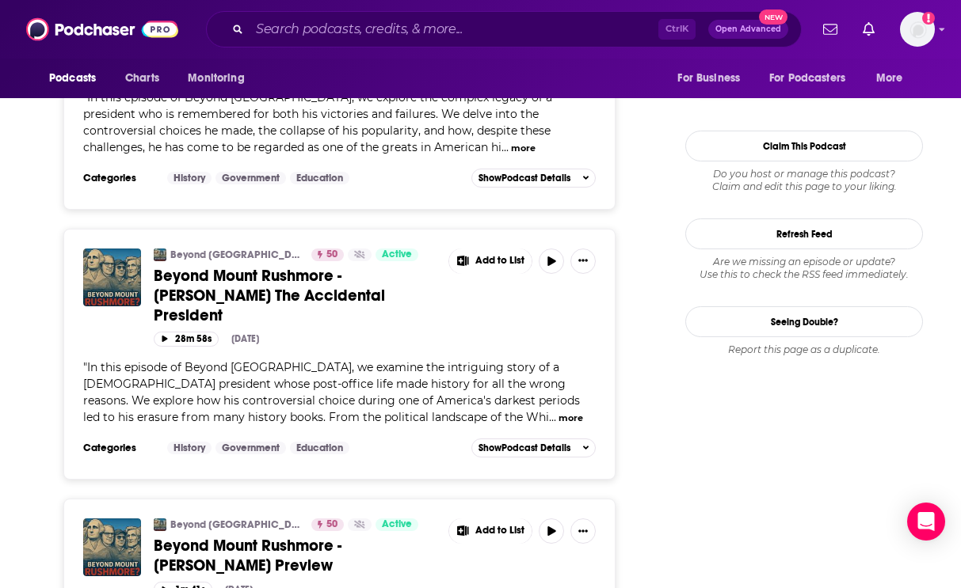
scroll to position [1425, 0]
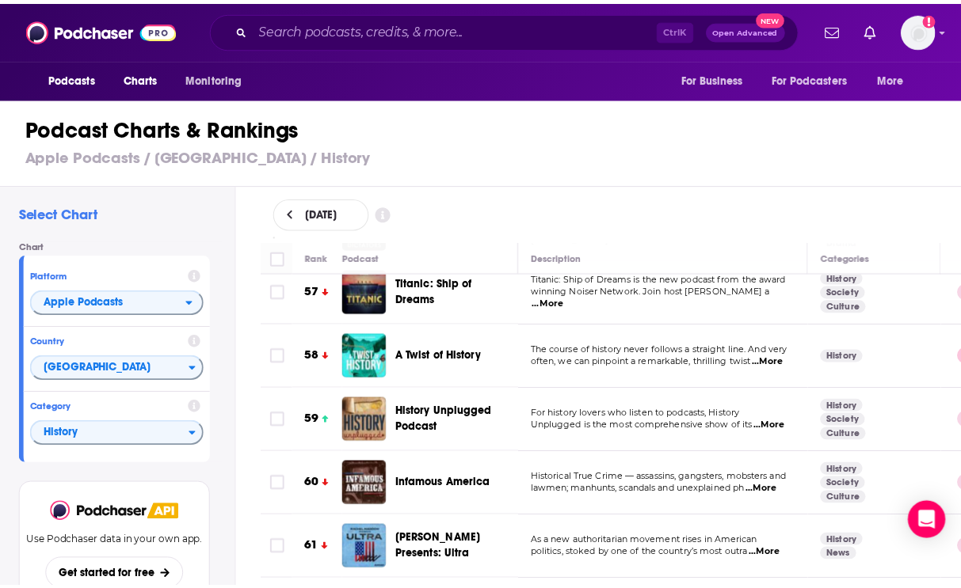
scroll to position [3643, 0]
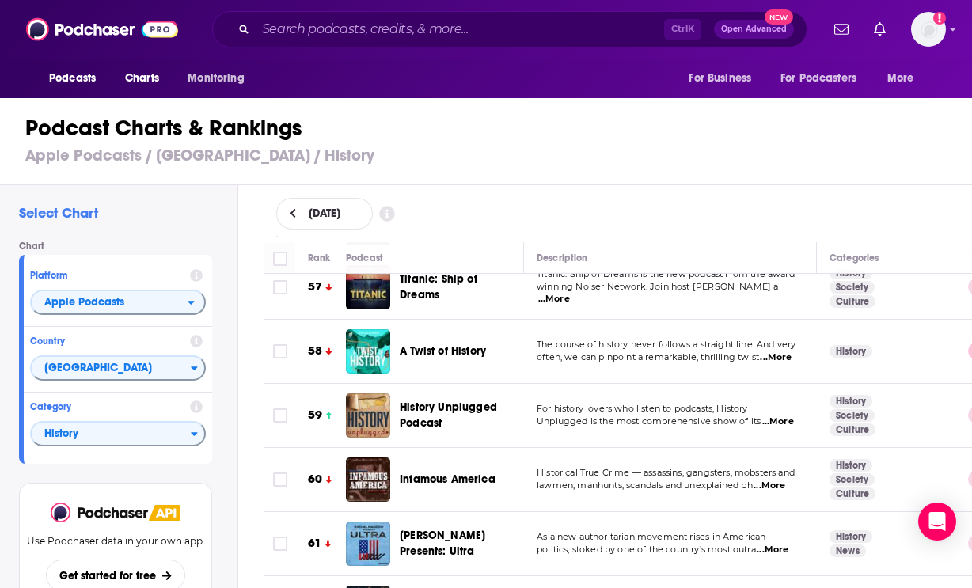
click at [470, 401] on span "History Unplugged Podcast" at bounding box center [448, 415] width 97 height 29
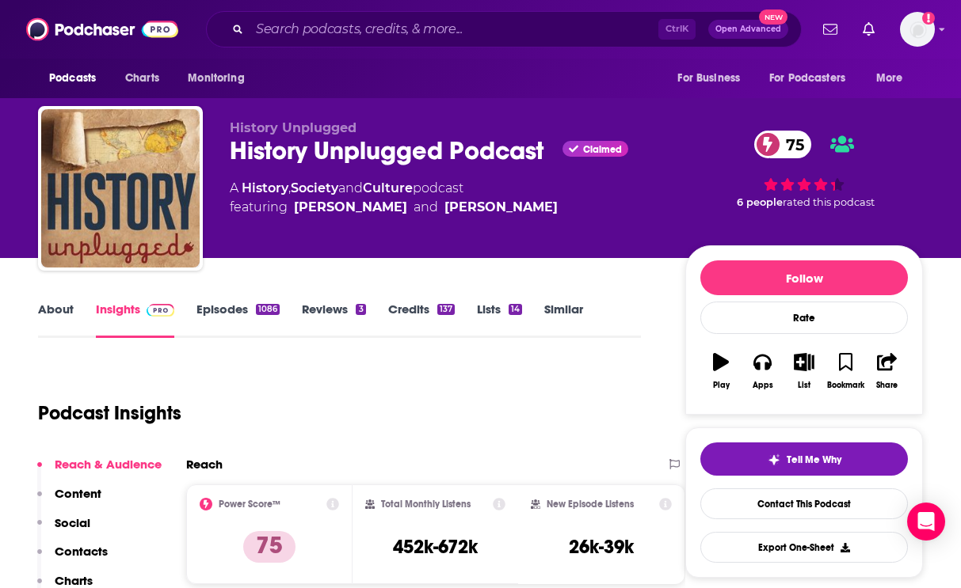
click at [248, 304] on link "Episodes 1086" at bounding box center [237, 320] width 83 height 36
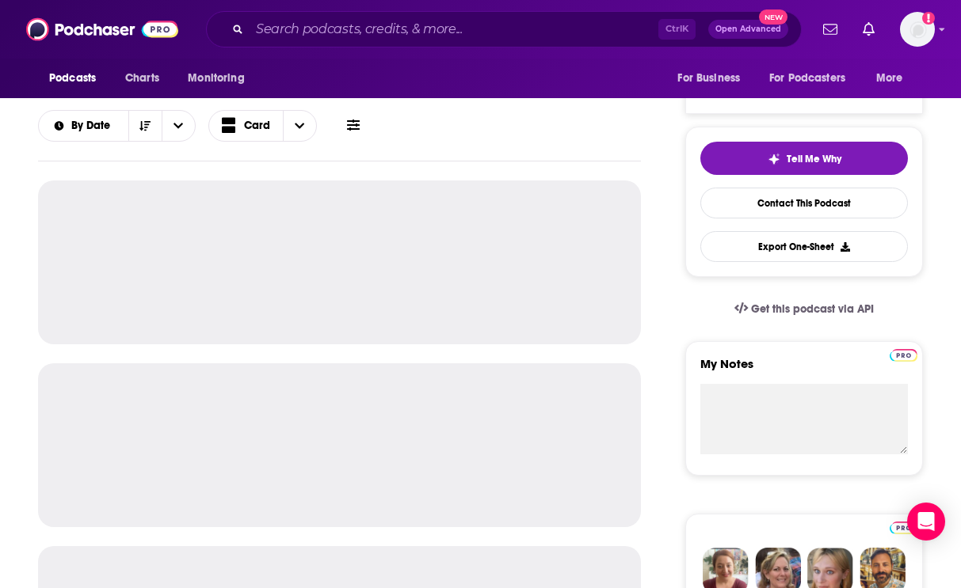
scroll to position [317, 0]
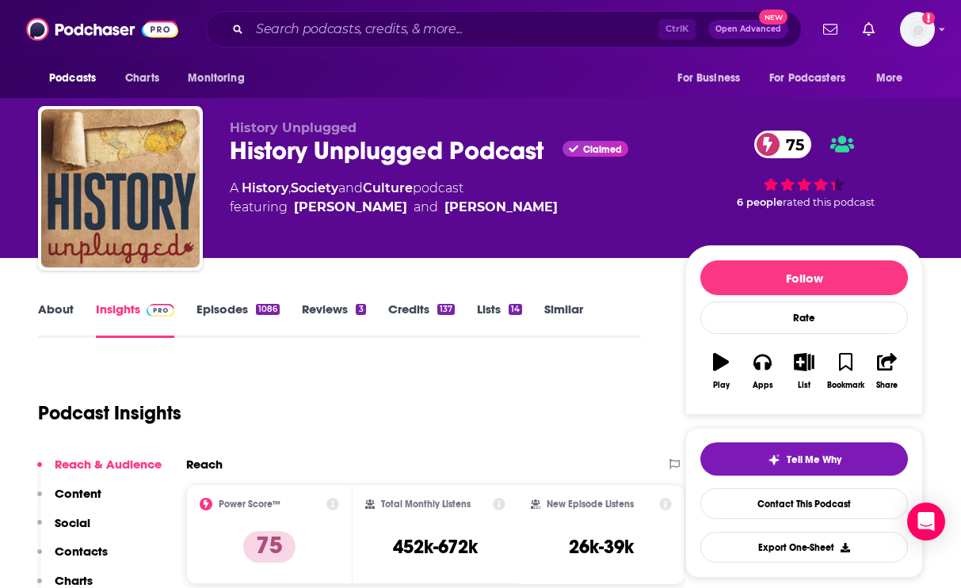
scroll to position [79, 0]
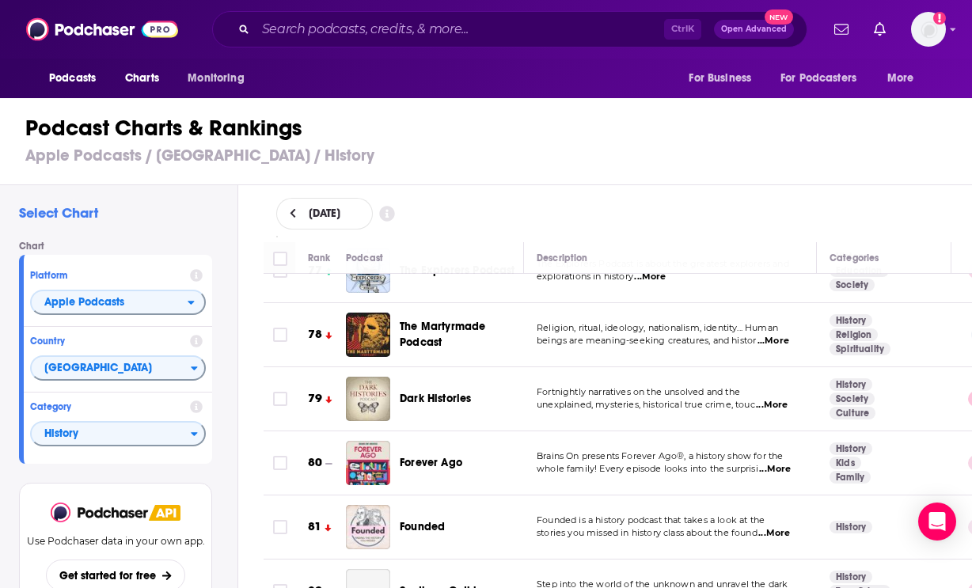
scroll to position [5306, 0]
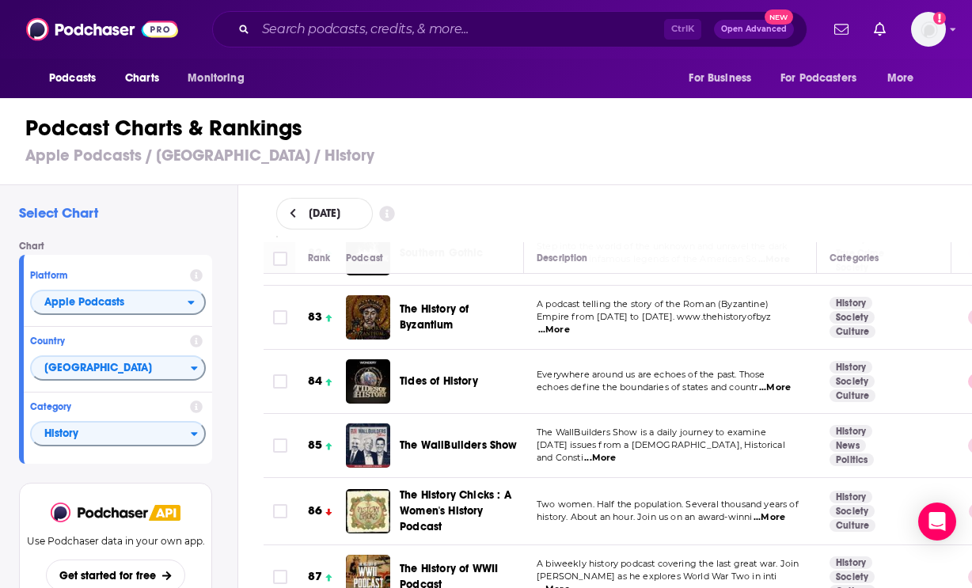
click at [771, 382] on span "...More" at bounding box center [775, 388] width 32 height 13
click at [452, 354] on div "Podcasts Charts Monitoring Ctrl K Open Advanced New For Business For Podcasters…" at bounding box center [486, 294] width 972 height 588
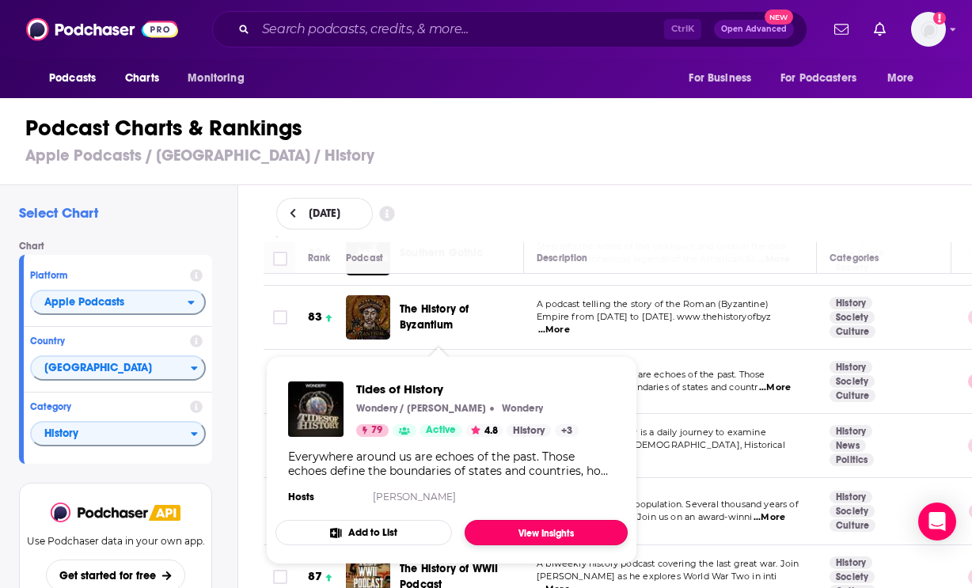
click at [516, 531] on link "View Insights" at bounding box center [546, 532] width 163 height 25
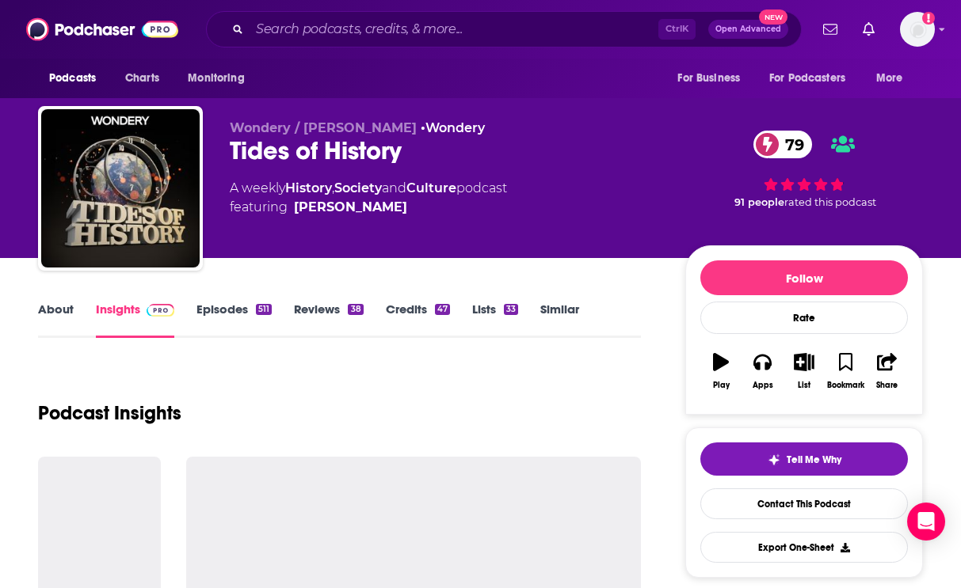
click at [230, 305] on link "Episodes 511" at bounding box center [233, 320] width 75 height 36
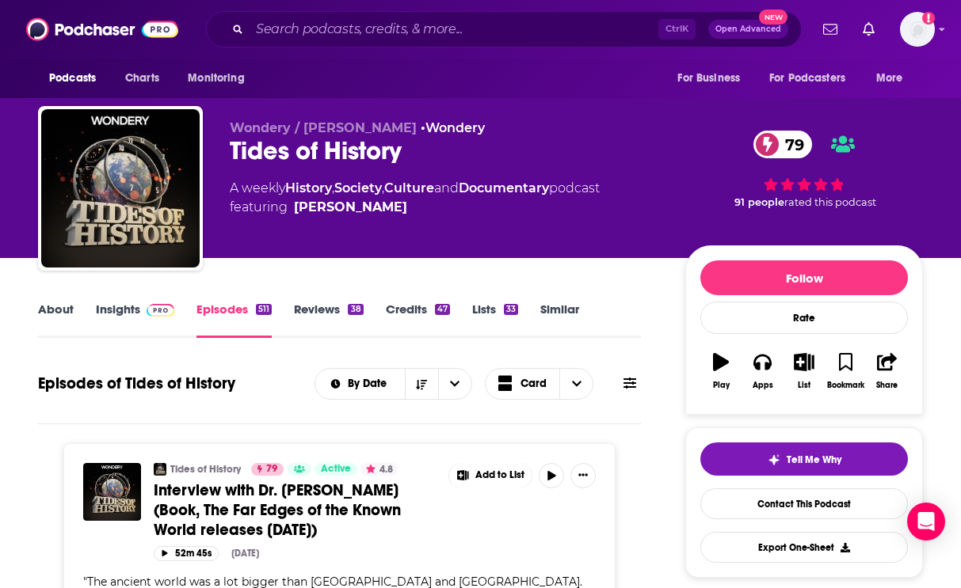
click at [67, 315] on link "About" at bounding box center [56, 320] width 36 height 36
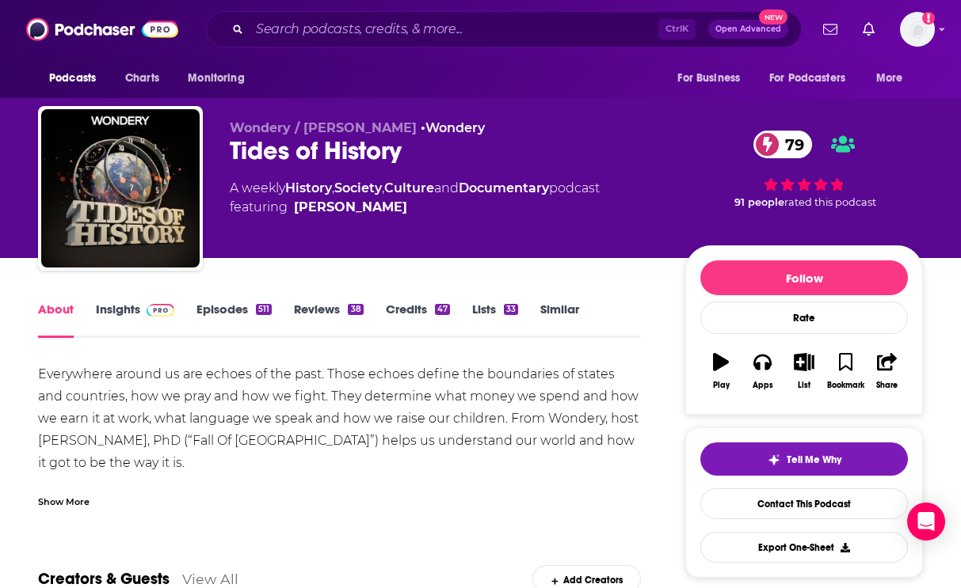
click at [135, 305] on link "Insights" at bounding box center [135, 320] width 78 height 36
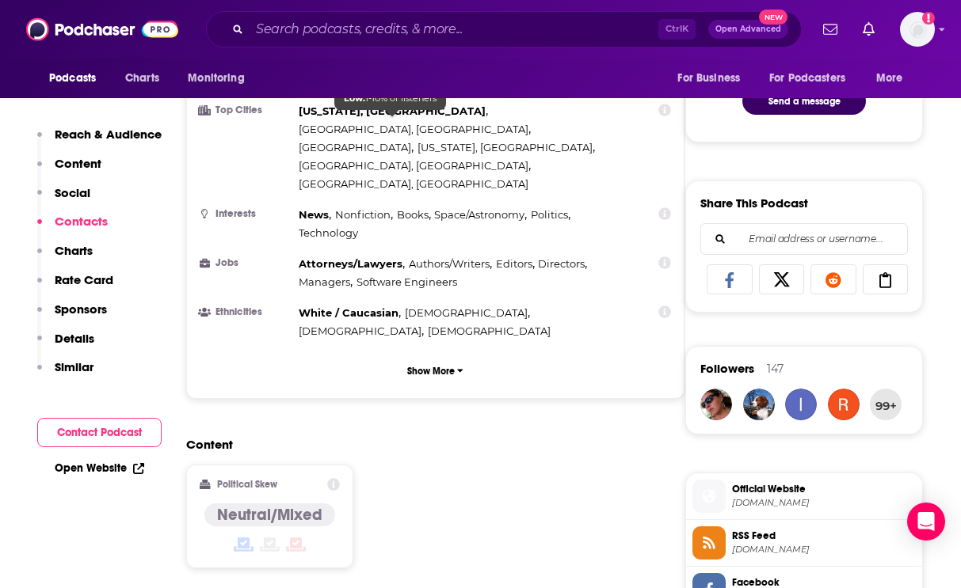
scroll to position [396, 0]
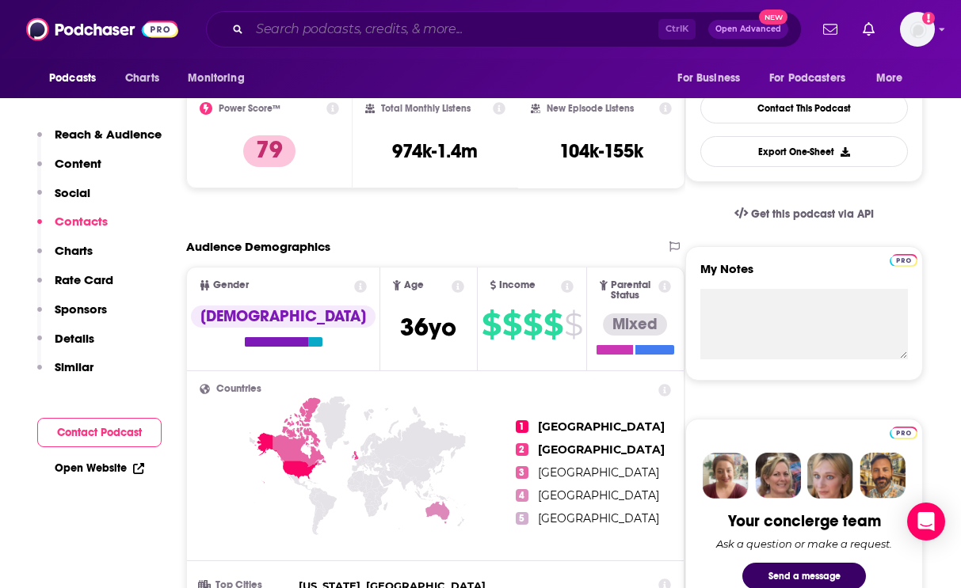
click at [327, 18] on input "Search podcasts, credits, & more..." at bounding box center [453, 29] width 409 height 25
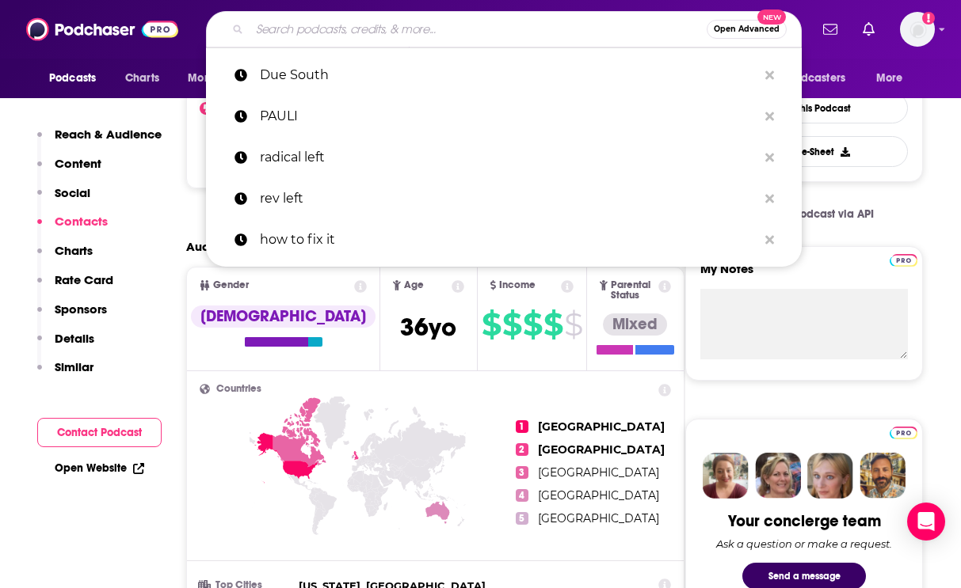
click at [187, 113] on div "Power Score™ 79" at bounding box center [269, 139] width 166 height 100
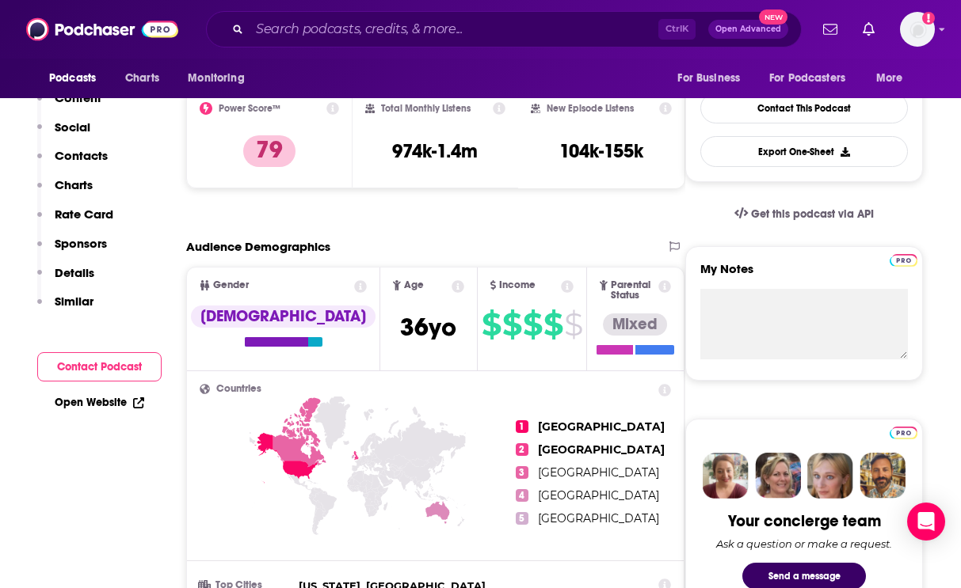
scroll to position [0, 0]
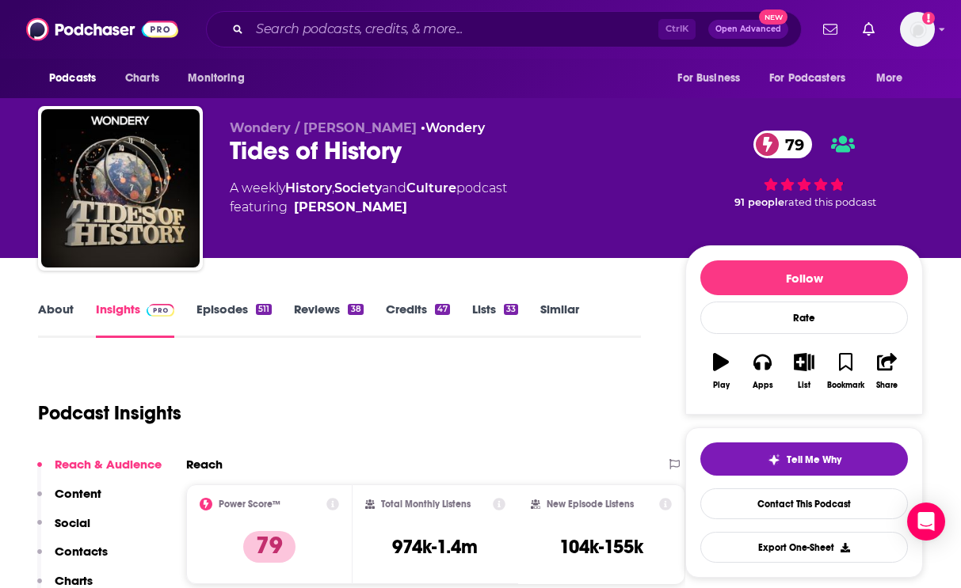
click at [65, 308] on link "About" at bounding box center [56, 320] width 36 height 36
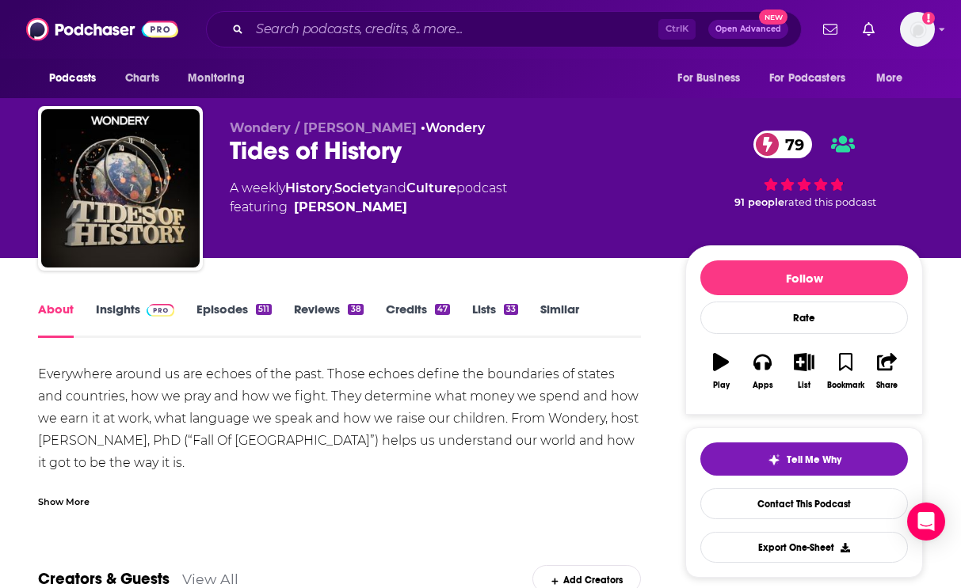
scroll to position [79, 0]
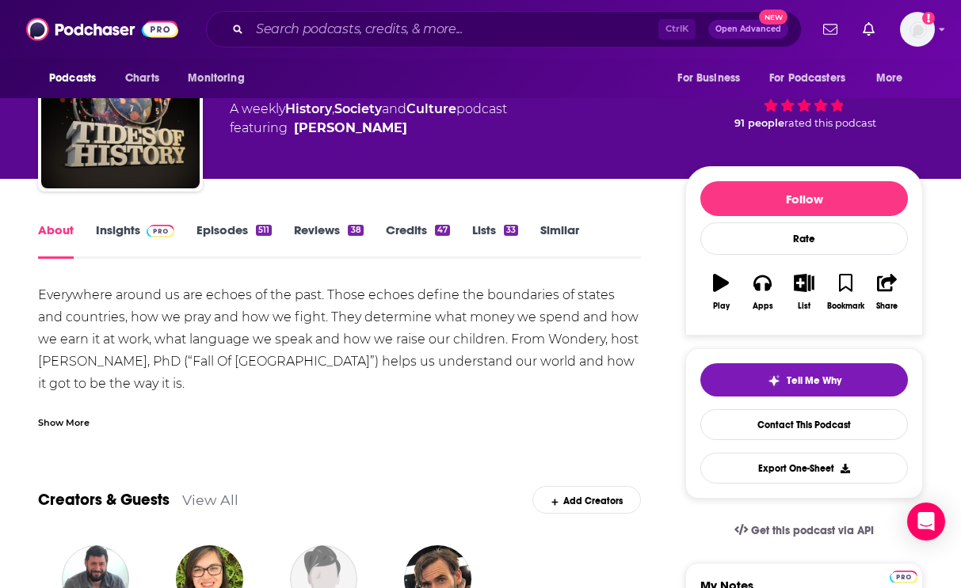
click at [93, 322] on div "Everywhere around us are echoes of the past. Those echoes define the boundaries…" at bounding box center [339, 395] width 603 height 222
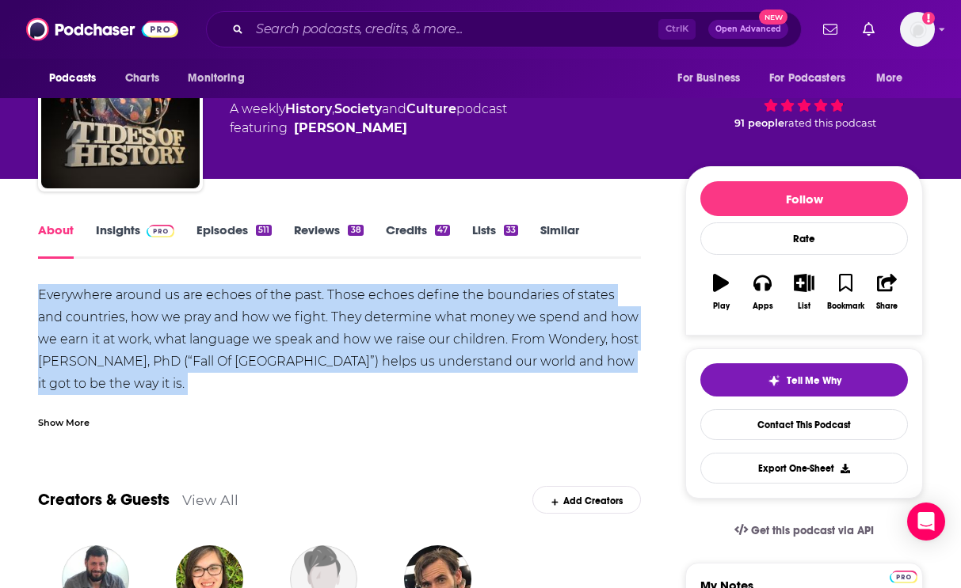
click at [93, 322] on div "Everywhere around us are echoes of the past. Those echoes define the boundaries…" at bounding box center [339, 395] width 603 height 222
copy div "Everywhere around us are echoes of the past. Those echoes define the boundaries…"
click at [211, 229] on link "Episodes 511" at bounding box center [233, 241] width 75 height 36
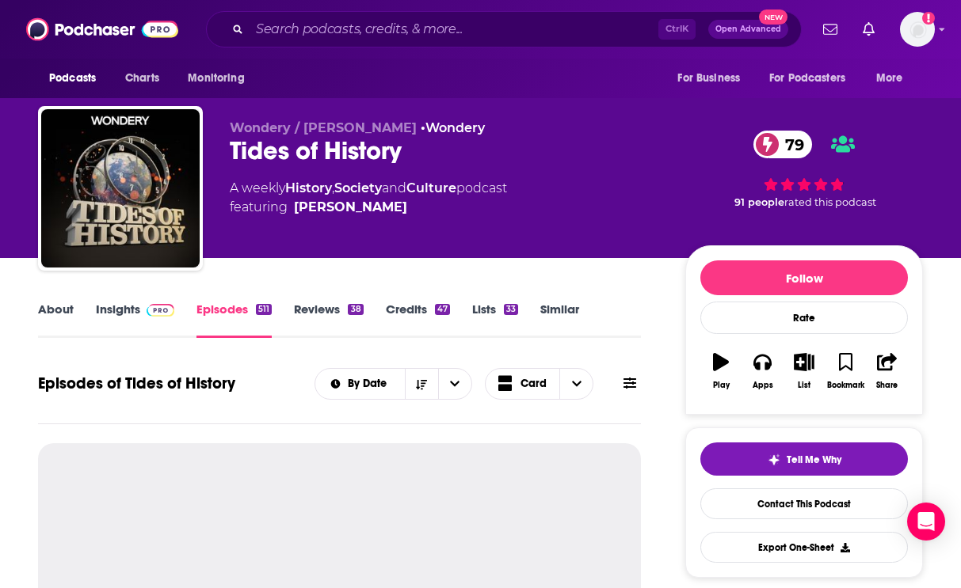
click at [233, 229] on div "Wondery / Patrick Wyman • Wondery Tides of History 79 A weekly History , Societ…" at bounding box center [445, 183] width 430 height 127
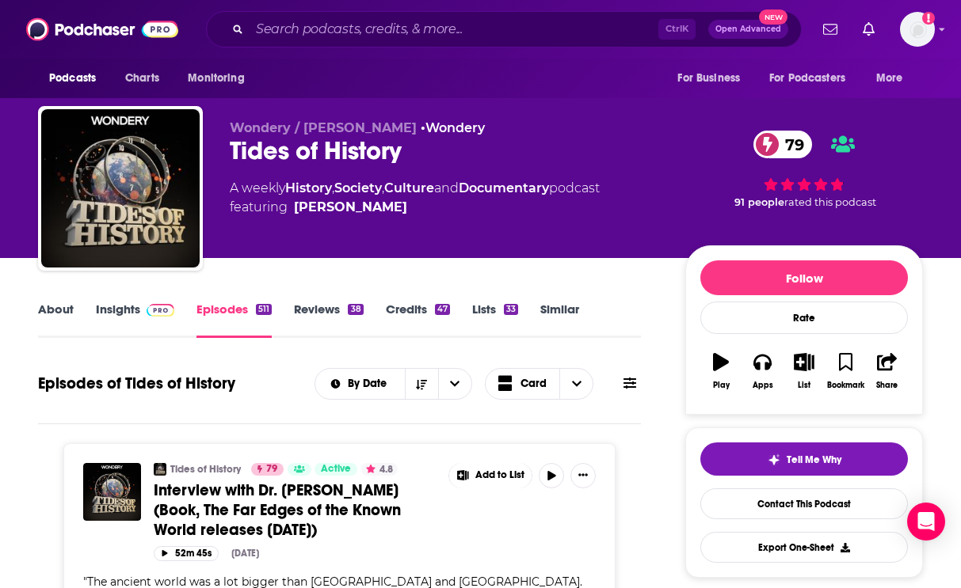
click at [131, 309] on link "Insights" at bounding box center [135, 320] width 78 height 36
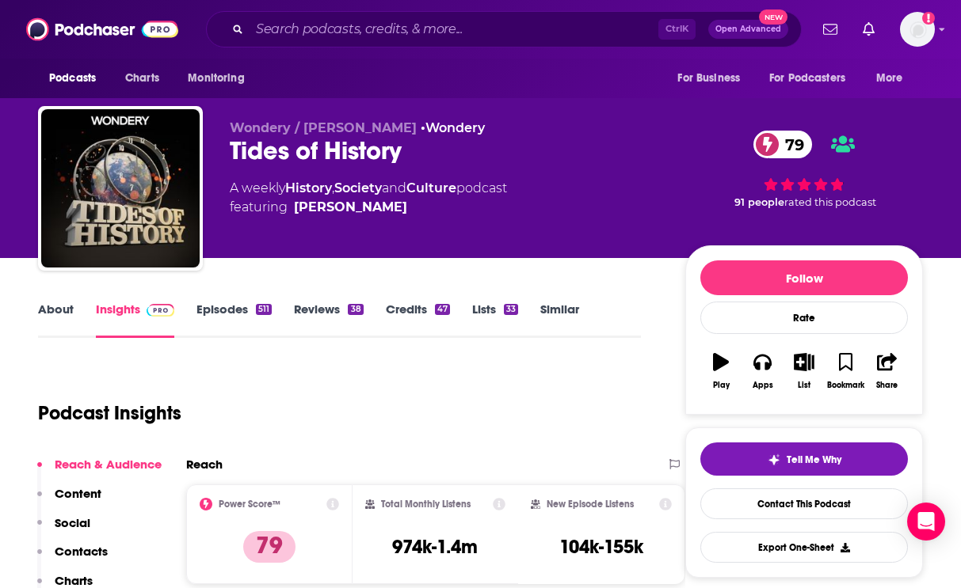
drag, startPoint x: 333, startPoint y: 90, endPoint x: 303, endPoint y: 84, distance: 30.8
click at [333, 89] on div "Podcasts Charts Monitoring For Business For Podcasters More" at bounding box center [480, 79] width 961 height 40
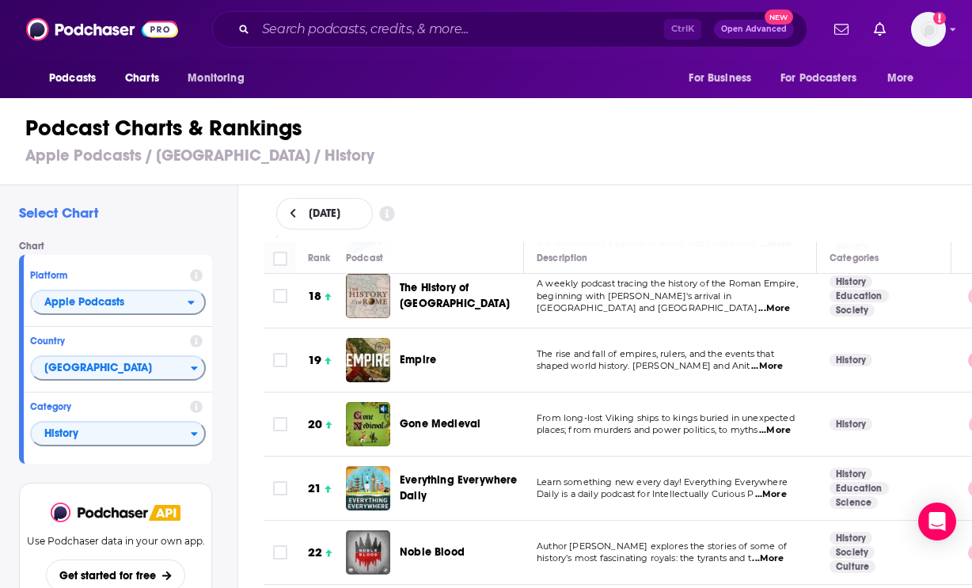
scroll to position [1651, 0]
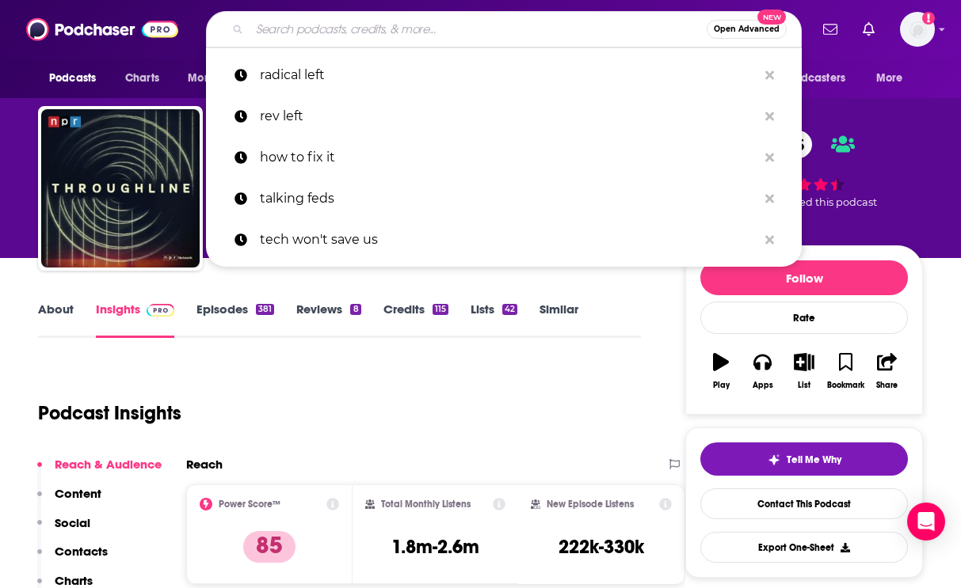
click at [385, 32] on input "Search podcasts, credits, & more..." at bounding box center [477, 29] width 457 height 25
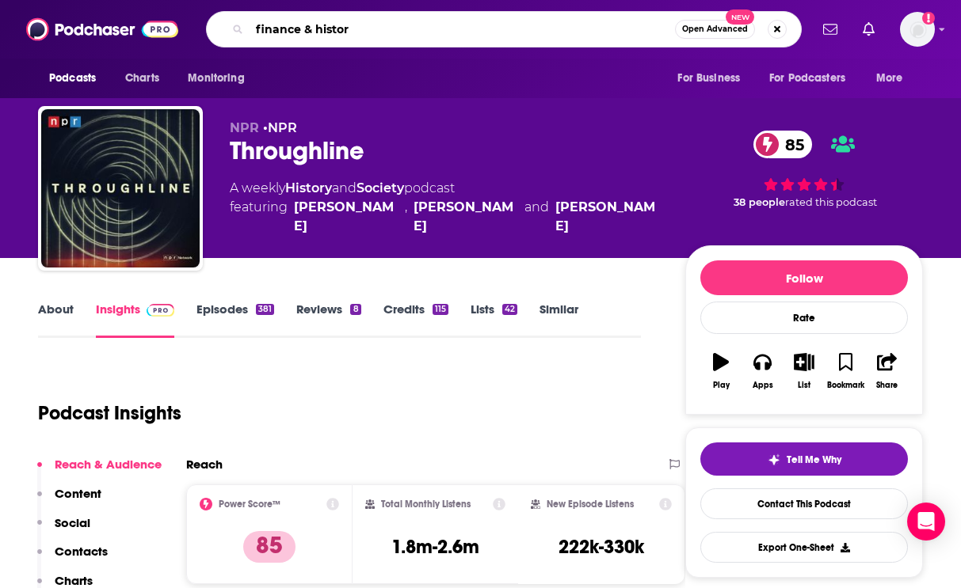
type input "finance & history"
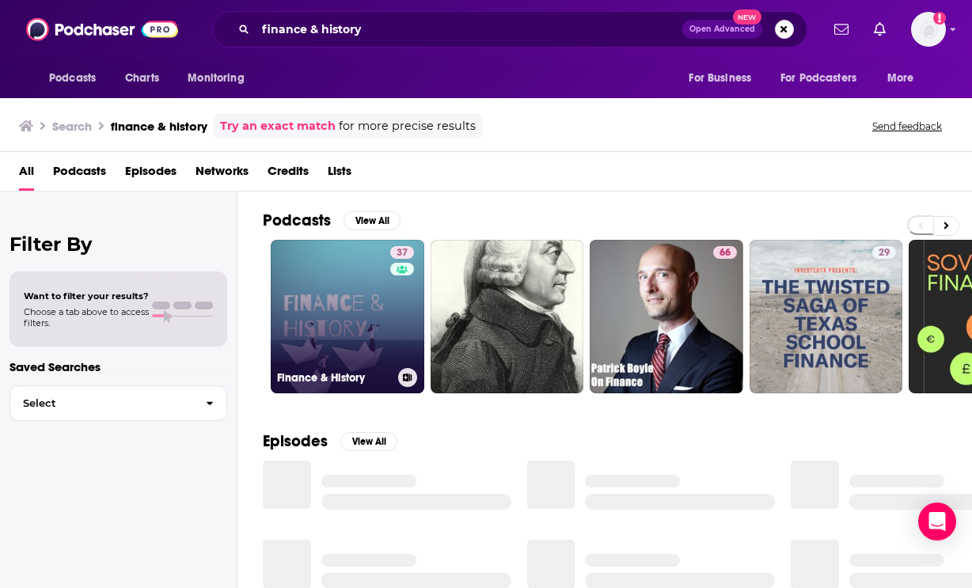
click at [364, 340] on link "37 Finance & History" at bounding box center [348, 317] width 154 height 154
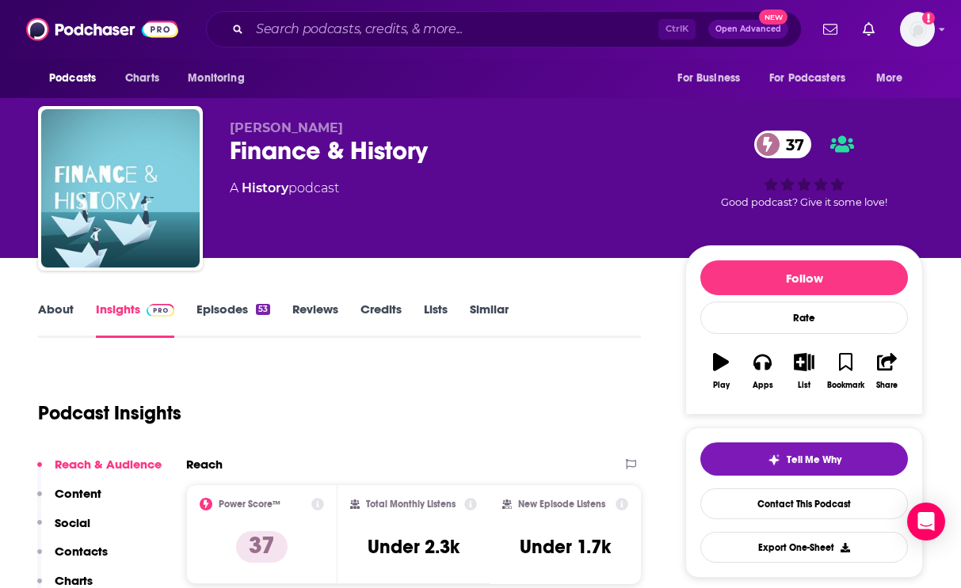
click at [203, 310] on link "Episodes 53" at bounding box center [233, 320] width 74 height 36
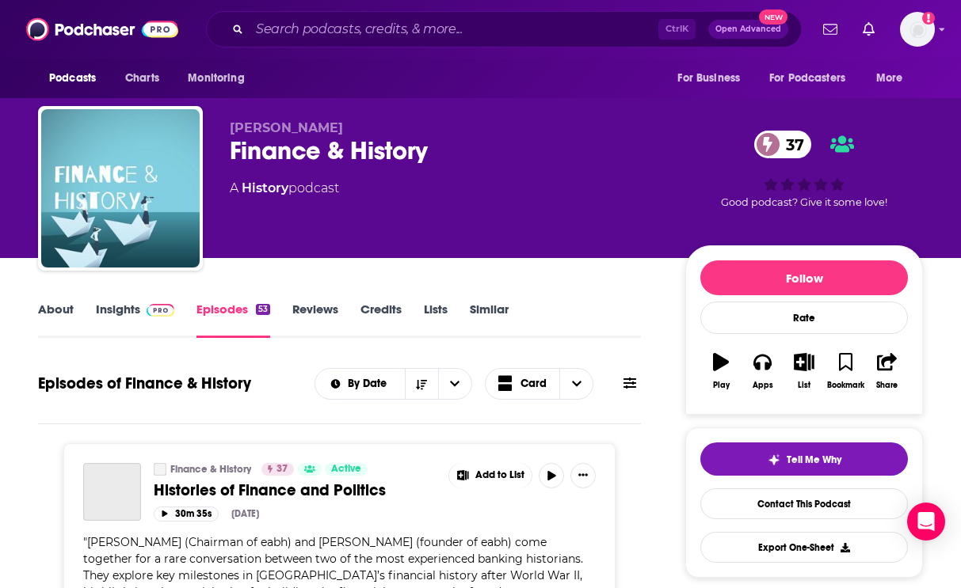
scroll to position [317, 0]
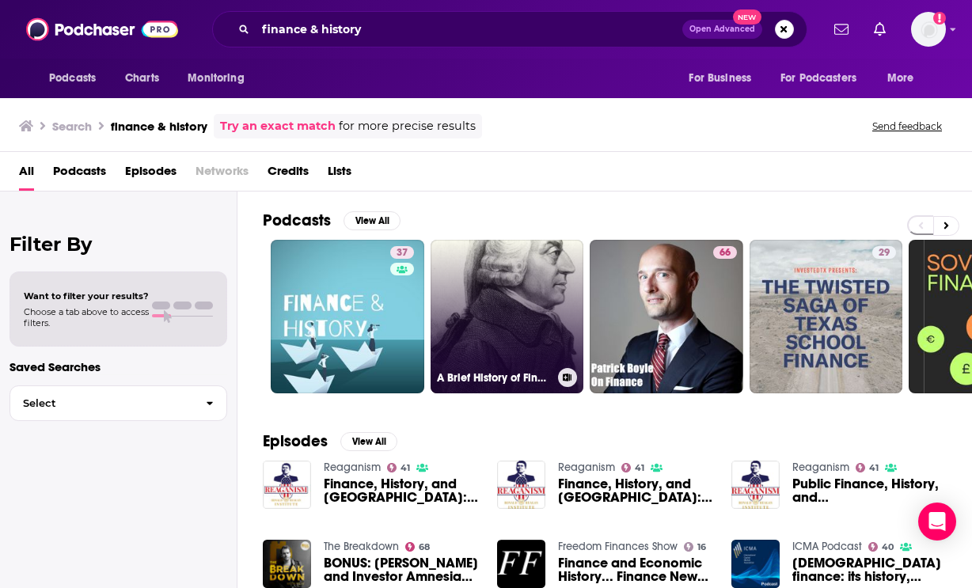
click at [535, 306] on link "A Brief History of Finance" at bounding box center [508, 317] width 154 height 154
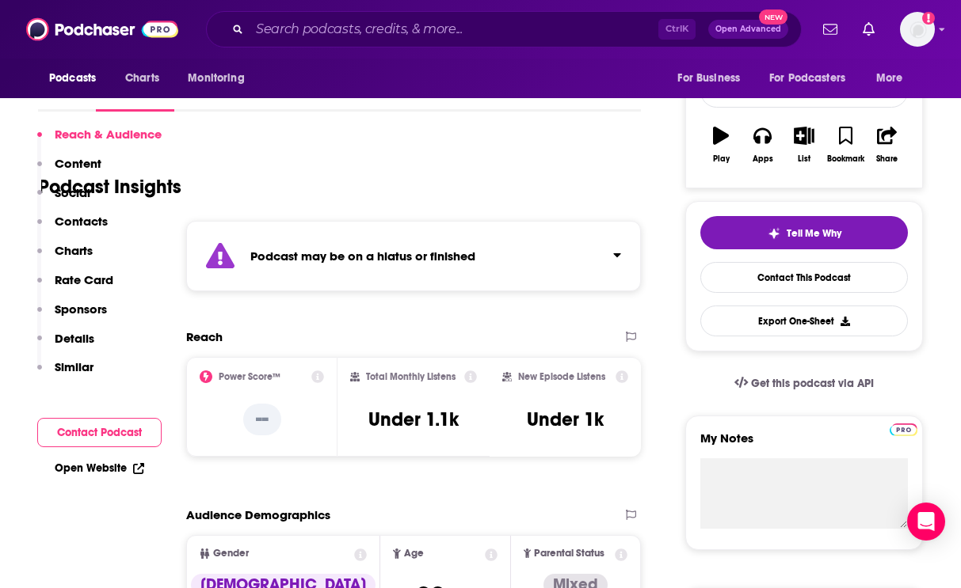
scroll to position [317, 0]
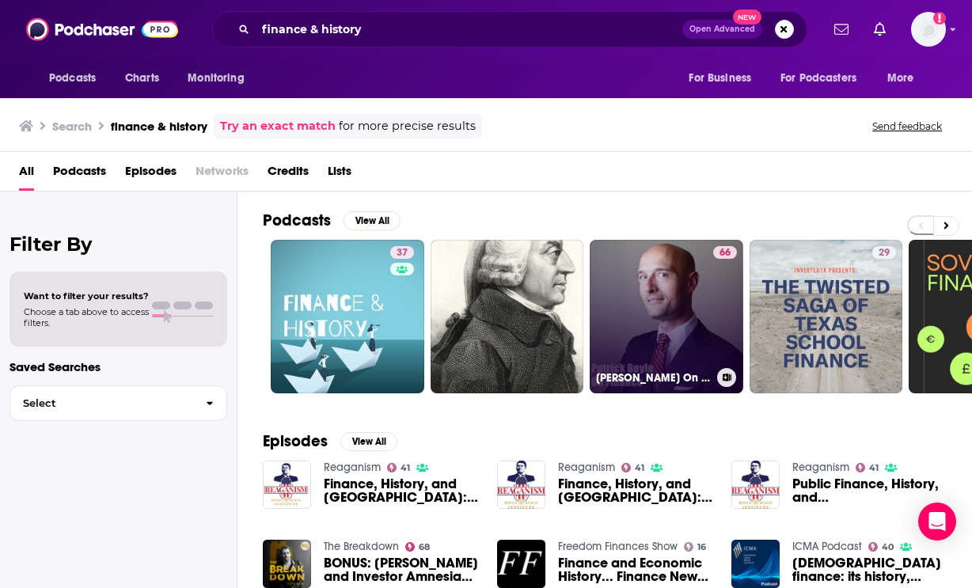
click at [663, 283] on link "66 [PERSON_NAME] On Finance" at bounding box center [667, 317] width 154 height 154
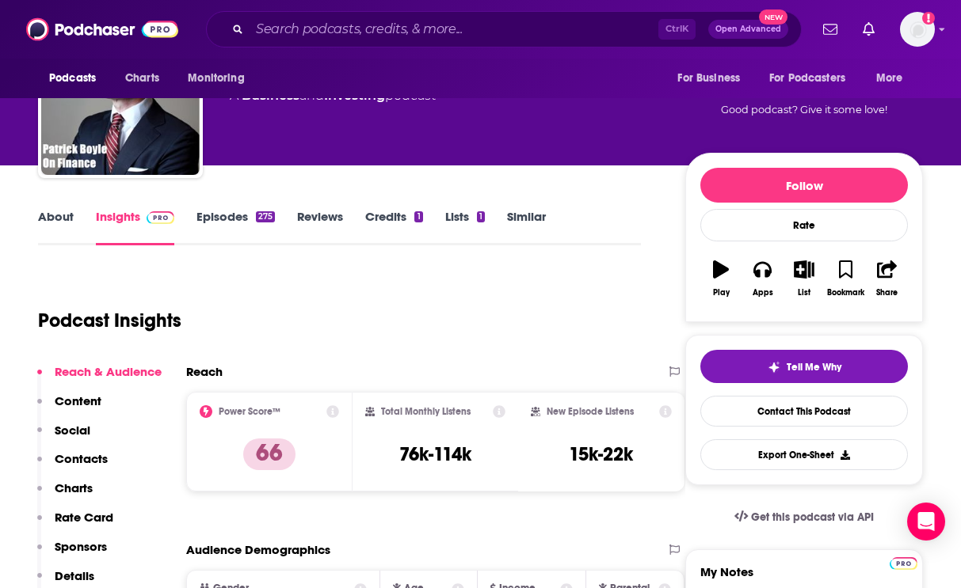
scroll to position [79, 0]
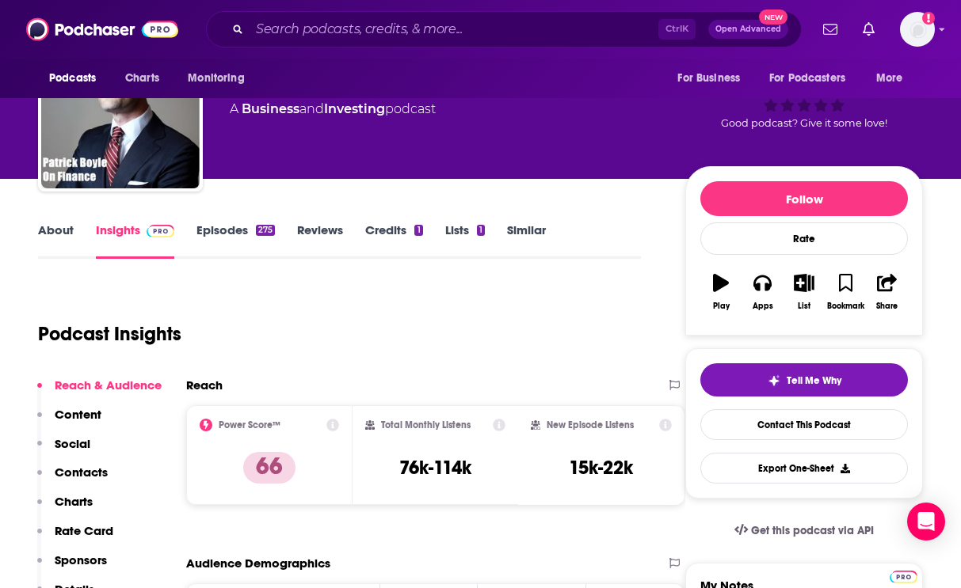
click at [235, 230] on link "Episodes 275" at bounding box center [235, 241] width 78 height 36
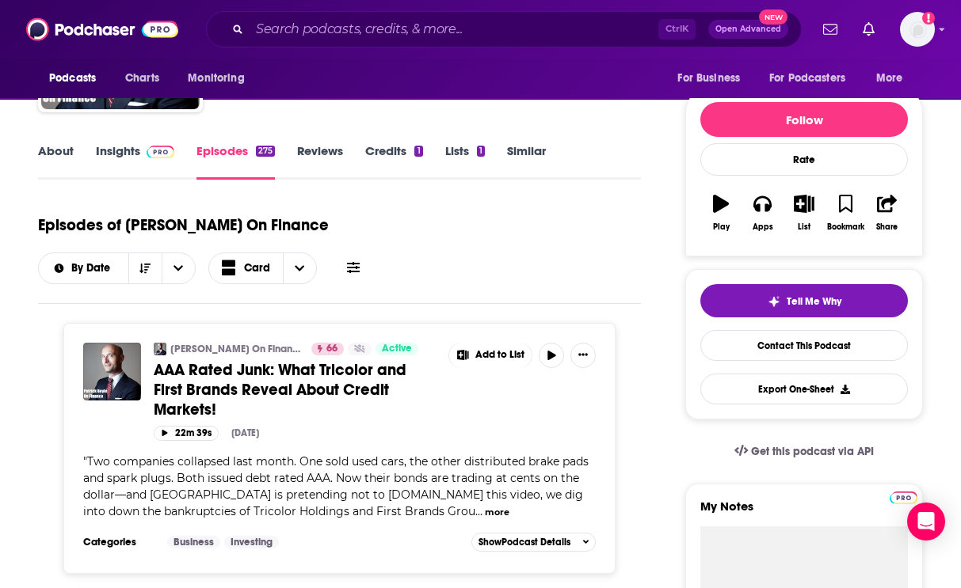
scroll to position [238, 0]
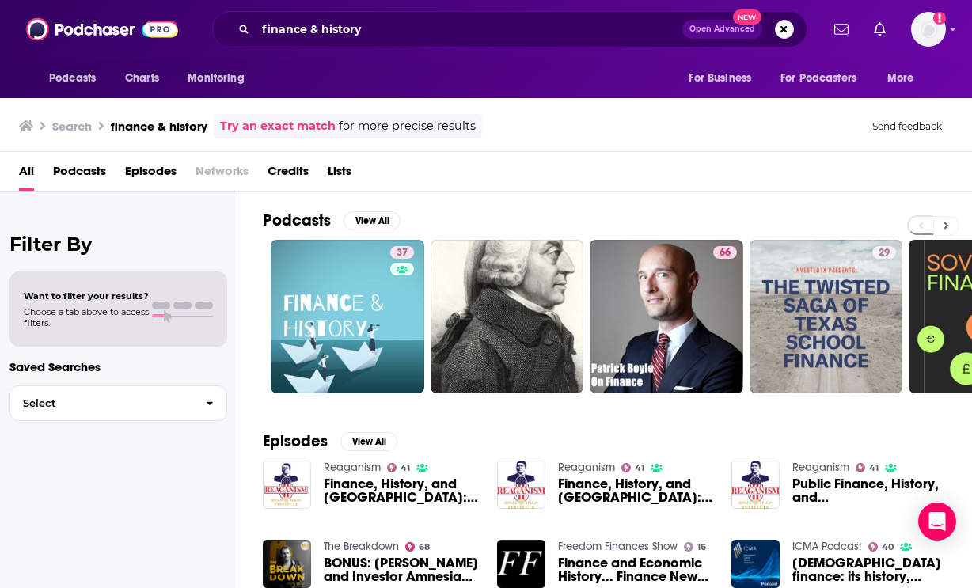
click at [944, 220] on icon at bounding box center [947, 225] width 6 height 11
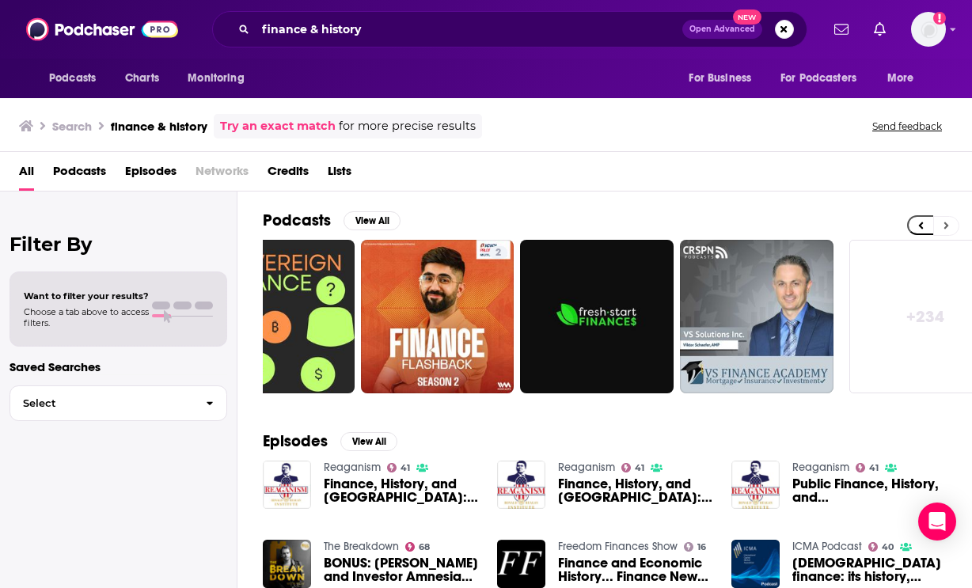
scroll to position [0, 709]
click at [944, 220] on icon at bounding box center [947, 225] width 6 height 11
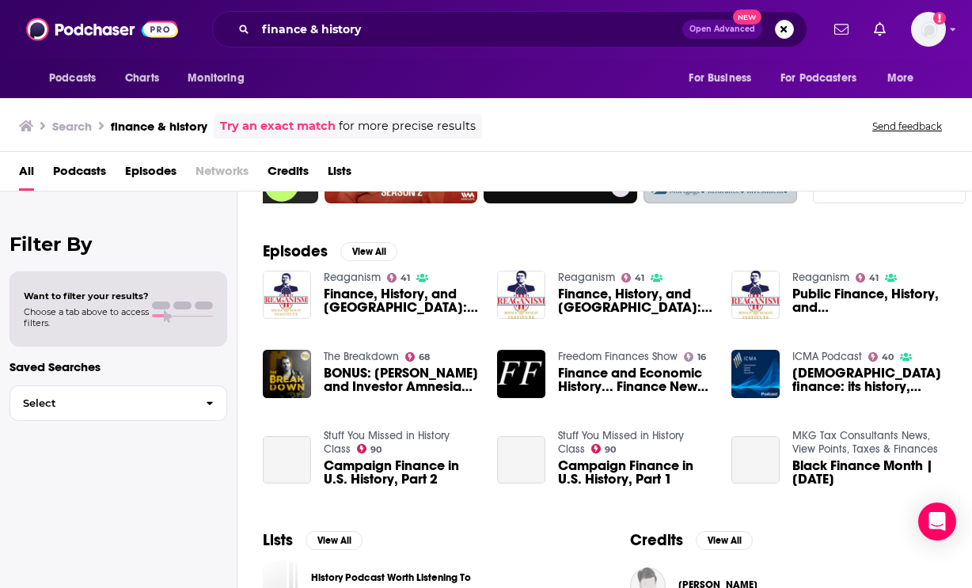
scroll to position [238, 0]
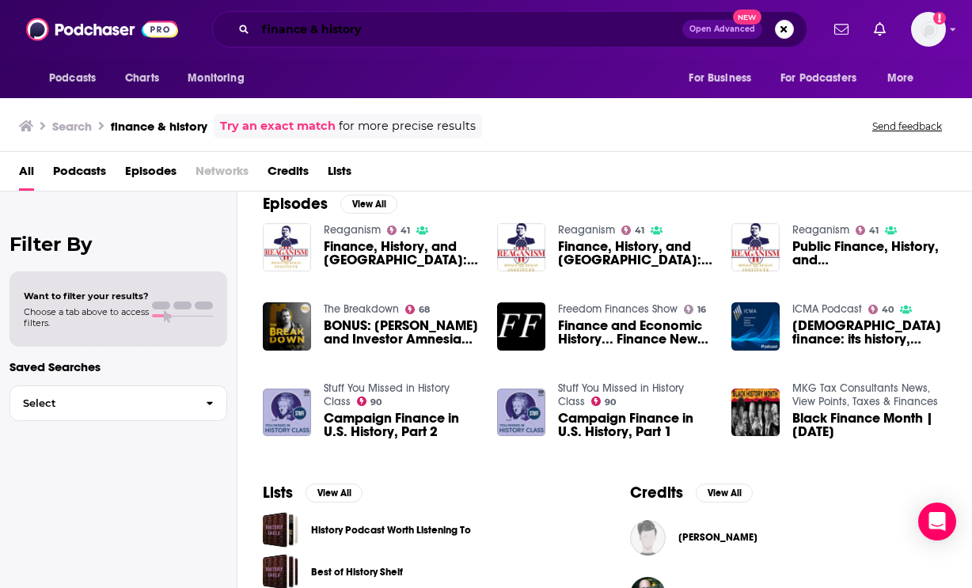
click at [314, 31] on input "finance & history" at bounding box center [469, 29] width 427 height 25
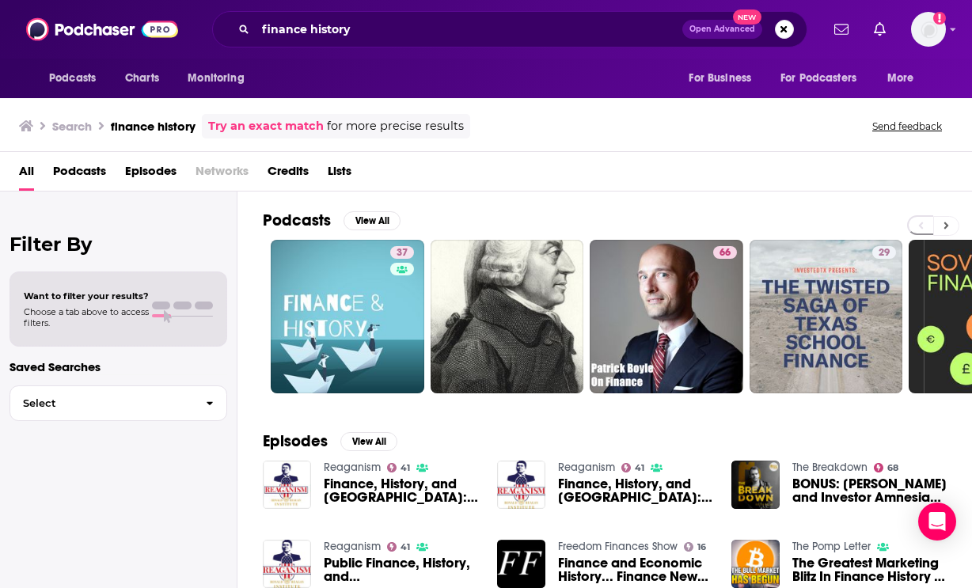
click at [957, 221] on button at bounding box center [947, 226] width 26 height 20
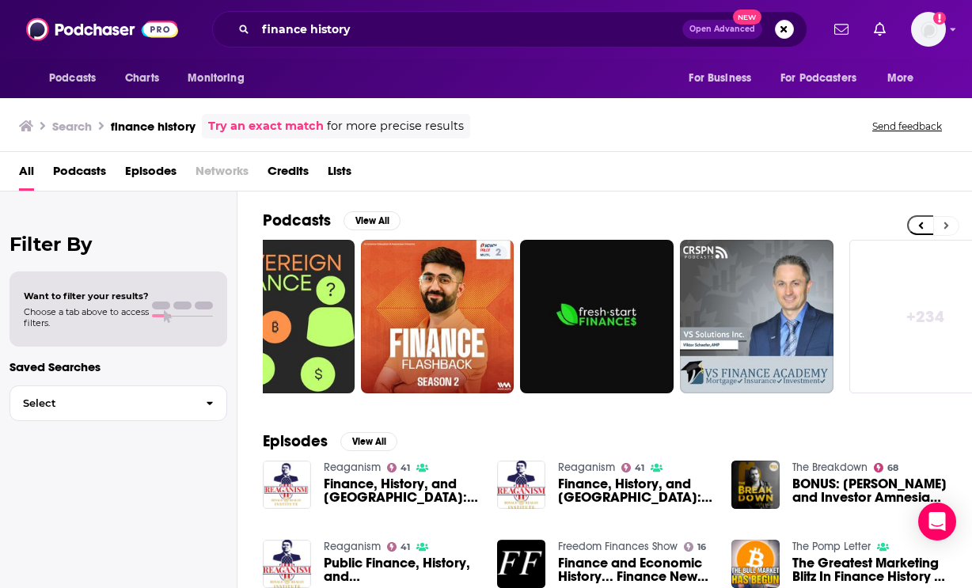
scroll to position [0, 709]
click at [925, 223] on button at bounding box center [921, 225] width 26 height 20
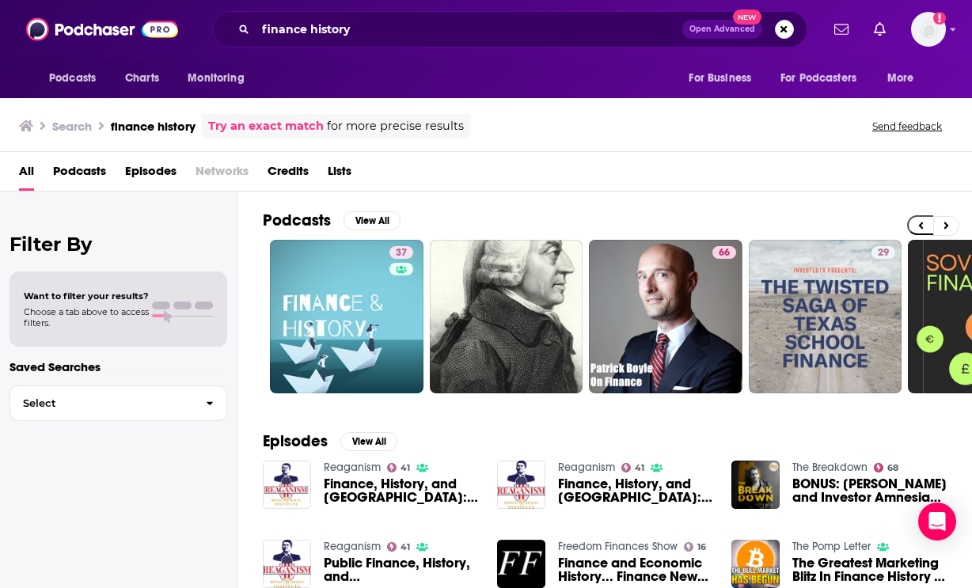
scroll to position [0, 0]
click at [289, 220] on h2 "Podcasts" at bounding box center [297, 221] width 68 height 20
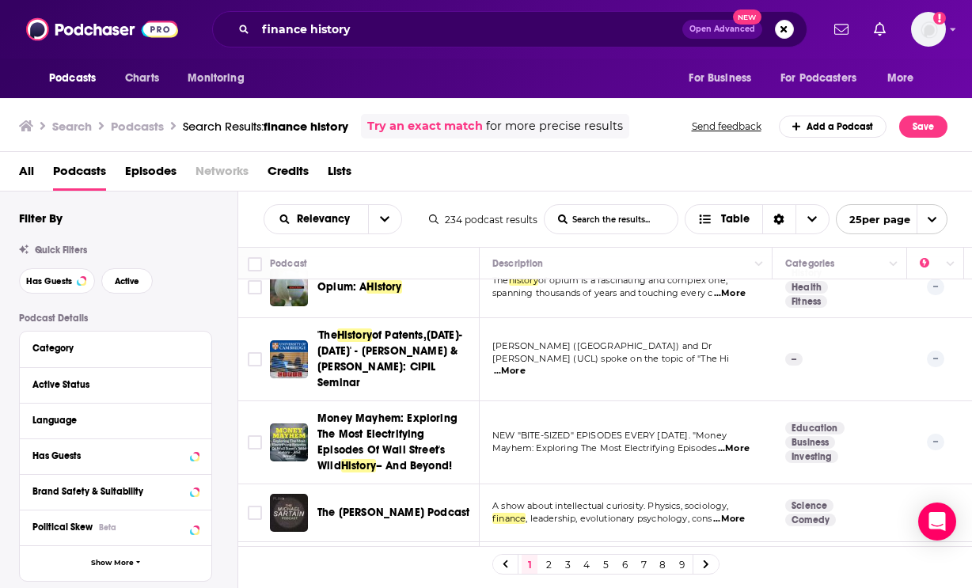
scroll to position [1029, 0]
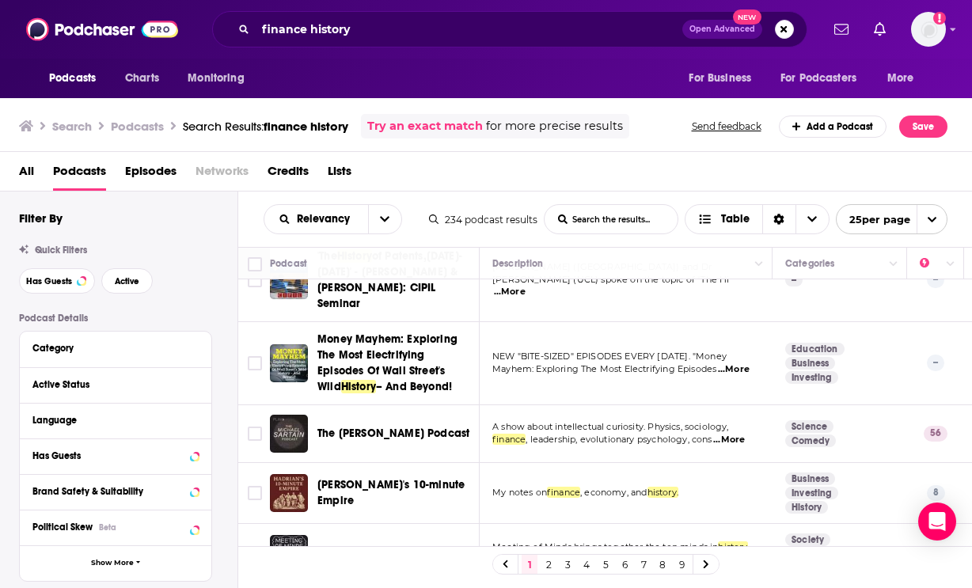
click at [735, 434] on span "...More" at bounding box center [729, 440] width 32 height 13
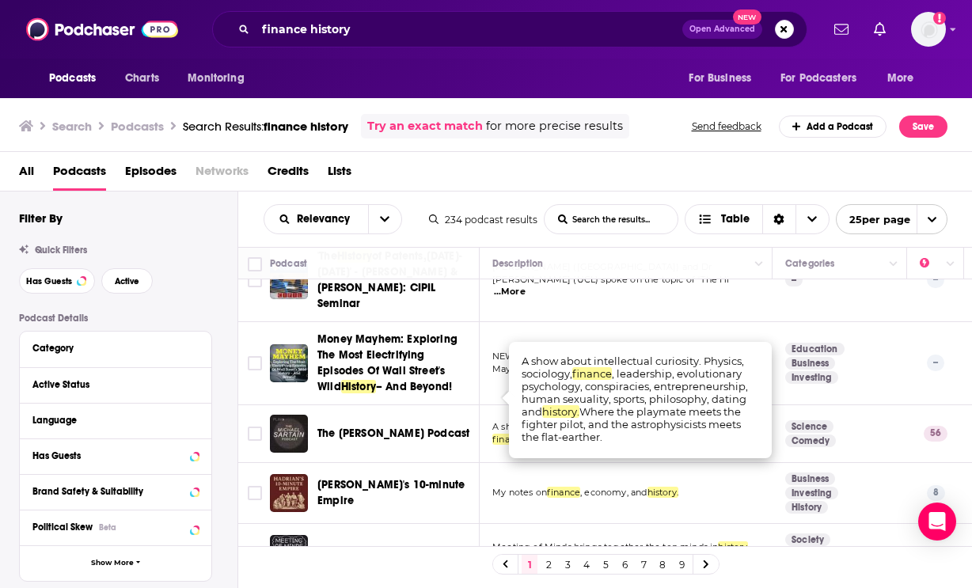
click at [773, 405] on td "Science Comedy" at bounding box center [840, 434] width 135 height 58
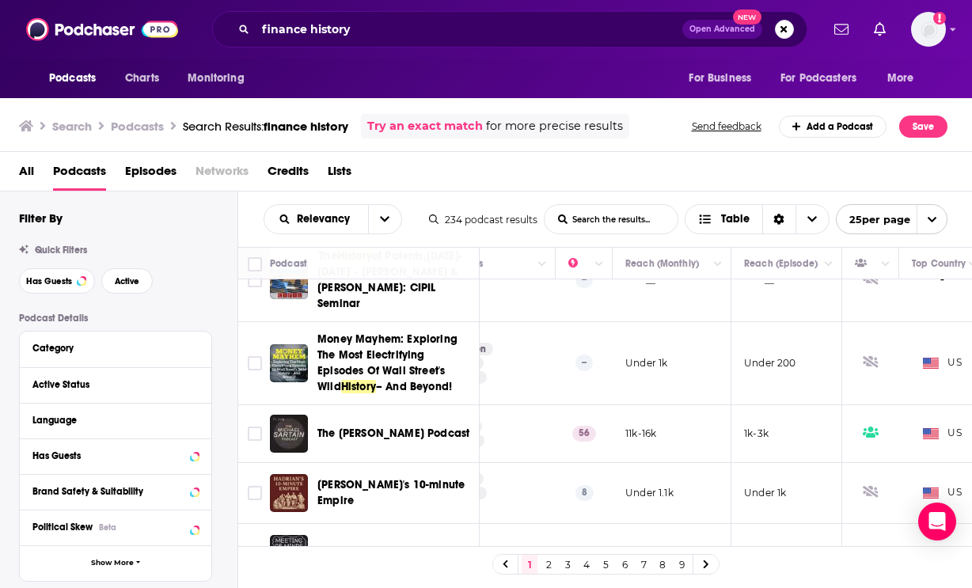
scroll to position [1029, 331]
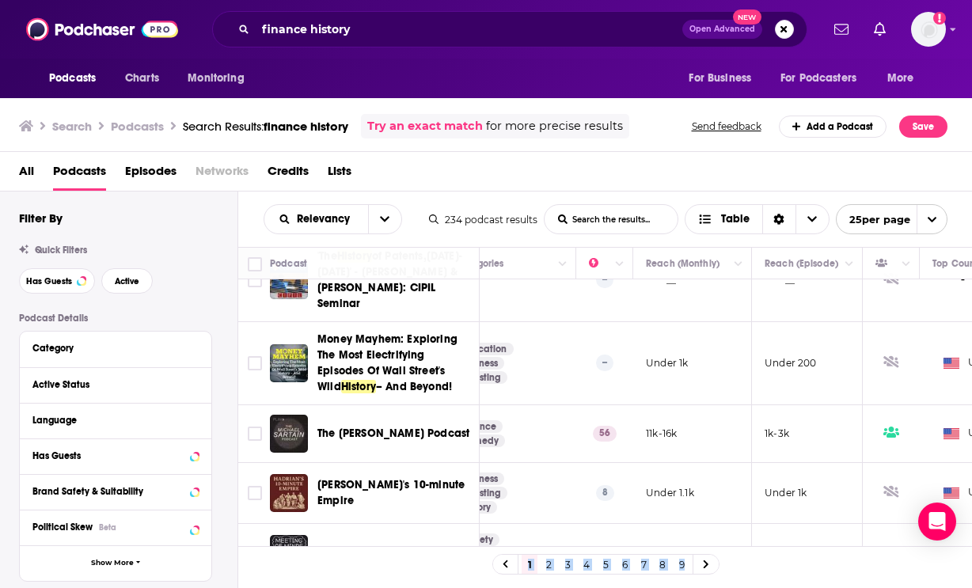
drag, startPoint x: 719, startPoint y: 558, endPoint x: 570, endPoint y: 526, distance: 152.4
click at [570, 526] on div "Podcast Description Categories Reach (Monthly) Reach (Episode) Top Country Fina…" at bounding box center [605, 414] width 735 height 335
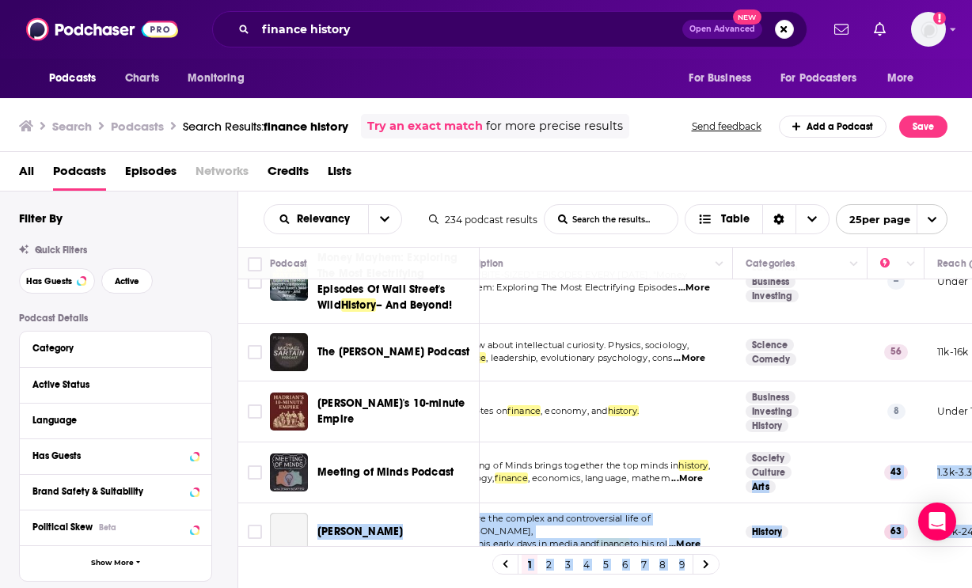
scroll to position [1188, 40]
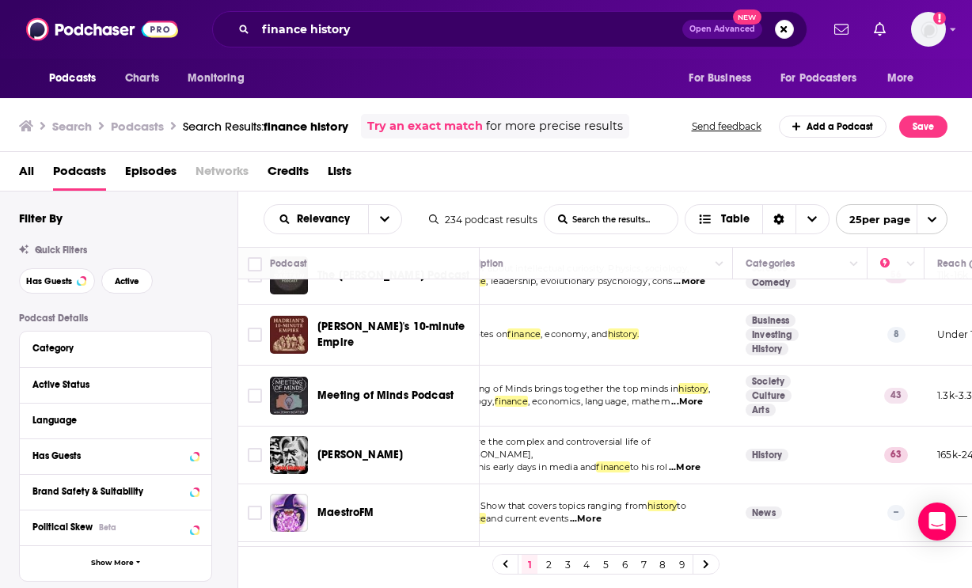
click at [668, 375] on td "Meeting of Minds brings together the top minds in history , theology, finance ,…" at bounding box center [586, 396] width 293 height 61
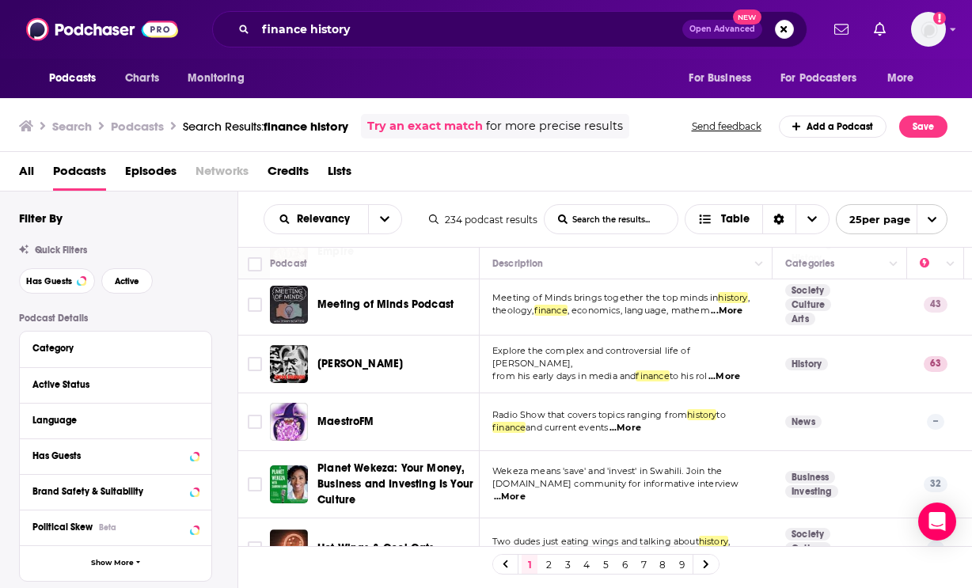
scroll to position [1281, 0]
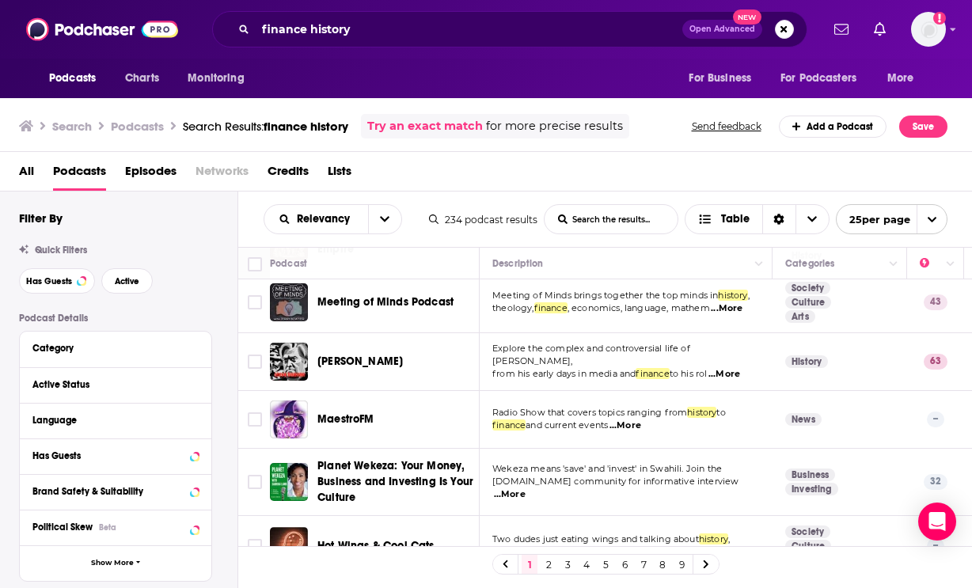
click at [548, 565] on link "2" at bounding box center [549, 564] width 16 height 19
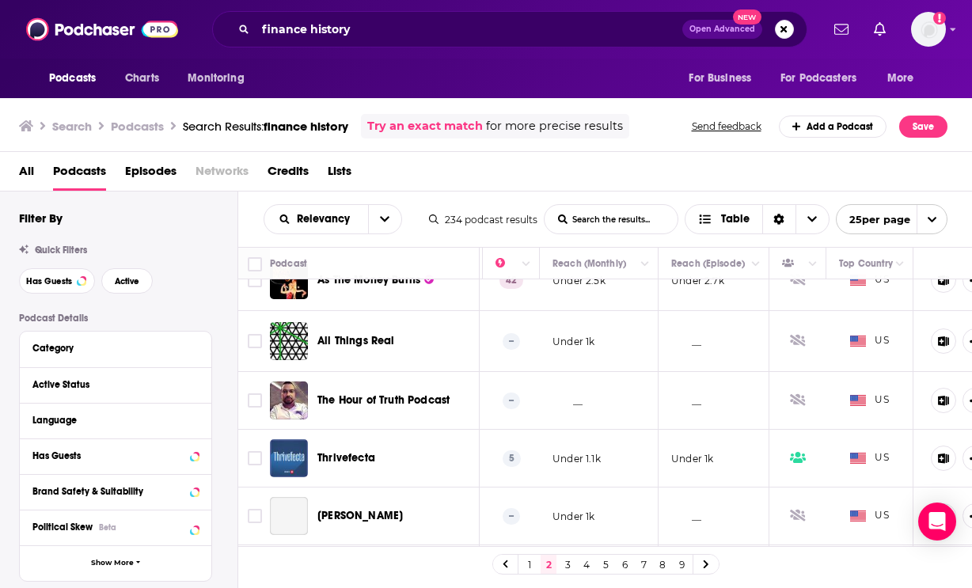
scroll to position [1231, 424]
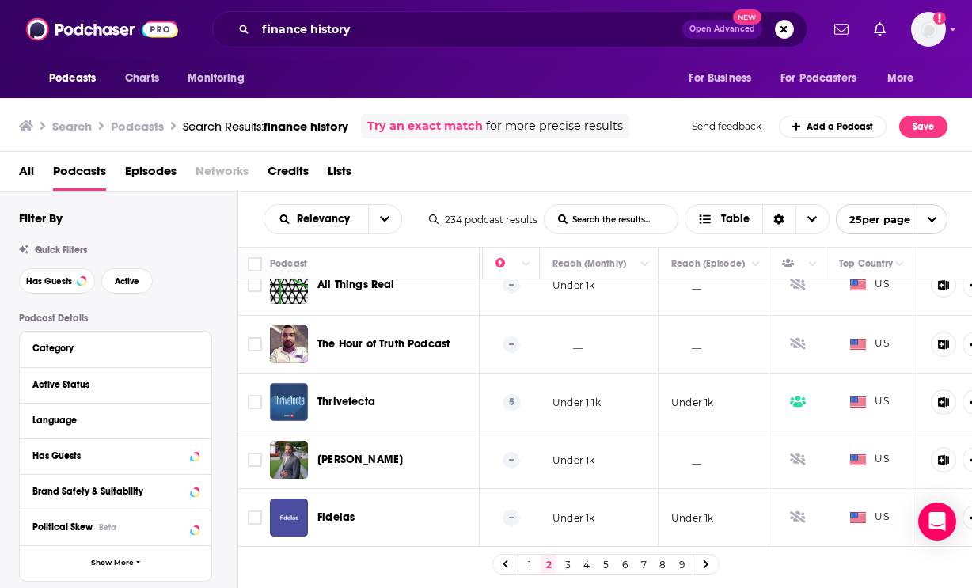
click at [565, 567] on link "3" at bounding box center [568, 564] width 16 height 19
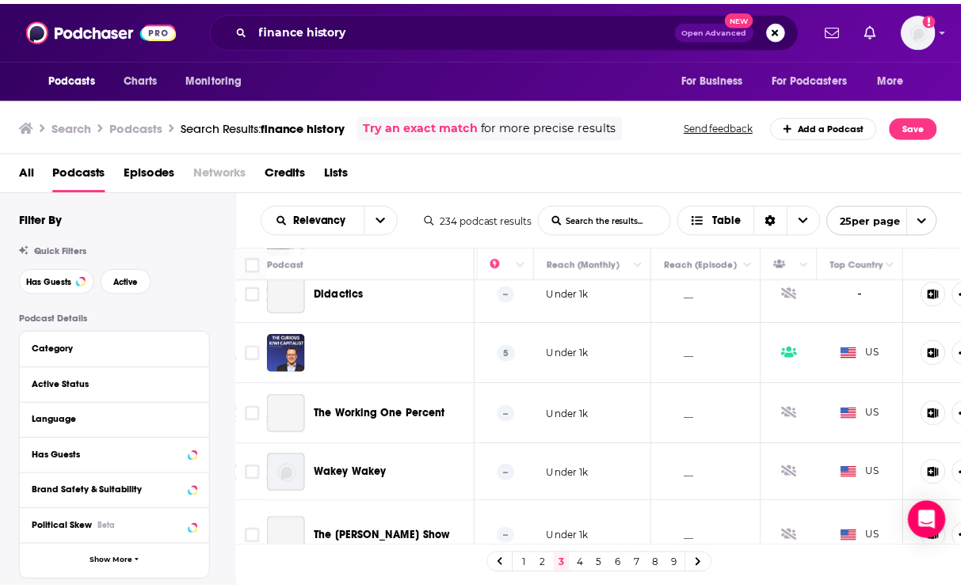
scroll to position [1205, 424]
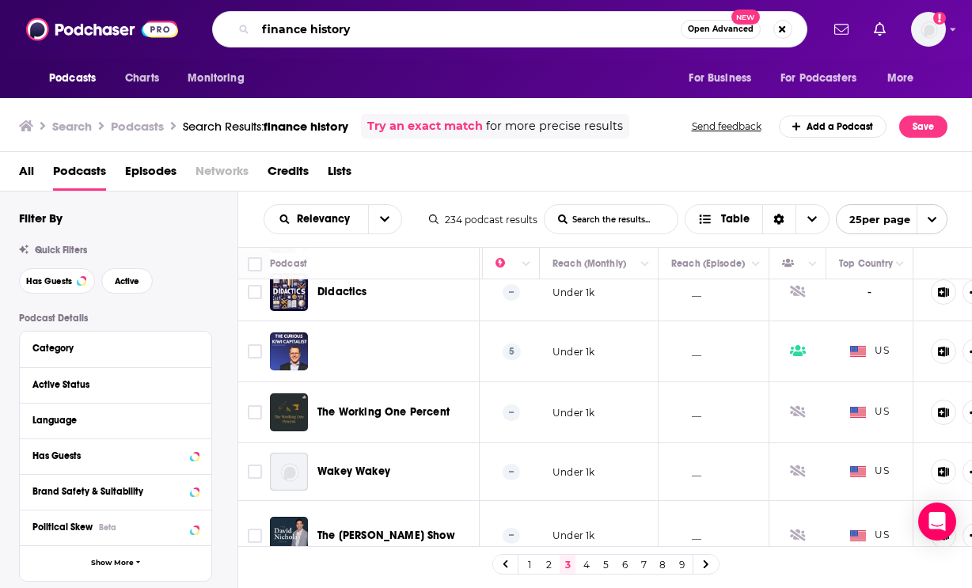
click at [354, 24] on input "finance history" at bounding box center [468, 29] width 425 height 25
type input "show-me history"
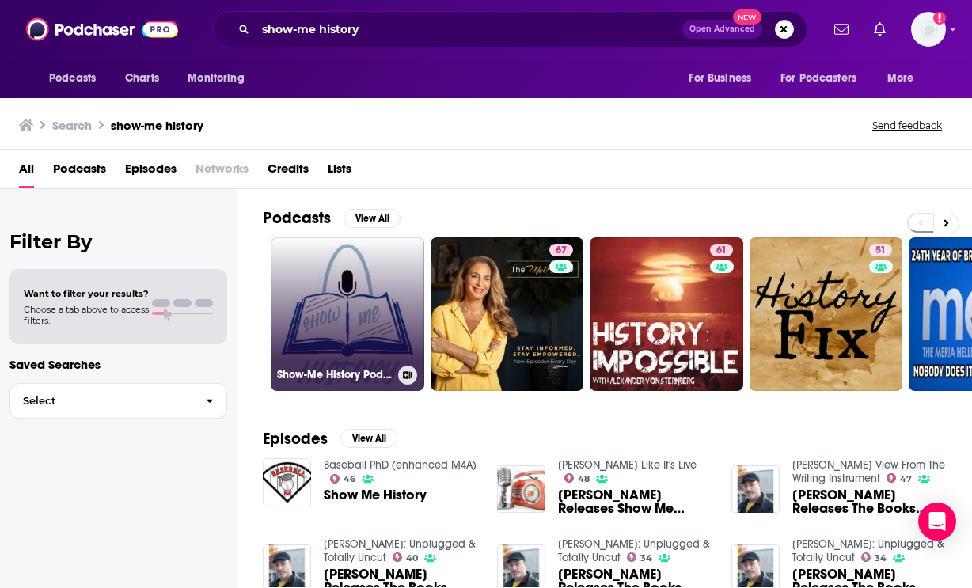
click at [383, 283] on link "Show-Me History Podcast" at bounding box center [348, 315] width 154 height 154
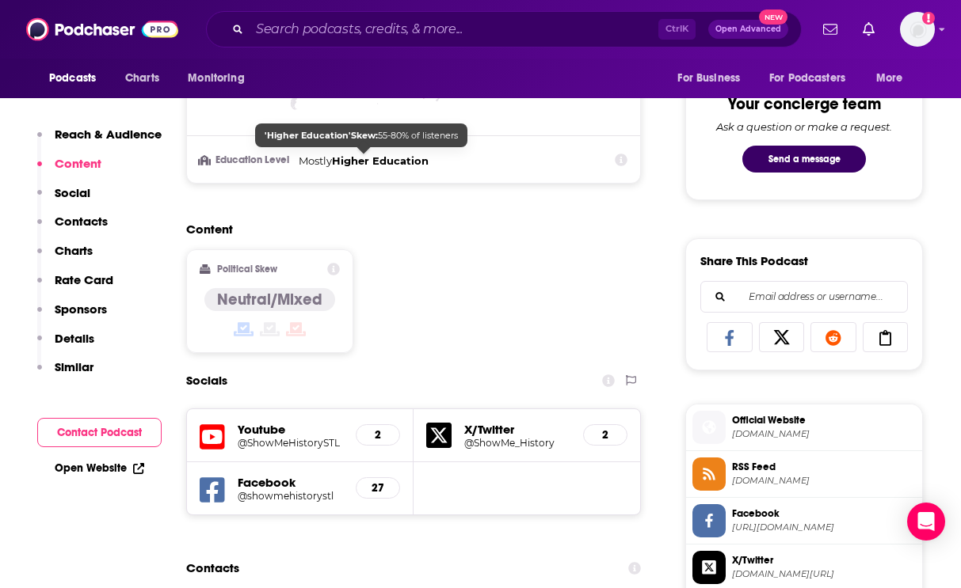
scroll to position [871, 0]
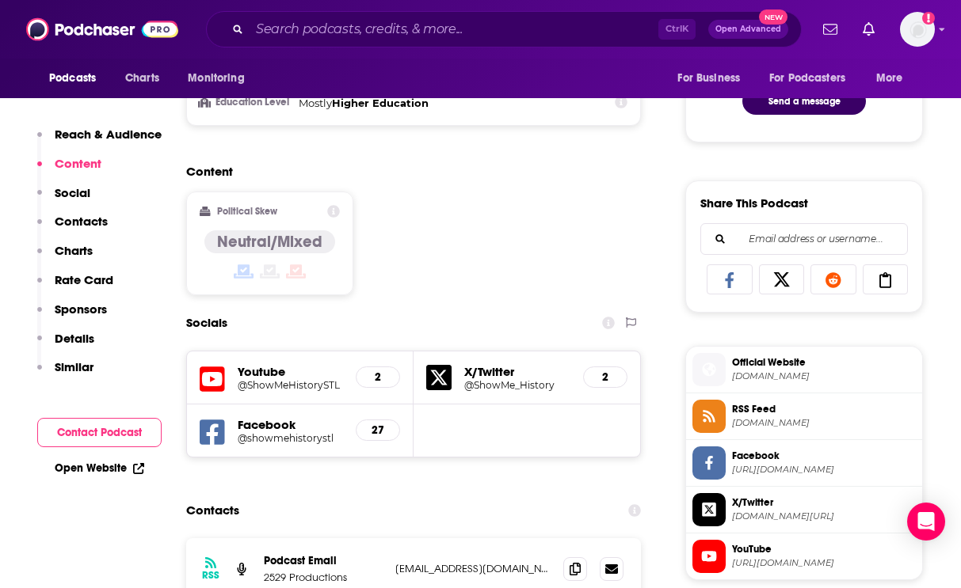
click at [563, 208] on div "Content Political Skew Neutral/Mixed" at bounding box center [413, 236] width 455 height 144
click at [310, 36] on input "Search podcasts, credits, & more..." at bounding box center [453, 29] width 409 height 25
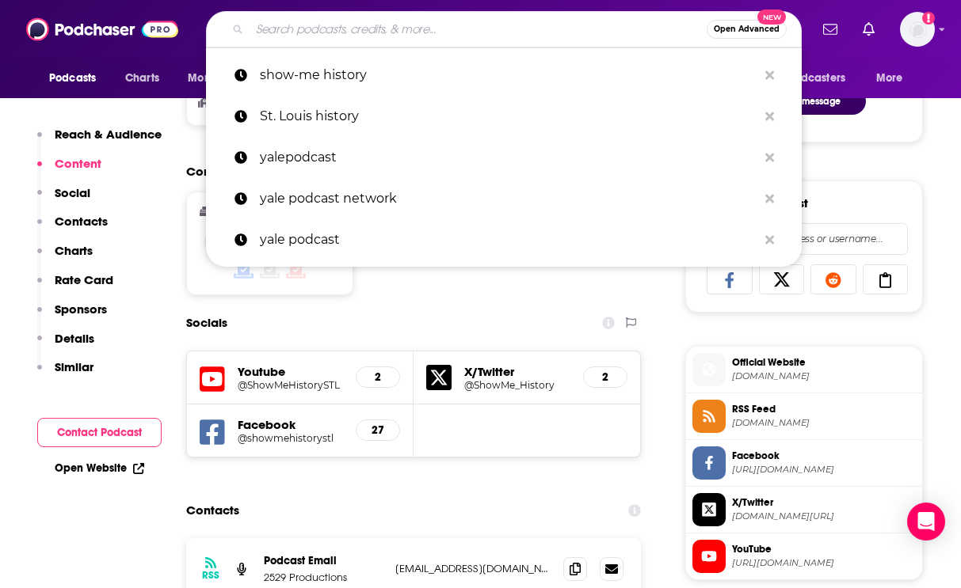
paste input "WeHaveWays"
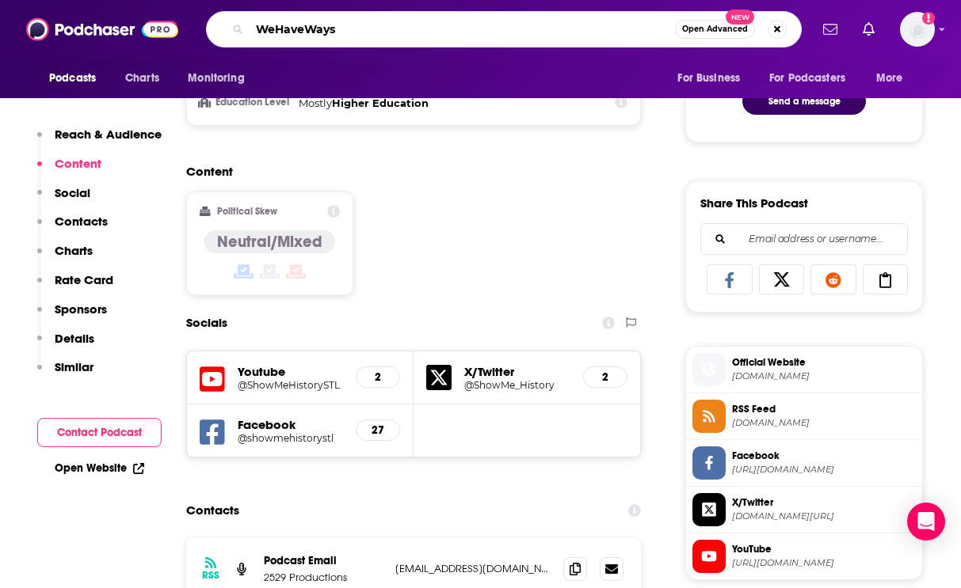
click at [277, 31] on input "WeHaveWays" at bounding box center [461, 29] width 425 height 25
click at [303, 30] on input "We HaveWays" at bounding box center [461, 29] width 425 height 25
type input "We Have Ways"
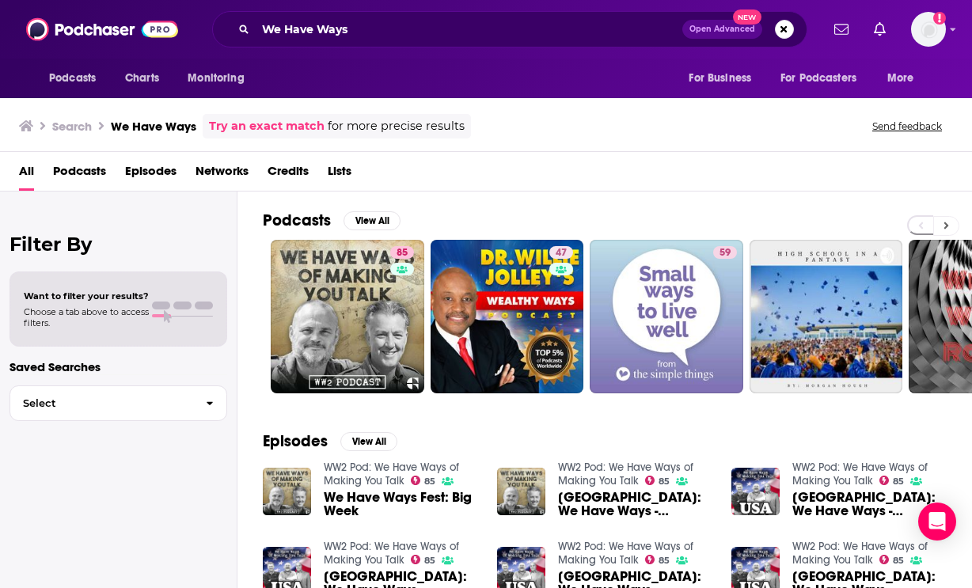
click at [951, 226] on button at bounding box center [947, 226] width 26 height 20
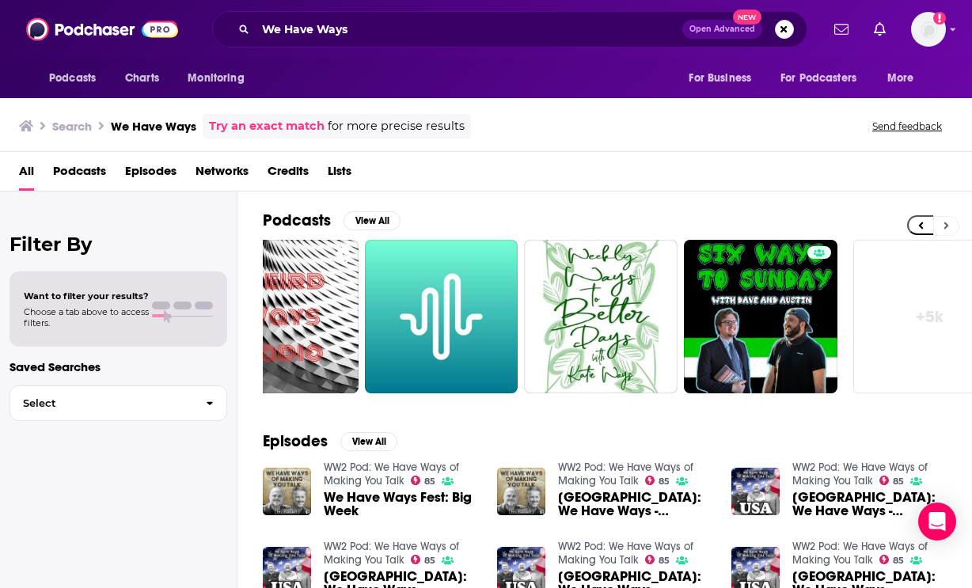
scroll to position [0, 709]
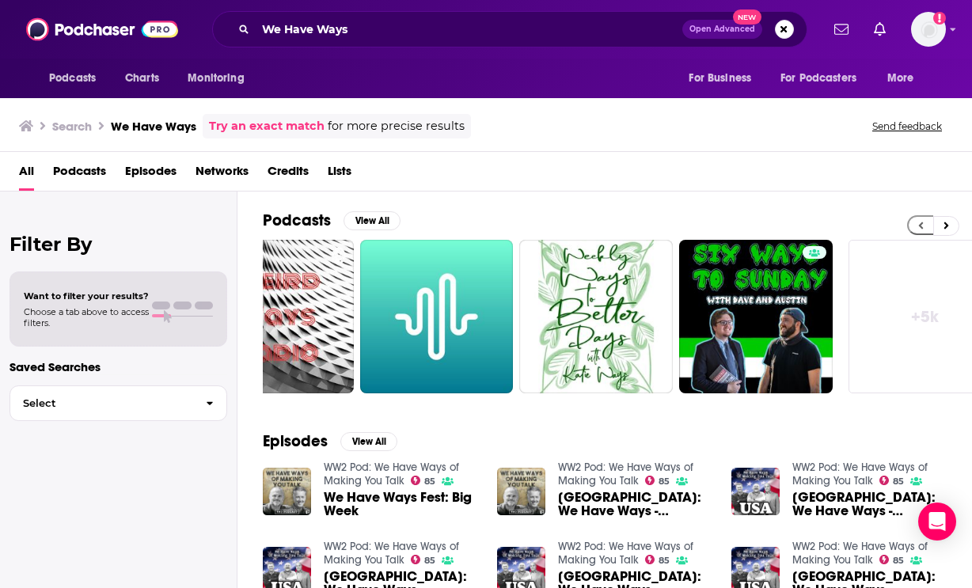
click at [919, 224] on icon at bounding box center [922, 225] width 6 height 11
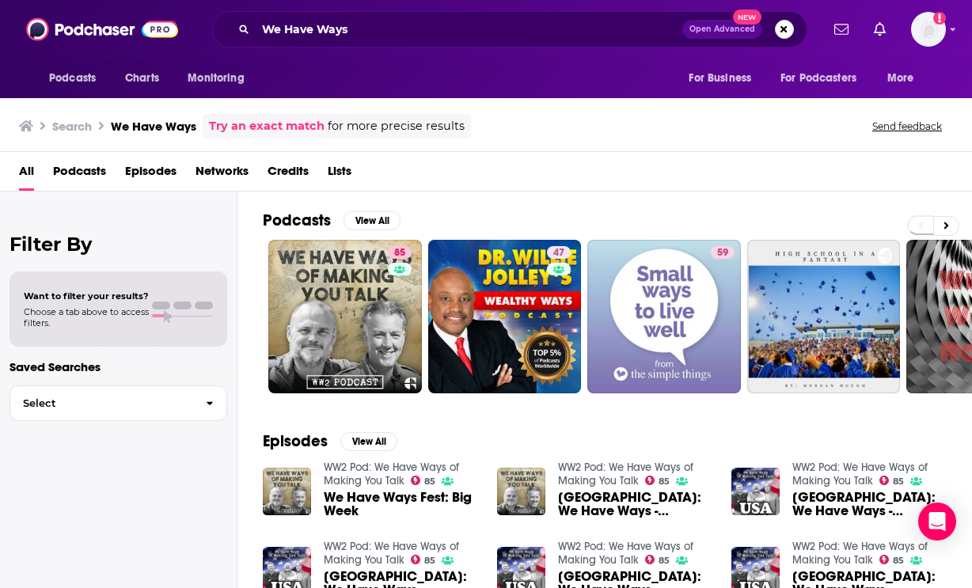
scroll to position [0, 0]
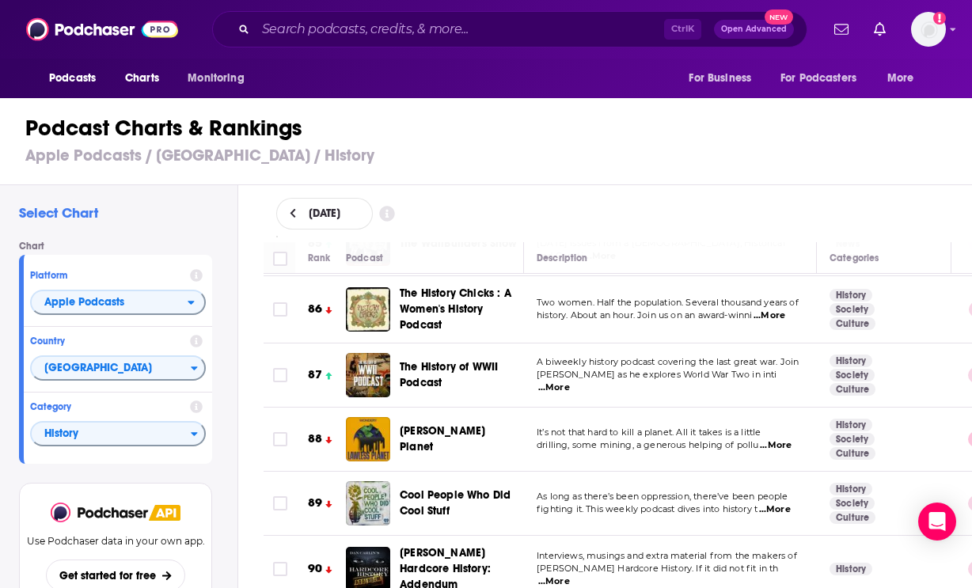
scroll to position [5543, 0]
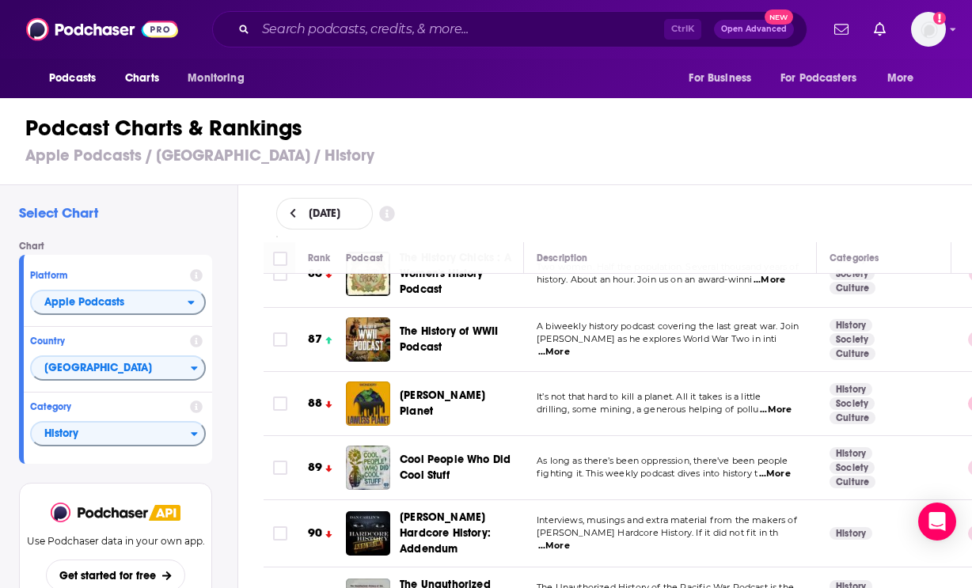
click at [570, 540] on span "...More" at bounding box center [554, 546] width 32 height 13
click at [546, 468] on span "fighting it. This weekly podcast dives into history t" at bounding box center [647, 473] width 221 height 11
click at [778, 468] on span "...More" at bounding box center [775, 474] width 32 height 13
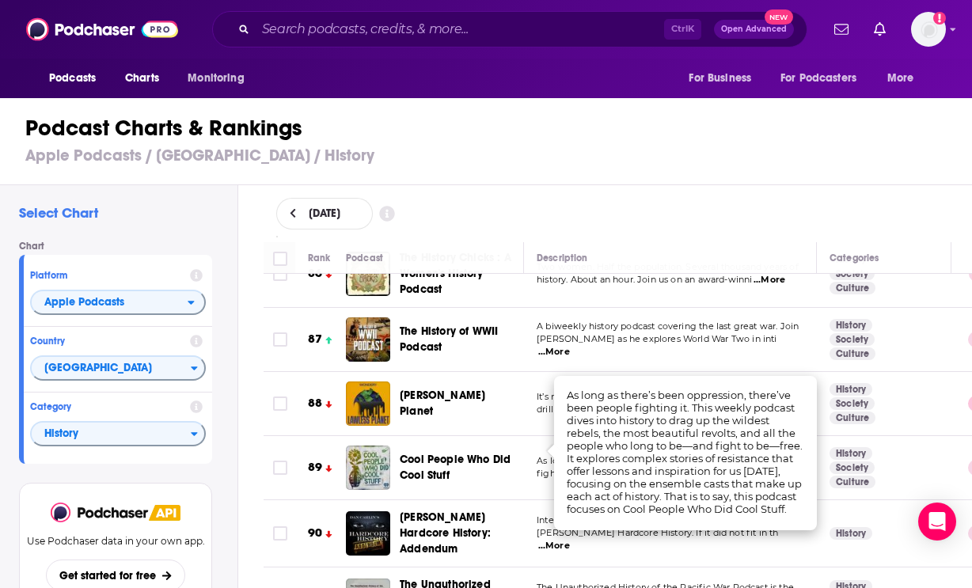
click at [552, 455] on p "As long as there’s been oppression, there’ve been people" at bounding box center [670, 461] width 267 height 13
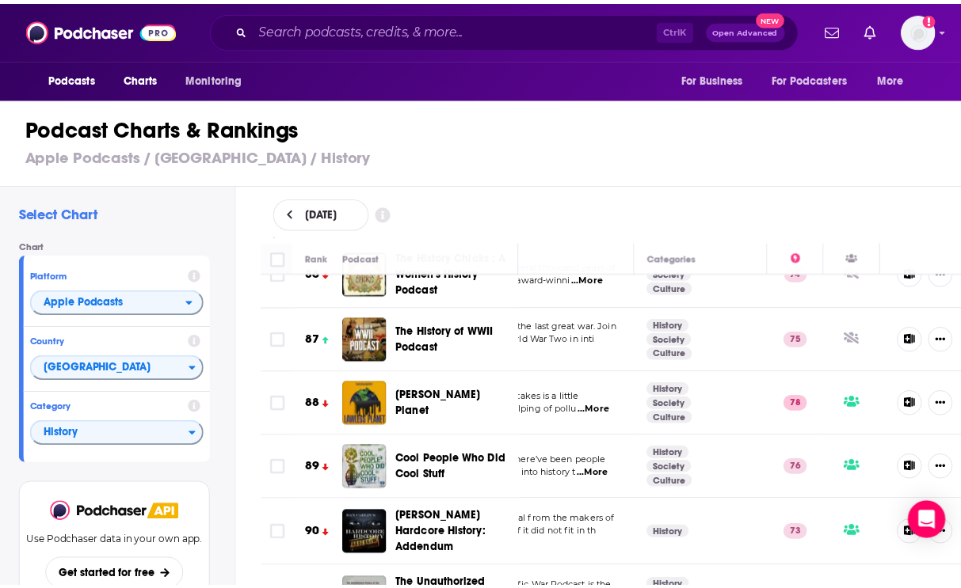
scroll to position [5543, 186]
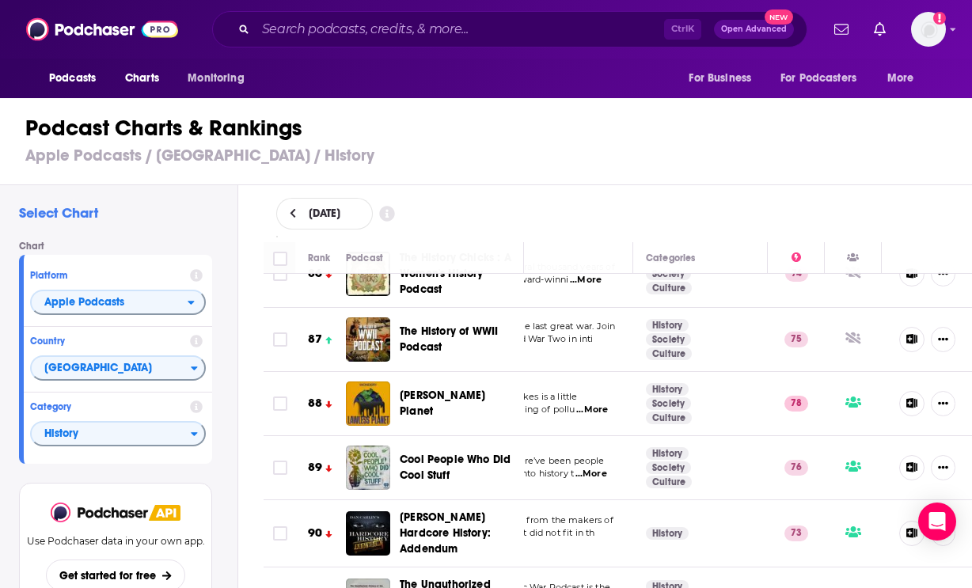
click at [436, 453] on span "Cool People Who Did Cool Stuff" at bounding box center [455, 467] width 111 height 29
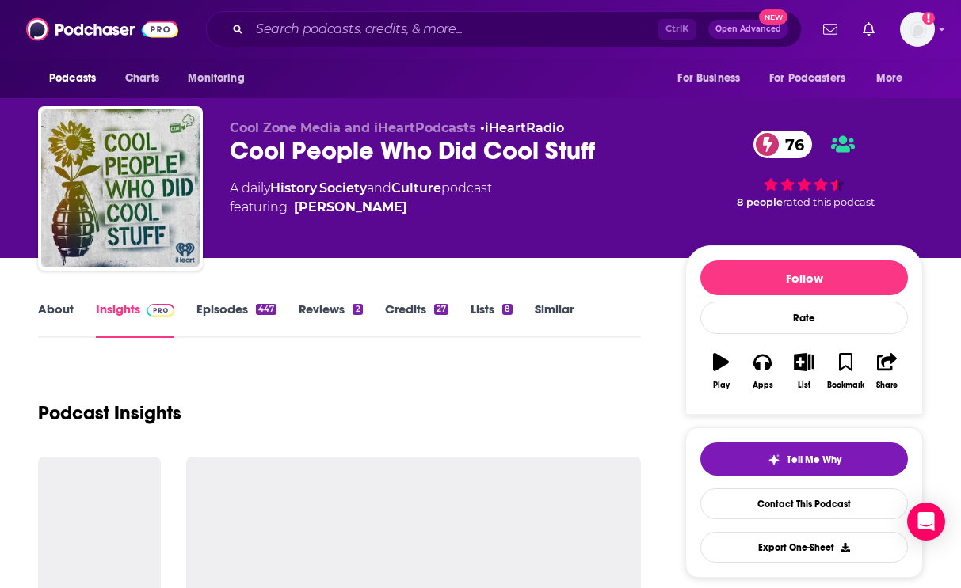
click at [218, 314] on link "Episodes 447" at bounding box center [236, 320] width 80 height 36
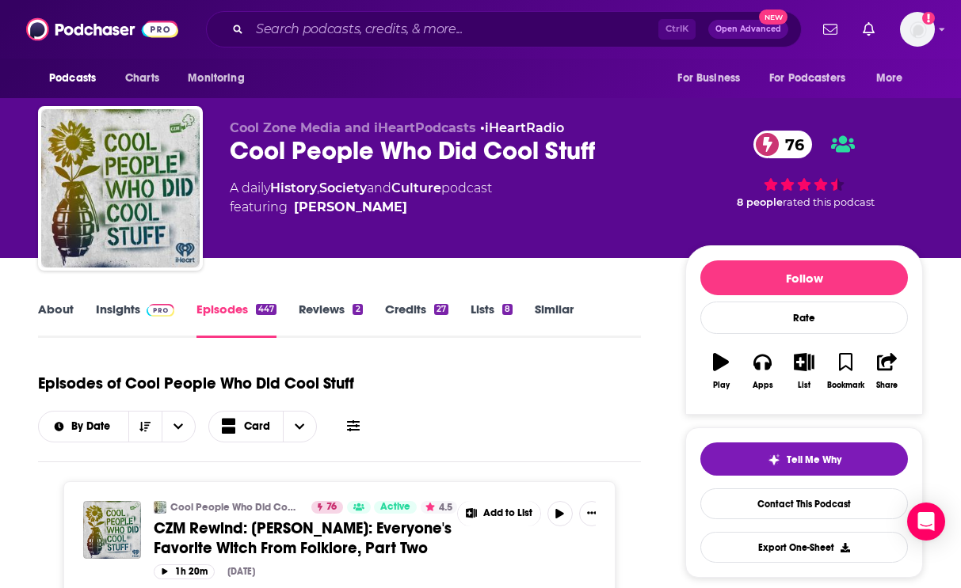
click at [117, 317] on link "Insights" at bounding box center [135, 320] width 78 height 36
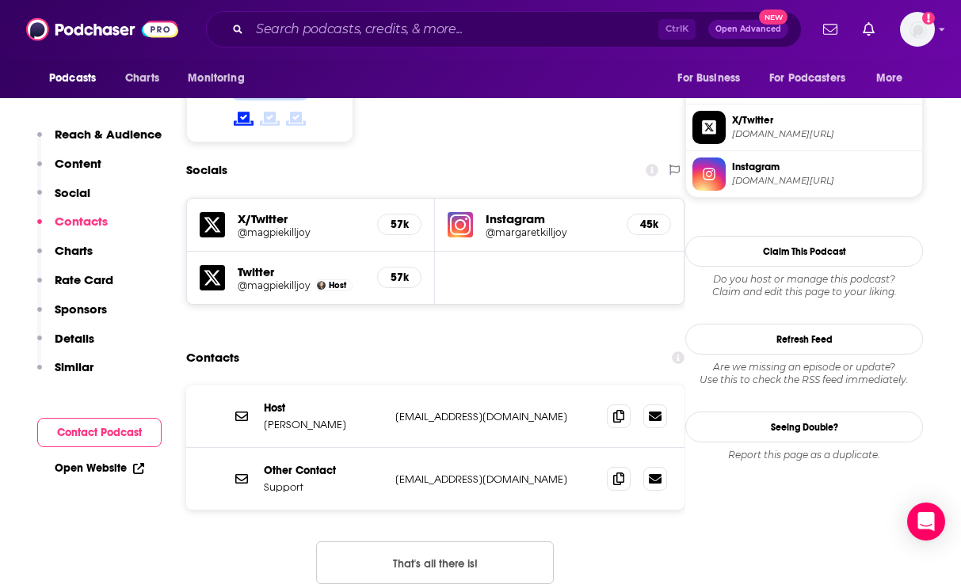
scroll to position [1346, 0]
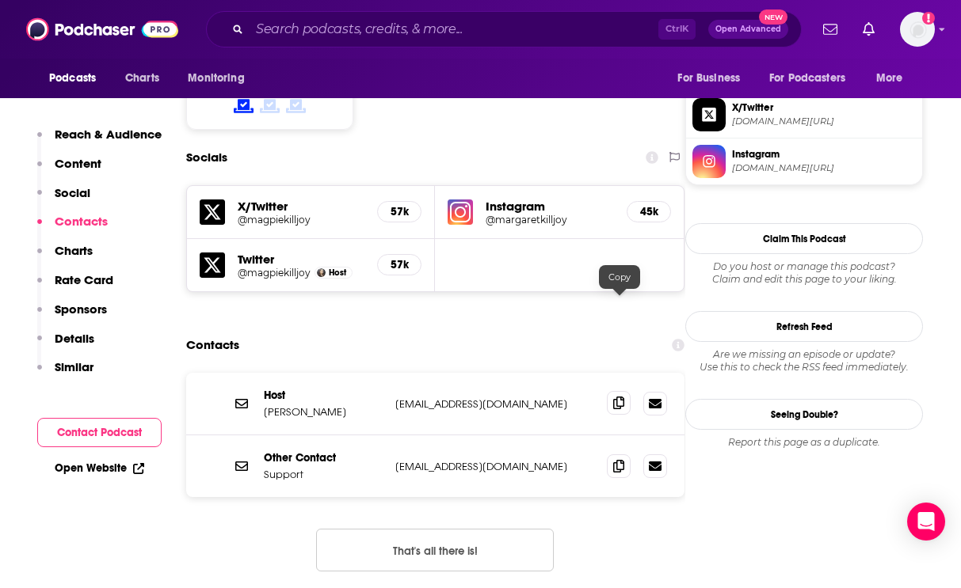
click at [618, 397] on icon at bounding box center [618, 403] width 11 height 13
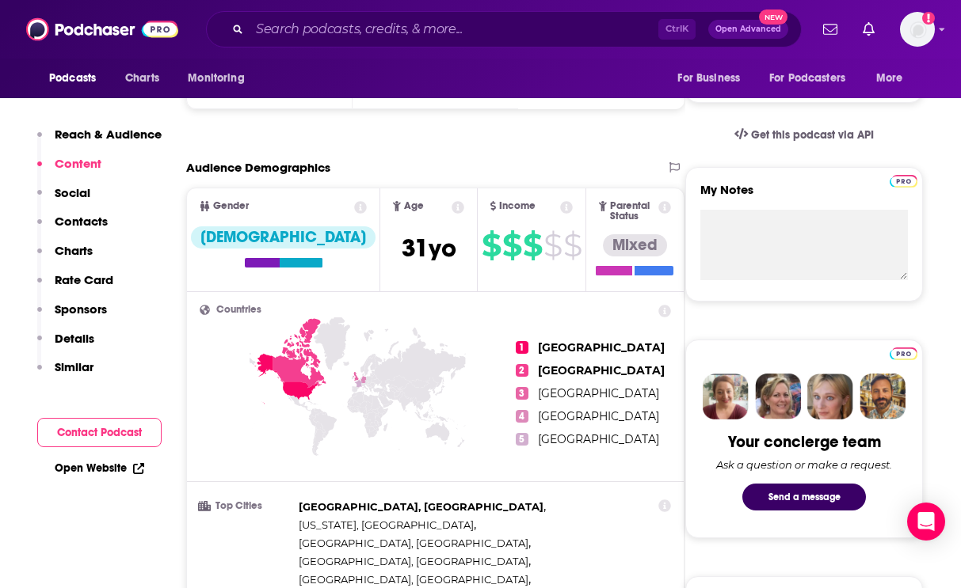
scroll to position [79, 0]
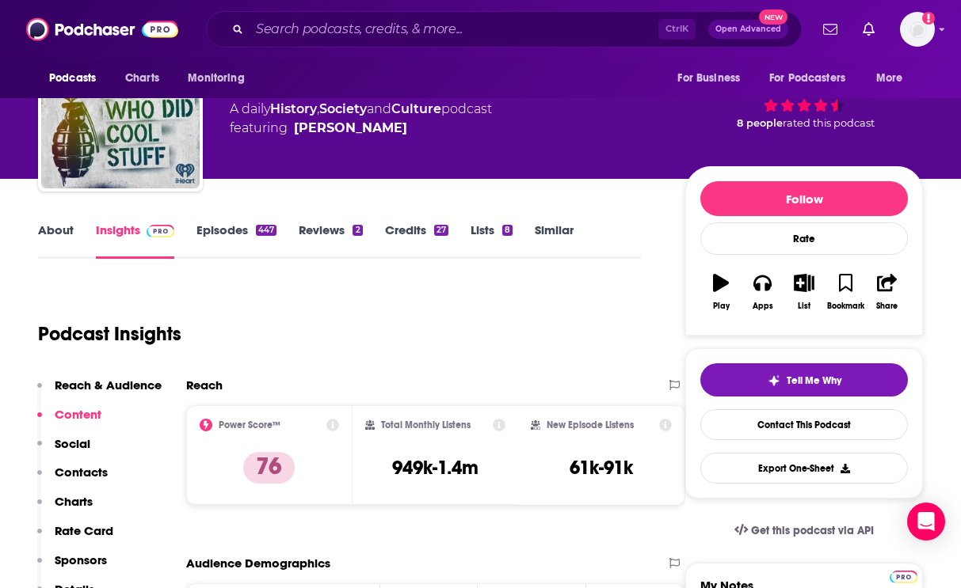
click at [60, 225] on link "About" at bounding box center [56, 241] width 36 height 36
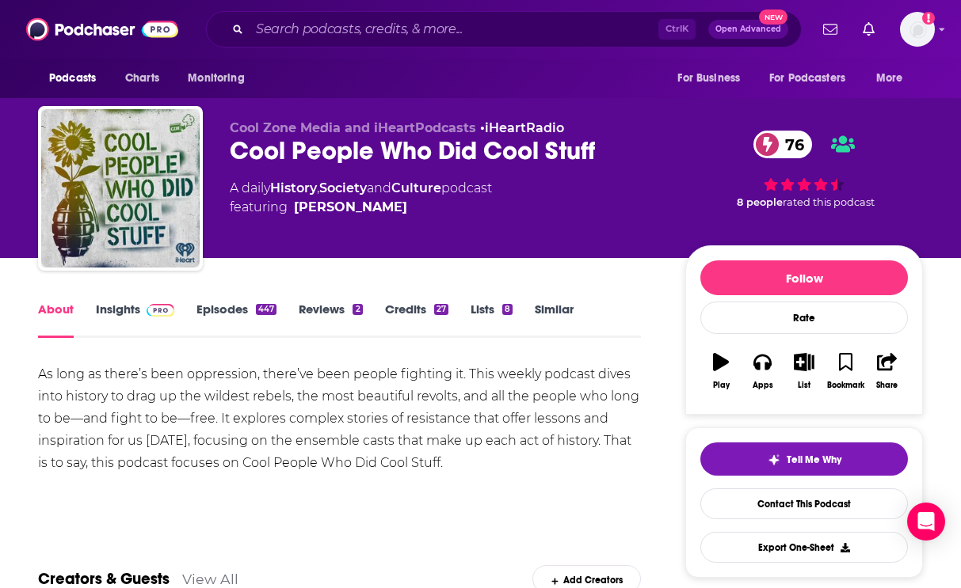
click at [127, 413] on div "As long as there’s been oppression, there’ve been people fighting it. This week…" at bounding box center [339, 418] width 603 height 111
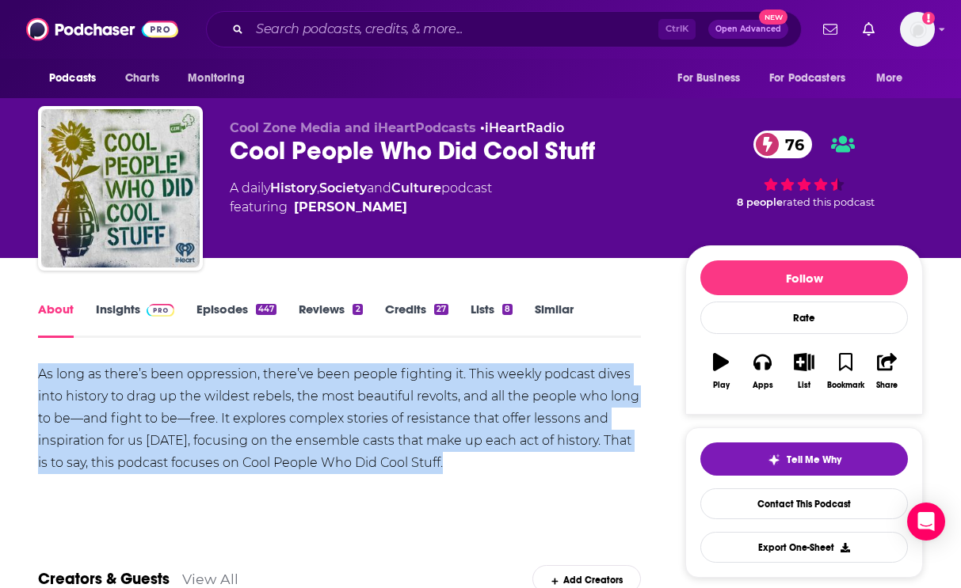
copy div "As long as there’s been oppression, there’ve been people fighting it. This week…"
click at [226, 314] on link "Episodes 447" at bounding box center [236, 320] width 80 height 36
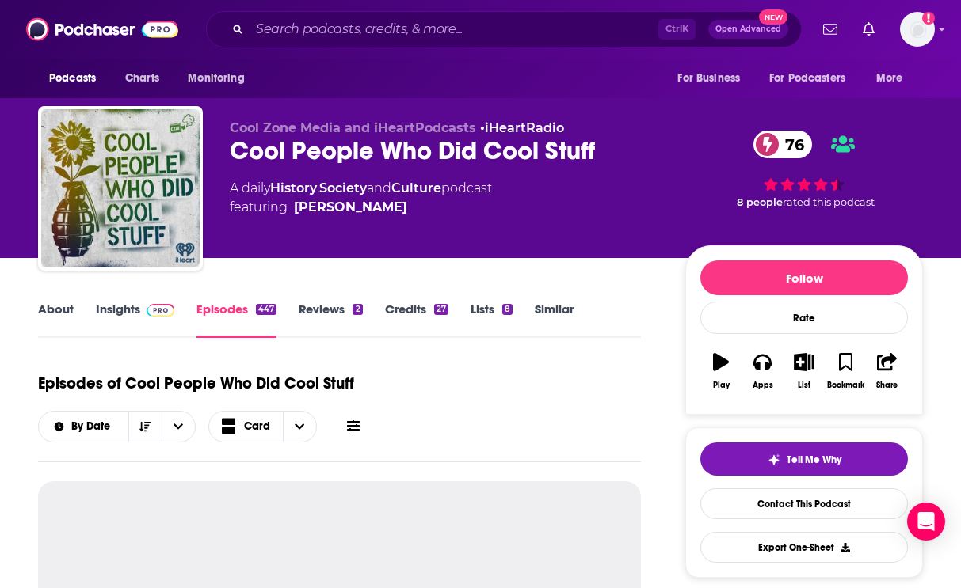
click at [124, 309] on link "Insights" at bounding box center [135, 320] width 78 height 36
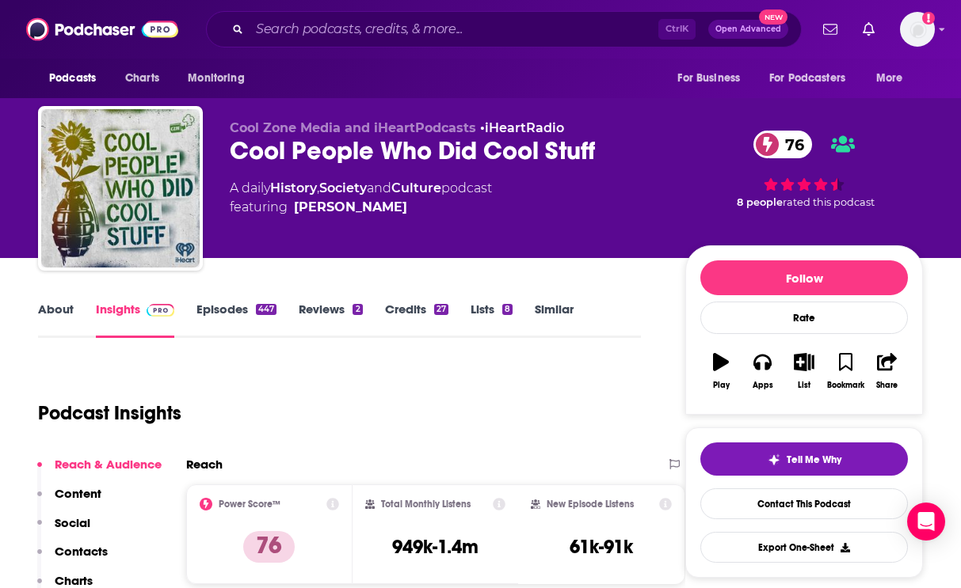
scroll to position [317, 0]
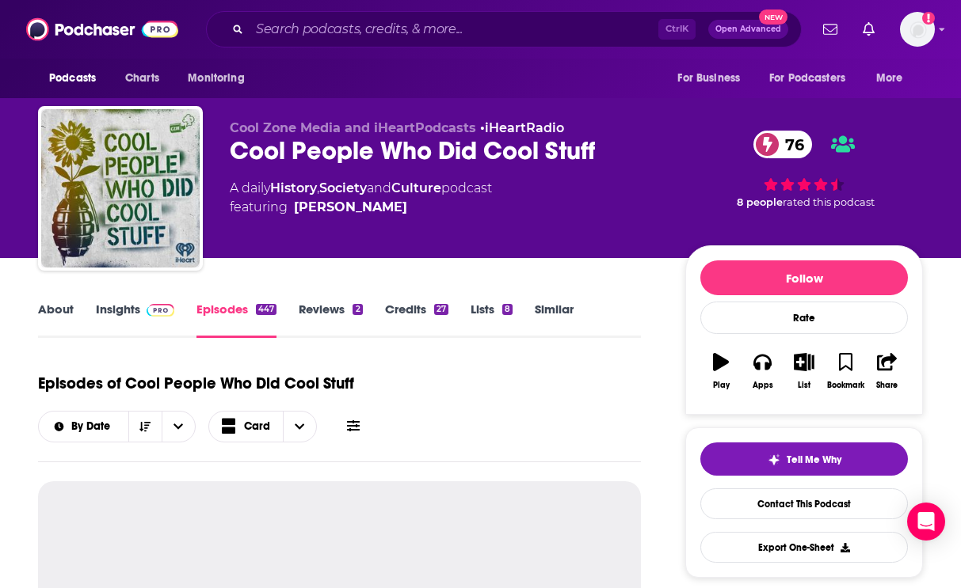
scroll to position [475, 0]
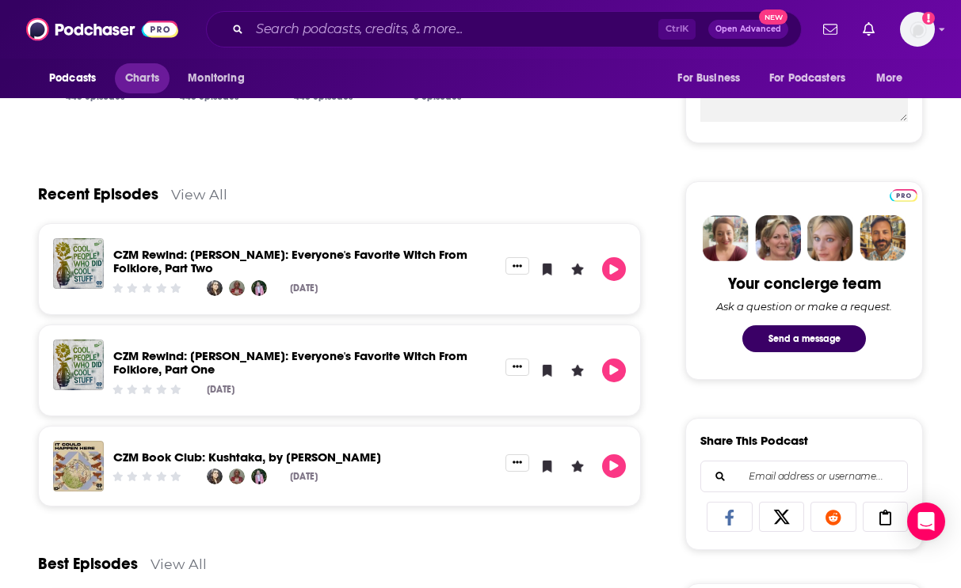
scroll to position [1029, 0]
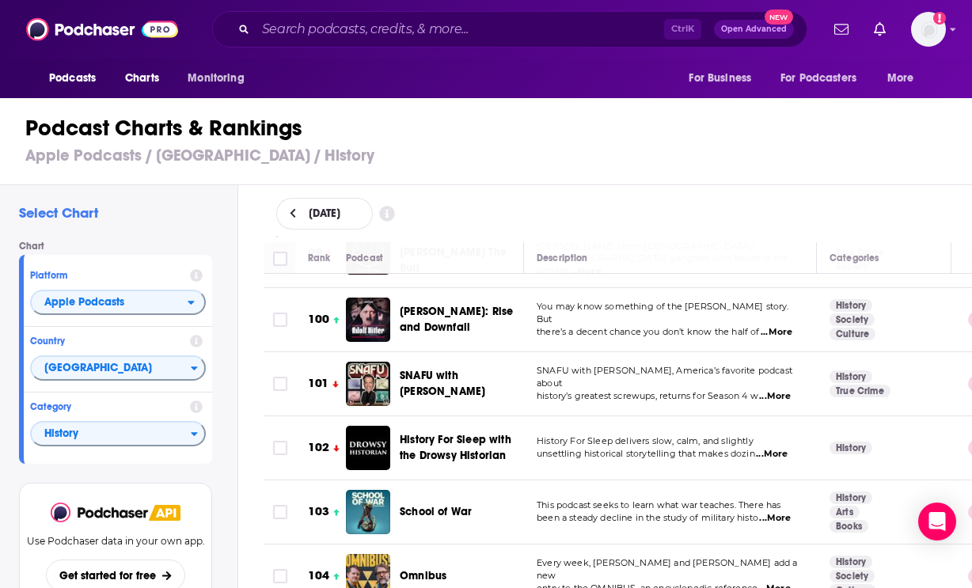
scroll to position [6573, 0]
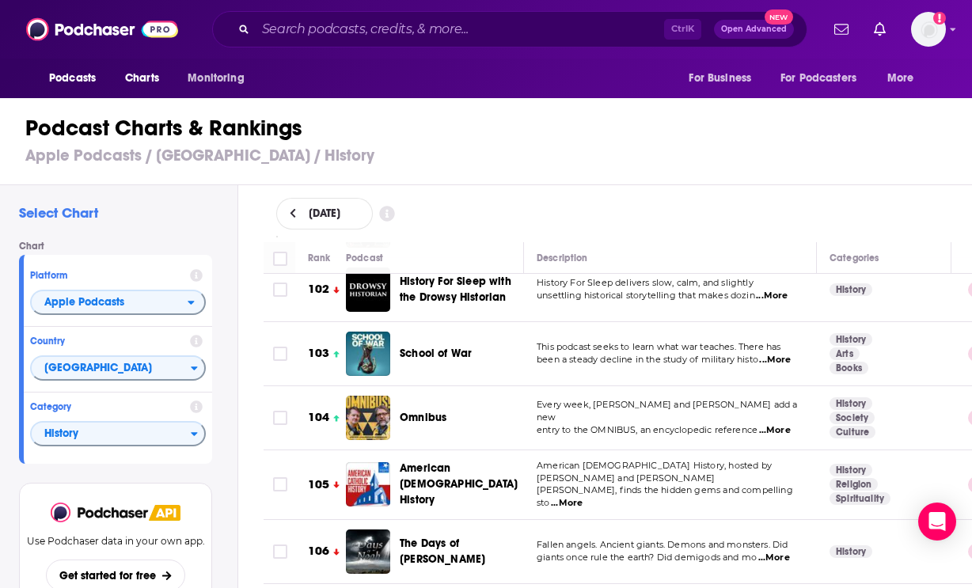
click at [790, 424] on span "...More" at bounding box center [775, 430] width 32 height 13
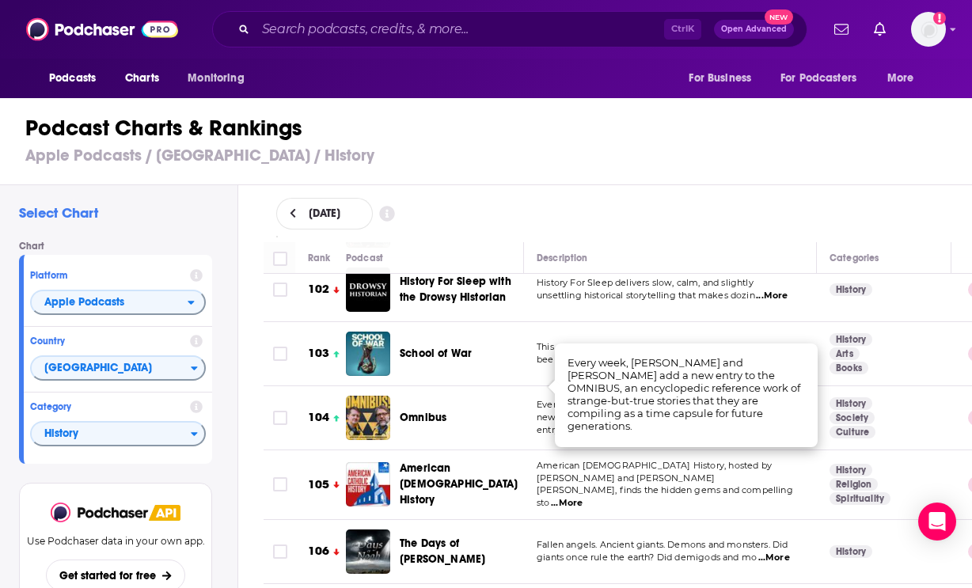
click at [820, 386] on td "History Society Culture" at bounding box center [884, 418] width 135 height 64
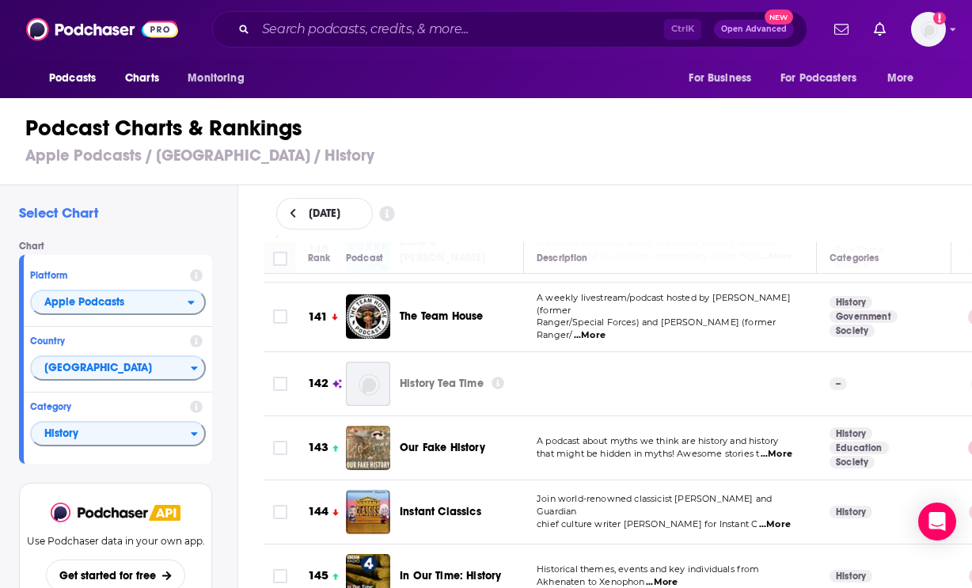
scroll to position [9186, 0]
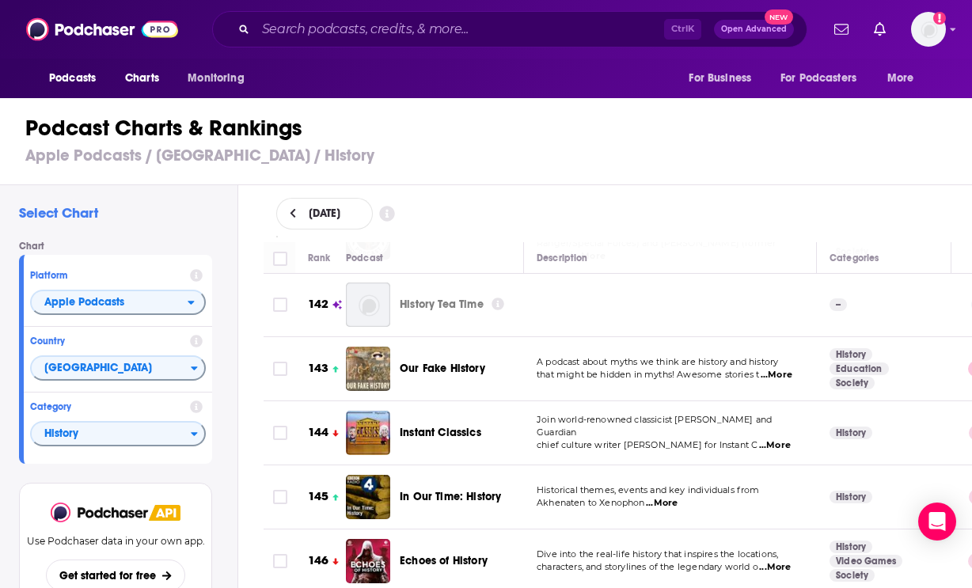
click at [667, 497] on span "...More" at bounding box center [662, 503] width 32 height 13
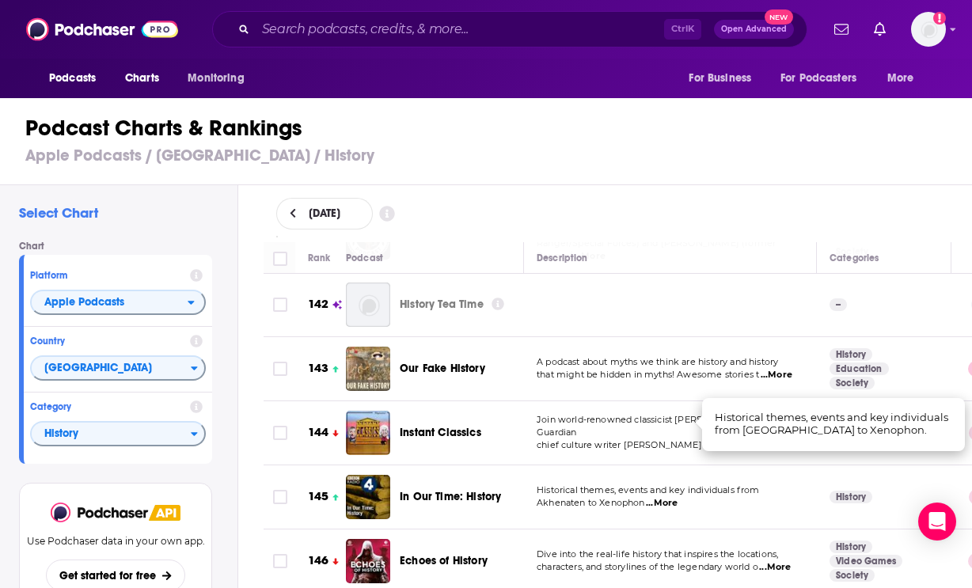
click at [667, 497] on span "...More" at bounding box center [662, 503] width 32 height 13
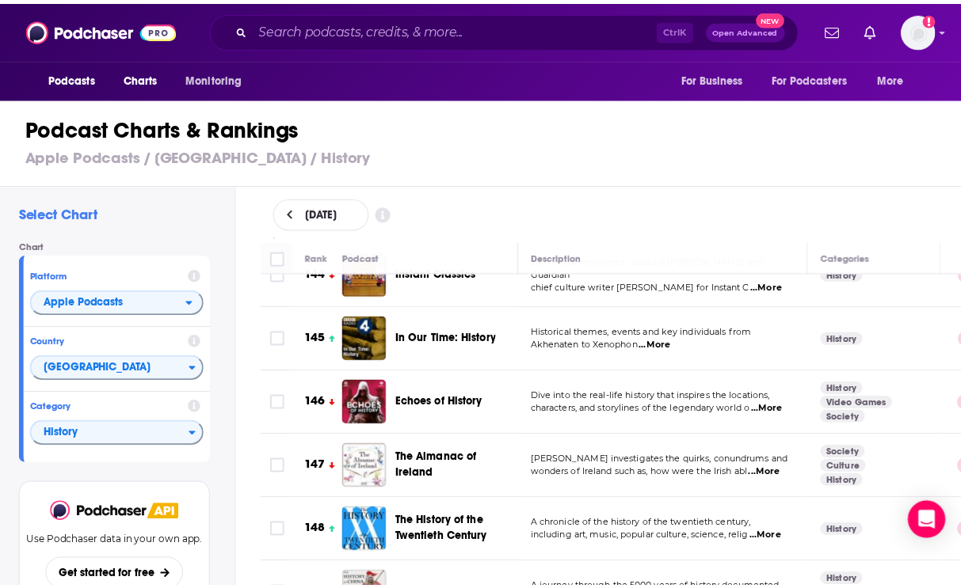
scroll to position [9423, 0]
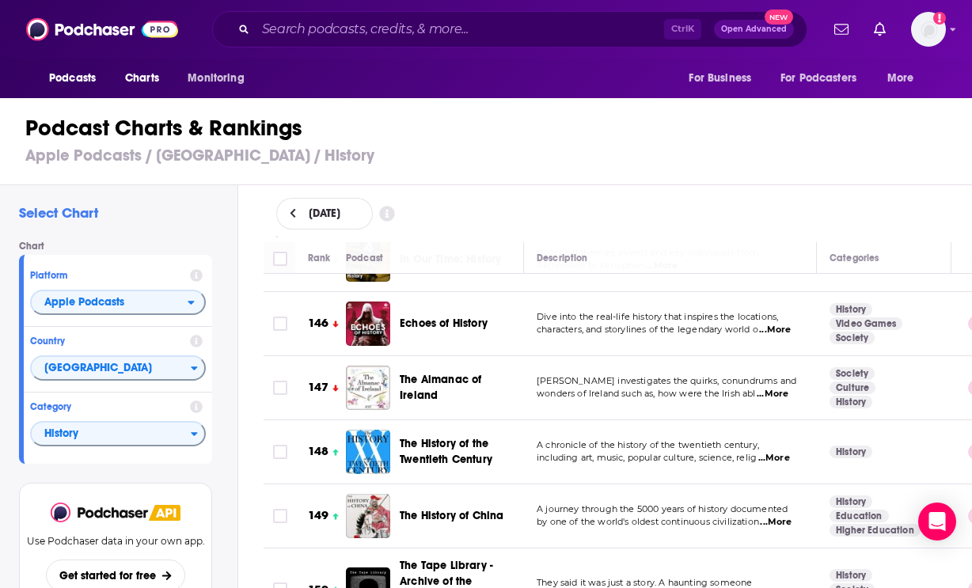
click at [757, 452] on span "including art, music, popular culture, science, relig" at bounding box center [647, 457] width 220 height 11
click at [770, 452] on span "...More" at bounding box center [775, 458] width 32 height 13
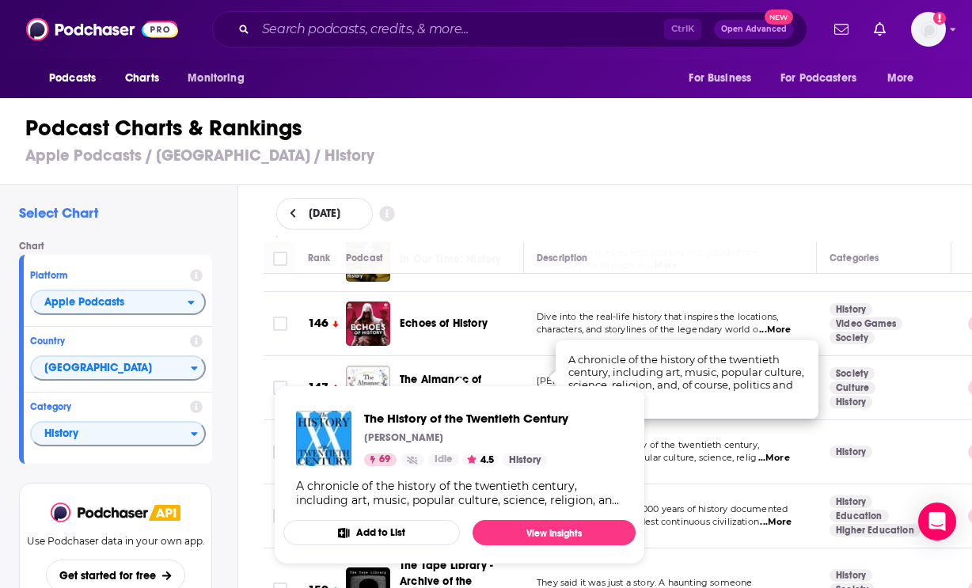
click at [455, 437] on span "The History of the Twentieth Century" at bounding box center [446, 451] width 93 height 29
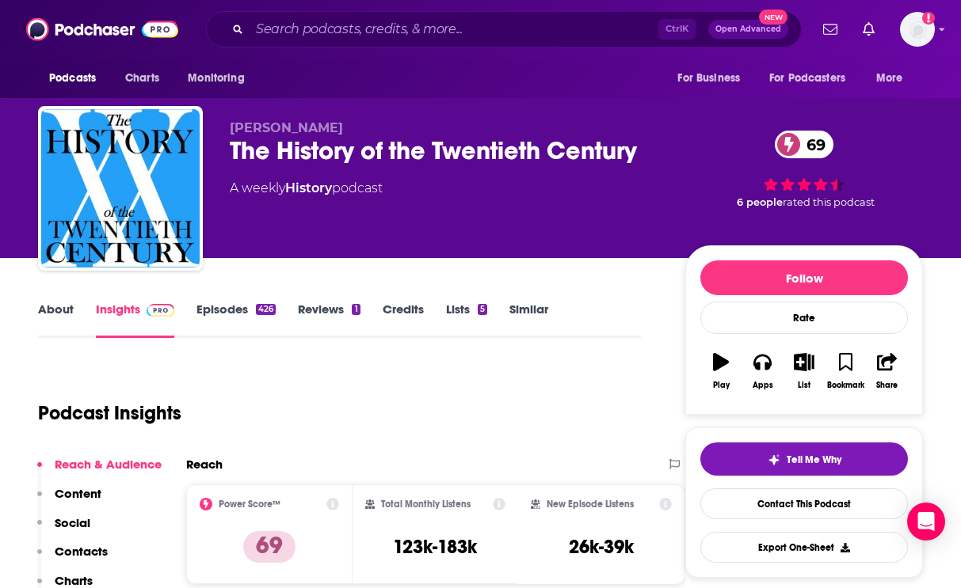
click at [237, 316] on link "Episodes 426" at bounding box center [235, 320] width 79 height 36
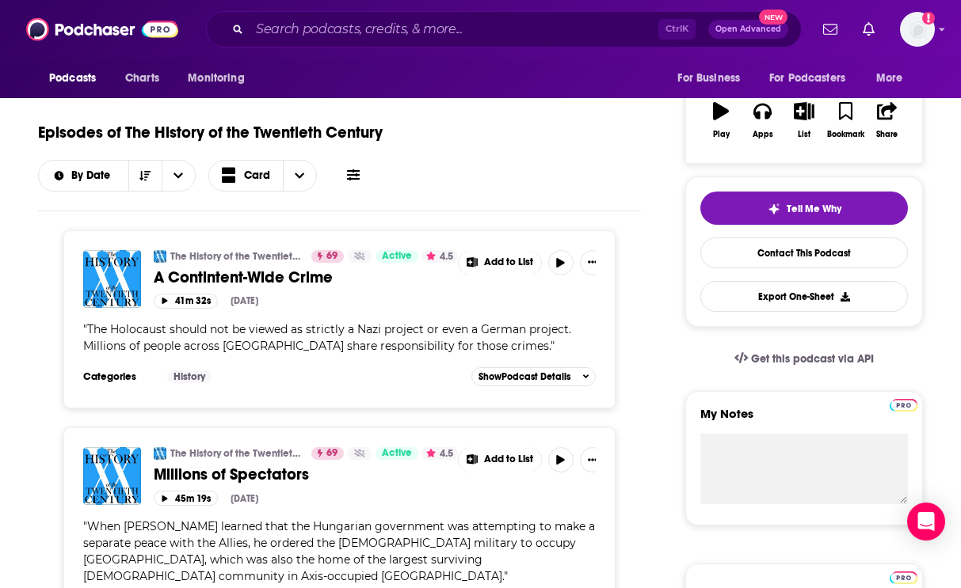
scroll to position [238, 0]
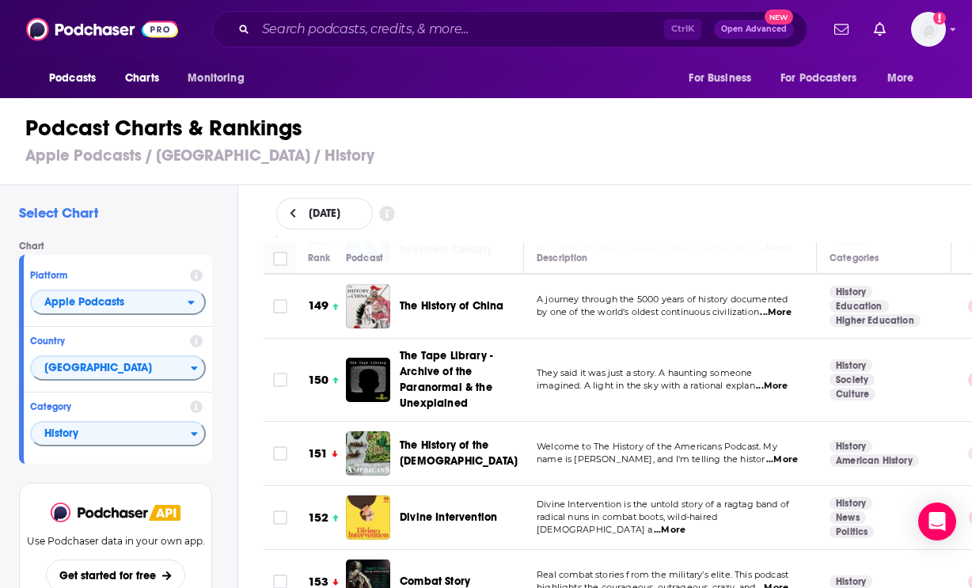
scroll to position [9661, 0]
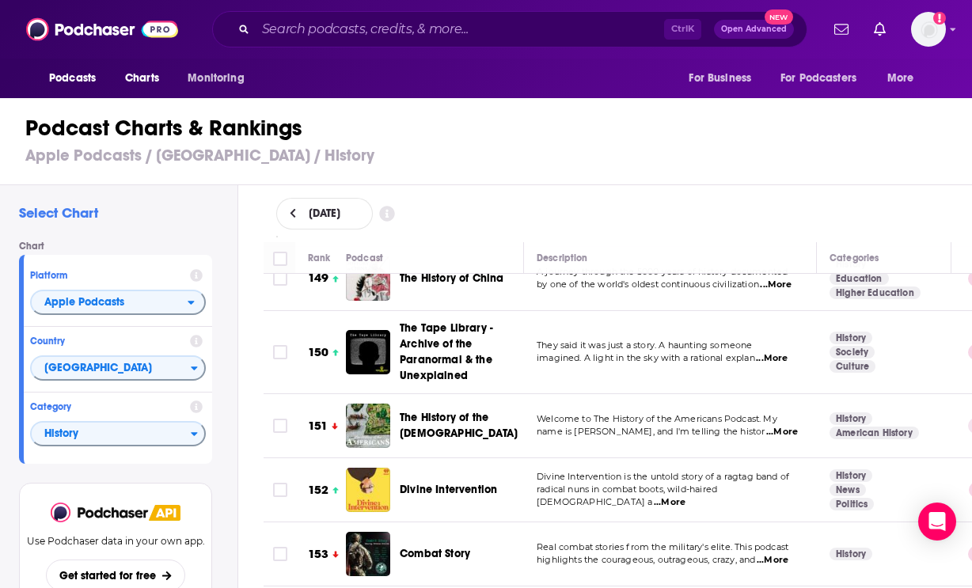
click at [774, 426] on span "...More" at bounding box center [783, 432] width 32 height 13
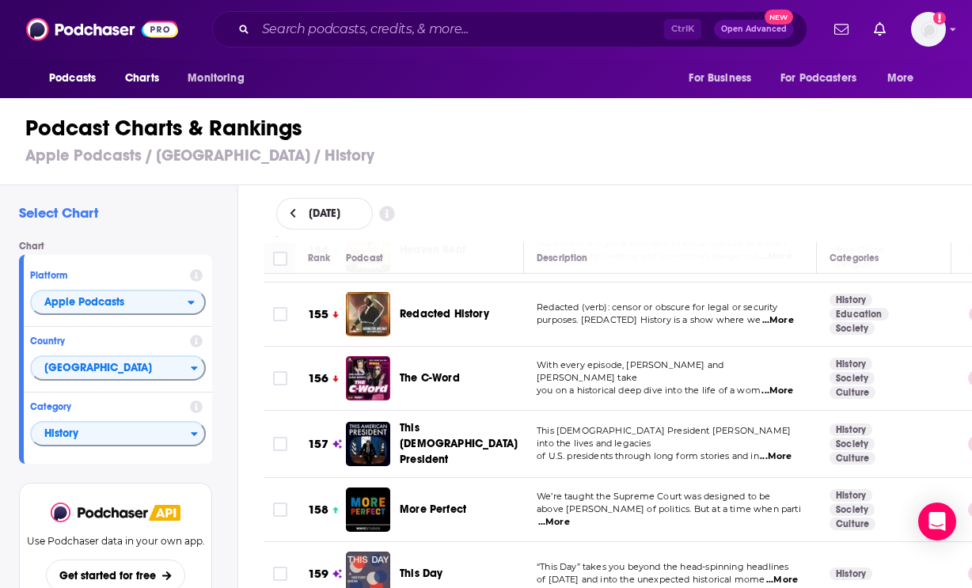
scroll to position [10057, 0]
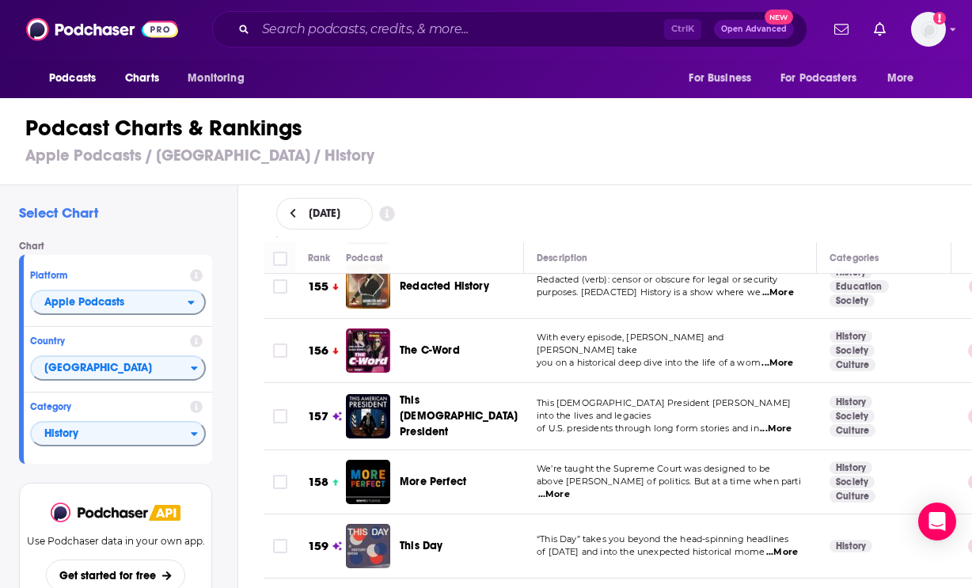
click at [570, 489] on span "...More" at bounding box center [554, 495] width 32 height 13
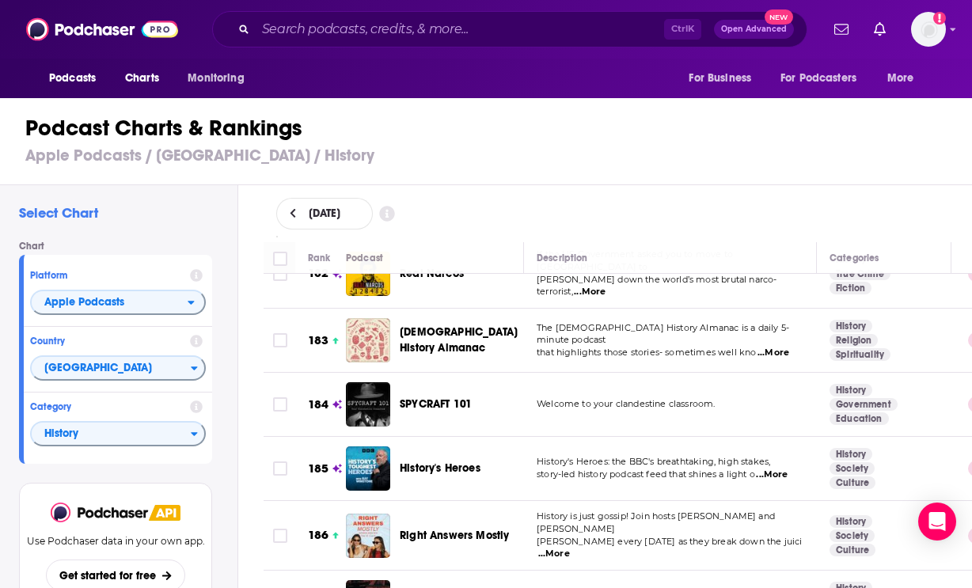
scroll to position [11878, 0]
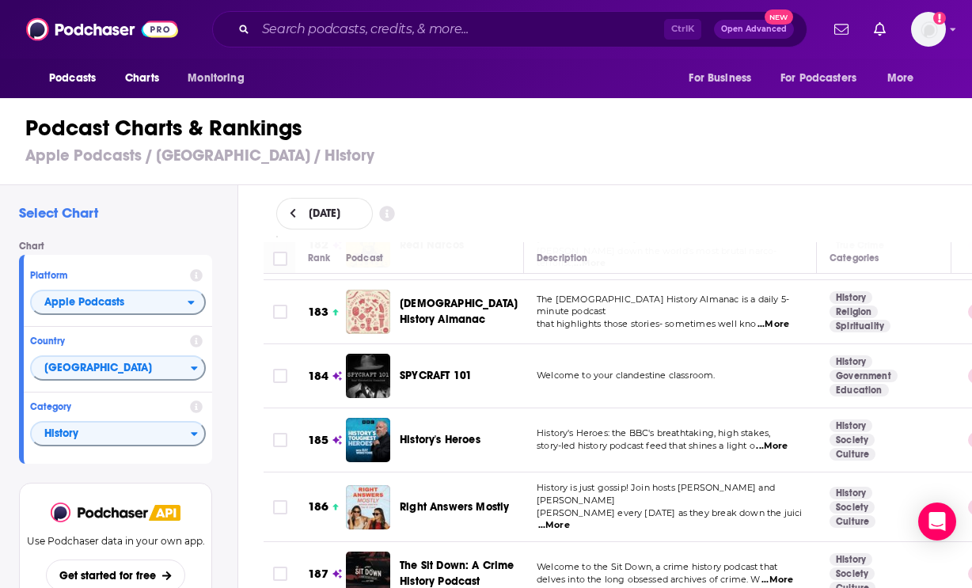
click at [767, 440] on span "...More" at bounding box center [772, 446] width 32 height 13
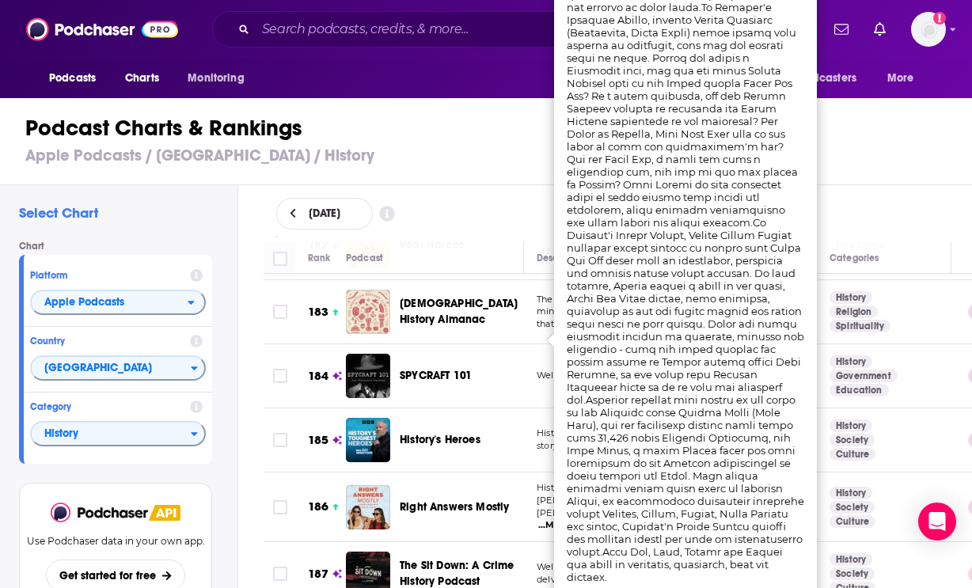
click at [533, 432] on div "History's Heroes" at bounding box center [469, 440] width 138 height 16
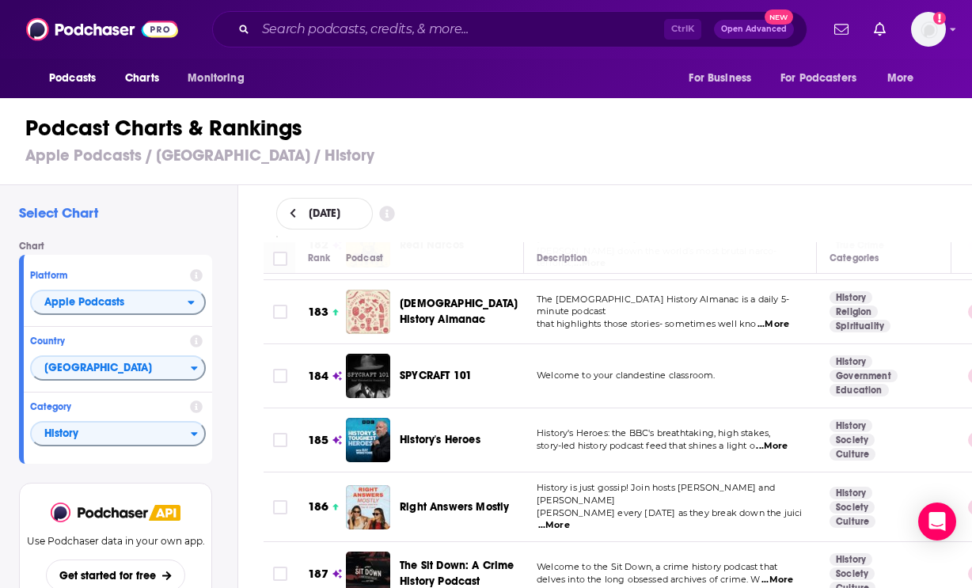
click at [788, 428] on p "History's Heroes: the BBC's breathtaking, high stakes," at bounding box center [670, 434] width 267 height 13
click at [776, 440] on span "...More" at bounding box center [772, 446] width 32 height 13
click at [514, 485] on div "Right Answers Mostly" at bounding box center [469, 507] width 138 height 44
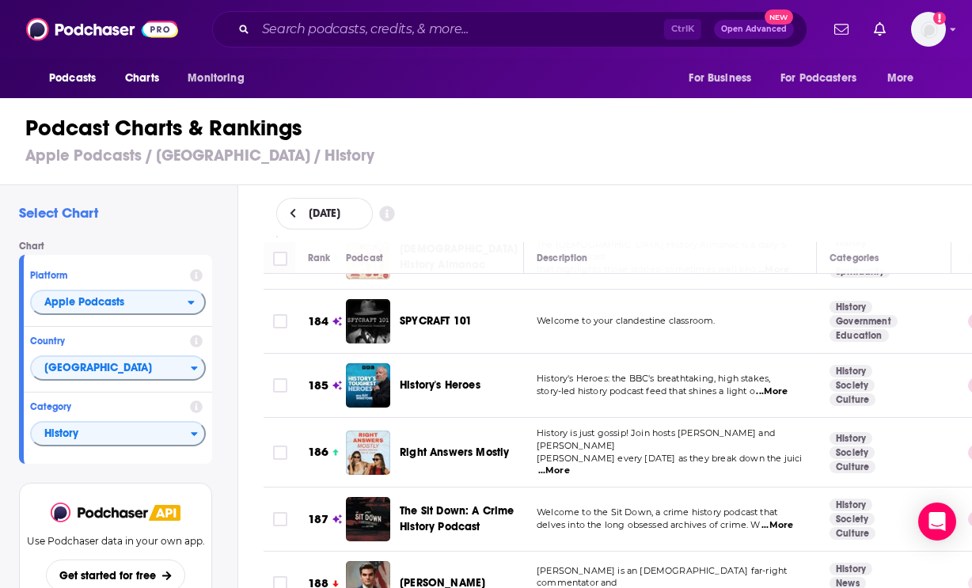
scroll to position [11957, 0]
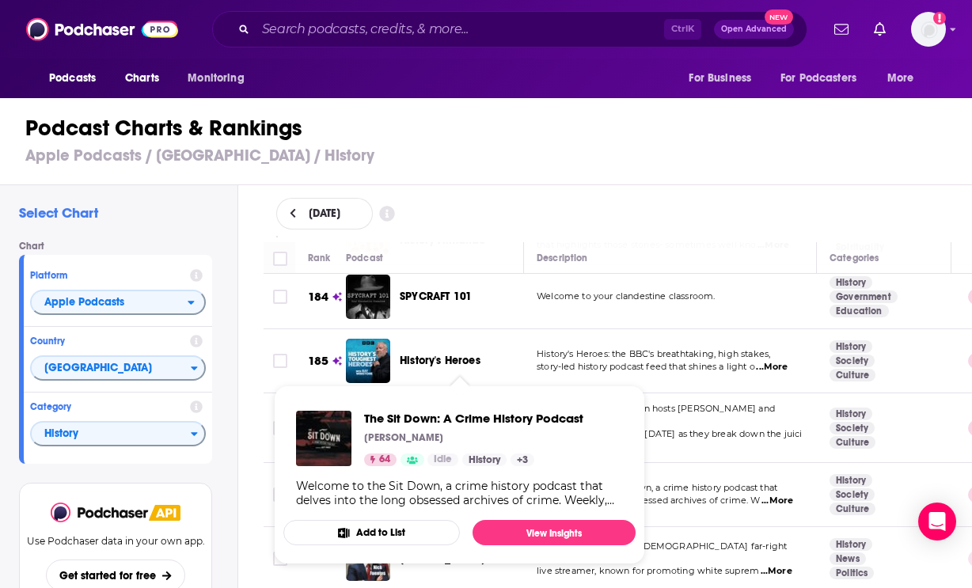
click at [550, 394] on td "History is just gossip! Join hosts Tess Bellomo and Claire Donald every Monday …" at bounding box center [670, 429] width 293 height 70
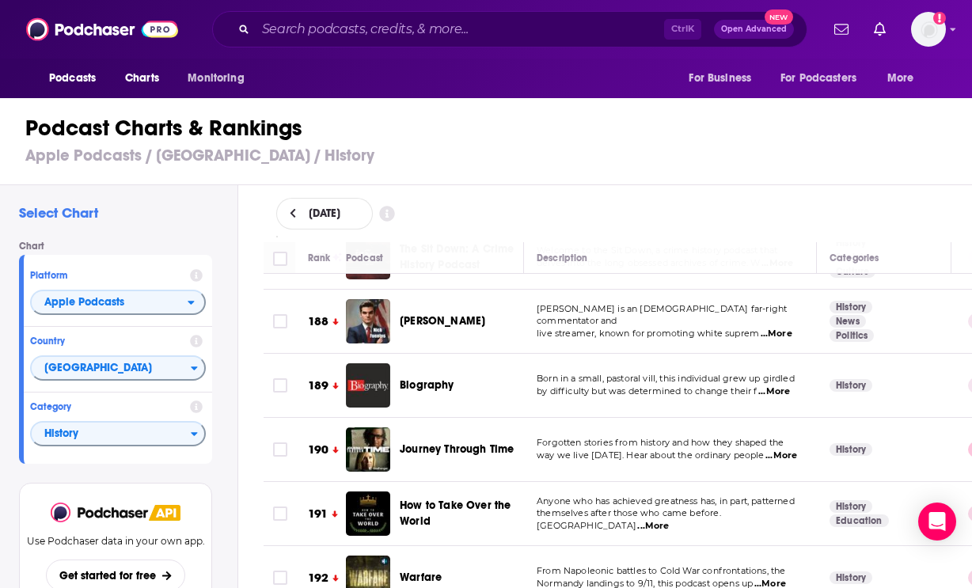
scroll to position [12274, 0]
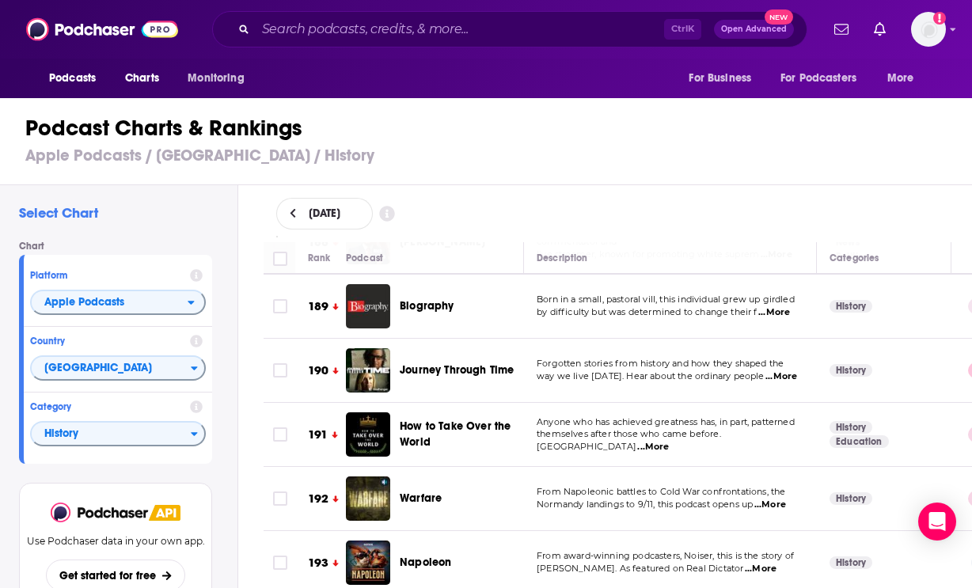
click at [767, 417] on p "Anyone who has achieved greatness has, in part, patterned" at bounding box center [670, 423] width 267 height 13
click at [669, 441] on span "...More" at bounding box center [653, 447] width 32 height 13
click at [503, 419] on span "How to Take Over the World" at bounding box center [460, 435] width 120 height 32
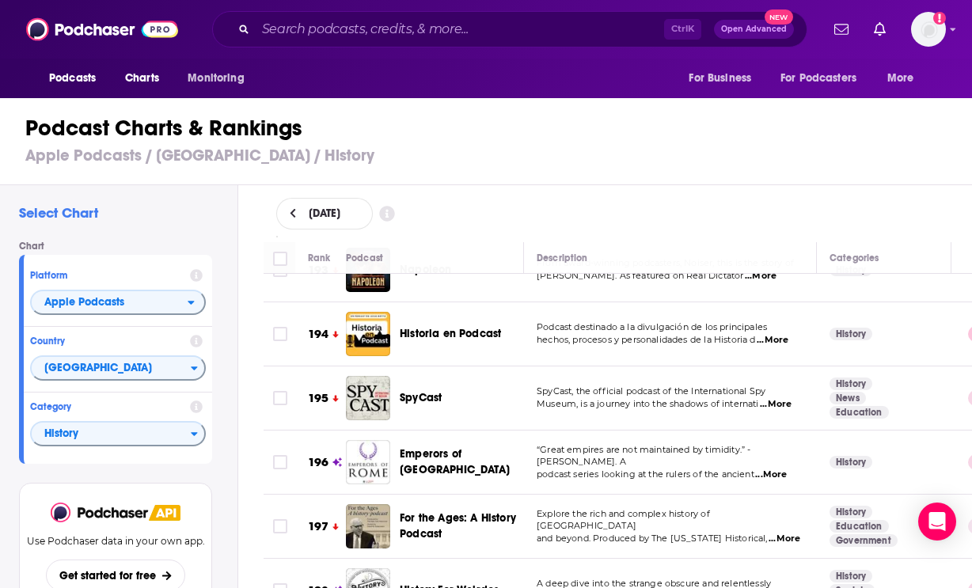
scroll to position [12591, 0]
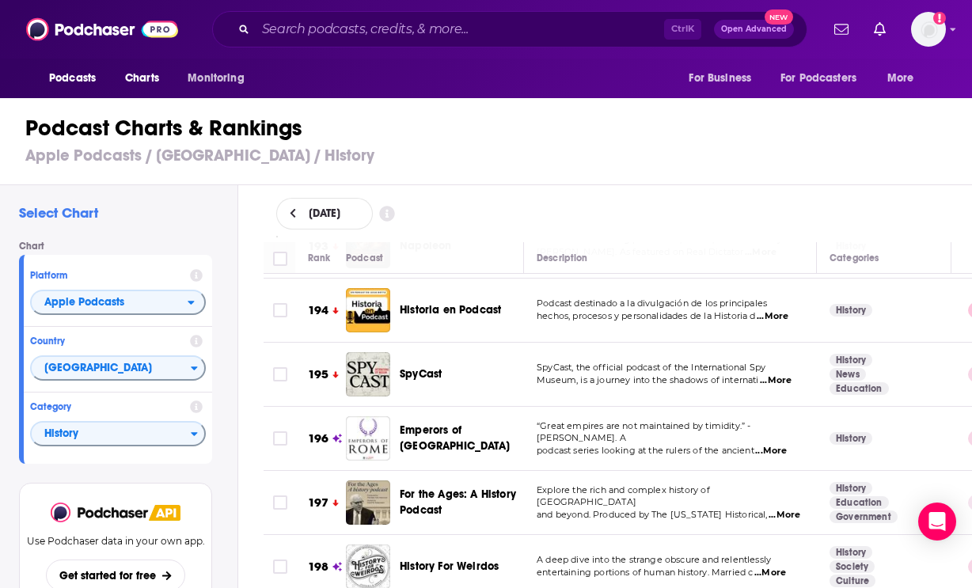
click at [710, 485] on span "Explore the rich and complex history of the United States" at bounding box center [623, 497] width 173 height 24
click at [780, 509] on span "...More" at bounding box center [785, 515] width 32 height 13
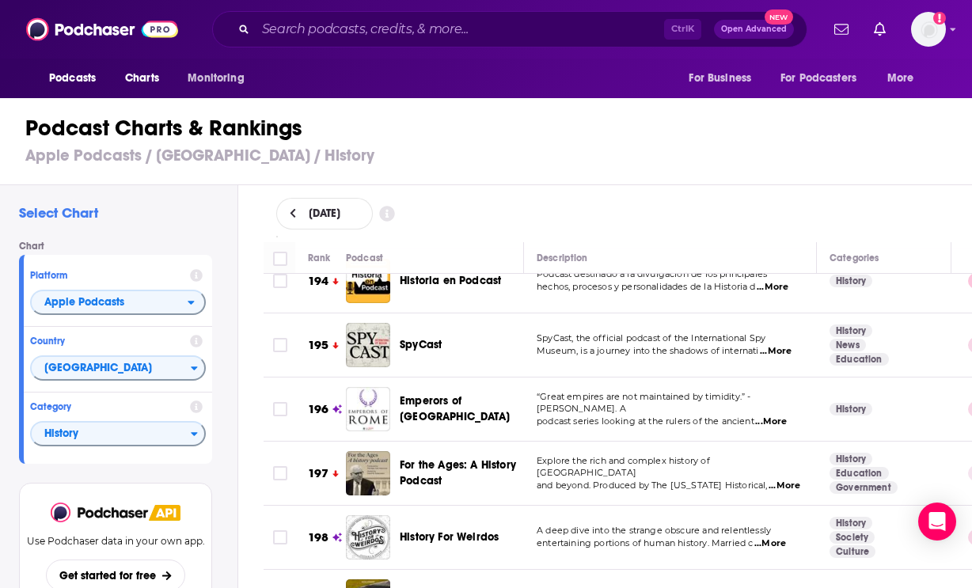
scroll to position [12633, 0]
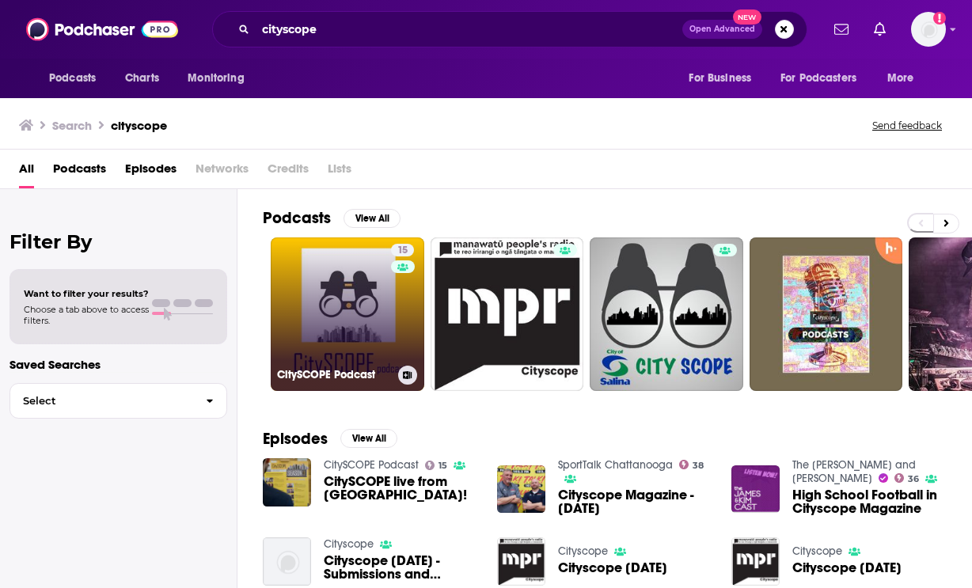
click at [322, 263] on link "15 CitySCOPE Podcast" at bounding box center [348, 315] width 154 height 154
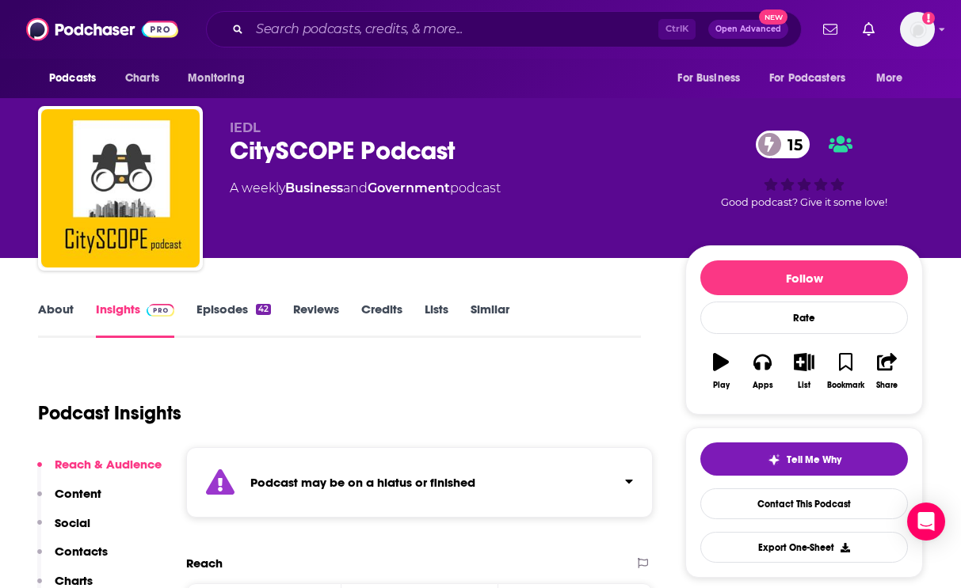
click at [196, 317] on link "Episodes 42" at bounding box center [233, 320] width 74 height 36
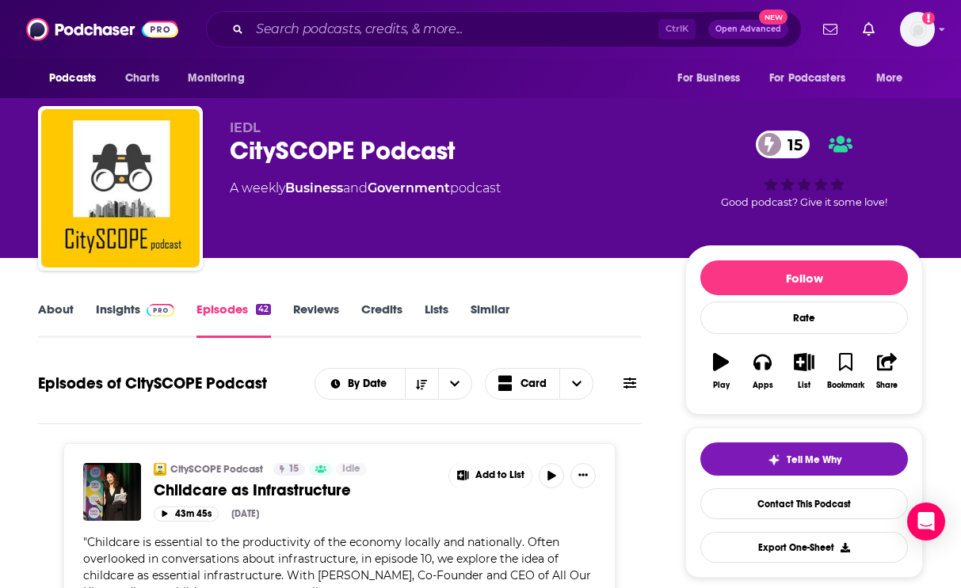
click at [107, 321] on link "Insights" at bounding box center [135, 320] width 78 height 36
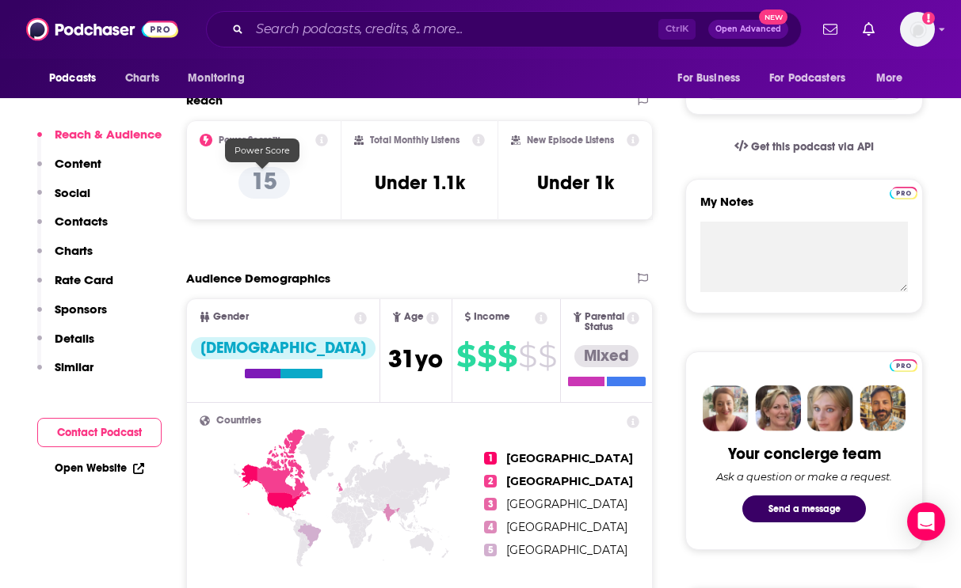
scroll to position [475, 0]
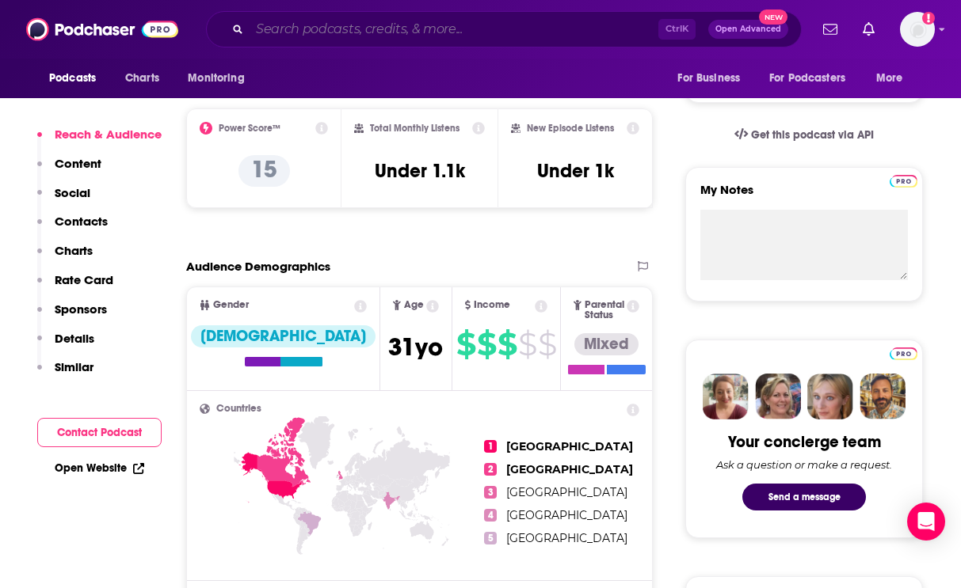
click at [326, 32] on input "Search podcasts, credits, & more..." at bounding box center [453, 29] width 409 height 25
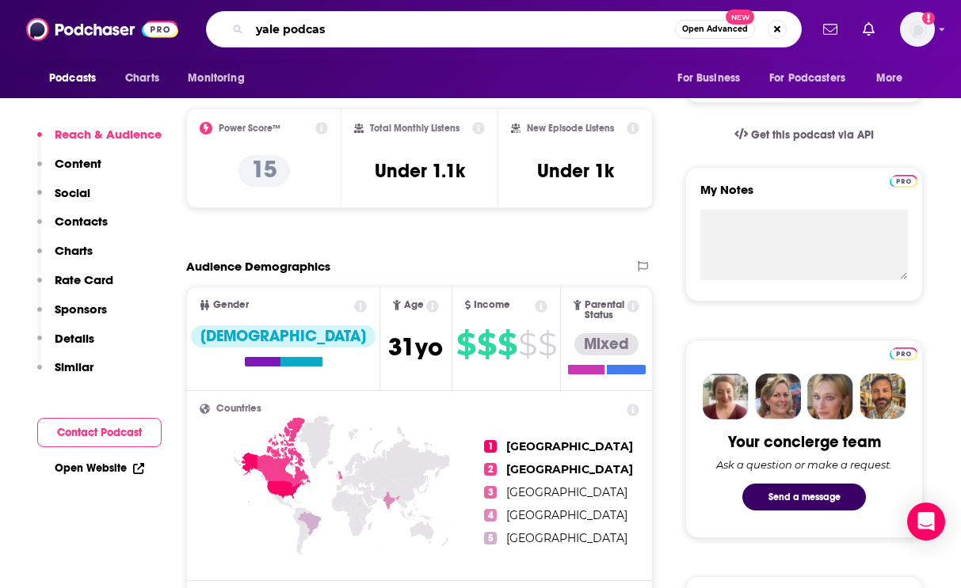
type input "yale podcast"
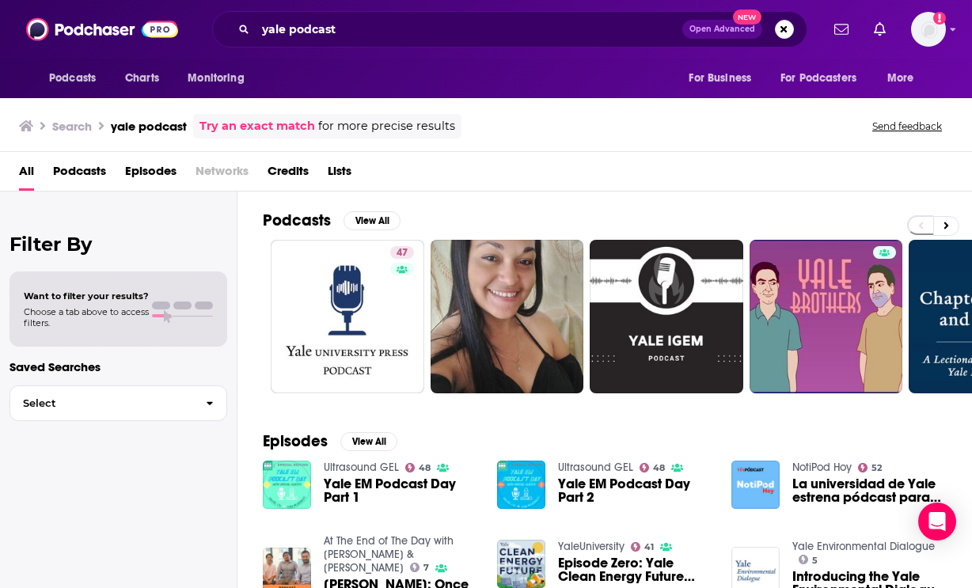
click at [961, 222] on div "Podcasts View All" at bounding box center [618, 225] width 710 height 29
click at [939, 228] on button at bounding box center [947, 226] width 26 height 20
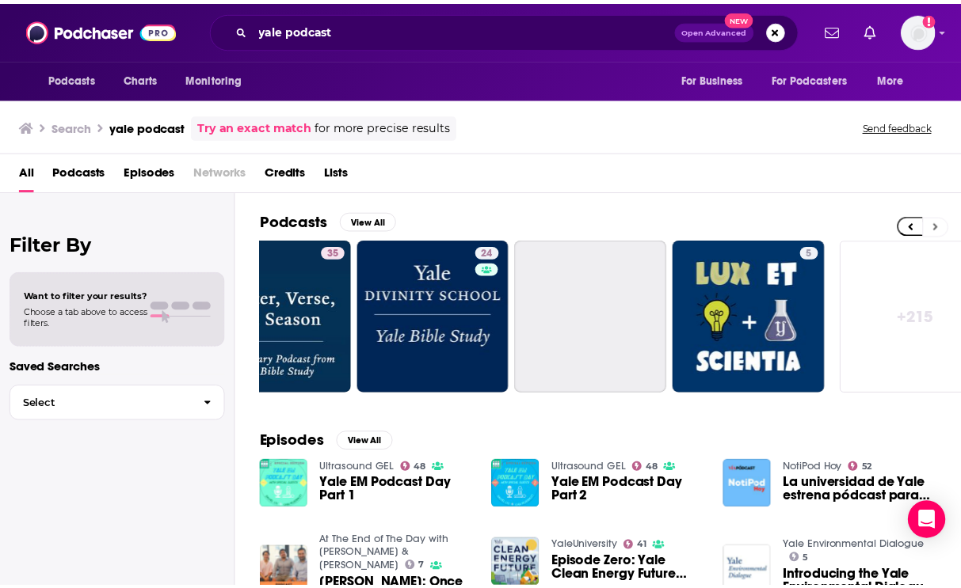
scroll to position [0, 709]
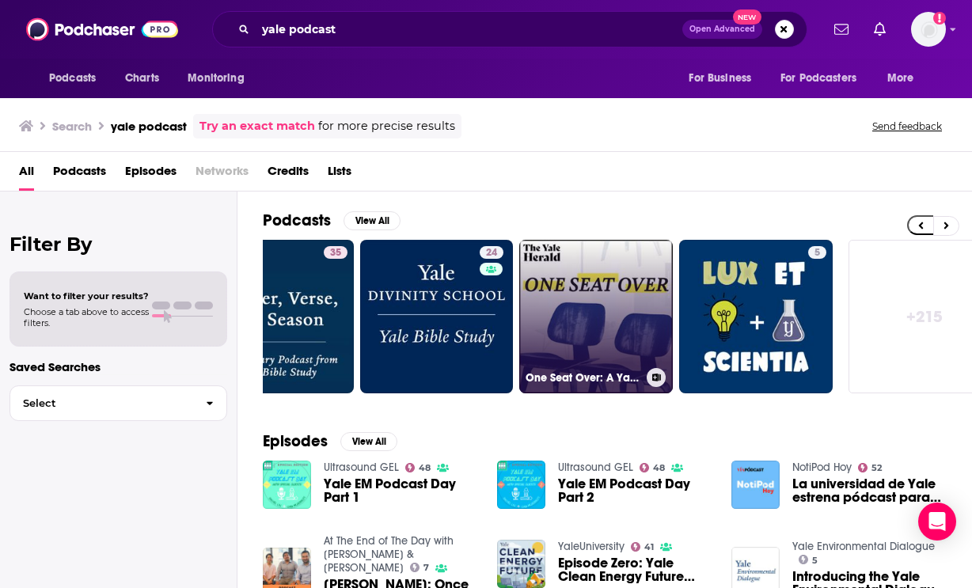
click at [641, 298] on link "One Seat Over: A Yale Herald Podcast" at bounding box center [596, 317] width 154 height 154
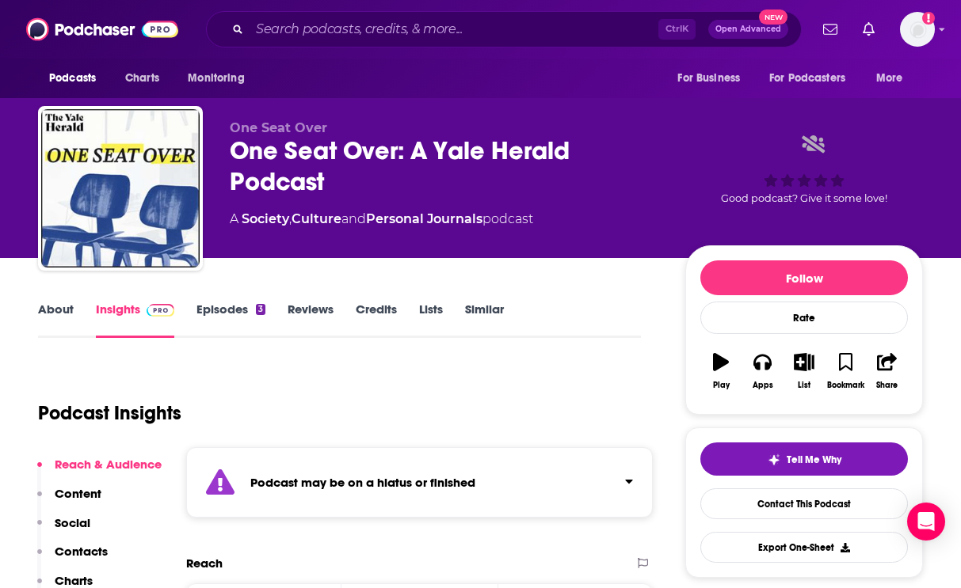
click at [211, 308] on link "Episodes 3" at bounding box center [230, 320] width 69 height 36
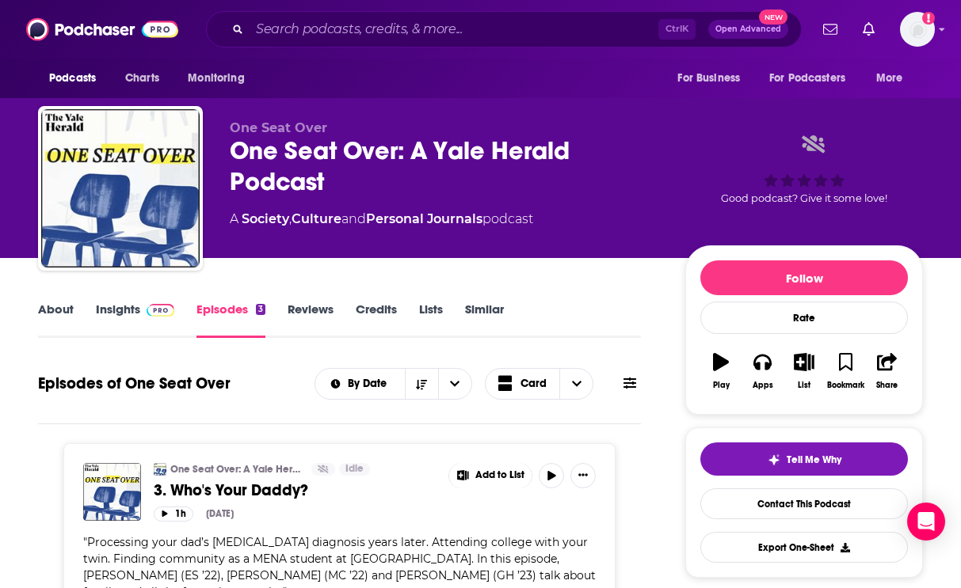
click at [146, 309] on img at bounding box center [160, 310] width 28 height 13
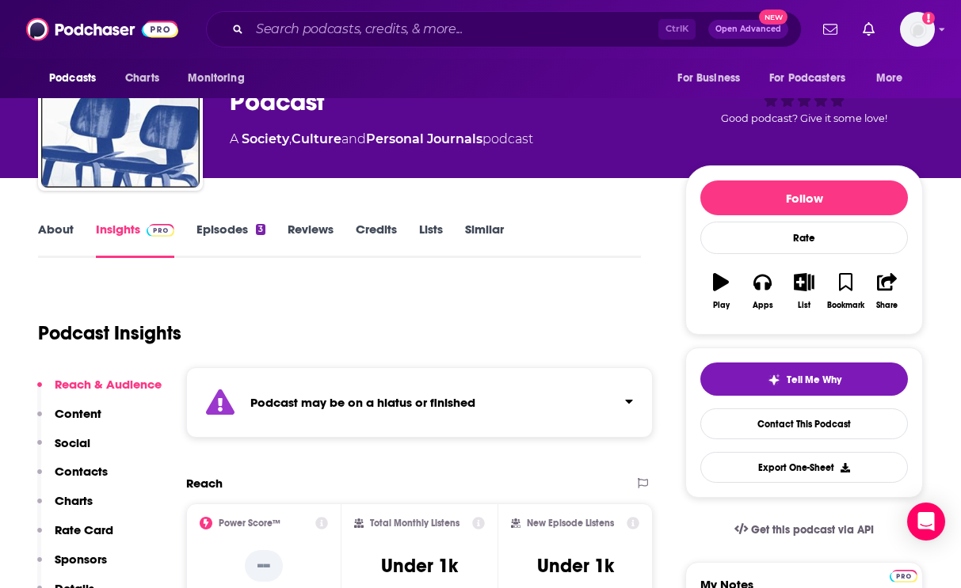
scroll to position [317, 0]
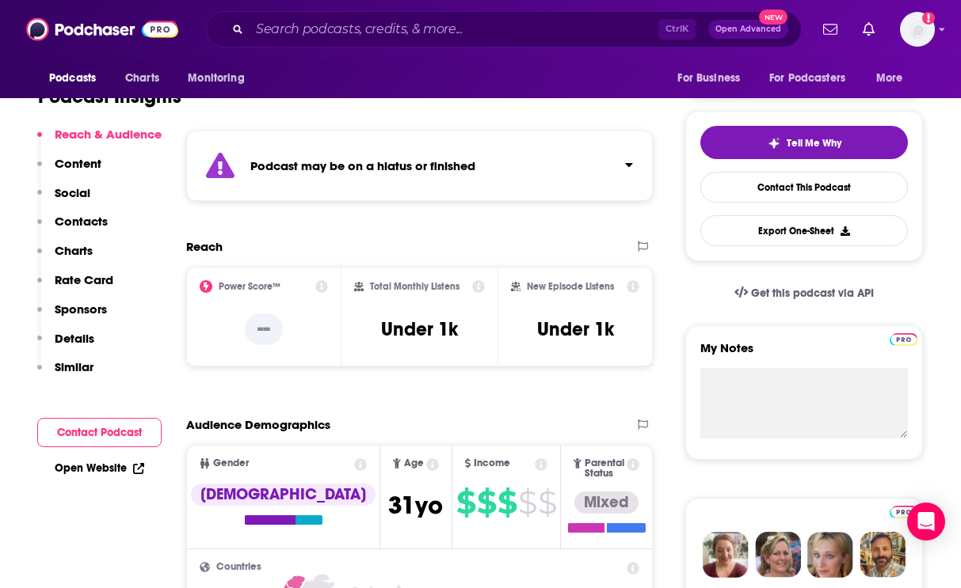
click at [86, 219] on p "Contacts" at bounding box center [81, 221] width 53 height 15
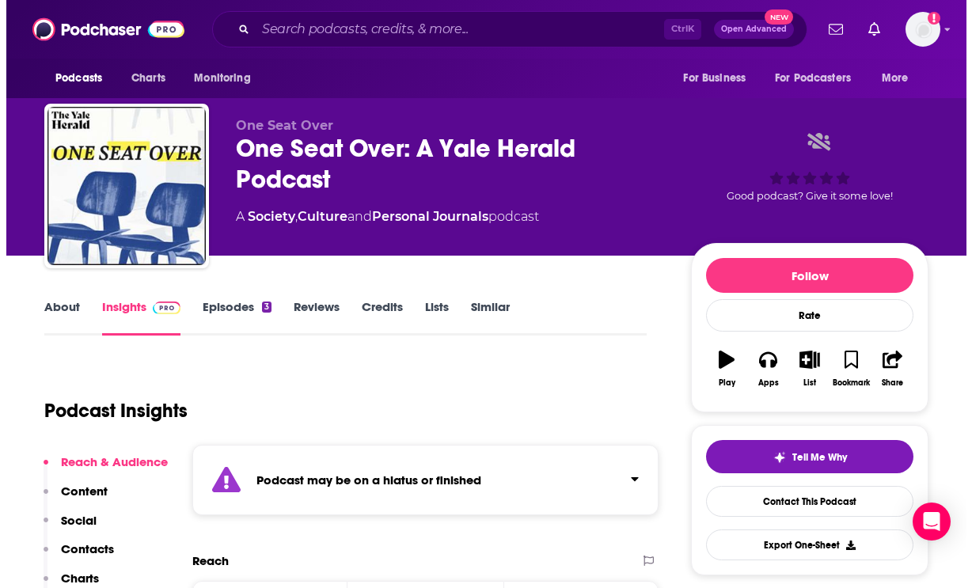
scroll to position [0, 0]
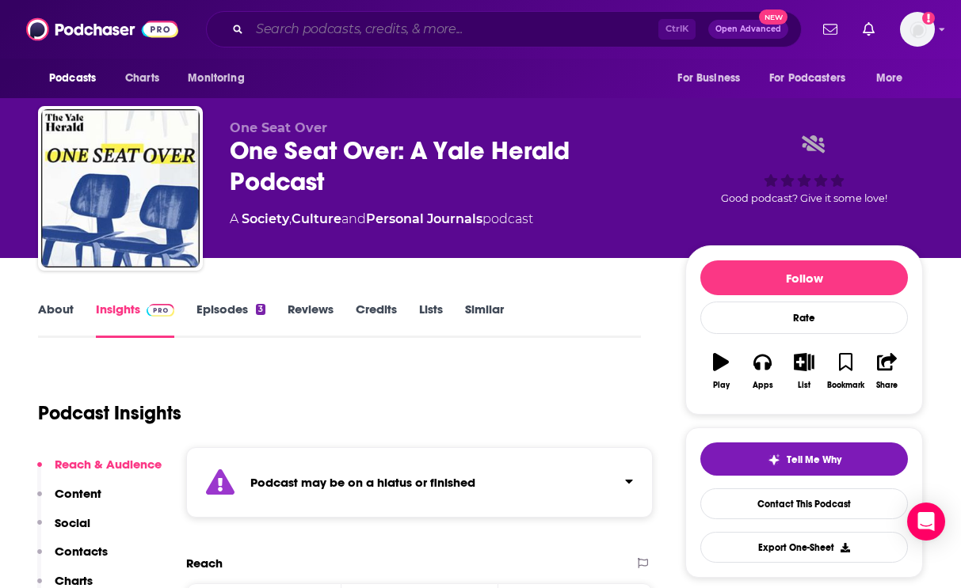
click at [363, 29] on input "Search podcasts, credits, & more..." at bounding box center [453, 29] width 409 height 25
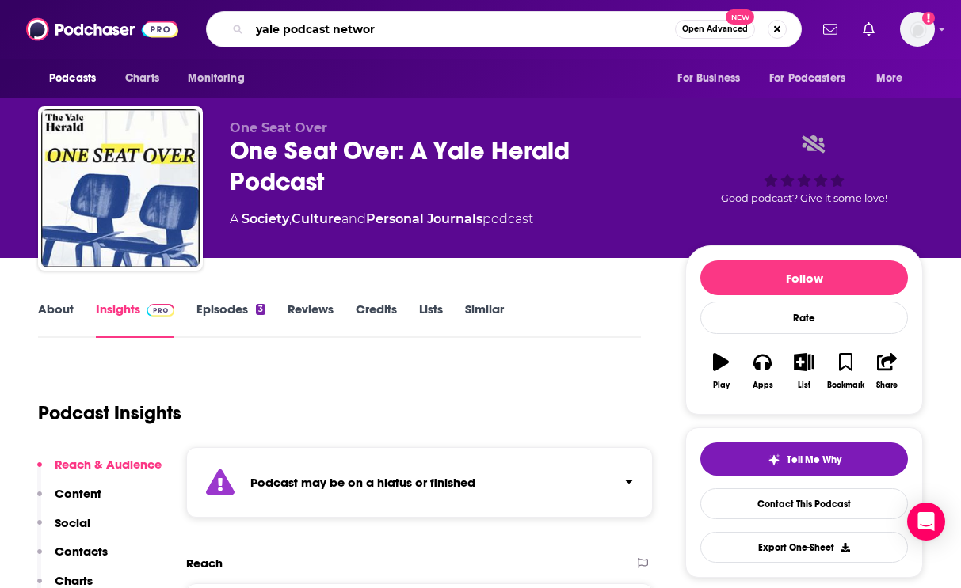
type input "yale podcast network"
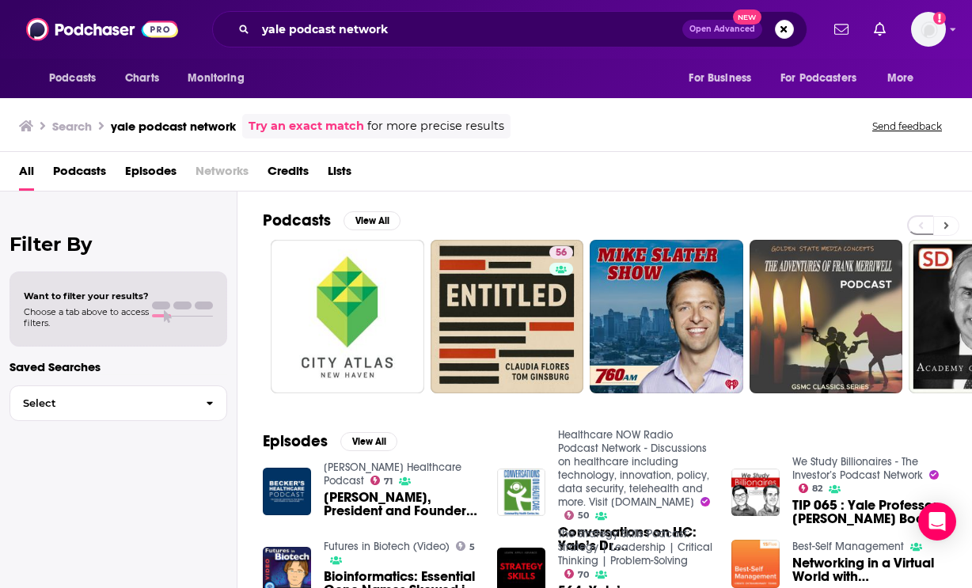
click at [948, 223] on icon at bounding box center [947, 225] width 6 height 11
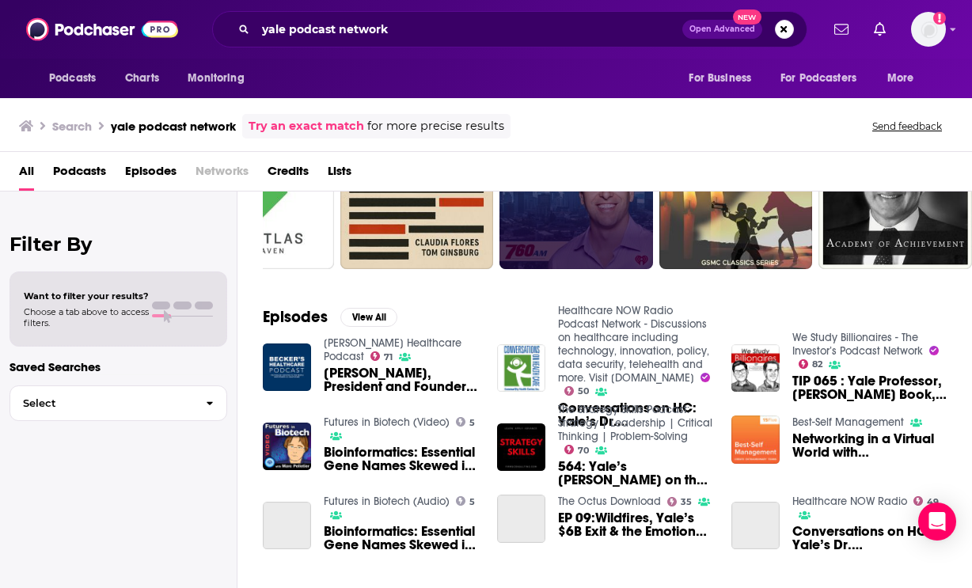
scroll to position [317, 0]
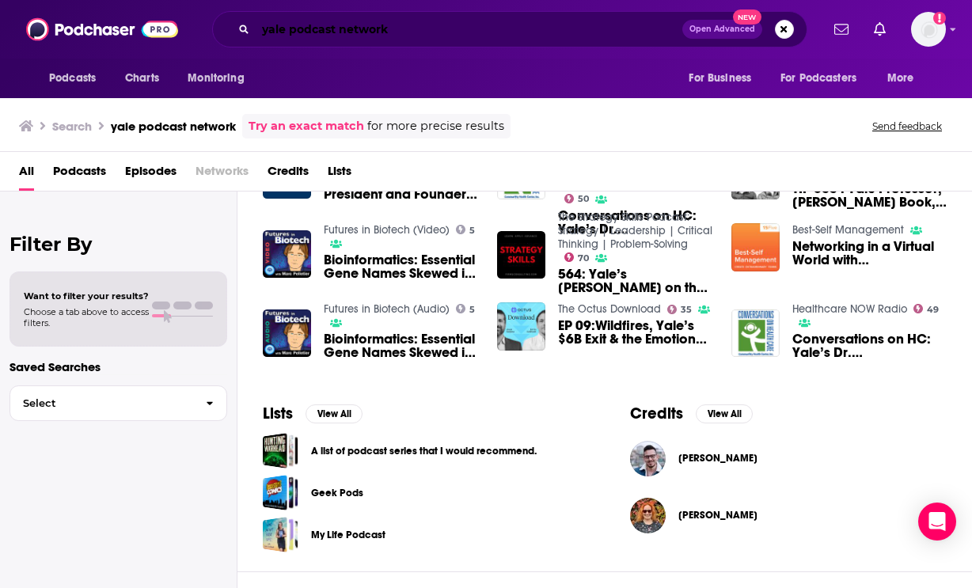
click at [353, 28] on input "yale podcast network" at bounding box center [469, 29] width 427 height 25
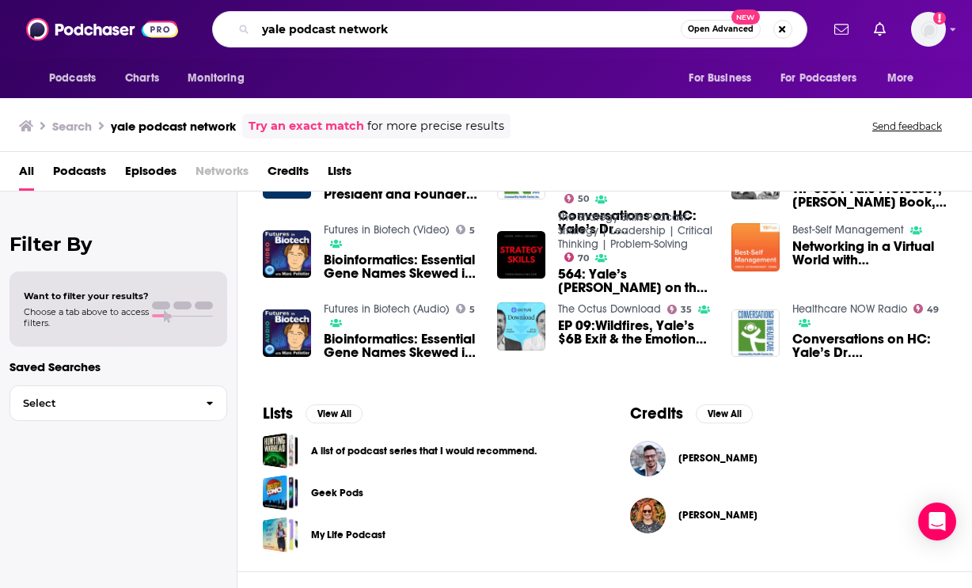
click at [353, 28] on input "yale podcast network" at bounding box center [468, 29] width 425 height 25
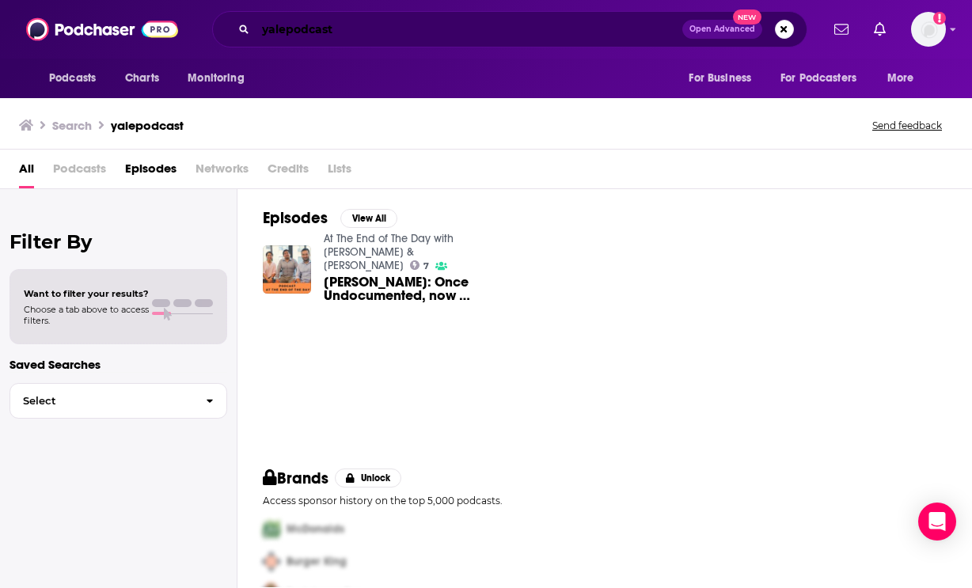
click at [348, 22] on input "yalepodcast" at bounding box center [469, 29] width 427 height 25
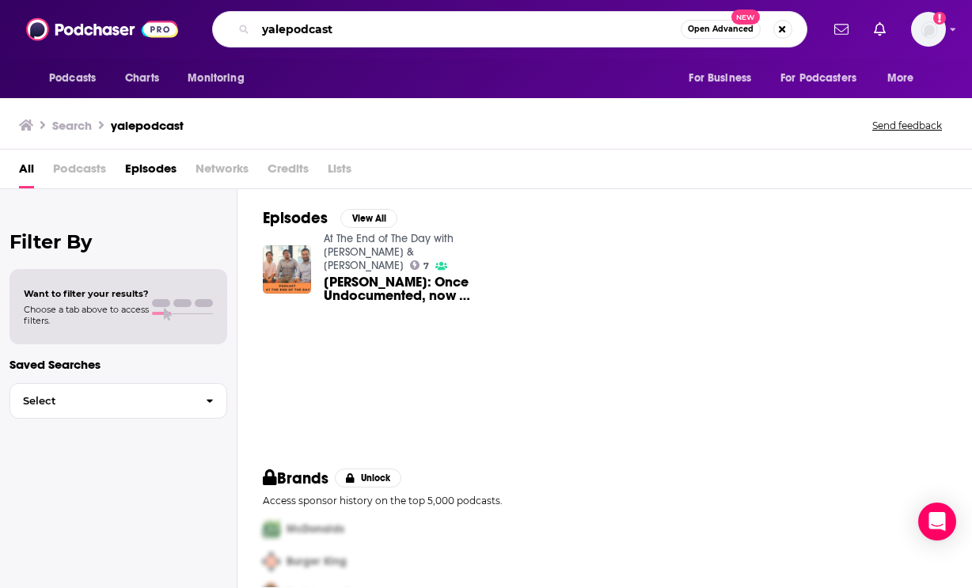
click at [488, 23] on input "yalepodcast" at bounding box center [468, 29] width 425 height 25
click at [488, 22] on input "yalepodcast" at bounding box center [468, 29] width 425 height 25
type input "St. Louis history"
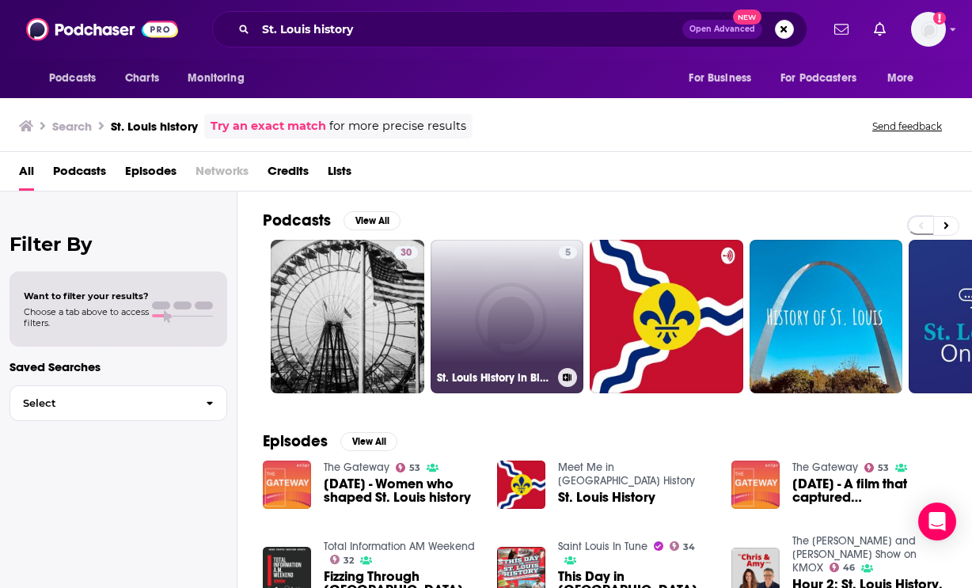
click at [525, 348] on link "5 St. Louis History in Black and White" at bounding box center [508, 317] width 154 height 154
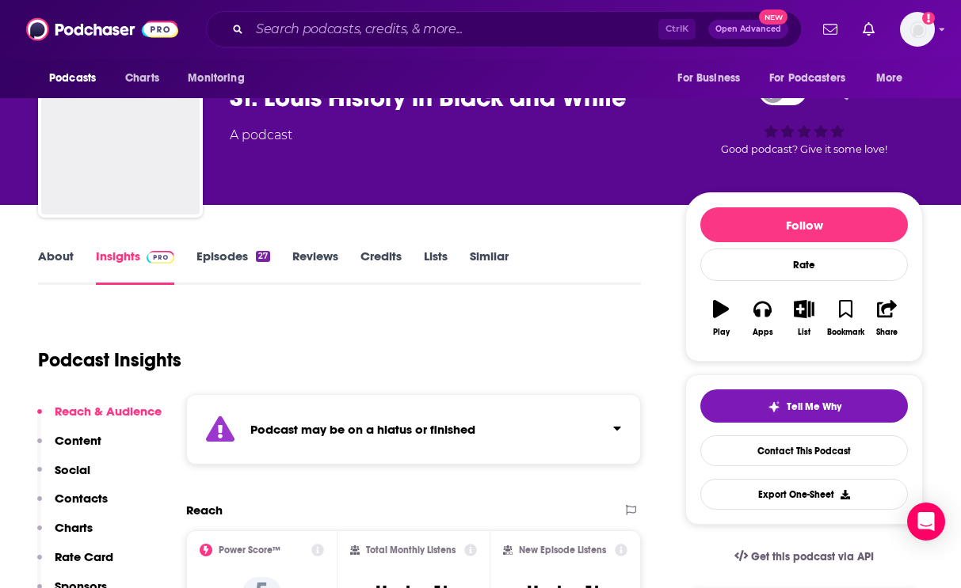
scroll to position [158, 0]
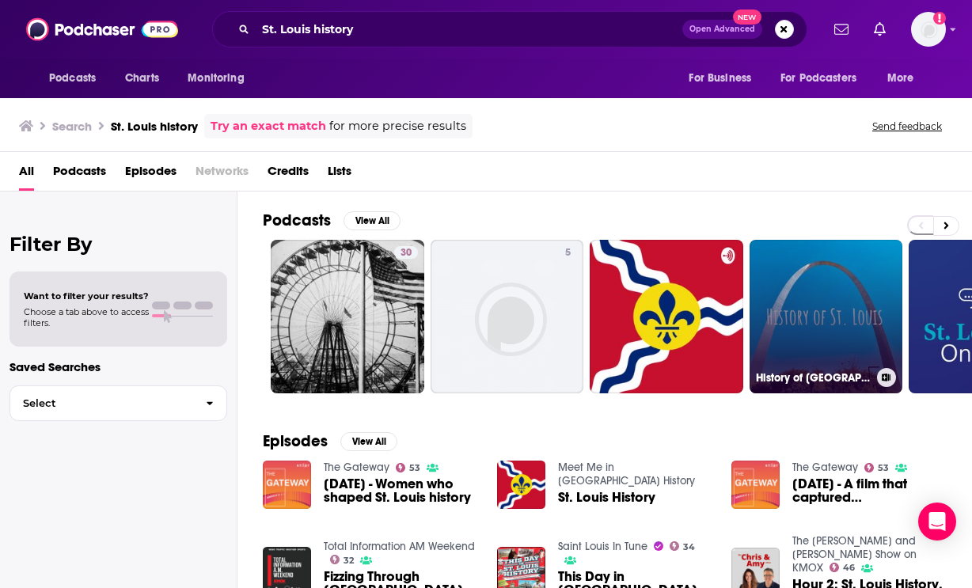
click at [795, 299] on link "History of [GEOGRAPHIC_DATA][PERSON_NAME]" at bounding box center [827, 317] width 154 height 154
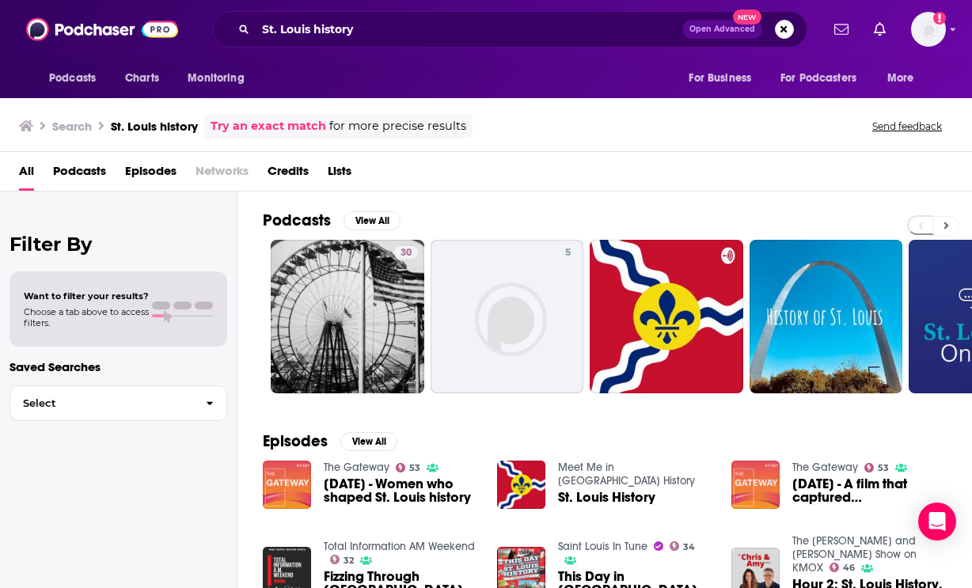
click at [955, 225] on button at bounding box center [947, 226] width 26 height 20
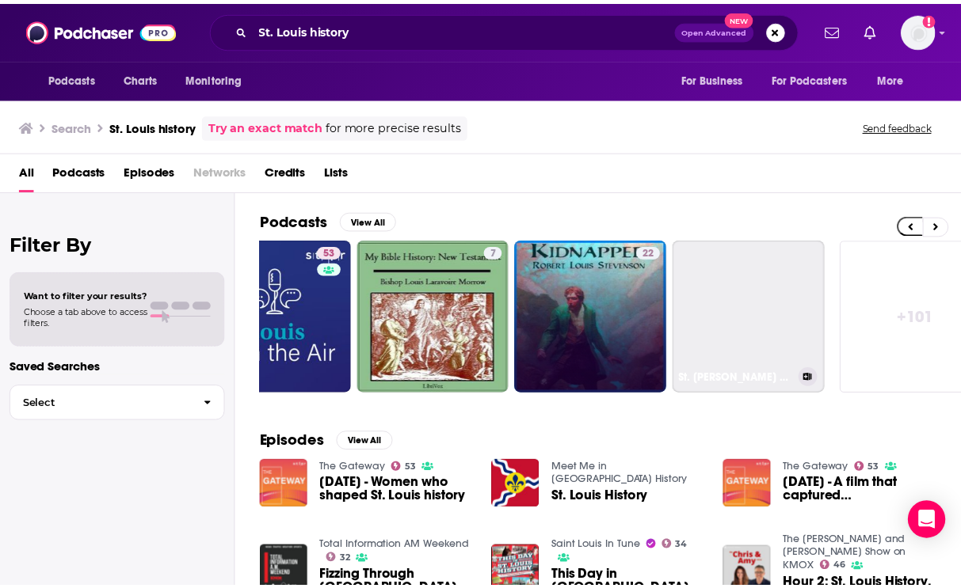
scroll to position [0, 709]
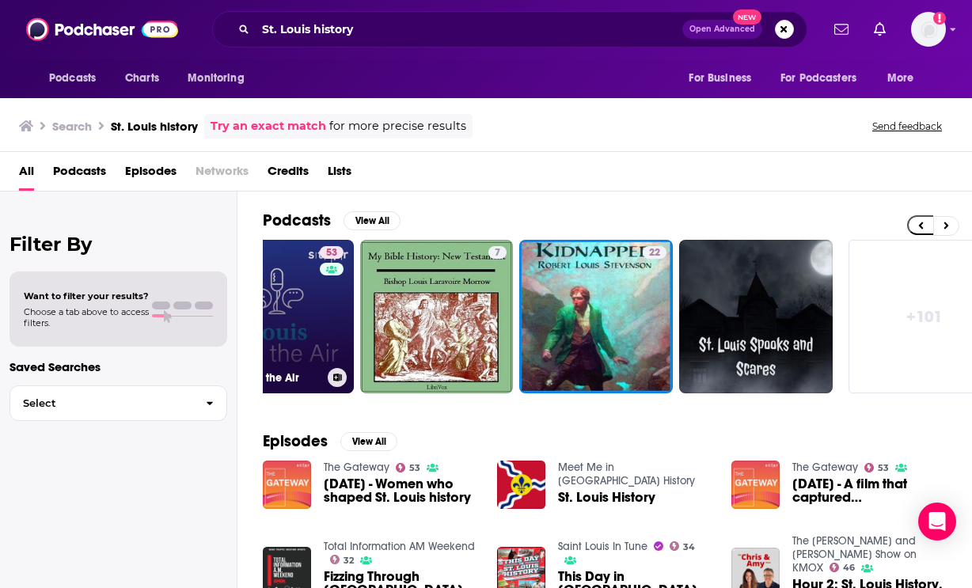
click at [293, 296] on link "53 St. Louis on the Air" at bounding box center [277, 317] width 154 height 154
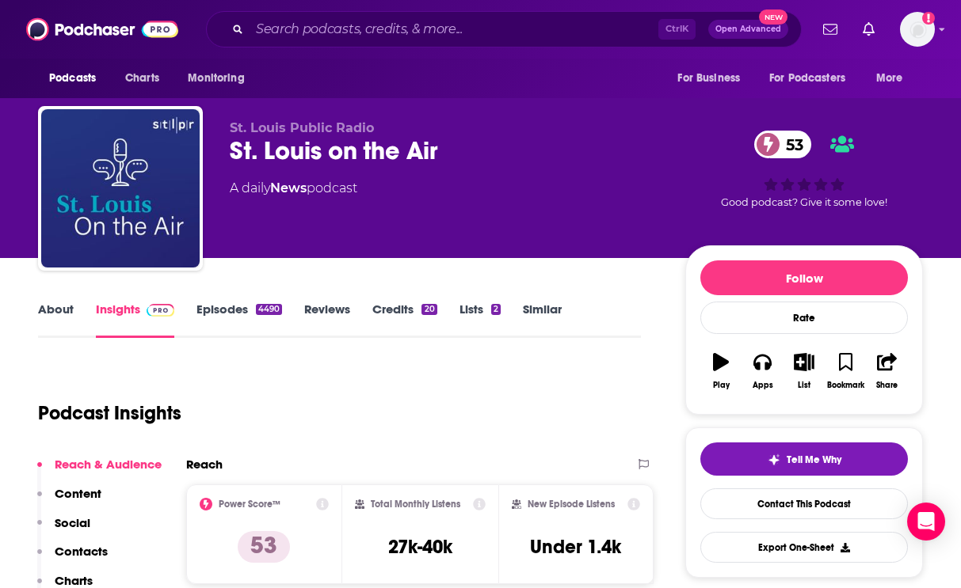
click at [66, 318] on link "About" at bounding box center [56, 320] width 36 height 36
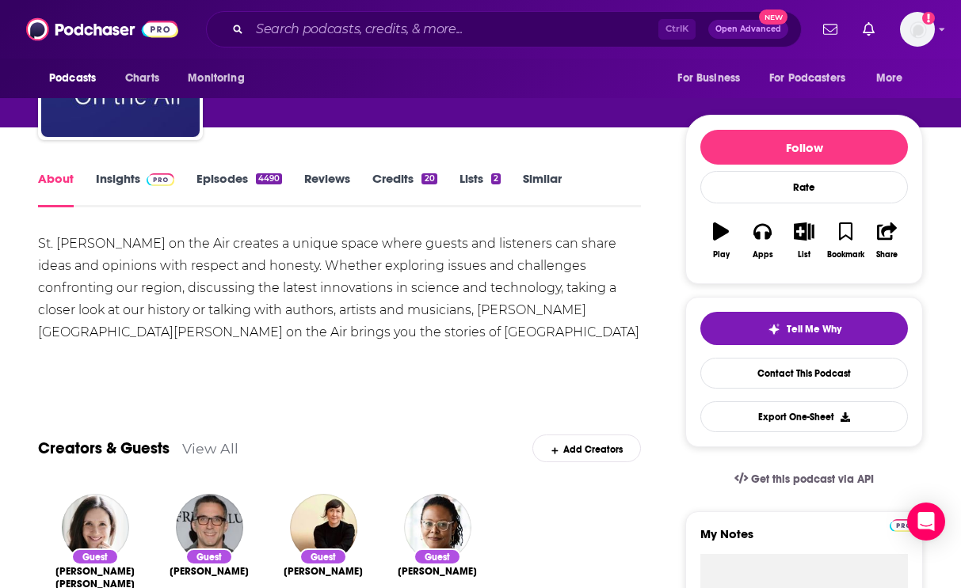
scroll to position [158, 0]
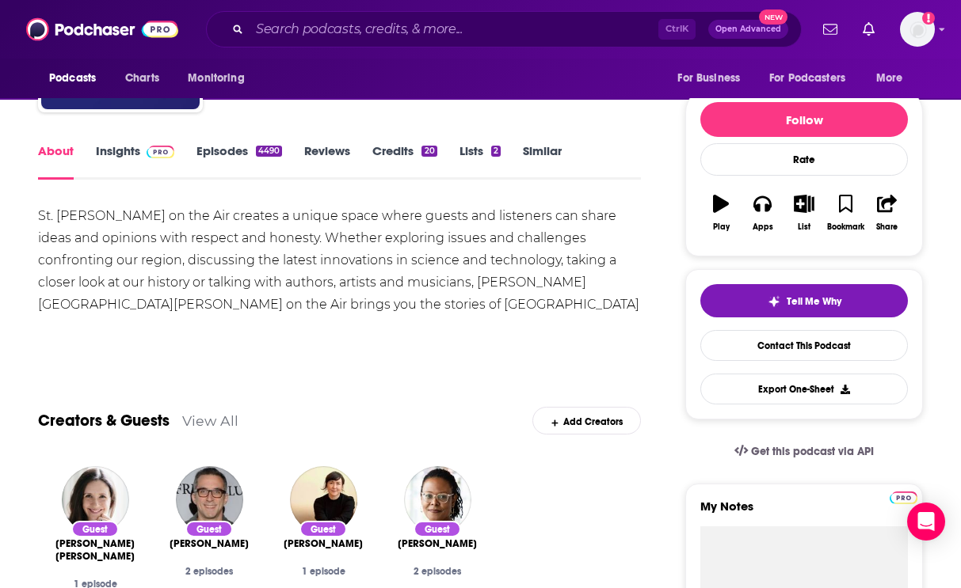
click at [213, 151] on link "Episodes 4490" at bounding box center [239, 161] width 86 height 36
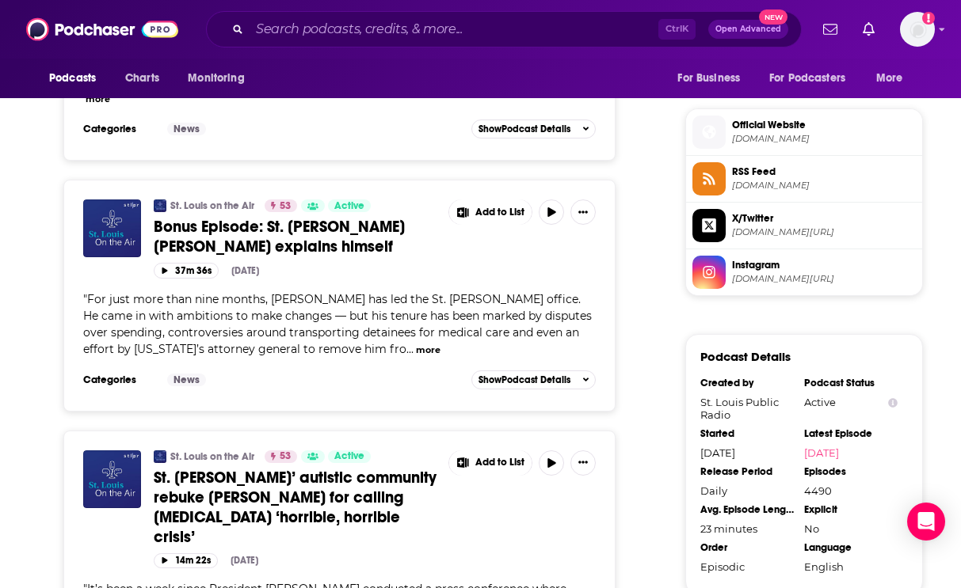
scroll to position [1346, 0]
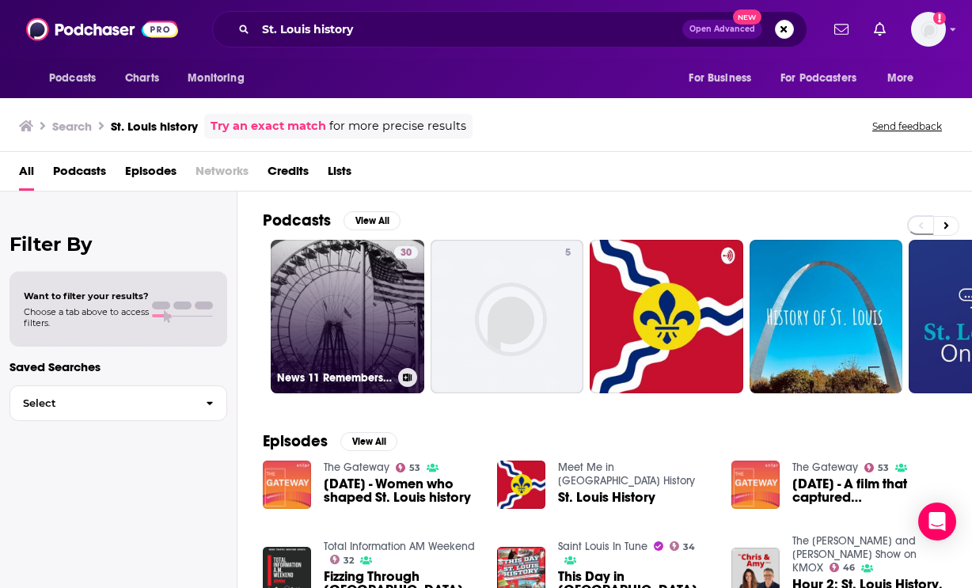
click at [343, 266] on link "30 News 11 Remembers: St. Louis History" at bounding box center [348, 317] width 154 height 154
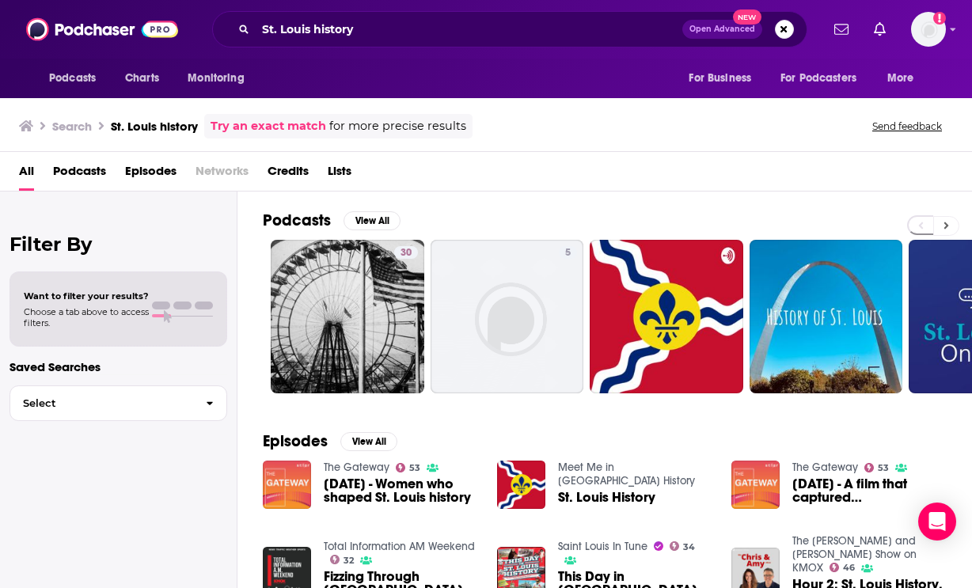
click at [941, 222] on button at bounding box center [947, 226] width 26 height 20
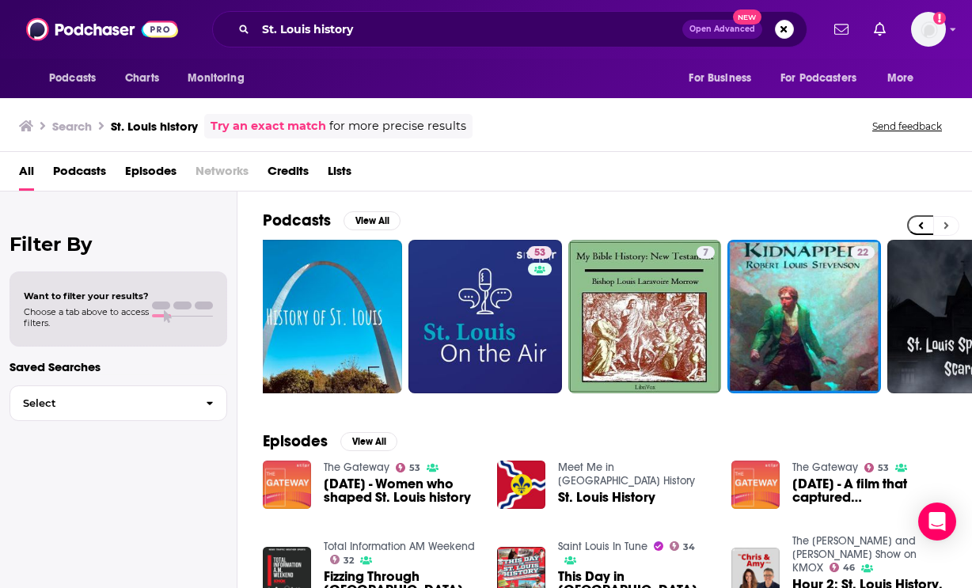
scroll to position [0, 570]
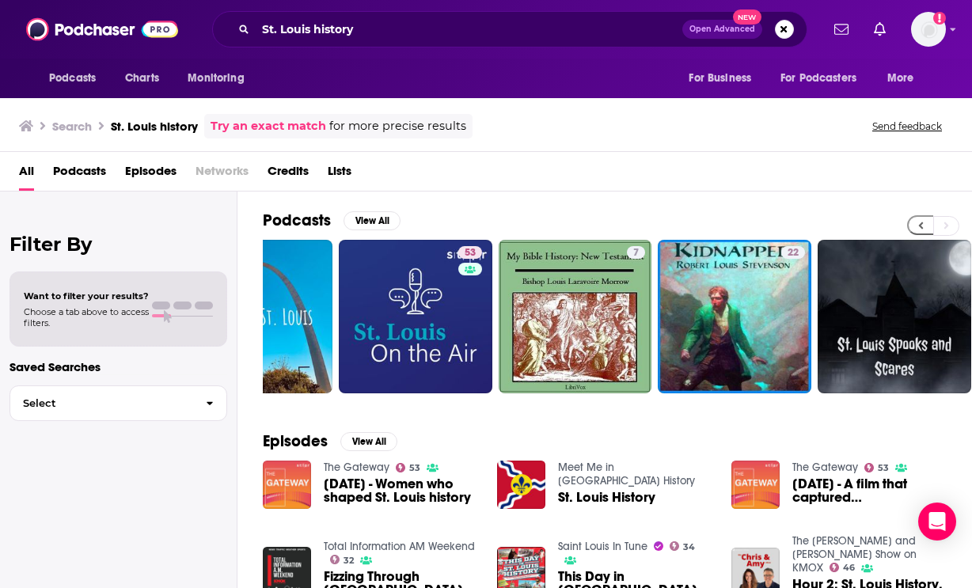
click at [919, 228] on icon at bounding box center [922, 225] width 6 height 11
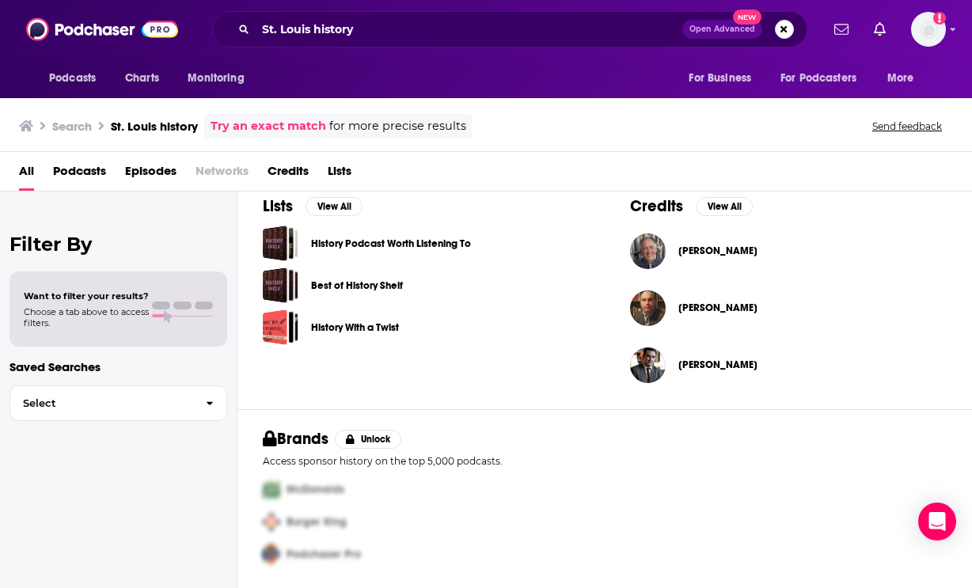
scroll to position [527, 0]
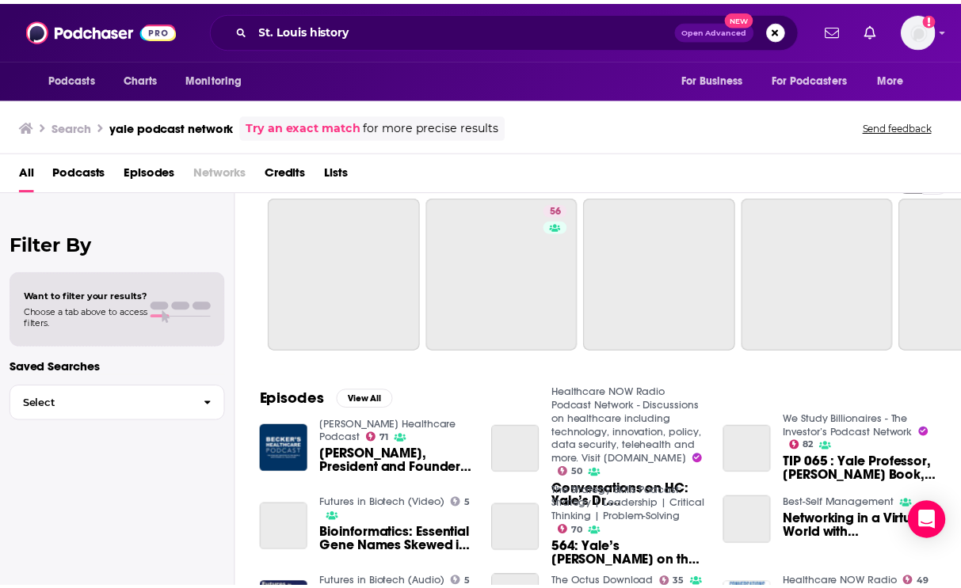
scroll to position [482, 0]
